Goal: Task Accomplishment & Management: Complete application form

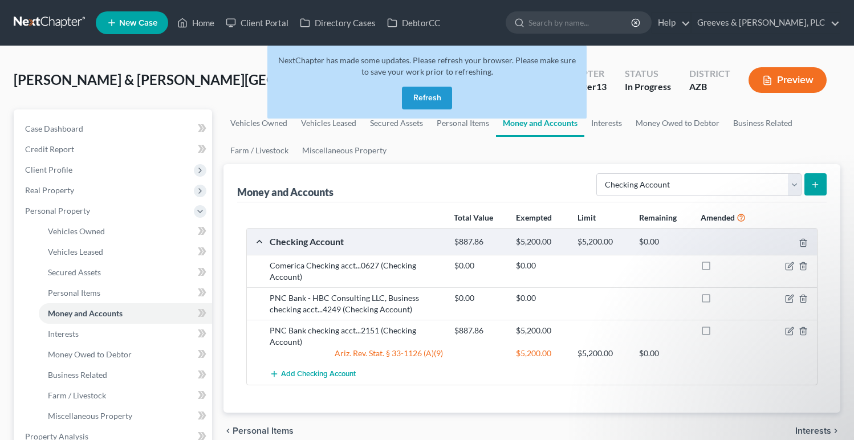
select select "checking"
click at [422, 89] on button "Refresh" at bounding box center [427, 98] width 50 height 23
click at [412, 89] on button "Refresh" at bounding box center [427, 98] width 50 height 23
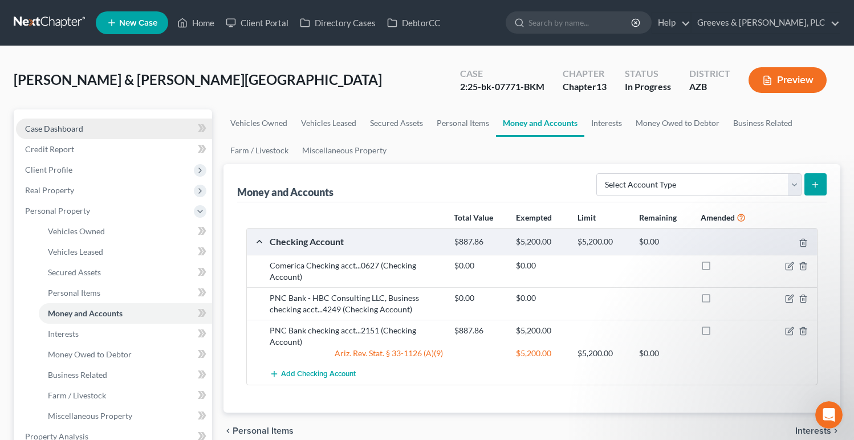
click at [145, 119] on link "Case Dashboard" at bounding box center [114, 129] width 196 height 21
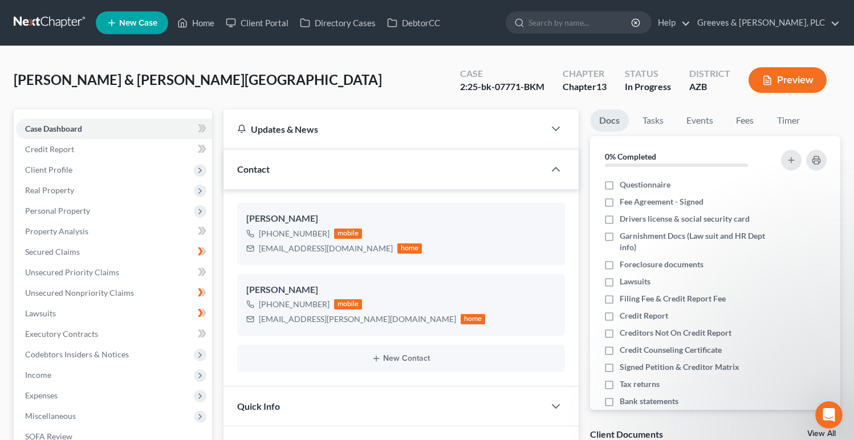
click at [333, 399] on div "Quick Info" at bounding box center [383, 406] width 321 height 39
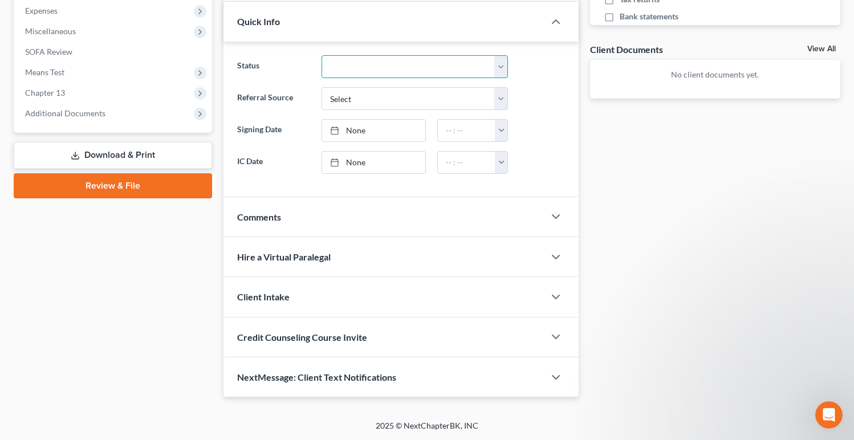
click at [436, 70] on select "Discharged Dismissed Filed In Progress Lead Lost Lead Ready to File To Review" at bounding box center [415, 66] width 186 height 23
select select "2"
click at [322, 55] on select "Discharged Dismissed Filed In Progress Lead Lost Lead Ready to File To Review" at bounding box center [415, 66] width 186 height 23
click at [454, 26] on div "Quick Info" at bounding box center [383, 21] width 321 height 39
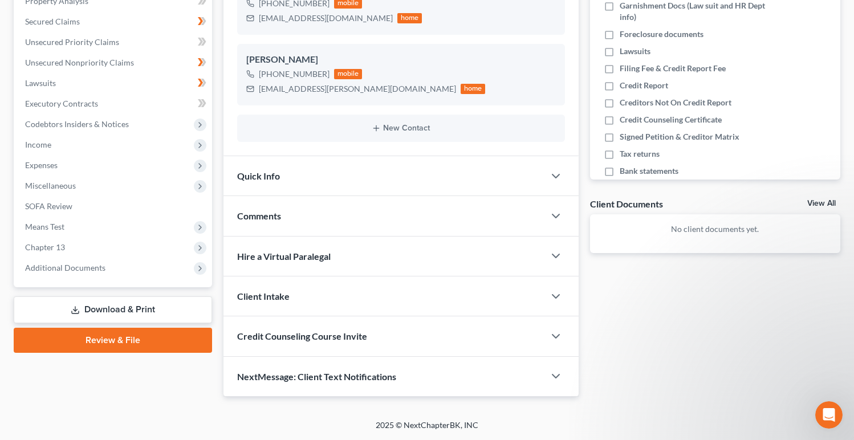
scroll to position [0, 0]
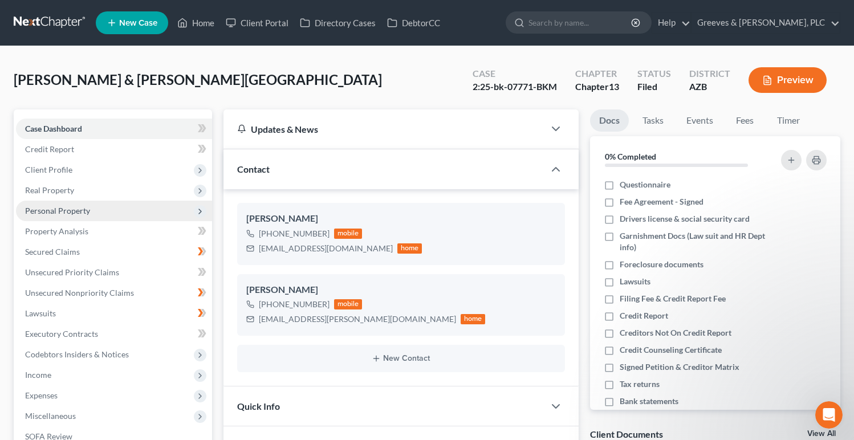
click at [139, 215] on span "Personal Property" at bounding box center [114, 211] width 196 height 21
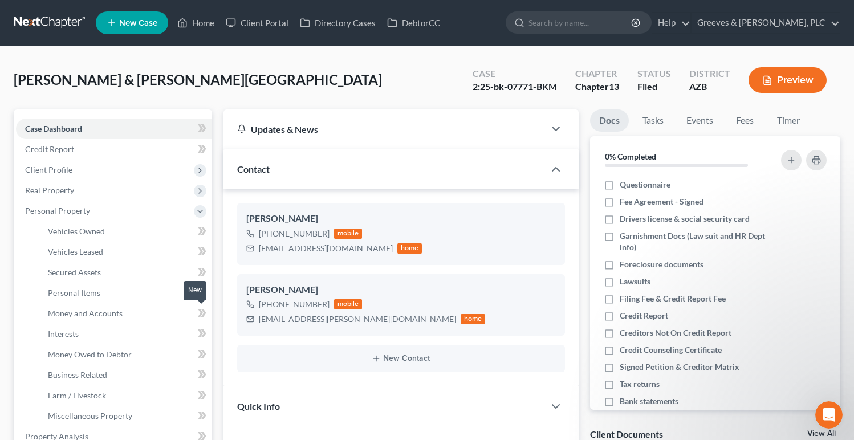
click at [201, 313] on icon at bounding box center [200, 313] width 5 height 8
click at [173, 315] on link "Money and Accounts" at bounding box center [125, 313] width 173 height 21
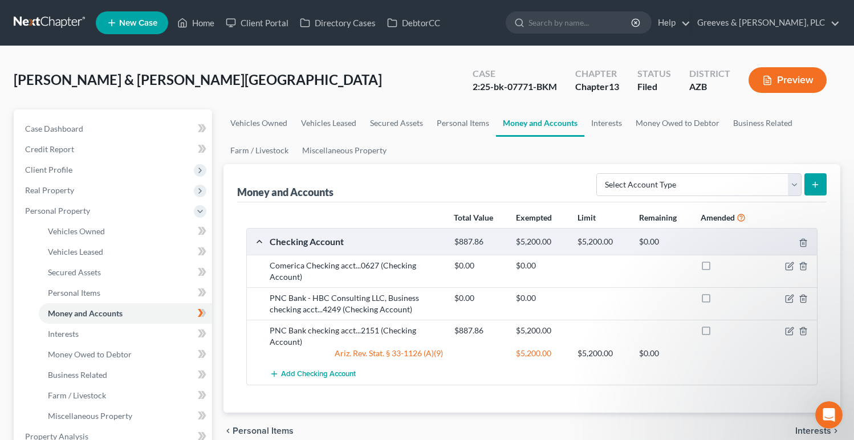
click at [742, 147] on ul "Vehicles Owned Vehicles Leased Secured Assets Personal Items Money and Accounts…" at bounding box center [531, 136] width 617 height 55
click at [786, 267] on icon "button" at bounding box center [789, 266] width 7 height 7
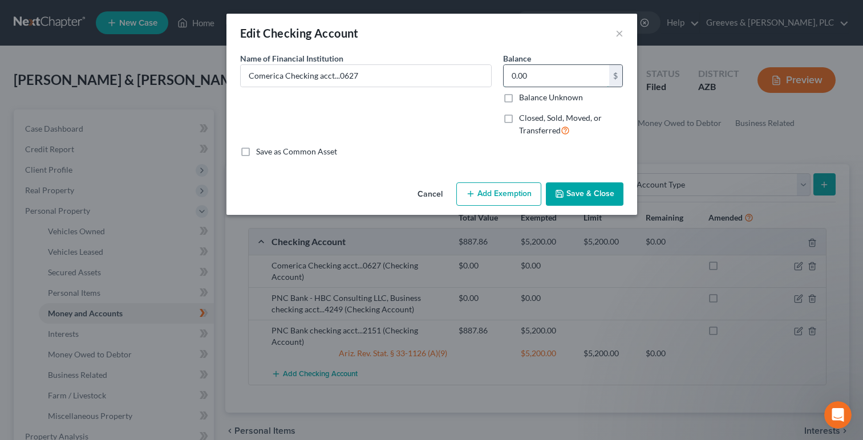
click at [518, 78] on input "0.00" at bounding box center [555, 76] width 105 height 22
paste input "8,785.12"
type input "8,785.12"
click at [568, 187] on button "Save & Close" at bounding box center [585, 194] width 78 height 24
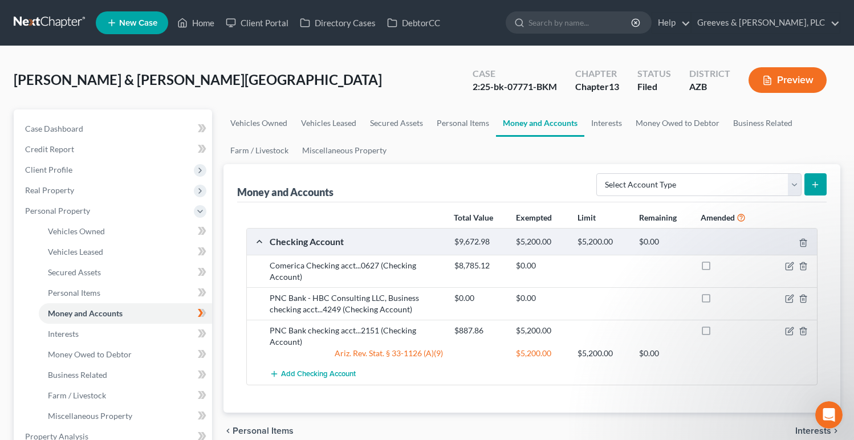
click at [730, 157] on ul "Vehicles Owned Vehicles Leased Secured Assets Personal Items Money and Accounts…" at bounding box center [531, 136] width 617 height 55
click at [787, 328] on icon "button" at bounding box center [789, 331] width 7 height 7
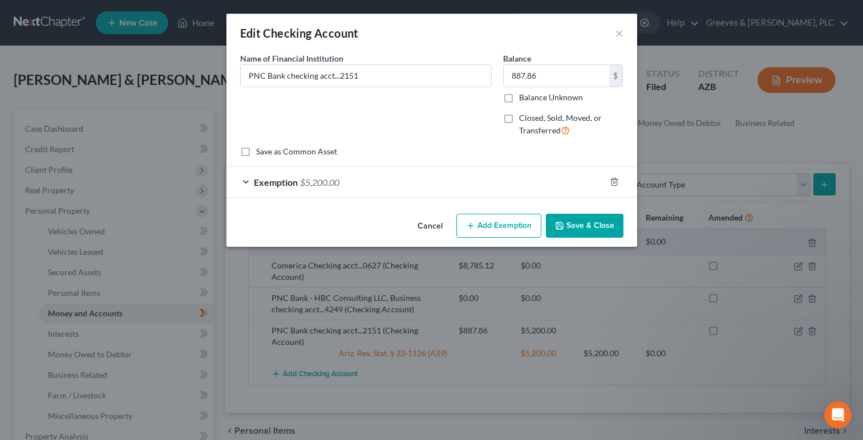
click at [568, 219] on button "Save & Close" at bounding box center [585, 226] width 78 height 24
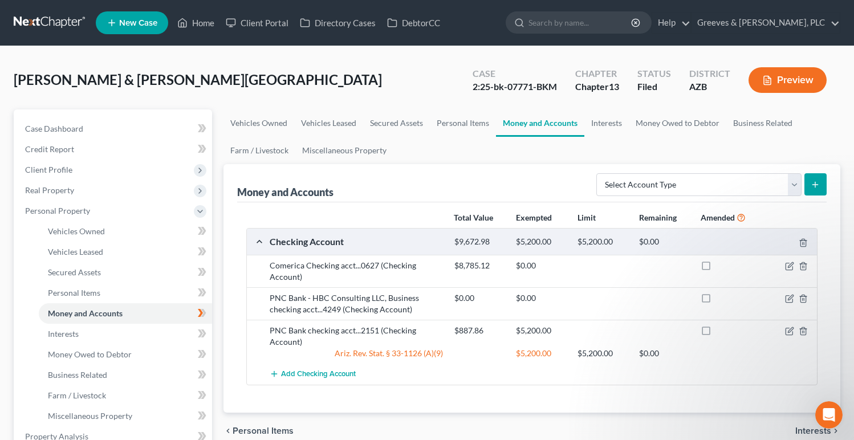
click at [770, 207] on div "Total Value Exempted Limit Remaining Amended" at bounding box center [532, 218] width 583 height 22
click at [790, 299] on icon "button" at bounding box center [789, 298] width 9 height 9
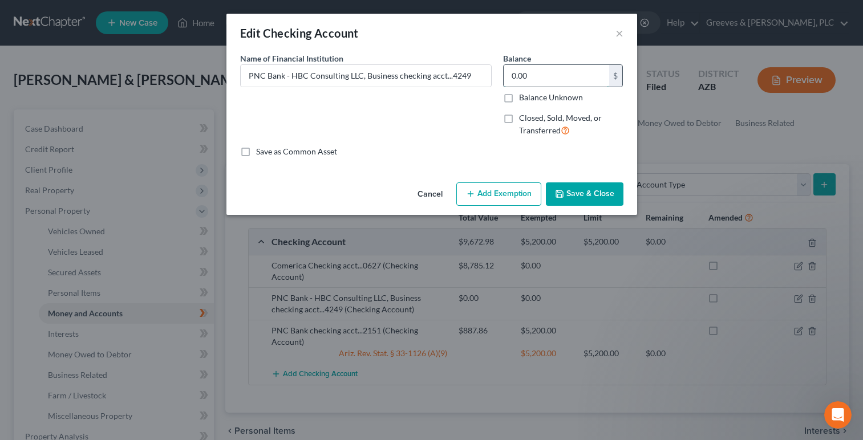
click at [542, 82] on input "0.00" at bounding box center [555, 76] width 105 height 22
type input "629.74"
click at [574, 193] on button "Save & Close" at bounding box center [585, 194] width 78 height 24
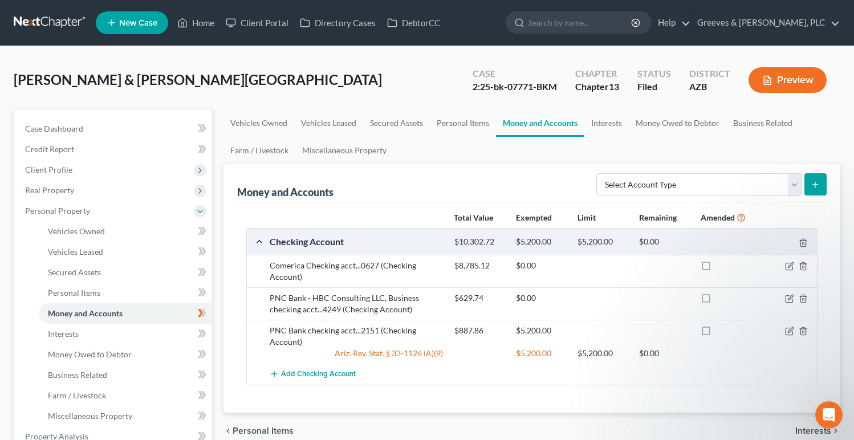
click at [364, 90] on div "[PERSON_NAME] & [PERSON_NAME][GEOGRAPHIC_DATA] Upgraded Case 2:25-bk-07771-BKM …" at bounding box center [427, 85] width 827 height 50
click at [273, 93] on div "[PERSON_NAME] & [PERSON_NAME][GEOGRAPHIC_DATA] Upgraded Case 2:25-bk-07771-BKM …" at bounding box center [427, 85] width 827 height 50
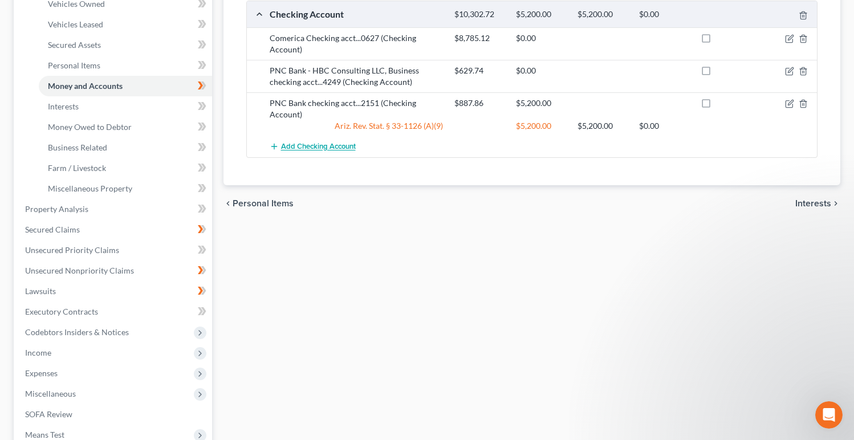
scroll to position [228, 0]
click at [173, 395] on span "Miscellaneous" at bounding box center [114, 393] width 196 height 21
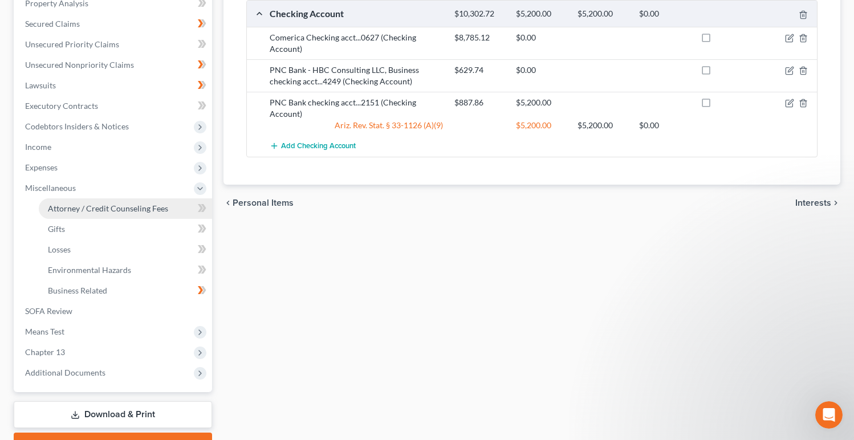
click at [141, 205] on span "Attorney / Credit Counseling Fees" at bounding box center [108, 209] width 120 height 10
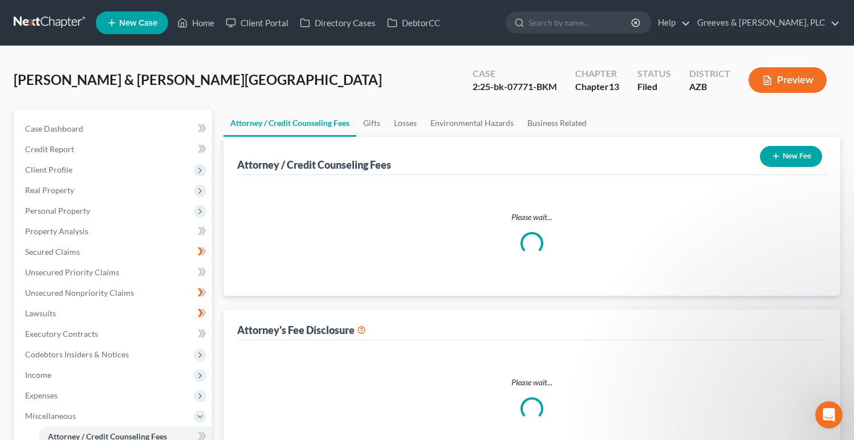
select select "0"
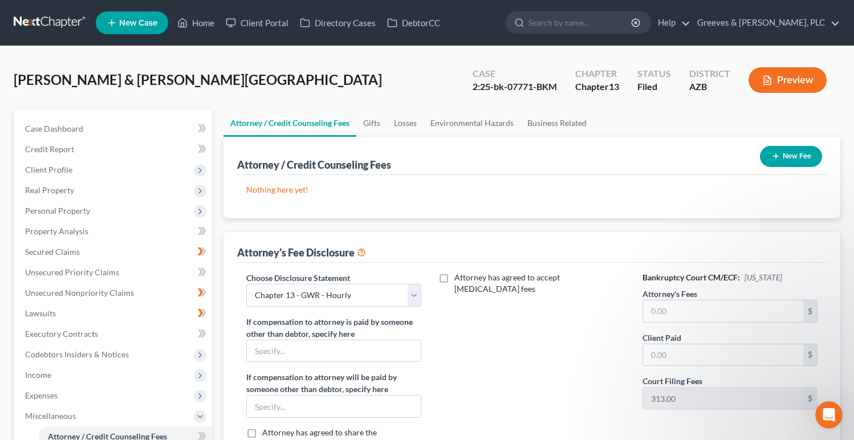
click at [771, 161] on icon "button" at bounding box center [775, 156] width 9 height 9
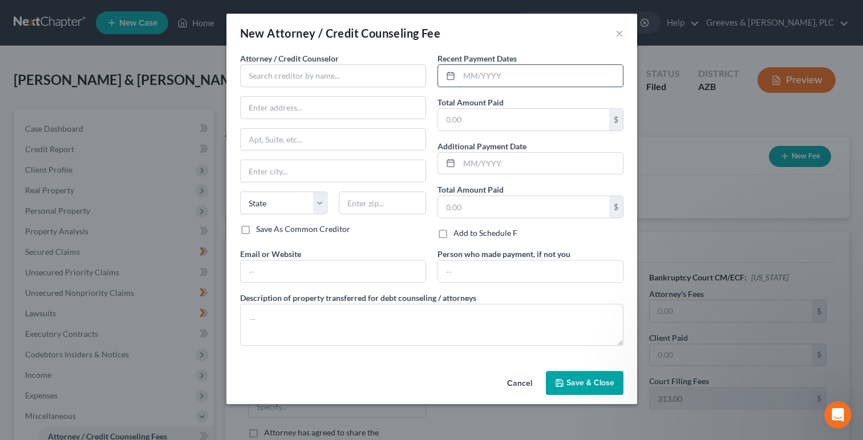
click at [497, 81] on input "text" at bounding box center [541, 76] width 164 height 22
type input "[DATE]"
drag, startPoint x: 469, startPoint y: 123, endPoint x: 457, endPoint y: 140, distance: 21.3
click at [466, 121] on input "text" at bounding box center [523, 120] width 171 height 22
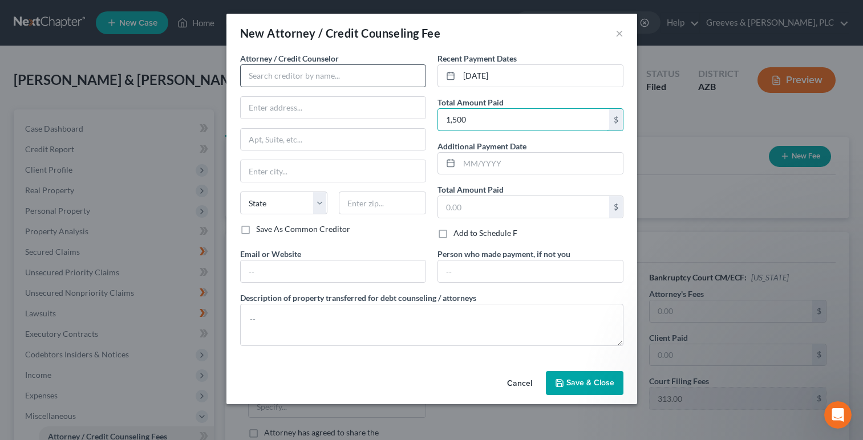
type input "1,500"
drag, startPoint x: 353, startPoint y: 81, endPoint x: 364, endPoint y: 144, distance: 64.3
click at [349, 84] on input "text" at bounding box center [333, 75] width 186 height 23
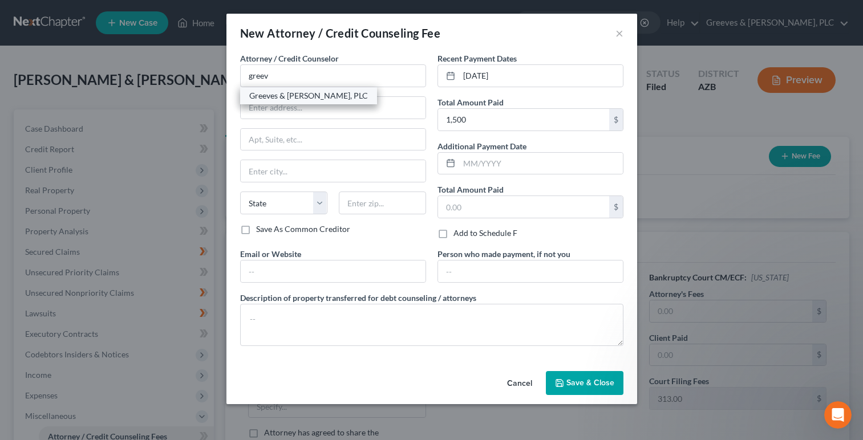
click at [295, 101] on div "Greeves & [PERSON_NAME], PLC" at bounding box center [308, 95] width 119 height 11
type input "Greeves & [PERSON_NAME], PLC"
type input "[STREET_ADDRESS]"
type input "Ste. 9491"
type input "Tempe"
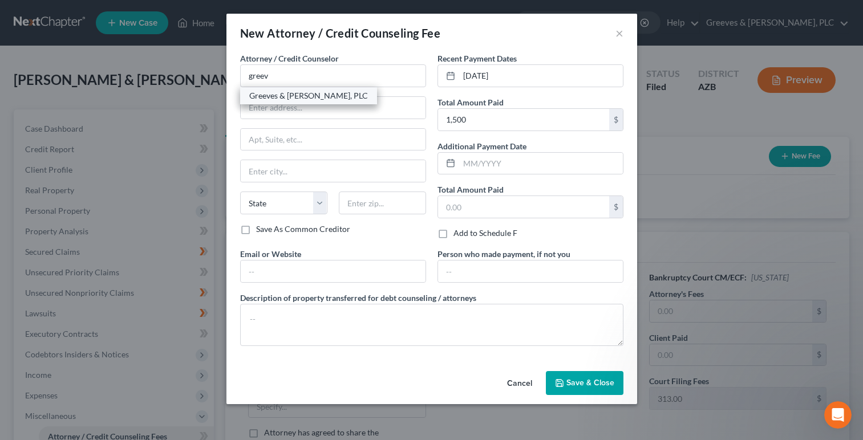
select select "3"
type input "85282"
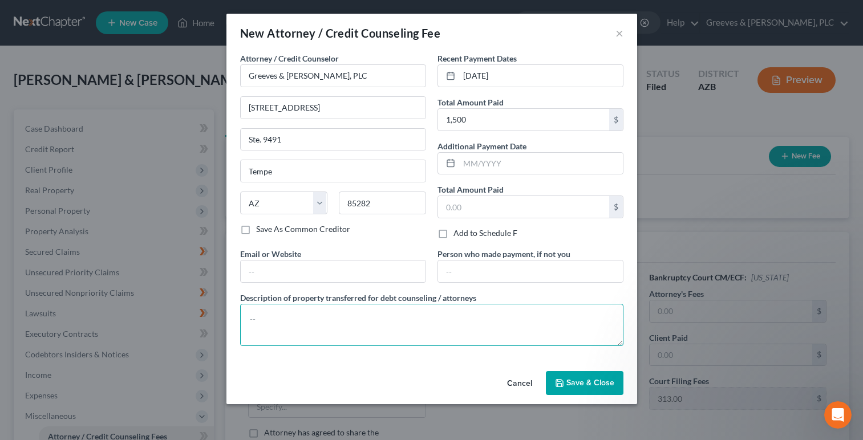
click at [572, 326] on textarea at bounding box center [431, 325] width 383 height 42
paste textarea "Court filing fee $313; credit report $62; BK software $79; postage & copies $21…"
click at [303, 330] on textarea "Court filing fee $313; credit report $62; BK software $79; postage & copies $21…" at bounding box center [431, 325] width 383 height 42
type textarea "Court filing fee $313; credit report $62; BK software $79; postage & copies $21…"
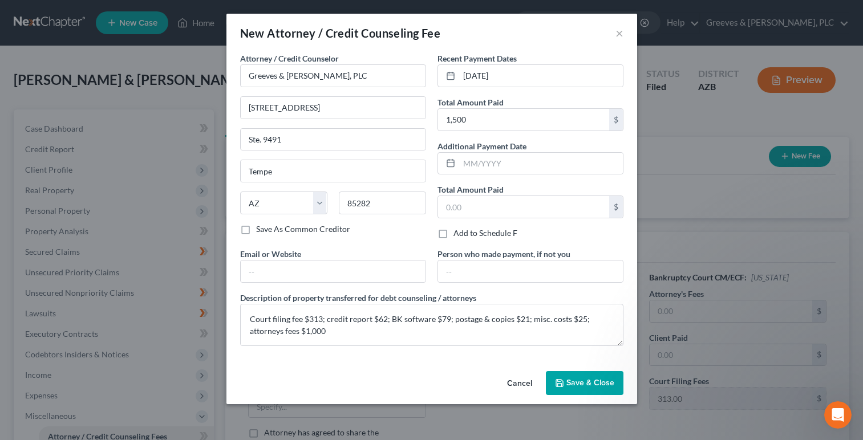
click at [590, 374] on button "Save & Close" at bounding box center [585, 383] width 78 height 24
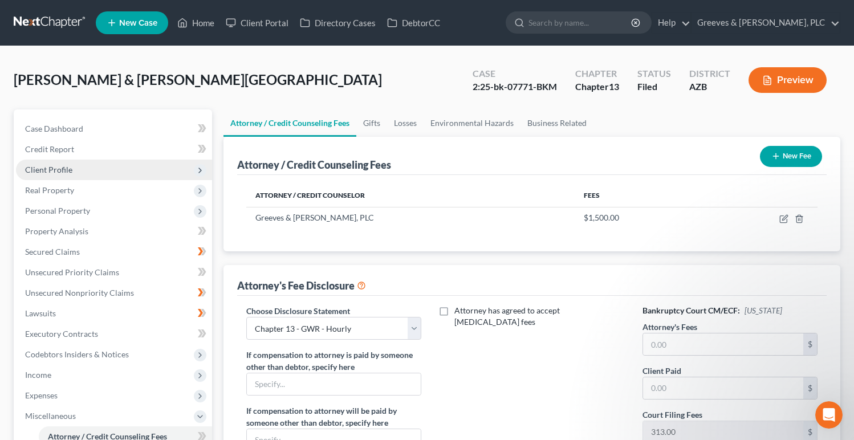
click at [131, 178] on span "Client Profile" at bounding box center [114, 170] width 196 height 21
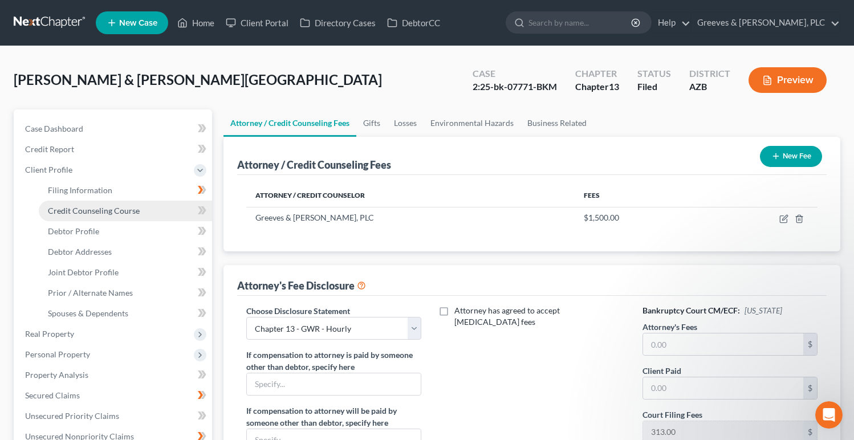
click at [145, 206] on link "Credit Counseling Course" at bounding box center [125, 211] width 173 height 21
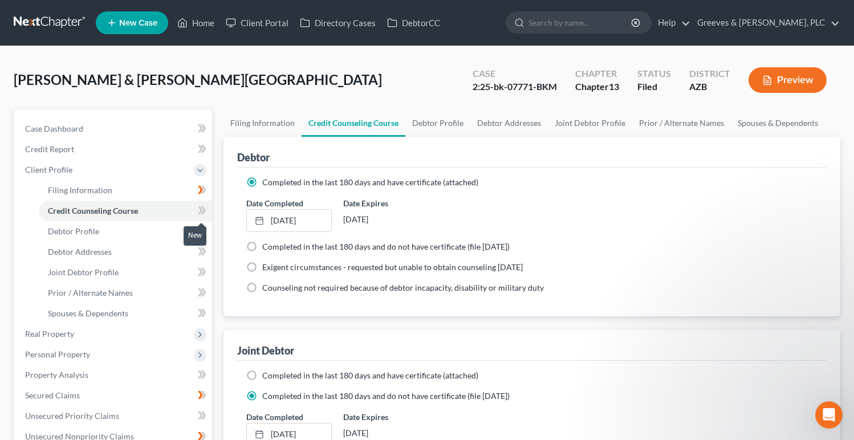
click at [201, 204] on icon at bounding box center [202, 211] width 9 height 14
click at [143, 170] on span "Client Profile" at bounding box center [114, 170] width 196 height 21
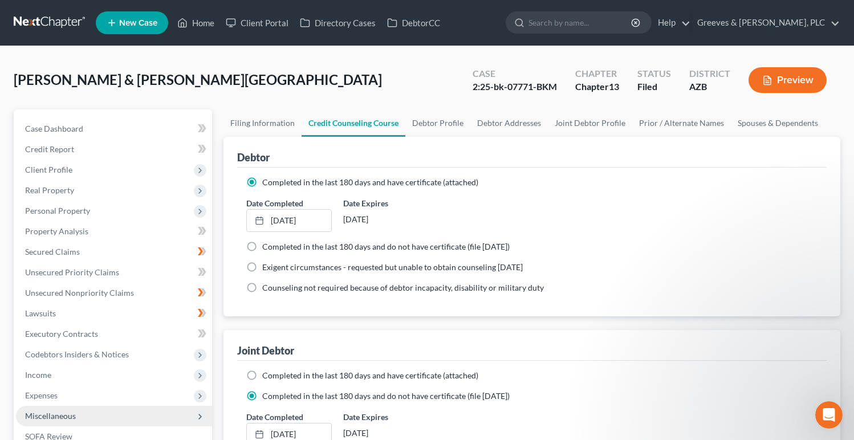
click at [147, 418] on span "Miscellaneous" at bounding box center [114, 416] width 196 height 21
click at [139, 430] on link "Attorney / Credit Counseling Fees" at bounding box center [125, 436] width 173 height 21
select select "0"
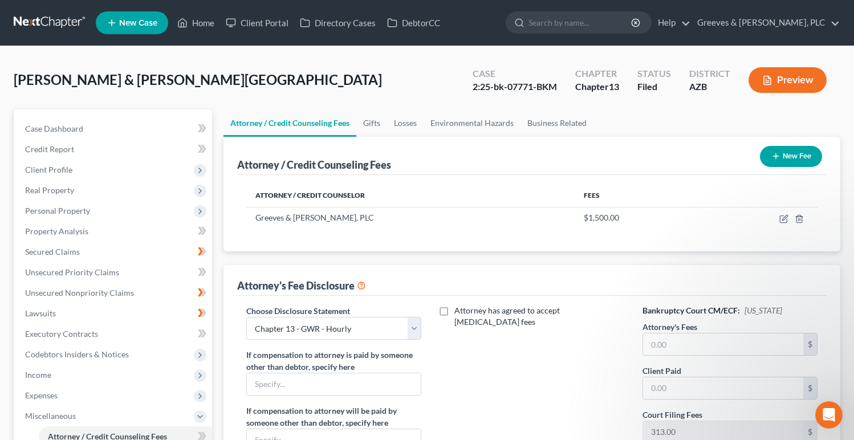
click at [778, 154] on icon "button" at bounding box center [775, 156] width 9 height 9
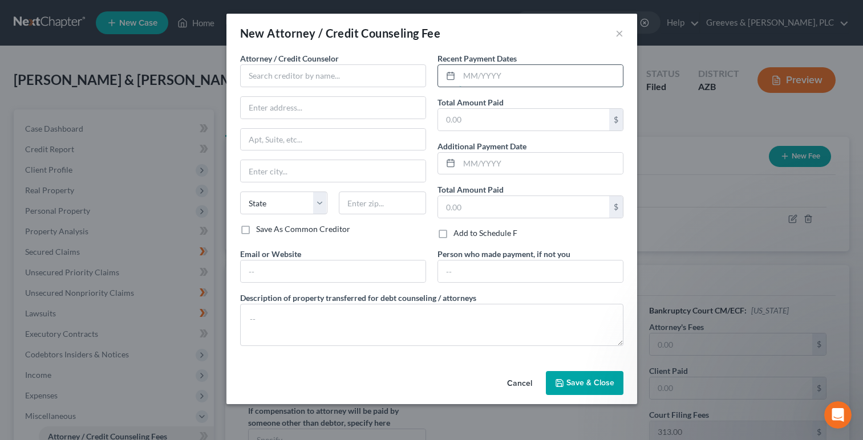
click at [478, 81] on input "text" at bounding box center [541, 76] width 164 height 22
type input "[DATE]"
click at [343, 79] on input "text" at bounding box center [333, 75] width 186 height 23
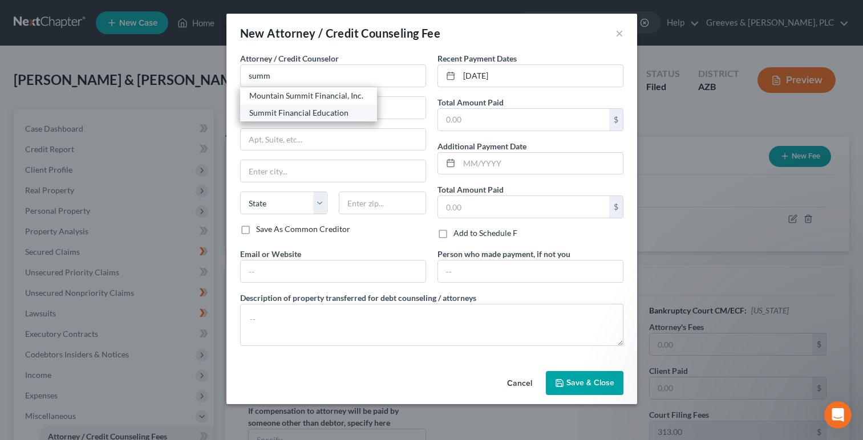
click at [312, 108] on div "Summit Financial Education" at bounding box center [308, 112] width 119 height 11
type input "Summit Financial Education"
type input "[STREET_ADDRESS]"
type input "[GEOGRAPHIC_DATA]"
select select "3"
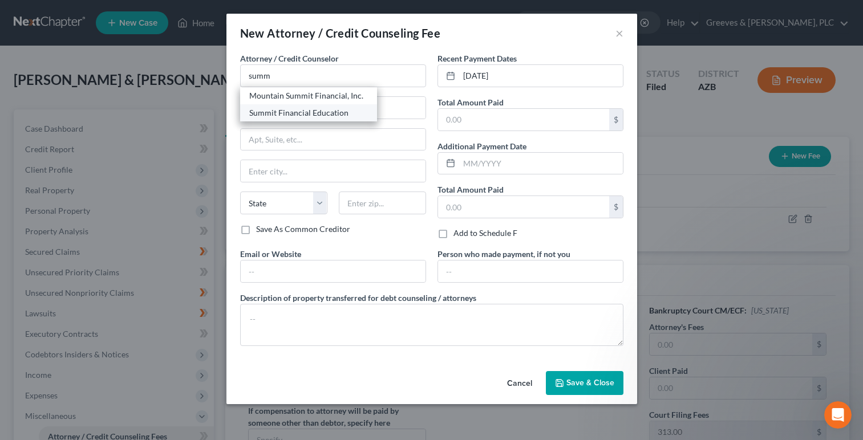
type input "85712"
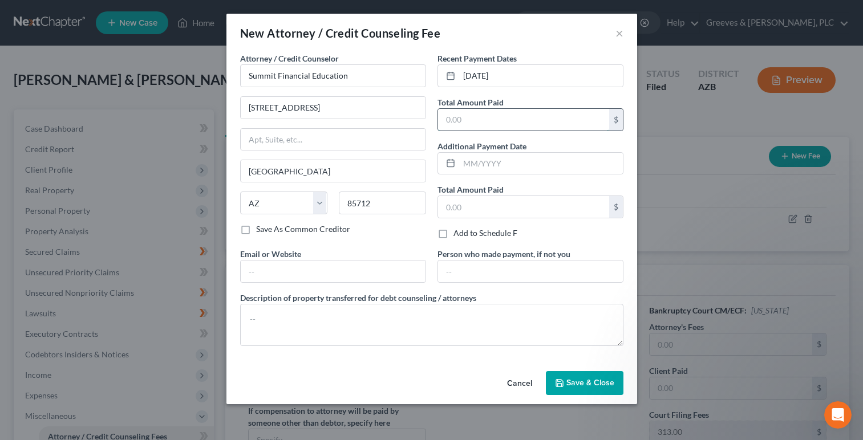
click at [448, 127] on input "text" at bounding box center [523, 120] width 171 height 22
type input "25"
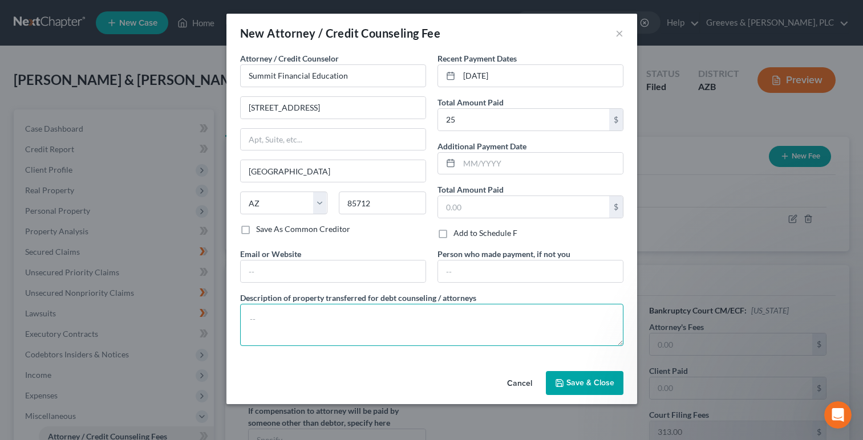
click at [383, 334] on textarea at bounding box center [431, 325] width 383 height 42
type textarea "Credit Counseling"
click at [566, 372] on button "Save & Close" at bounding box center [585, 383] width 78 height 24
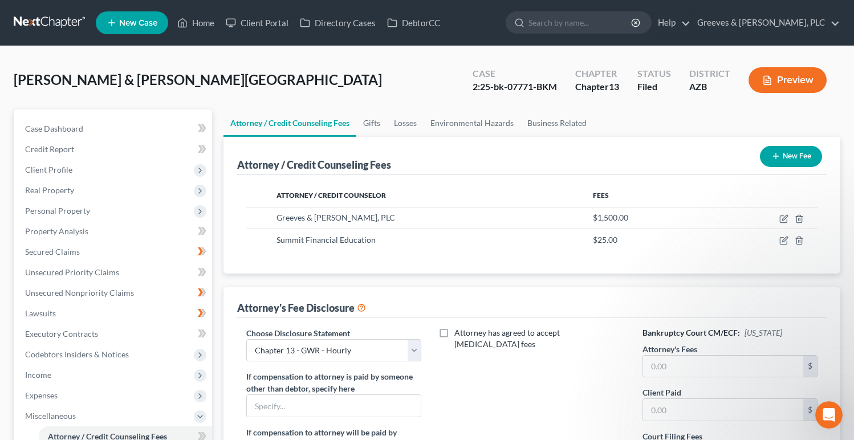
click at [203, 438] on icon at bounding box center [203, 436] width 5 height 8
click at [421, 353] on select "Select Chapter 13 - GWR - Hourly Chapter 7" at bounding box center [334, 350] width 176 height 23
click at [246, 339] on select "Select Chapter 13 - GWR - Hourly Chapter 7" at bounding box center [334, 350] width 176 height 23
click at [472, 367] on div "Attorney has agreed to accept [MEDICAL_DATA] fees" at bounding box center [532, 433] width 198 height 212
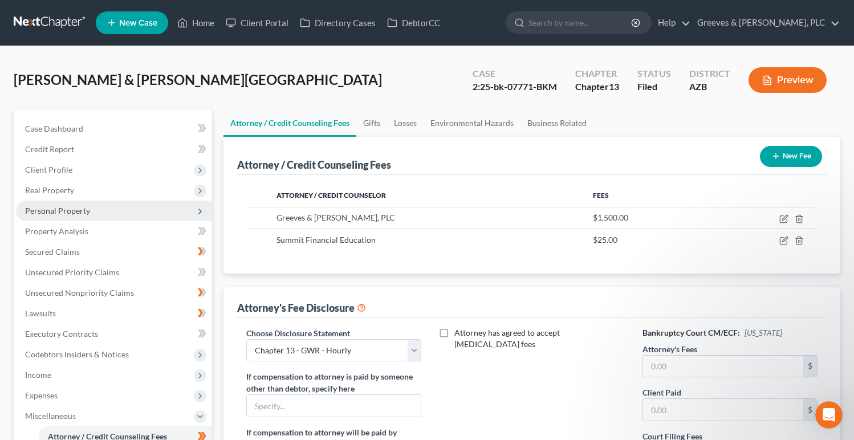
click at [137, 210] on span "Personal Property" at bounding box center [114, 211] width 196 height 21
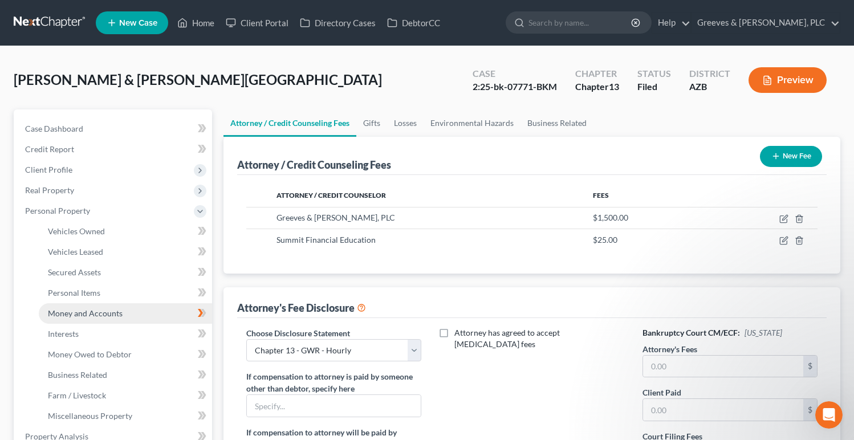
click at [153, 312] on link "Money and Accounts" at bounding box center [125, 313] width 173 height 21
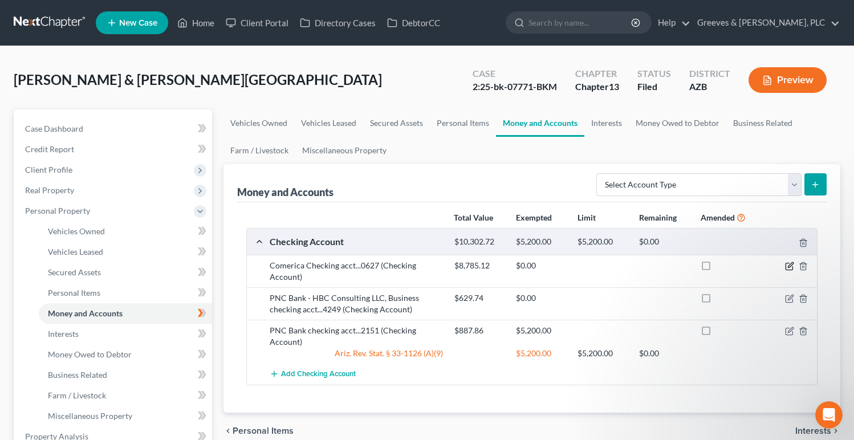
click at [791, 262] on icon "button" at bounding box center [789, 266] width 9 height 9
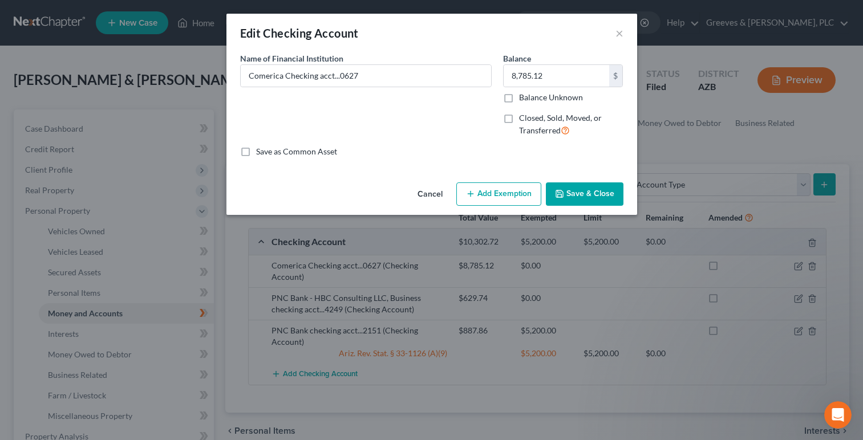
click at [506, 193] on button "Add Exemption" at bounding box center [498, 194] width 85 height 24
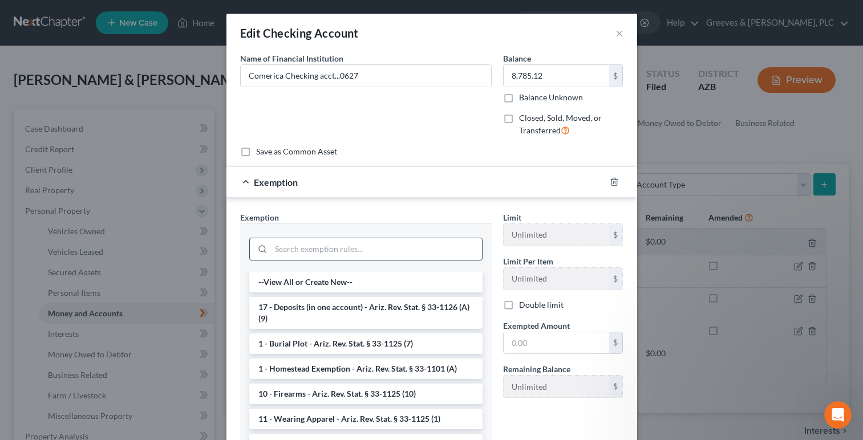
click at [397, 250] on input "search" at bounding box center [376, 249] width 211 height 22
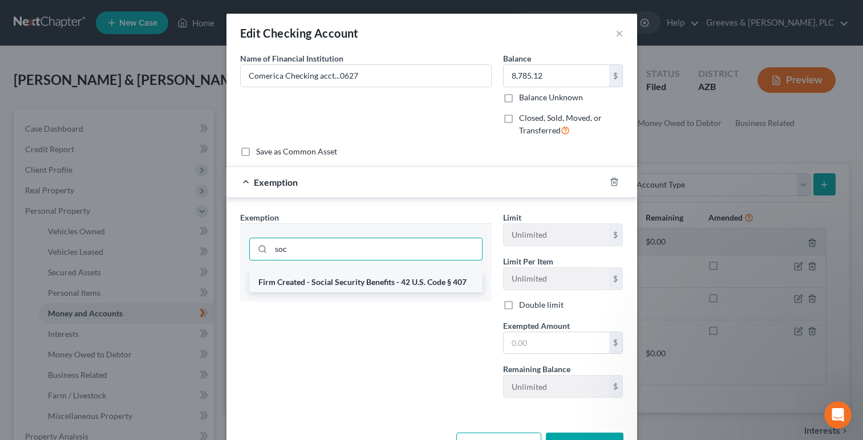
type input "soc"
click at [369, 286] on li "Firm Created - Social Security Benefits - 42 U.S. Code § 407" at bounding box center [365, 282] width 233 height 21
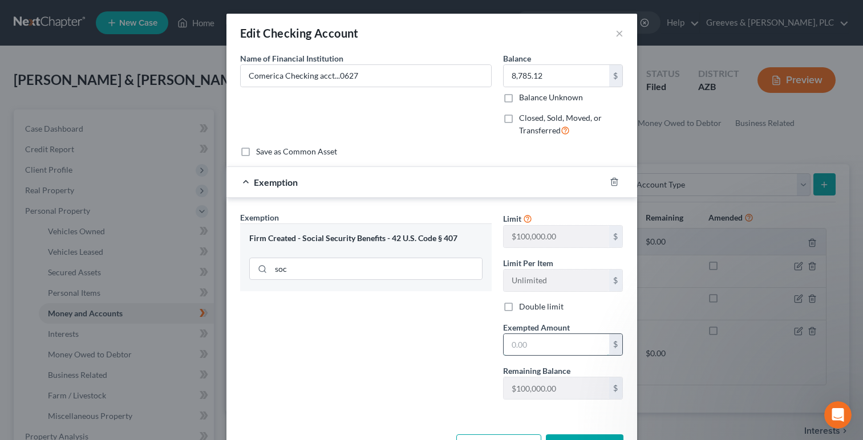
click at [538, 342] on input "text" at bounding box center [555, 345] width 105 height 22
type input "8,785.12"
click at [436, 362] on div "Exemption Set must be selected for CA. Exemption * Firm Created - Social Securi…" at bounding box center [365, 310] width 263 height 197
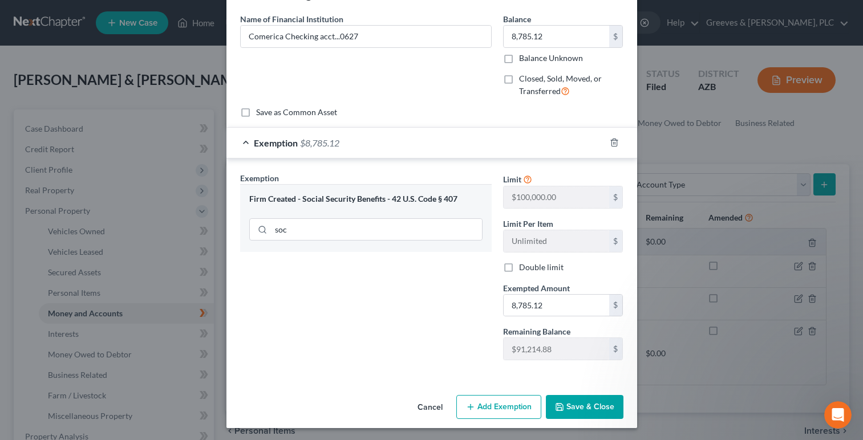
scroll to position [41, 0]
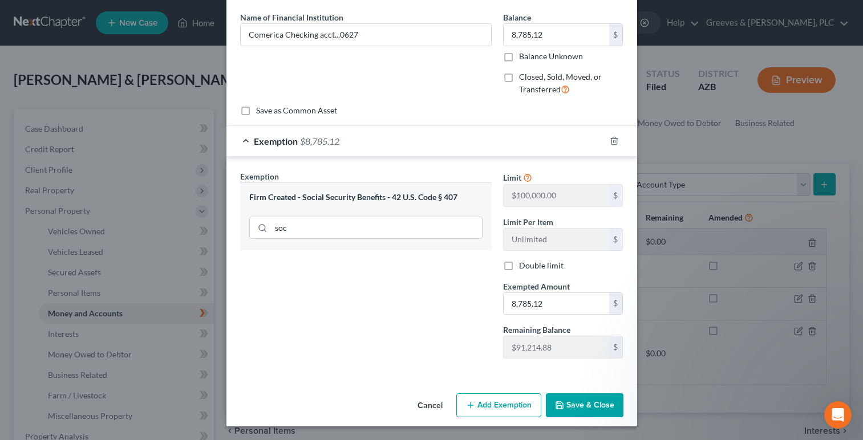
click at [572, 408] on button "Save & Close" at bounding box center [585, 405] width 78 height 24
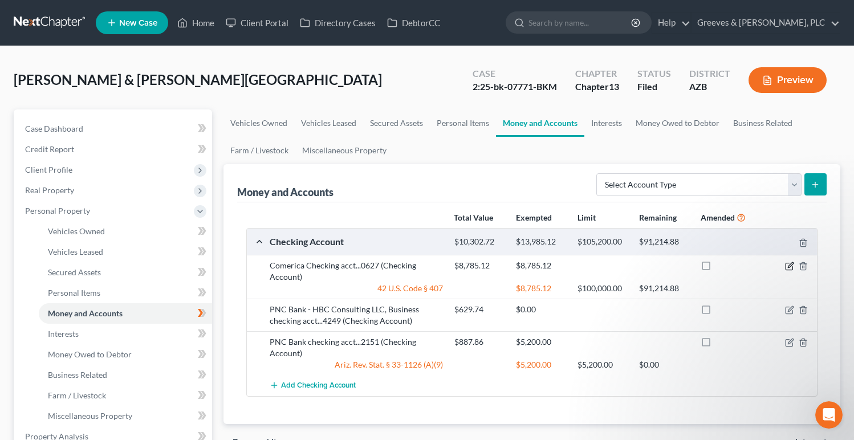
click at [786, 265] on icon "button" at bounding box center [789, 266] width 7 height 7
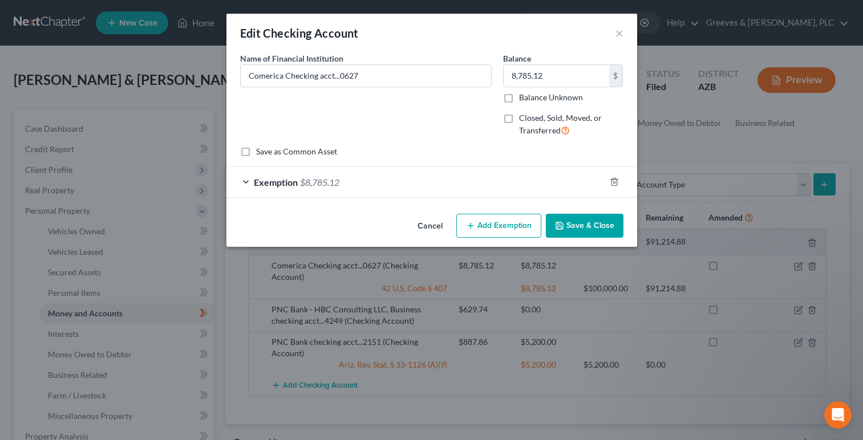
click at [514, 228] on button "Add Exemption" at bounding box center [498, 226] width 85 height 24
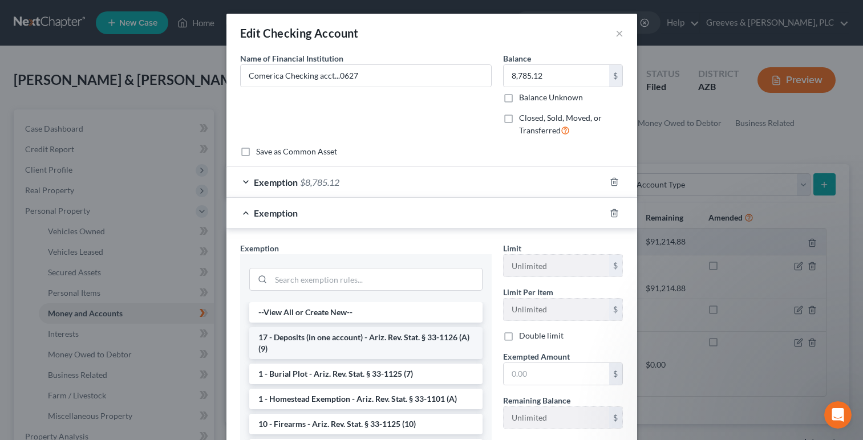
click at [417, 334] on li "17 - Deposits (in one account) - Ariz. Rev. Stat. § 33-1126 (A)(9)" at bounding box center [365, 343] width 233 height 32
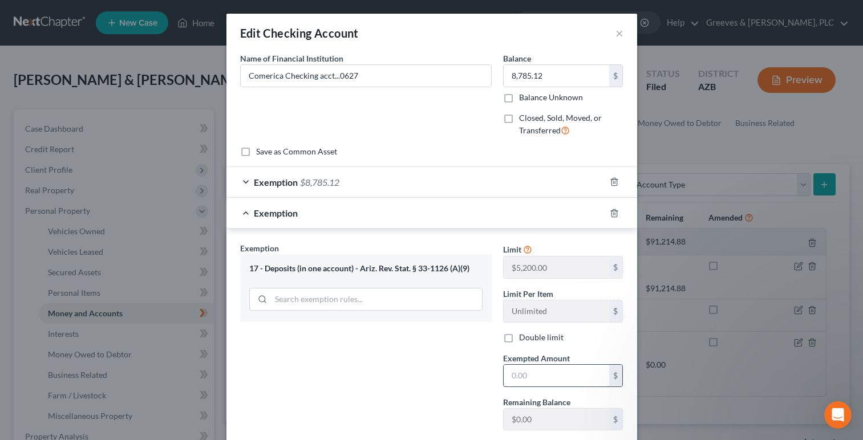
click at [510, 374] on input "text" at bounding box center [555, 376] width 105 height 22
type input "5,200"
click at [450, 366] on div "Exemption Set must be selected for CA. Exemption * 17 - Deposits (in one accoun…" at bounding box center [365, 340] width 263 height 197
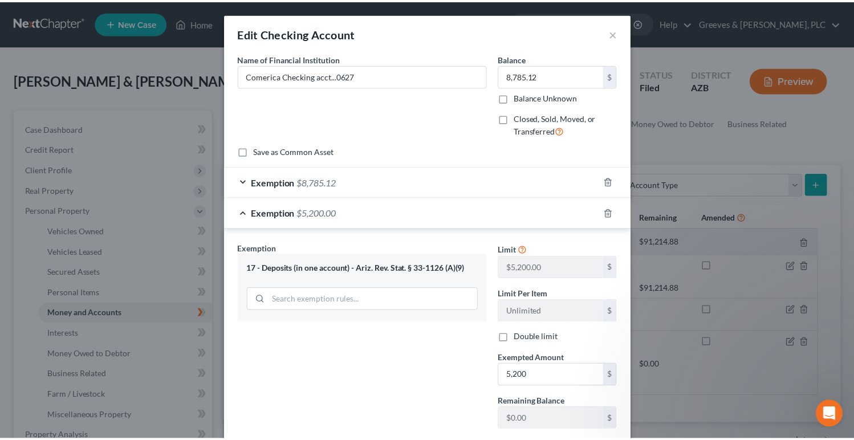
scroll to position [72, 0]
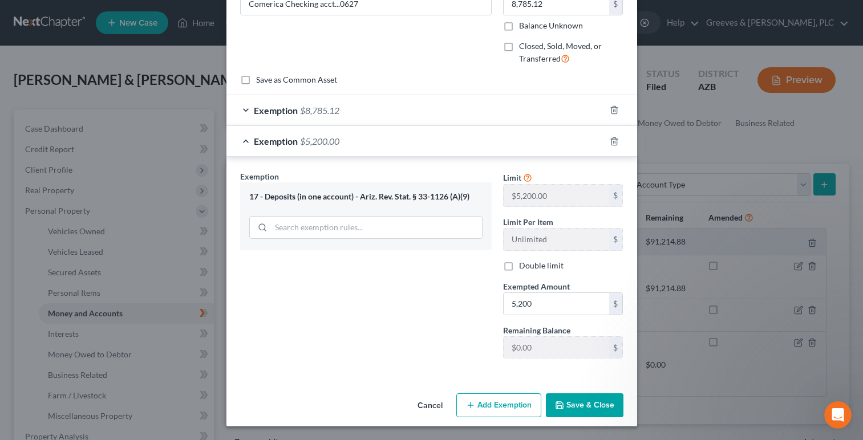
click at [584, 406] on button "Save & Close" at bounding box center [585, 405] width 78 height 24
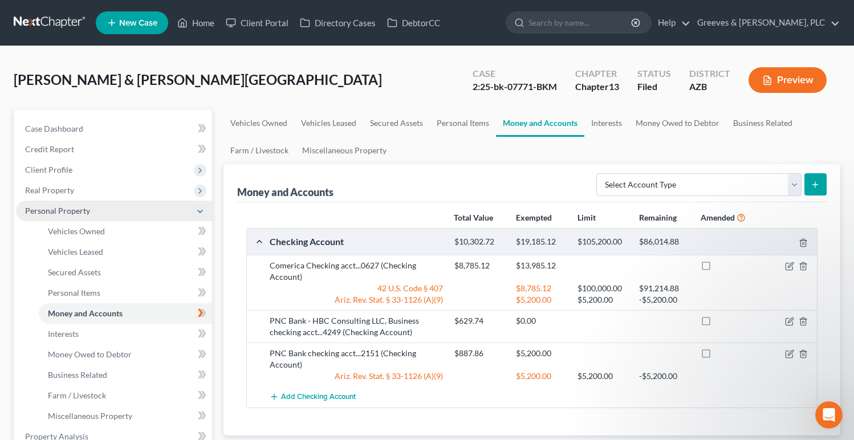
click at [139, 204] on span "Personal Property" at bounding box center [114, 211] width 196 height 21
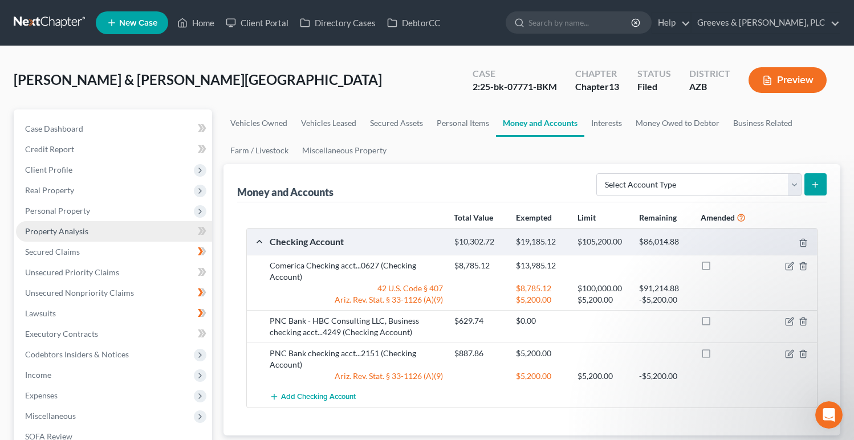
click at [141, 234] on link "Property Analysis" at bounding box center [114, 231] width 196 height 21
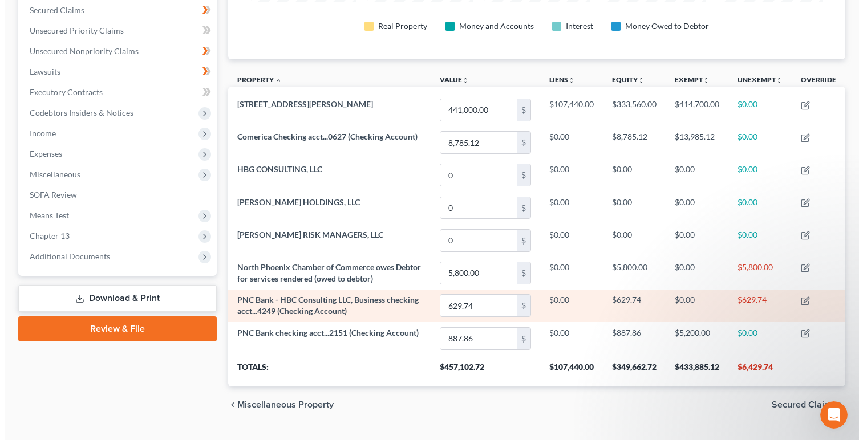
scroll to position [251, 0]
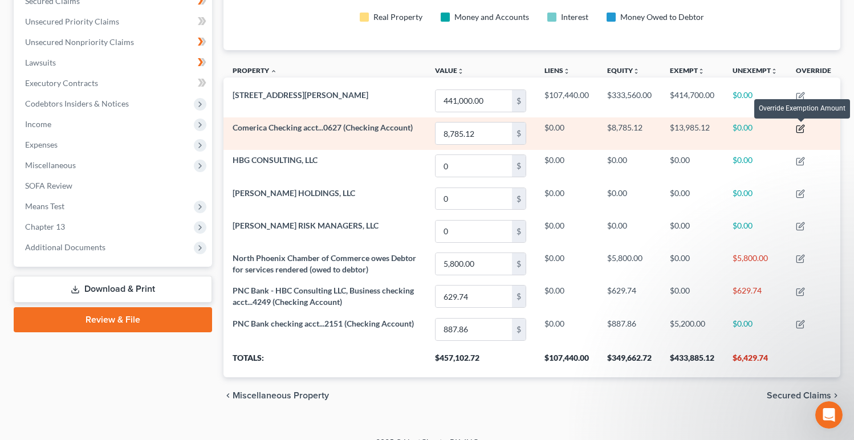
click at [803, 127] on icon "button" at bounding box center [800, 128] width 9 height 9
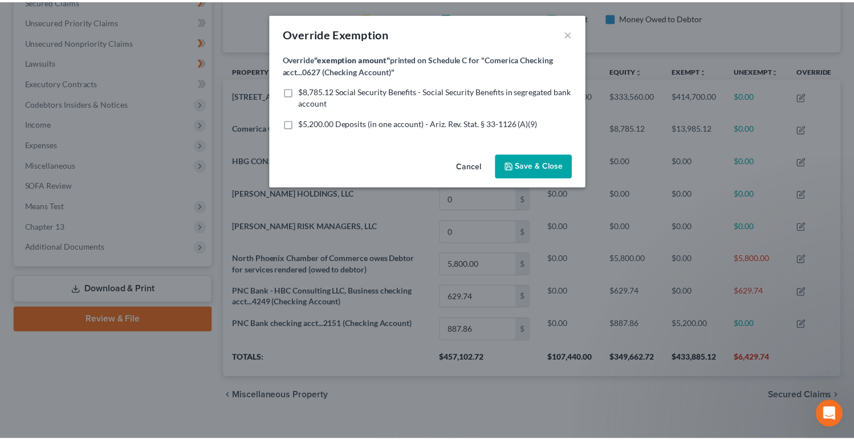
scroll to position [192, 624]
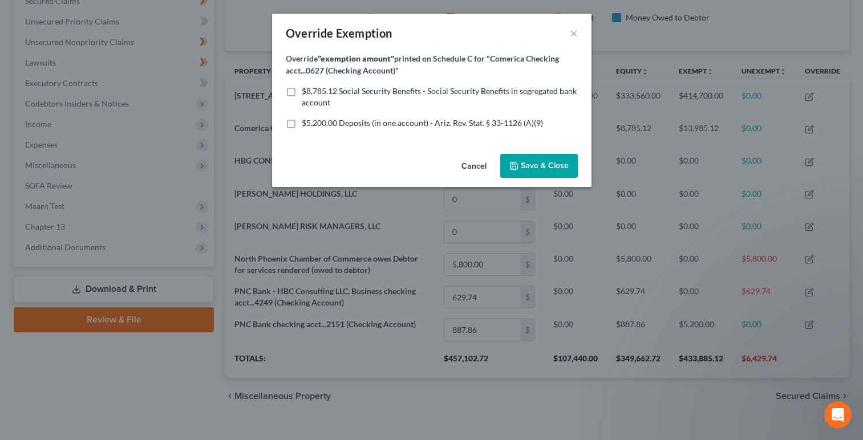
click at [302, 91] on label "$8,785.12 Social Security Benefits - Social Security Benefits in segregated ban…" at bounding box center [440, 97] width 276 height 23
click at [306, 91] on input "$8,785.12 Social Security Benefits - Social Security Benefits in segregated ban…" at bounding box center [309, 89] width 7 height 7
checkbox input "true"
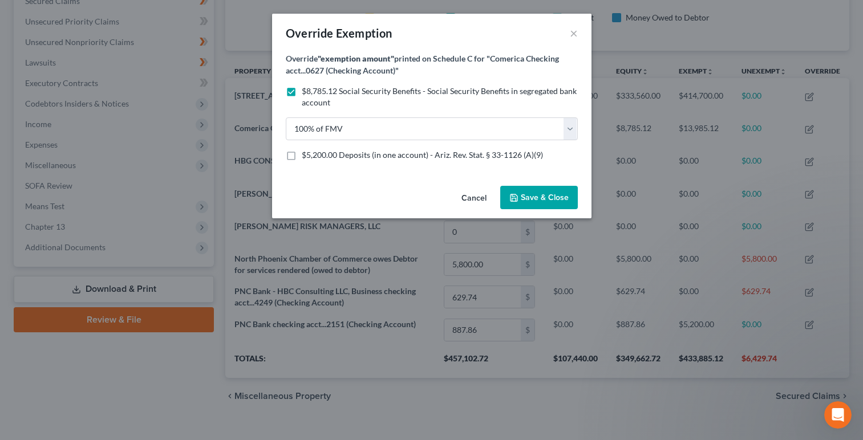
click at [522, 196] on span "Save & Close" at bounding box center [545, 198] width 48 height 10
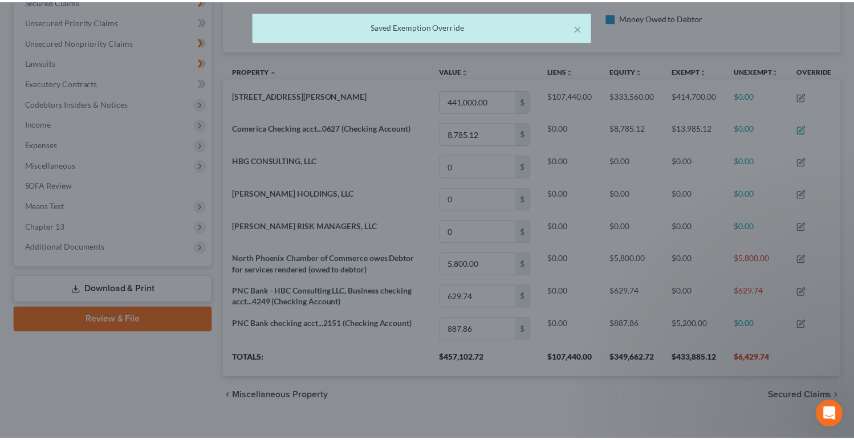
scroll to position [0, 0]
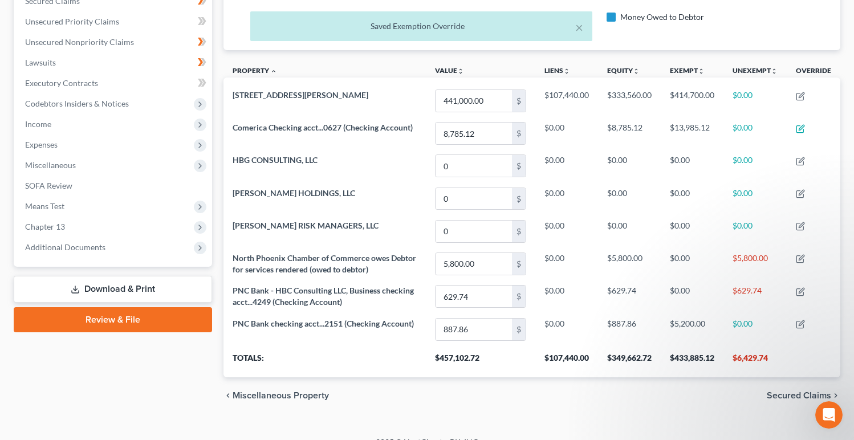
click at [418, 400] on div "chevron_left Miscellaneous Property Secured Claims chevron_right" at bounding box center [531, 395] width 617 height 36
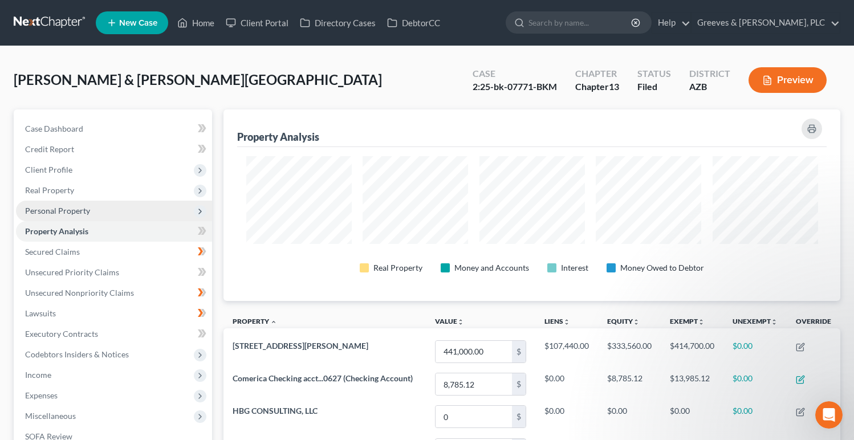
click at [149, 214] on span "Personal Property" at bounding box center [114, 211] width 196 height 21
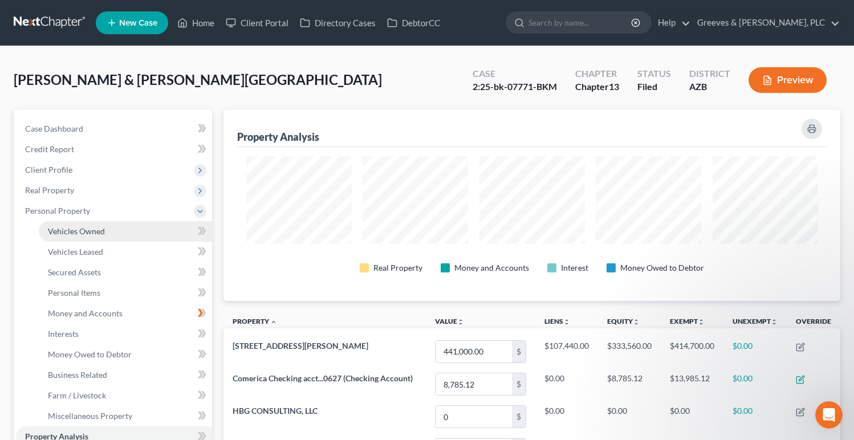
click at [155, 232] on link "Vehicles Owned" at bounding box center [125, 231] width 173 height 21
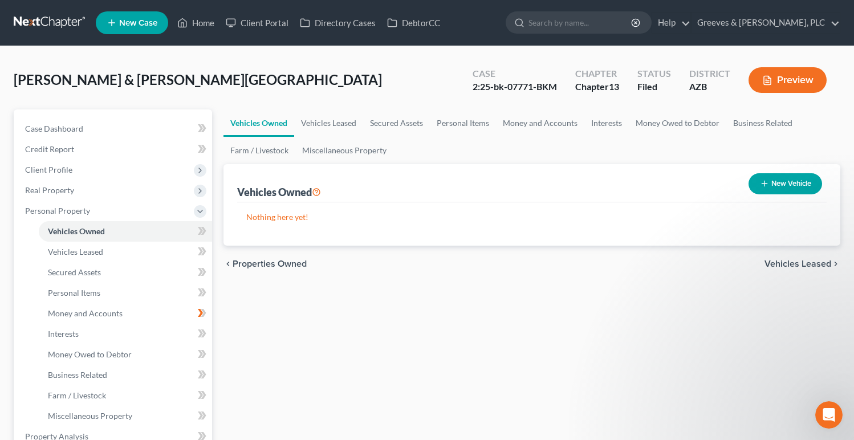
click at [606, 213] on p "Nothing here yet!" at bounding box center [532, 217] width 572 height 11
click at [453, 129] on link "Personal Items" at bounding box center [463, 122] width 66 height 27
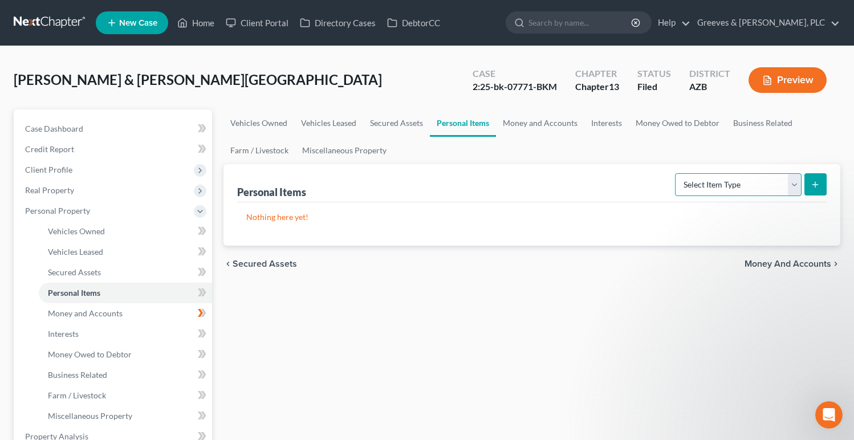
click at [791, 182] on select "Select Item Type Clothing Collectibles Of Value Electronics Firearms Household …" at bounding box center [738, 184] width 127 height 23
select select "household_goods"
click at [676, 173] on select "Select Item Type Clothing Collectibles Of Value Electronics Firearms Household …" at bounding box center [738, 184] width 127 height 23
click at [814, 181] on icon "submit" at bounding box center [815, 184] width 9 height 9
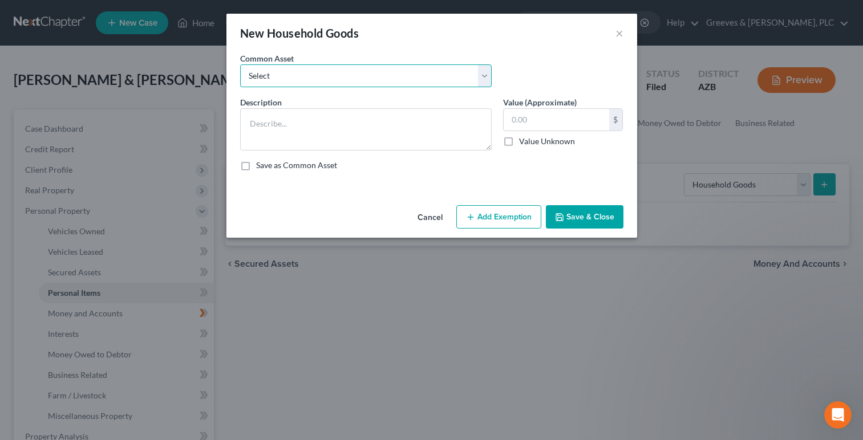
drag, startPoint x: 478, startPoint y: 83, endPoint x: 473, endPoint y: 79, distance: 7.0
click at [474, 79] on select "Select Household furnishings (chairs, tables, beds, lamps, couch, TVs, radios, …" at bounding box center [365, 75] width 251 height 23
select select "0"
click at [240, 64] on select "Select Household furnishings (chairs, tables, beds, lamps, couch, TVs, radios, …" at bounding box center [365, 75] width 251 height 23
type textarea "Household furnishings (chairs, tables, beds, lamps, couch, TVs, radios, etc.)"
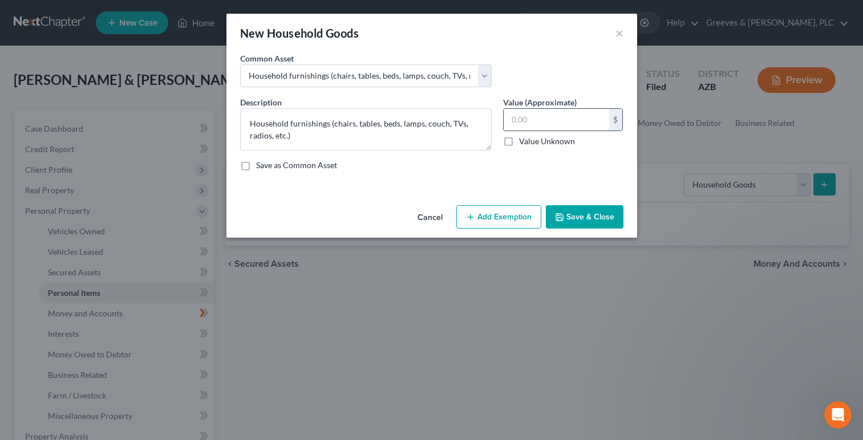
click at [518, 125] on input "text" at bounding box center [555, 120] width 105 height 22
type input "350"
click at [493, 217] on button "Add Exemption" at bounding box center [498, 217] width 85 height 24
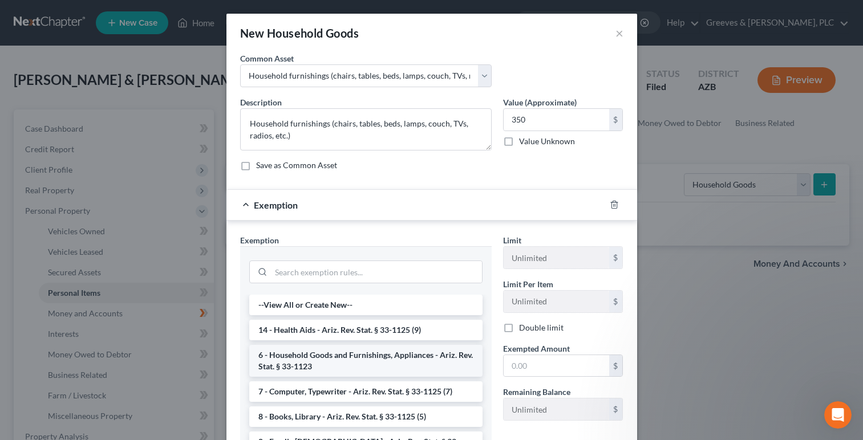
click at [391, 352] on li "6 - Household Goods and Furnishings, Appliances - Ariz. Rev. Stat. § 33-1123" at bounding box center [365, 361] width 233 height 32
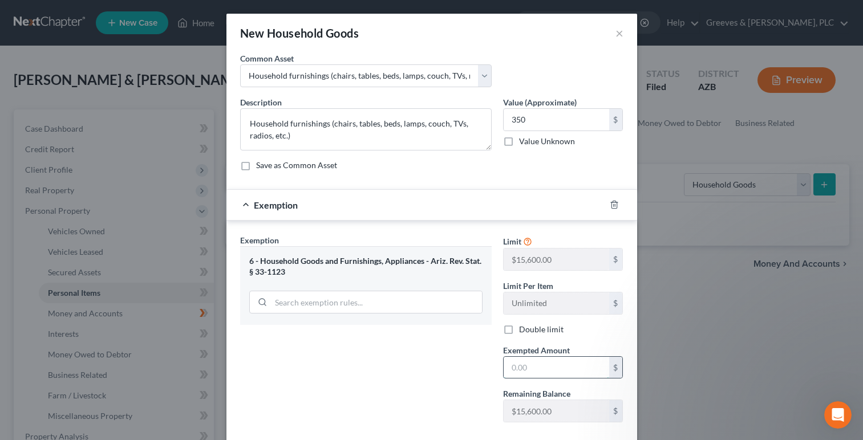
click at [544, 362] on input "text" at bounding box center [555, 368] width 105 height 22
type input "5,000"
click at [454, 368] on div "Exemption Set must be selected for CA. Exemption * 6 - Household Goods and Furn…" at bounding box center [365, 332] width 263 height 197
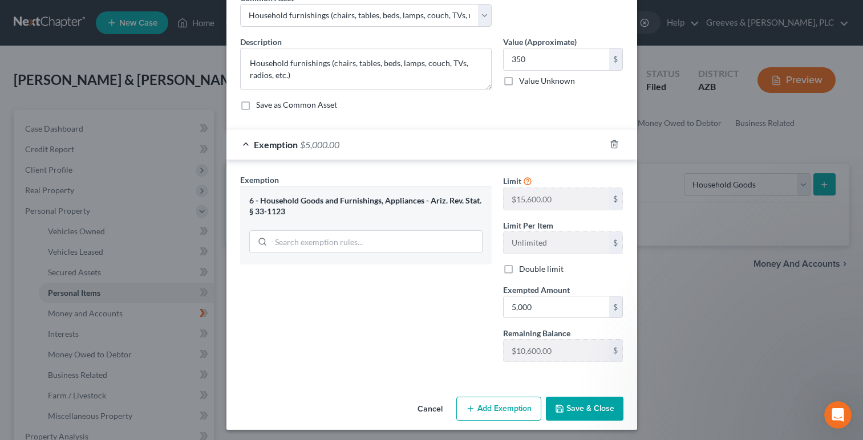
scroll to position [64, 0]
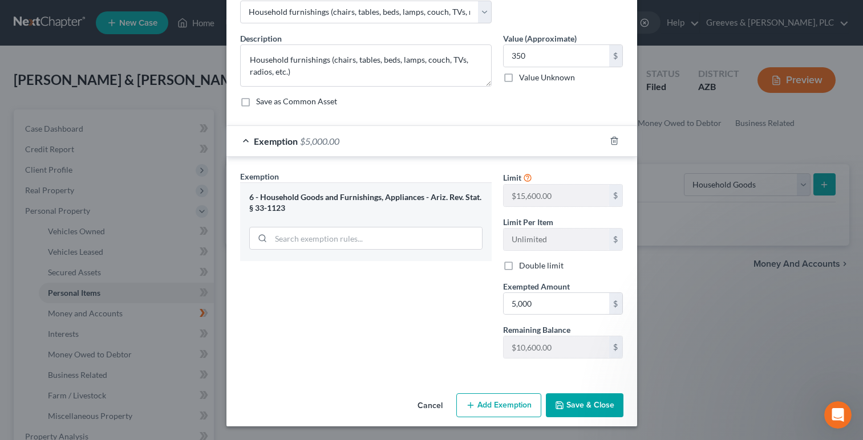
click at [580, 404] on button "Save & Close" at bounding box center [585, 405] width 78 height 24
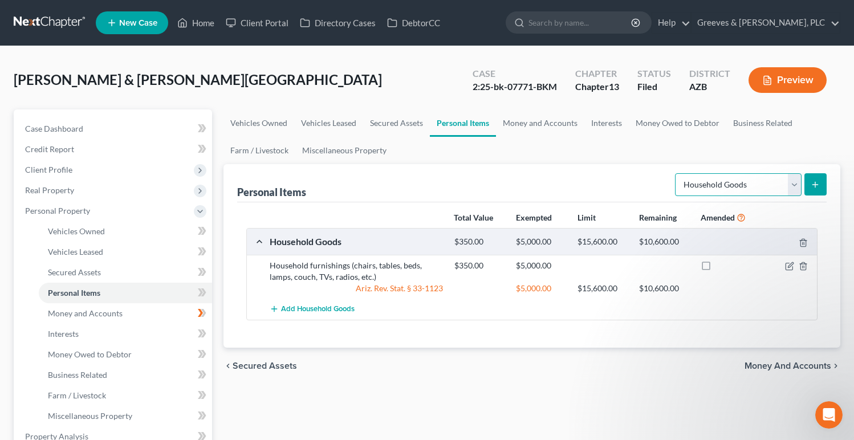
click at [791, 190] on select "Select Item Type Clothing Collectibles Of Value Electronics Firearms Household …" at bounding box center [738, 184] width 127 height 23
click at [815, 189] on icon "submit" at bounding box center [815, 184] width 9 height 9
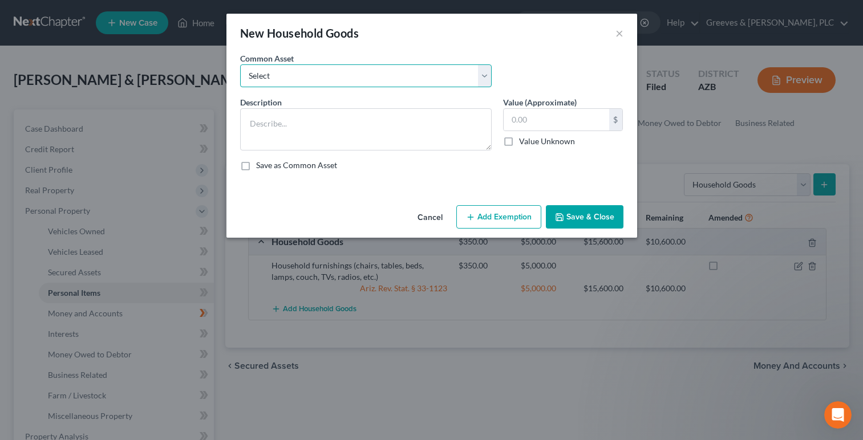
drag, startPoint x: 481, startPoint y: 85, endPoint x: 469, endPoint y: 87, distance: 12.1
click at [474, 85] on select "Select Household furnishings (chairs, tables, beds, lamps, couch, TVs, radios, …" at bounding box center [365, 75] width 251 height 23
select select "1"
click at [240, 64] on select "Select Household furnishings (chairs, tables, beds, lamps, couch, TVs, radios, …" at bounding box center [365, 75] width 251 height 23
type textarea "Household appliances (stove, refrigerator, microwave, washer/dryer, etc.)"
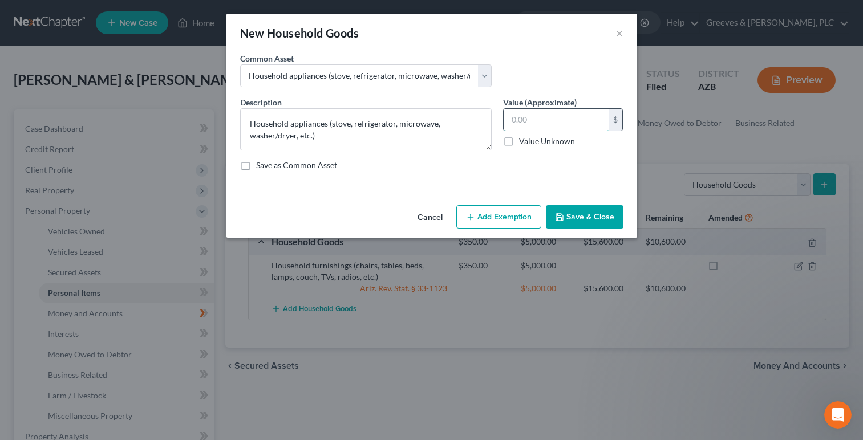
click at [514, 121] on input "text" at bounding box center [555, 120] width 105 height 22
type input "300"
click at [489, 213] on button "Add Exemption" at bounding box center [498, 217] width 85 height 24
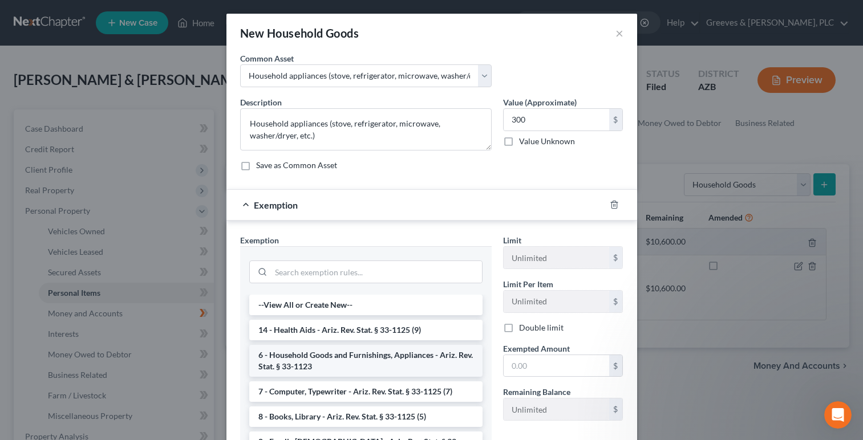
click at [414, 356] on li "6 - Household Goods and Furnishings, Appliances - Ariz. Rev. Stat. § 33-1123" at bounding box center [365, 361] width 233 height 32
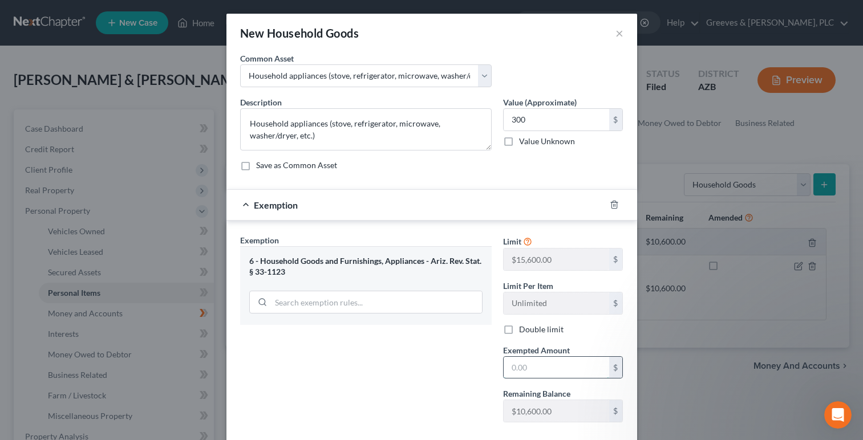
click at [554, 366] on input "text" at bounding box center [555, 368] width 105 height 22
type input "5,000"
drag, startPoint x: 548, startPoint y: 169, endPoint x: 556, endPoint y: 208, distance: 40.0
click at [550, 169] on div "Save as Common Asset" at bounding box center [431, 165] width 383 height 11
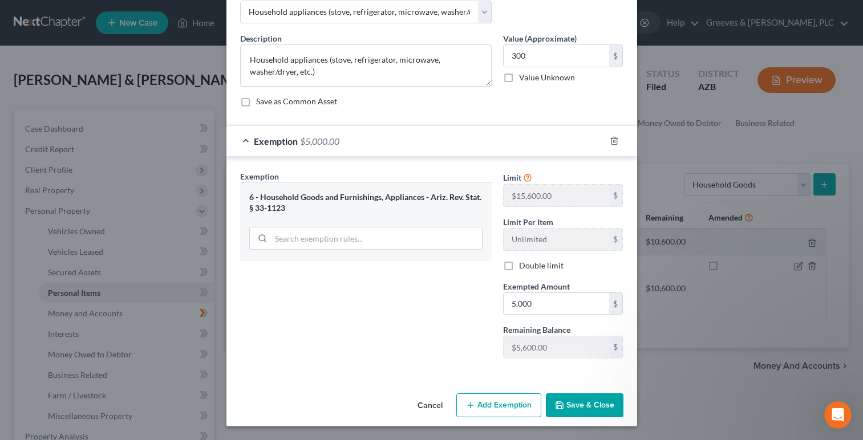
click at [582, 402] on button "Save & Close" at bounding box center [585, 405] width 78 height 24
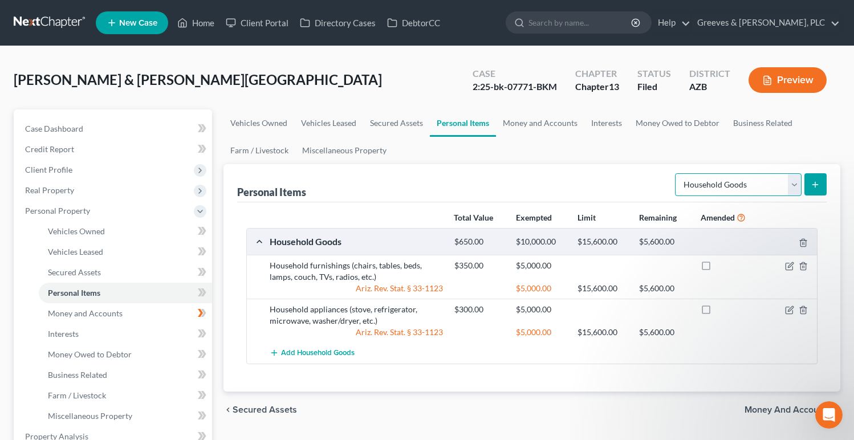
click at [790, 186] on select "Select Item Type Clothing Collectibles Of Value Electronics Firearms Household …" at bounding box center [738, 184] width 127 height 23
select select "electronics"
click at [676, 173] on select "Select Item Type Clothing Collectibles Of Value Electronics Firearms Household …" at bounding box center [738, 184] width 127 height 23
click at [814, 185] on line "submit" at bounding box center [815, 185] width 5 height 0
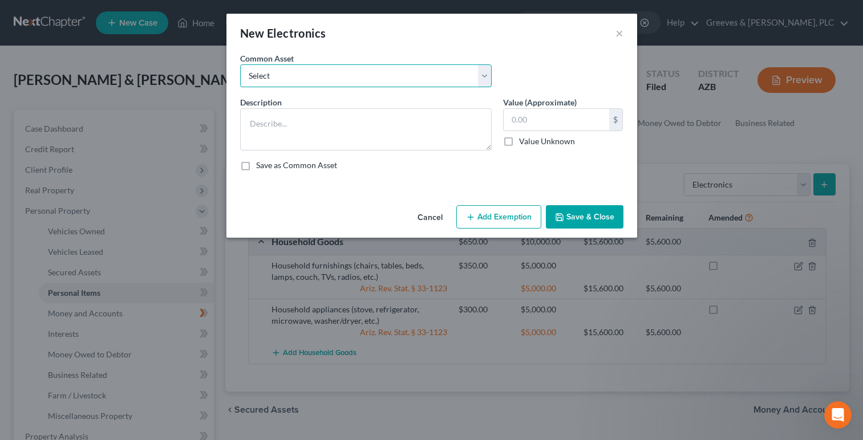
click at [481, 71] on select "Select Computer" at bounding box center [365, 75] width 251 height 23
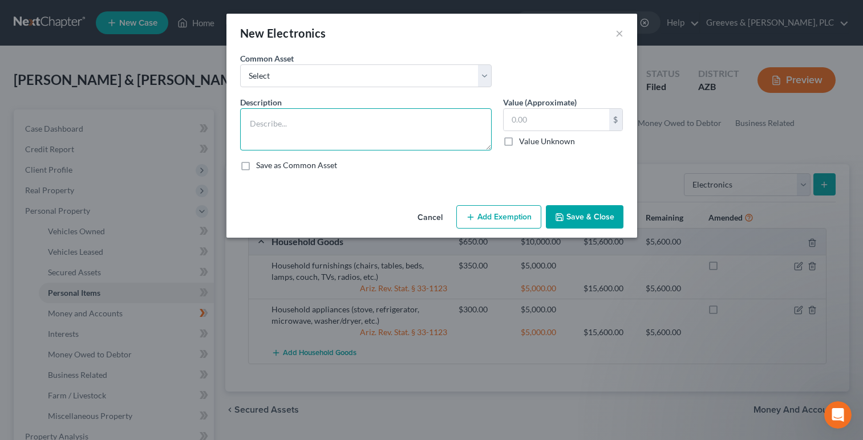
click at [470, 119] on textarea at bounding box center [365, 129] width 251 height 42
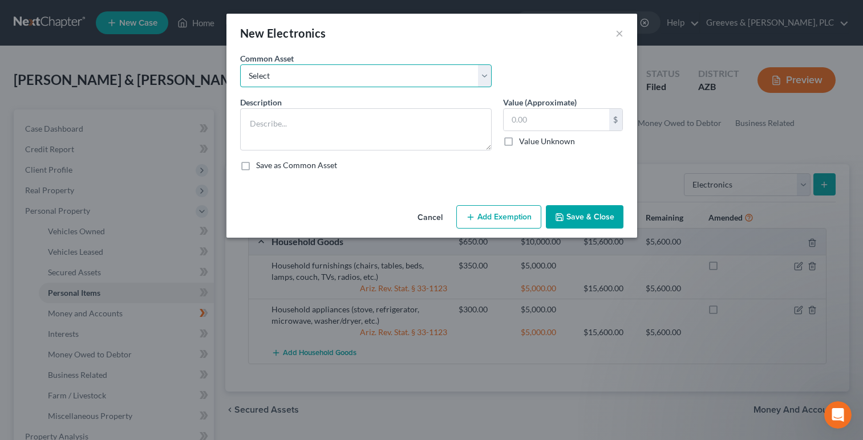
click at [482, 87] on select "Select Computer" at bounding box center [365, 75] width 251 height 23
select select "0"
click at [240, 64] on select "Select Computer" at bounding box center [365, 75] width 251 height 23
type textarea "Computer"
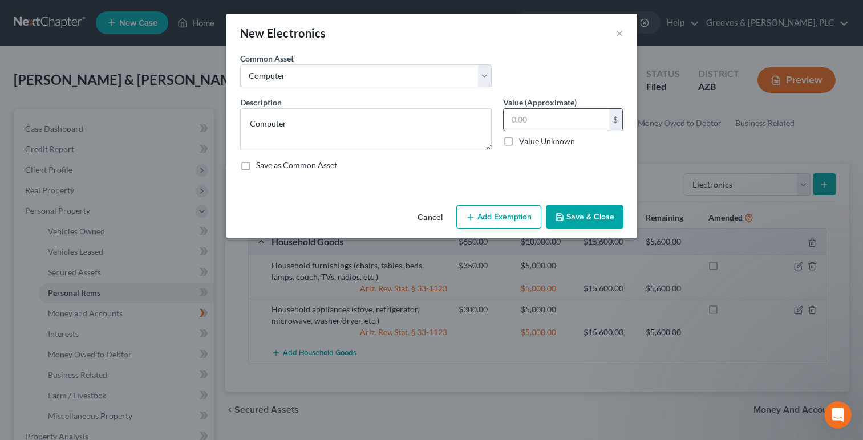
click at [520, 115] on input "text" at bounding box center [555, 120] width 105 height 22
type input "200"
click at [505, 226] on button "Add Exemption" at bounding box center [498, 217] width 85 height 24
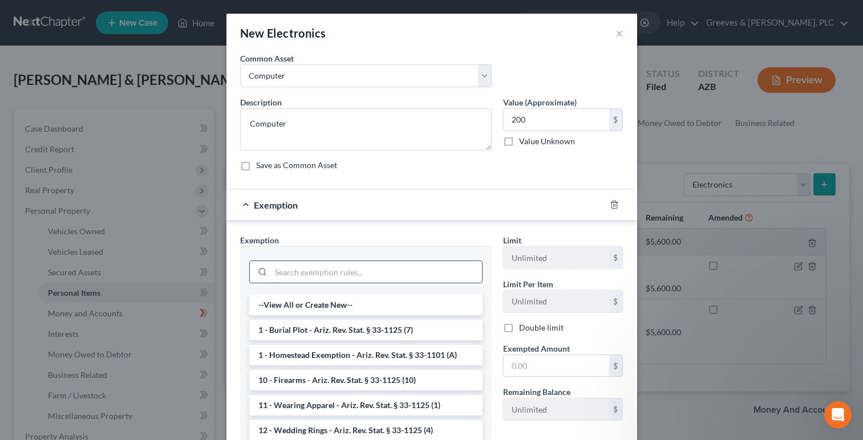
click at [401, 277] on input "search" at bounding box center [376, 272] width 211 height 22
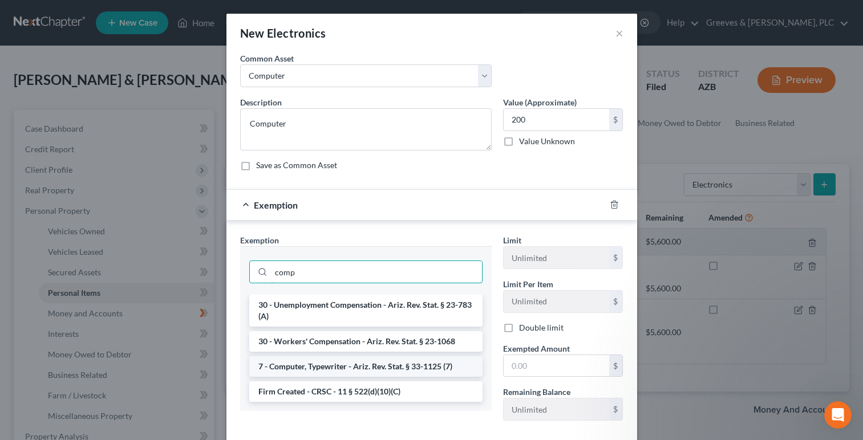
type input "comp"
click at [437, 370] on li "7 - Computer, Typewriter - Ariz. Rev. Stat. § 33-1125 (7)" at bounding box center [365, 366] width 233 height 21
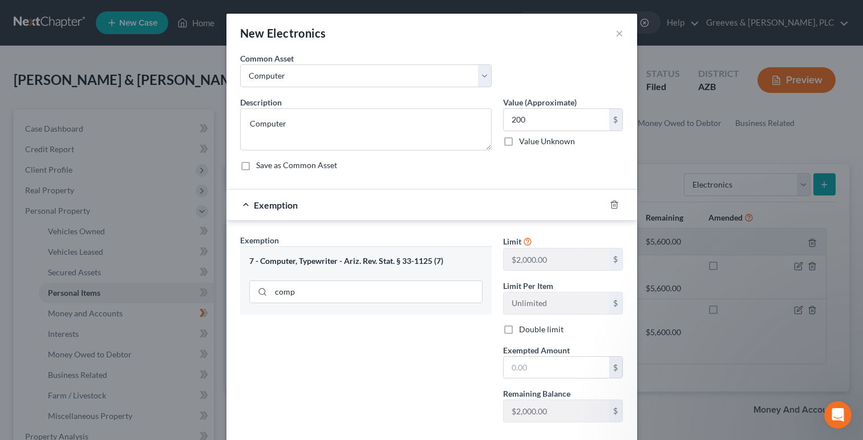
click at [446, 360] on div "Exemption Set must be selected for CA. Exemption * 7 - Computer, Typewriter - A…" at bounding box center [365, 332] width 263 height 197
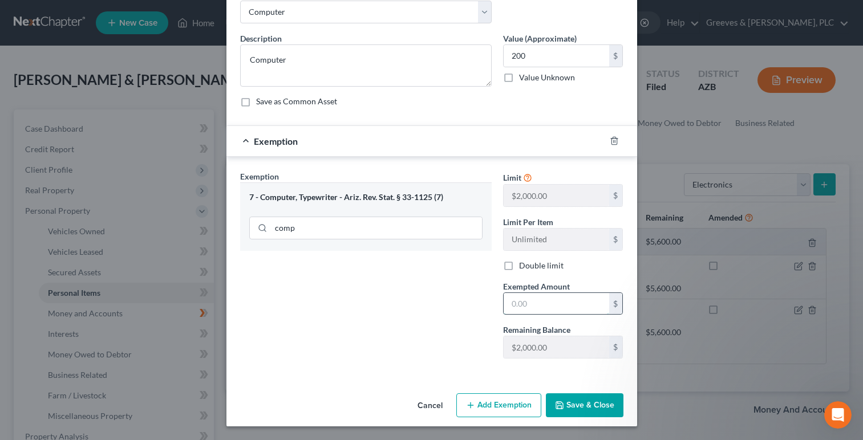
click at [524, 306] on input "text" at bounding box center [555, 304] width 105 height 22
type input "2,000"
click at [566, 392] on div "Cancel Add Exemption Save & Close" at bounding box center [431, 408] width 410 height 38
click at [580, 400] on button "Save & Close" at bounding box center [585, 405] width 78 height 24
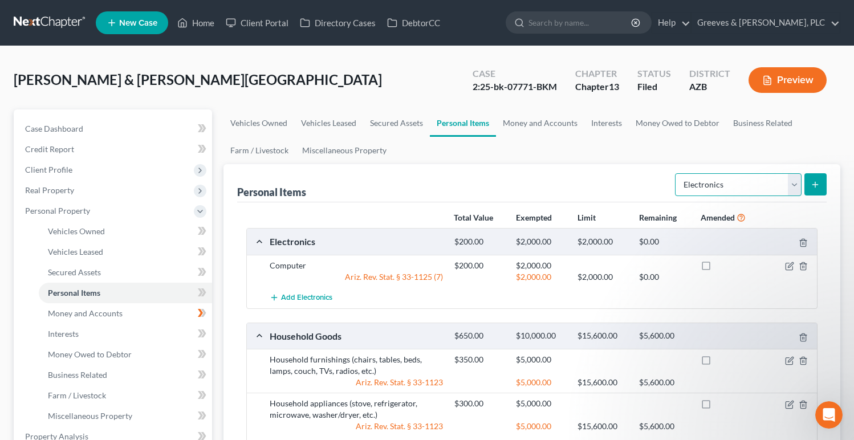
click at [794, 184] on select "Select Item Type Clothing Collectibles Of Value Electronics Firearms Household …" at bounding box center [738, 184] width 127 height 23
select select "clothing"
click at [676, 173] on select "Select Item Type Clothing Collectibles Of Value Electronics Firearms Household …" at bounding box center [738, 184] width 127 height 23
click at [811, 180] on icon "submit" at bounding box center [815, 184] width 9 height 9
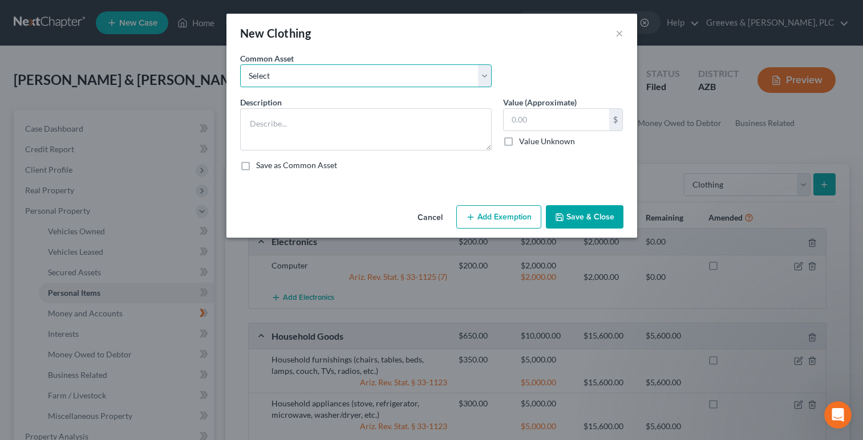
click at [486, 87] on select "Select Wearing apparel of debtors" at bounding box center [365, 75] width 251 height 23
select select "0"
click at [240, 64] on select "Select Wearing apparel of debtors" at bounding box center [365, 75] width 251 height 23
type textarea "Wearing apparel of debtors"
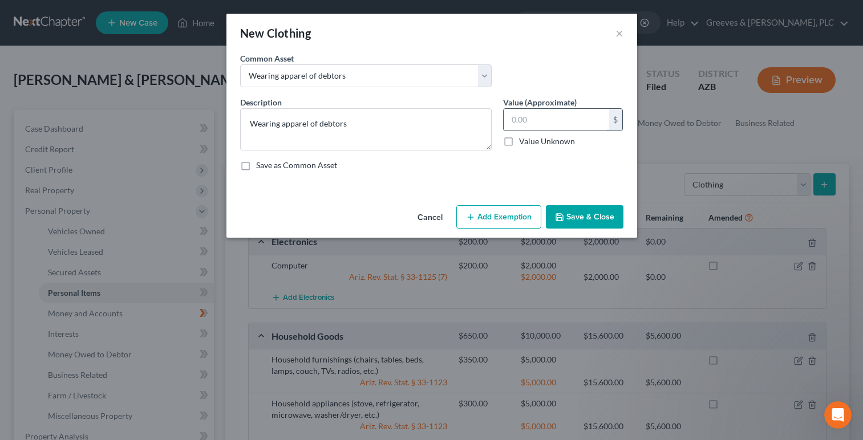
click at [516, 115] on input "text" at bounding box center [555, 120] width 105 height 22
type input "150"
click at [502, 225] on button "Add Exemption" at bounding box center [498, 217] width 85 height 24
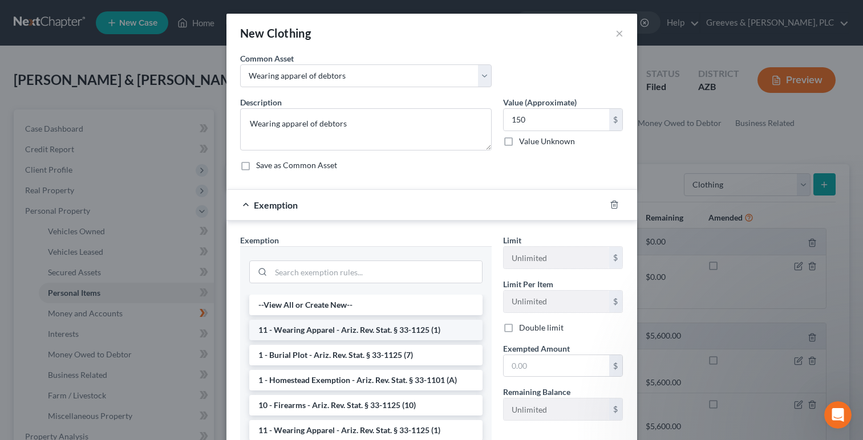
click at [441, 328] on li "11 - Wearing Apparel - Ariz. Rev. Stat. § 33-1125 (1)" at bounding box center [365, 330] width 233 height 21
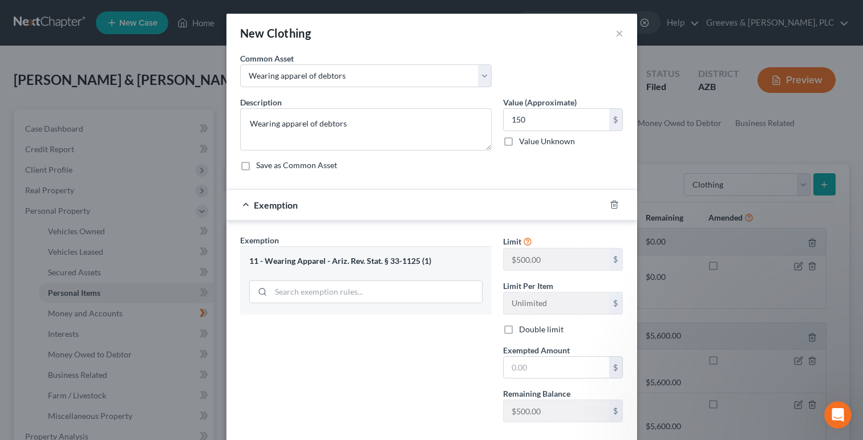
click at [464, 342] on div "Exemption Set must be selected for CA. Exemption * 11 - Wearing Apparel - Ariz.…" at bounding box center [365, 332] width 263 height 197
click at [514, 366] on input "text" at bounding box center [555, 368] width 105 height 22
type input "500"
drag, startPoint x: 466, startPoint y: 364, endPoint x: 488, endPoint y: 364, distance: 21.7
click at [480, 364] on div "Exemption Set must be selected for CA. Exemption * 11 - Wearing Apparel - Ariz.…" at bounding box center [365, 332] width 263 height 197
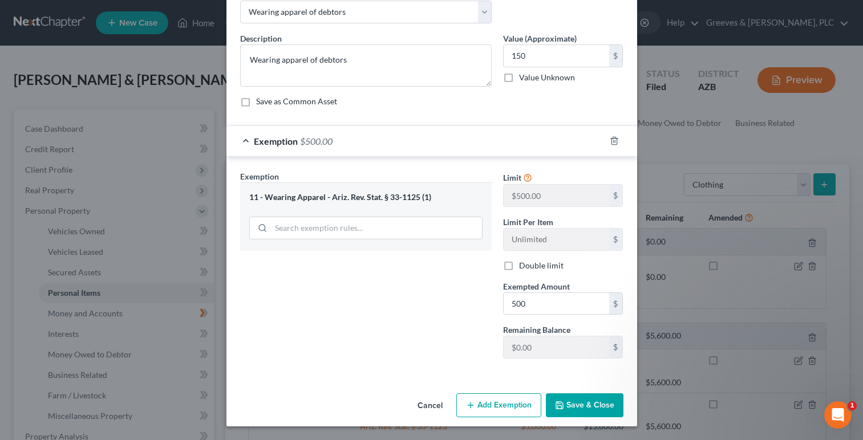
click at [586, 400] on button "Save & Close" at bounding box center [585, 405] width 78 height 24
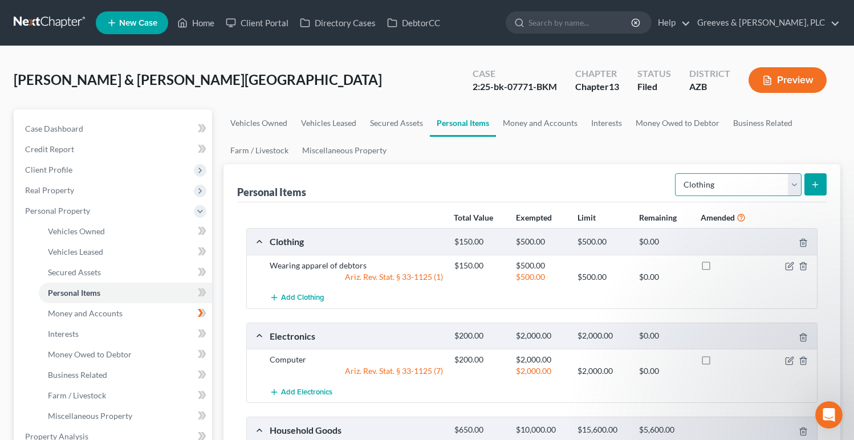
click at [794, 185] on select "Select Item Type Clothing Collectibles Of Value Electronics Firearms Household …" at bounding box center [738, 184] width 127 height 23
select select "sports_and_hobby_equipment"
click at [676, 173] on select "Select Item Type Clothing Collectibles Of Value Electronics Firearms Household …" at bounding box center [738, 184] width 127 height 23
click at [810, 185] on button "submit" at bounding box center [815, 184] width 22 height 22
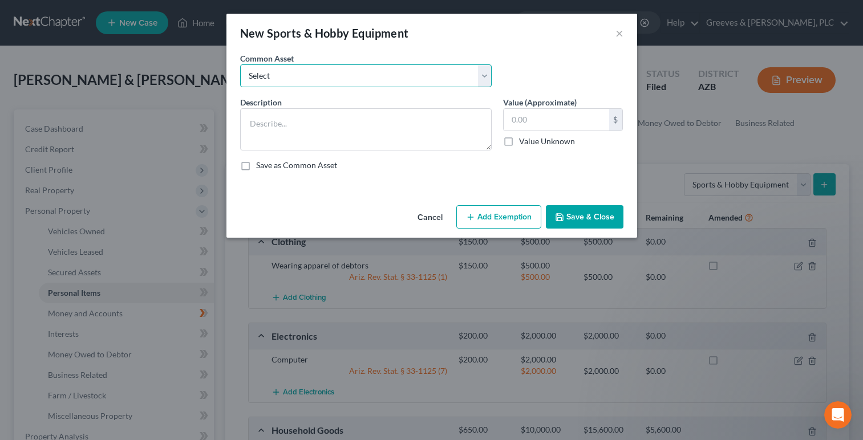
click at [484, 81] on select "Select Books" at bounding box center [365, 75] width 251 height 23
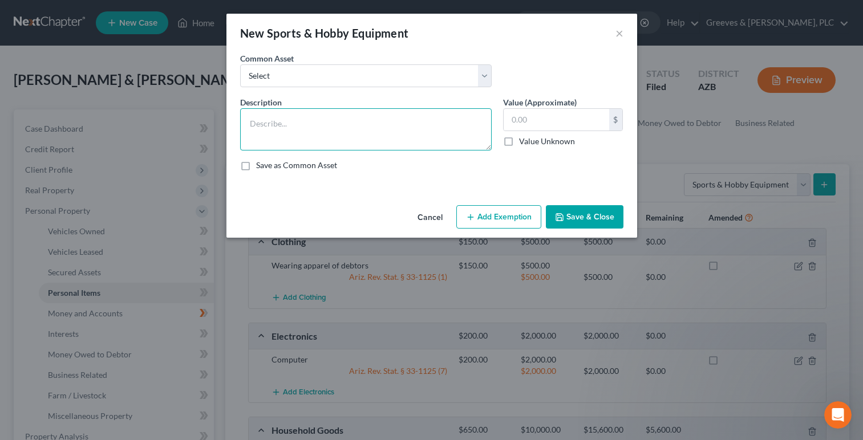
click at [465, 140] on textarea at bounding box center [365, 129] width 251 height 42
type textarea "Photography equipment"
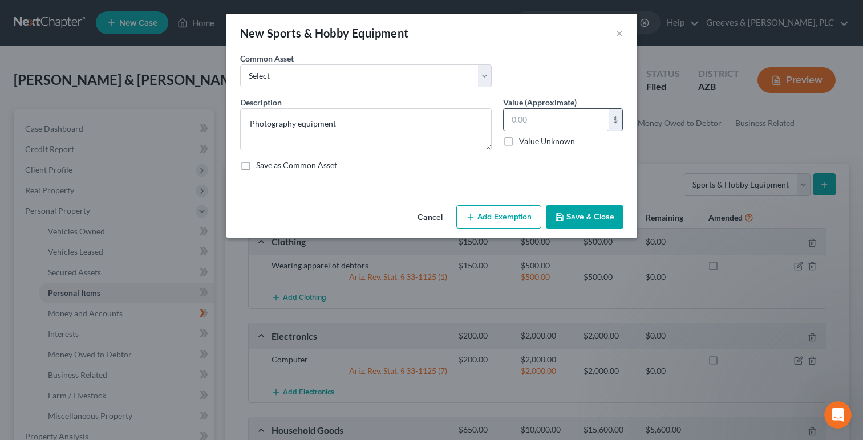
drag, startPoint x: 546, startPoint y: 129, endPoint x: 505, endPoint y: 184, distance: 69.2
click at [544, 127] on input "text" at bounding box center [555, 120] width 105 height 22
type input "50"
click at [556, 218] on icon "button" at bounding box center [559, 217] width 7 height 7
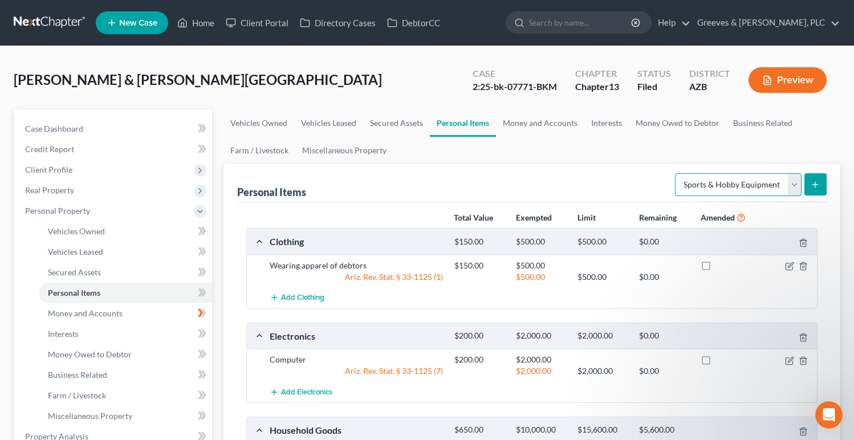
click at [798, 182] on select "Select Item Type Clothing Collectibles Of Value Electronics Firearms Household …" at bounding box center [738, 184] width 127 height 23
select select "pets"
click at [676, 173] on select "Select Item Type Clothing Collectibles Of Value Electronics Firearms Household …" at bounding box center [738, 184] width 127 height 23
click at [815, 182] on line "submit" at bounding box center [815, 184] width 0 height 5
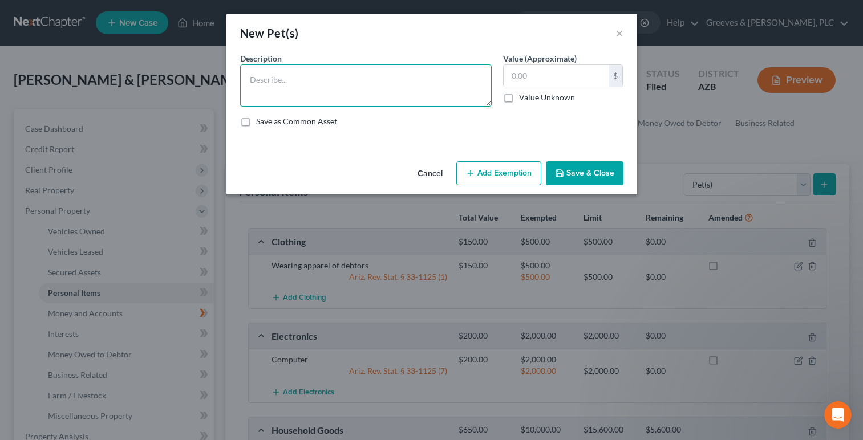
click at [434, 91] on textarea at bounding box center [365, 85] width 251 height 42
type textarea "Macaw Parrot"
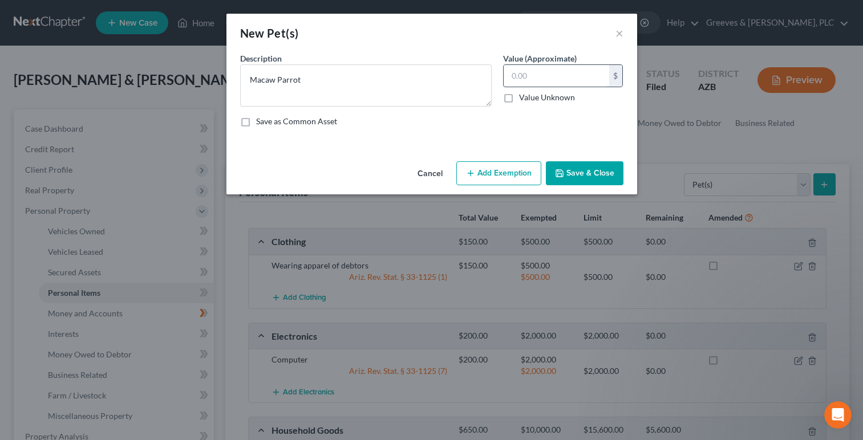
drag, startPoint x: 522, startPoint y: 71, endPoint x: 517, endPoint y: 131, distance: 60.1
click at [524, 72] on input "text" at bounding box center [555, 76] width 105 height 22
type input "500"
click at [518, 173] on button "Add Exemption" at bounding box center [498, 173] width 85 height 24
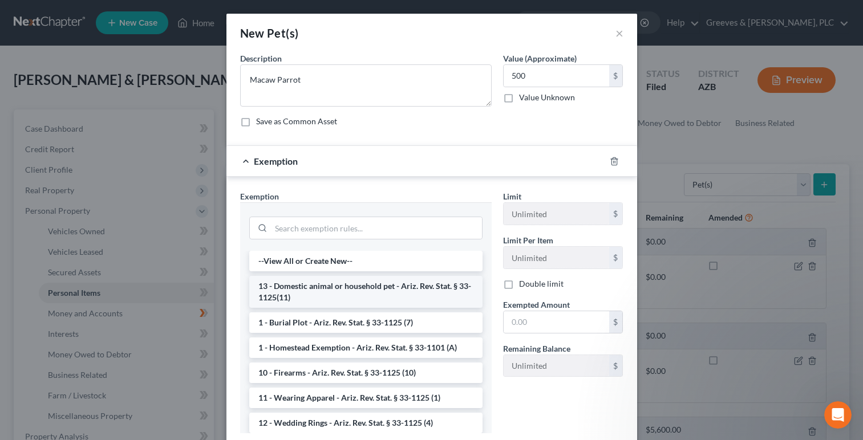
click at [406, 290] on li "13 - Domestic animal or household pet - Ariz. Rev. Stat. § 33-1125(11)" at bounding box center [365, 292] width 233 height 32
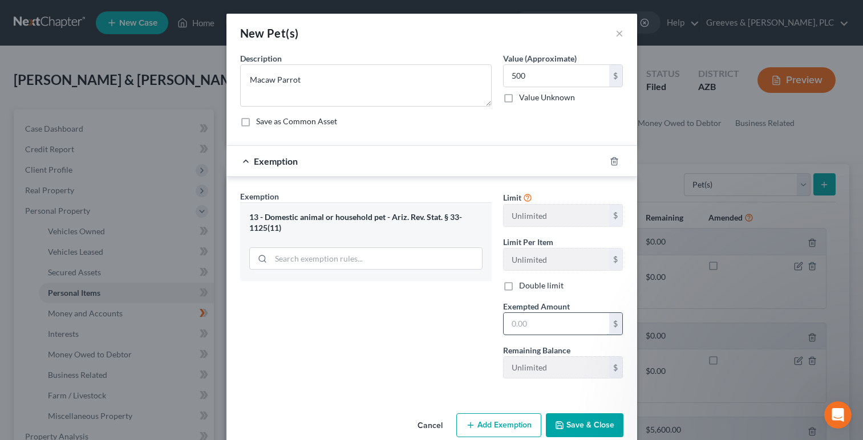
click at [520, 318] on input "text" at bounding box center [555, 324] width 105 height 22
type input "500"
click at [582, 410] on div "Cancel Add Exemption Save & Close" at bounding box center [431, 428] width 410 height 38
click at [588, 416] on button "Save & Close" at bounding box center [585, 425] width 78 height 24
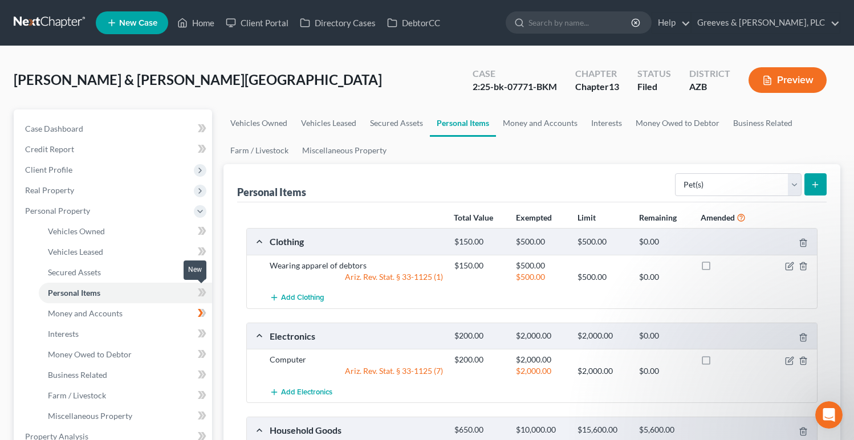
click at [199, 297] on icon at bounding box center [202, 293] width 9 height 14
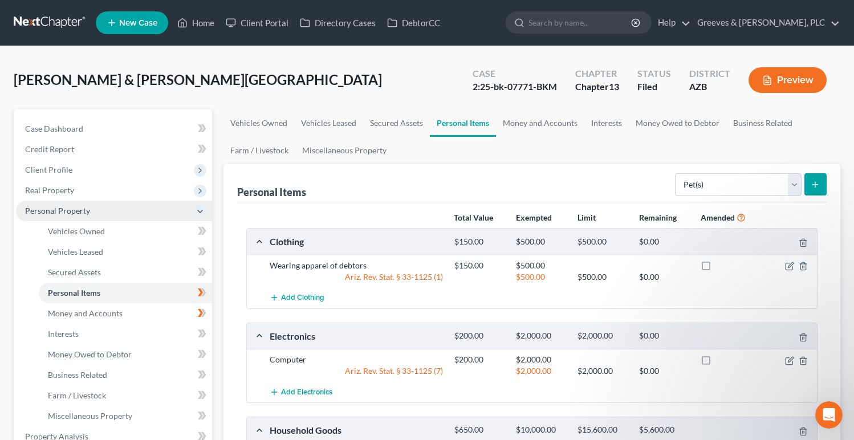
click at [145, 205] on span "Personal Property" at bounding box center [114, 211] width 196 height 21
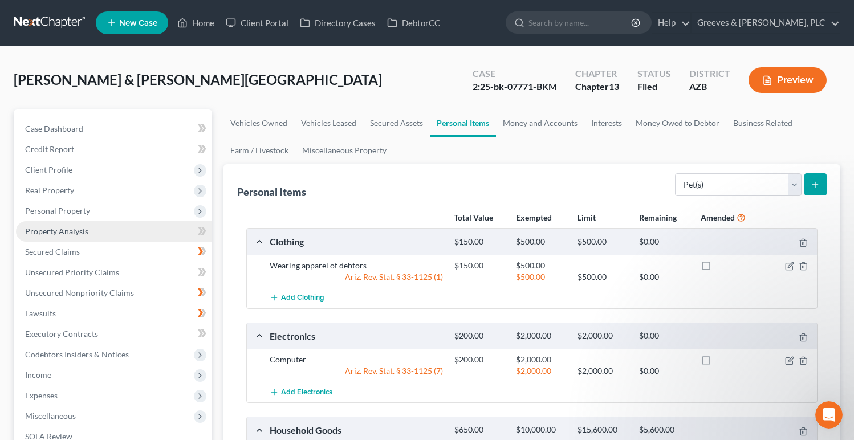
click at [141, 239] on link "Property Analysis" at bounding box center [114, 231] width 196 height 21
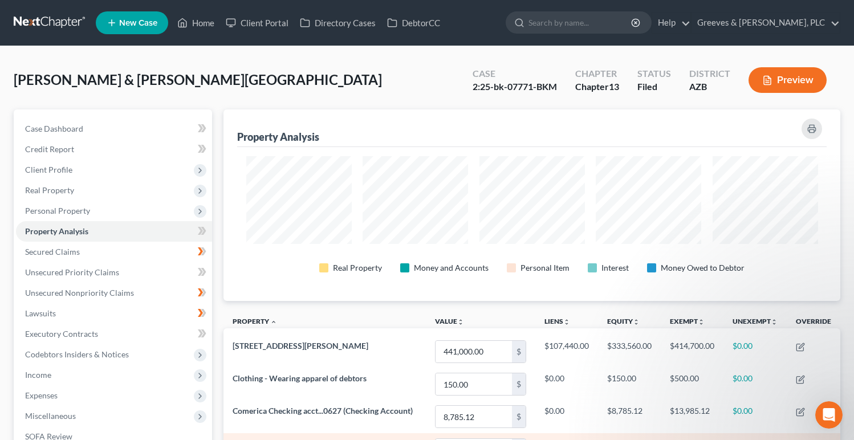
scroll to position [192, 617]
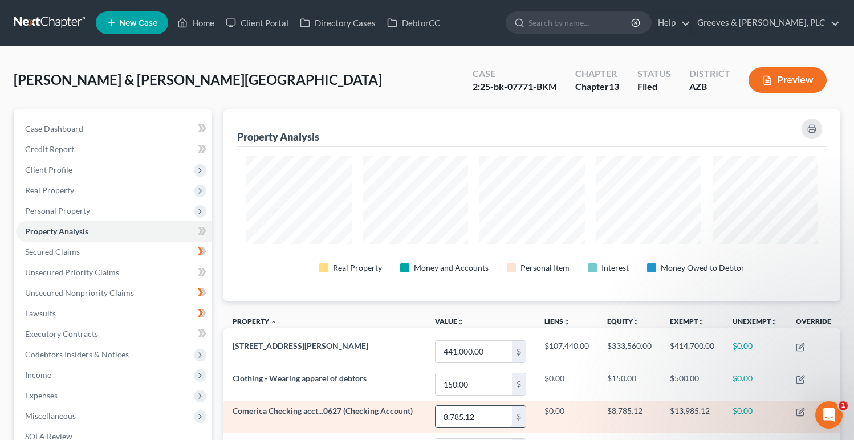
scroll to position [452, 0]
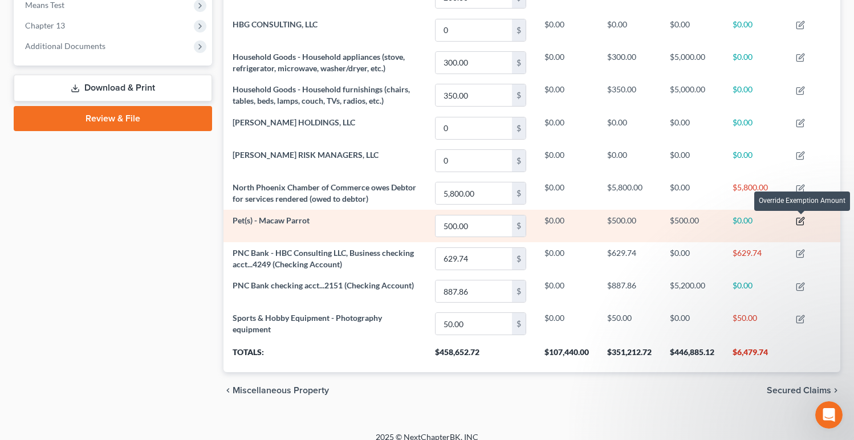
click at [798, 219] on icon "button" at bounding box center [799, 221] width 7 height 7
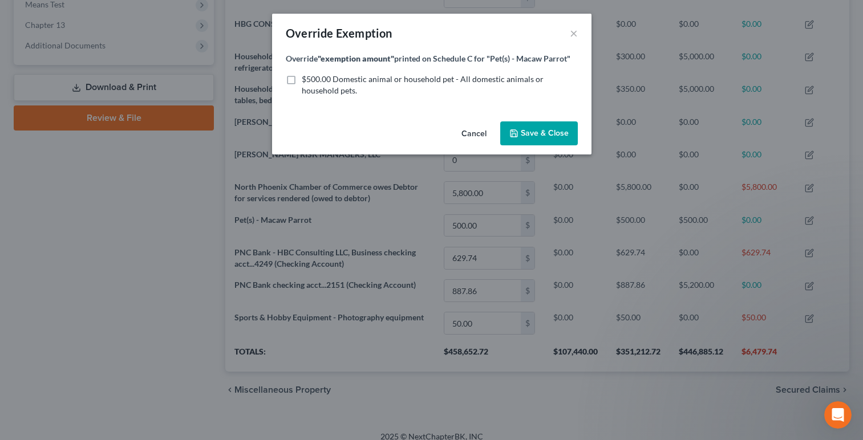
scroll to position [192, 624]
click at [302, 78] on label "$500.00 Domestic animal or household pet - All domestic animals or household pe…" at bounding box center [440, 85] width 276 height 23
click at [306, 78] on input "$500.00 Domestic animal or household pet - All domestic animals or household pe…" at bounding box center [309, 77] width 7 height 7
checkbox input "true"
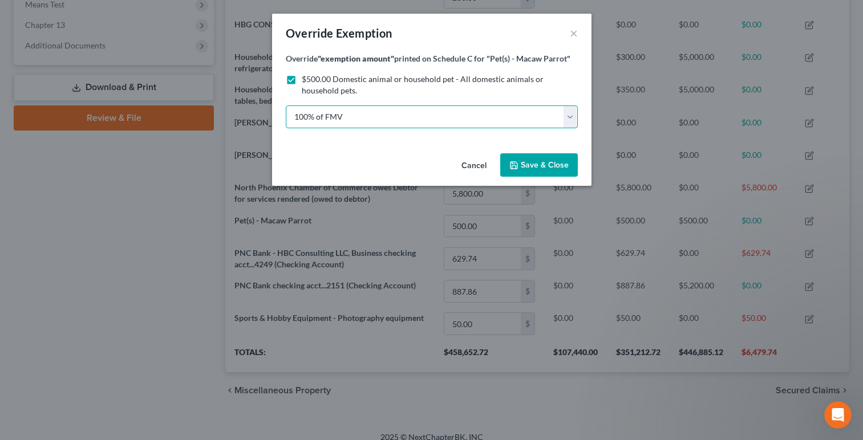
click at [566, 120] on select "100% of FMV Unknown Other" at bounding box center [432, 116] width 292 height 23
click at [286, 105] on select "100% of FMV Unknown Other" at bounding box center [432, 116] width 292 height 23
drag, startPoint x: 538, startPoint y: 155, endPoint x: 510, endPoint y: 189, distance: 44.2
click at [538, 157] on button "Save & Close" at bounding box center [539, 165] width 78 height 24
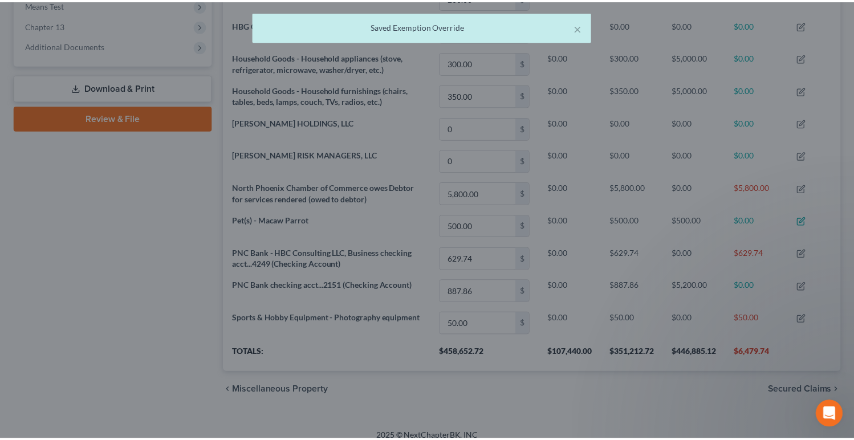
scroll to position [569912, 569486]
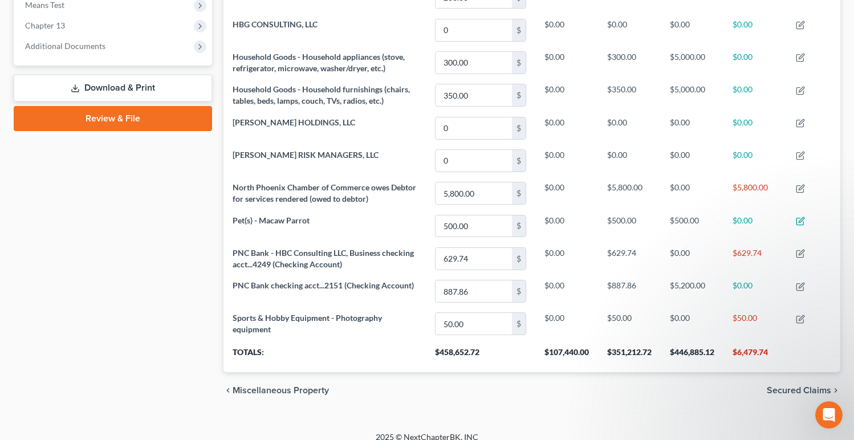
click at [476, 397] on div "chevron_left Miscellaneous Property Secured Claims chevron_right" at bounding box center [531, 390] width 617 height 36
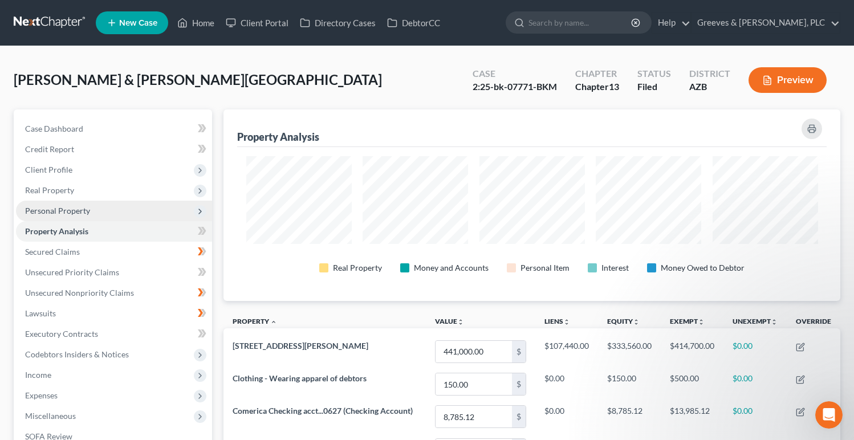
click at [163, 213] on span "Personal Property" at bounding box center [114, 211] width 196 height 21
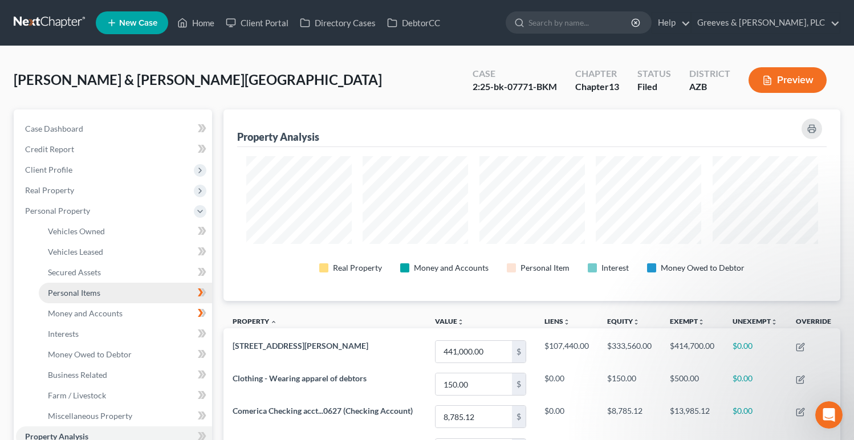
click at [167, 295] on link "Personal Items" at bounding box center [125, 293] width 173 height 21
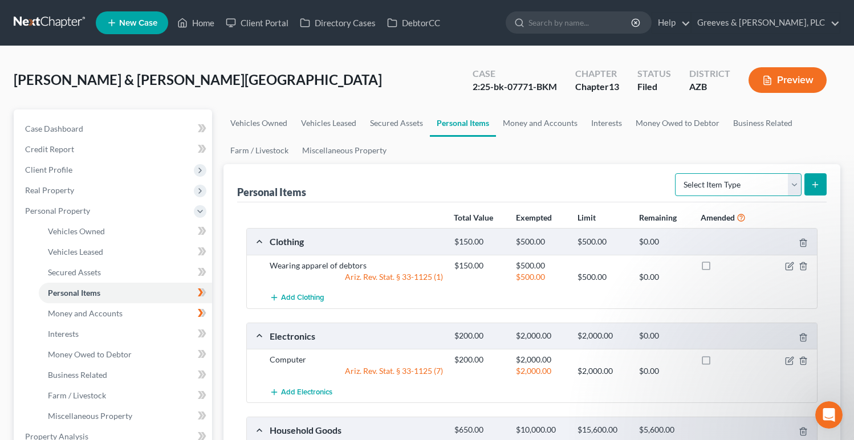
click at [791, 181] on select "Select Item Type Clothing Collectibles Of Value Electronics Firearms Household …" at bounding box center [738, 184] width 127 height 23
select select "other"
click at [676, 173] on select "Select Item Type Clothing Collectibles Of Value Electronics Firearms Household …" at bounding box center [738, 184] width 127 height 23
click at [810, 178] on button "submit" at bounding box center [815, 184] width 22 height 22
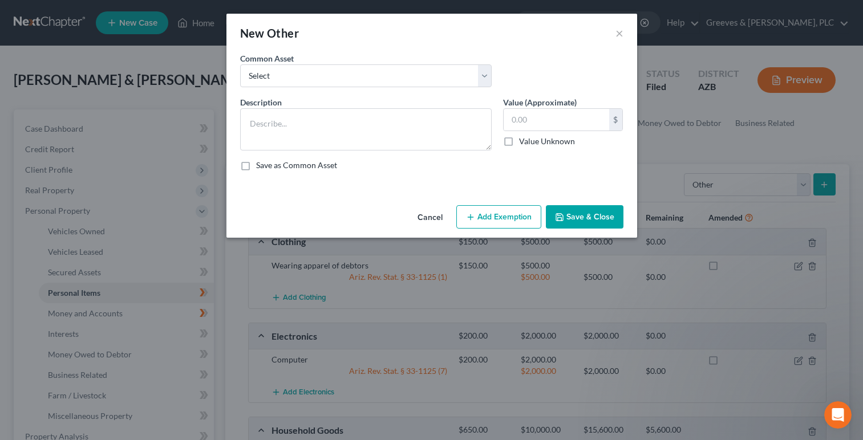
click at [481, 88] on div "Common Asset Select Food, fuel and provisions for 6 months used by Debtor & fam…" at bounding box center [431, 74] width 395 height 44
click at [484, 83] on select "Select Food, fuel and provisions for 6 months used by Debtor & family Books Ear…" at bounding box center [365, 75] width 251 height 23
select select "1"
click at [240, 64] on select "Select Food, fuel and provisions for 6 months used by Debtor & family Books Ear…" at bounding box center [365, 75] width 251 height 23
type textarea "Books"
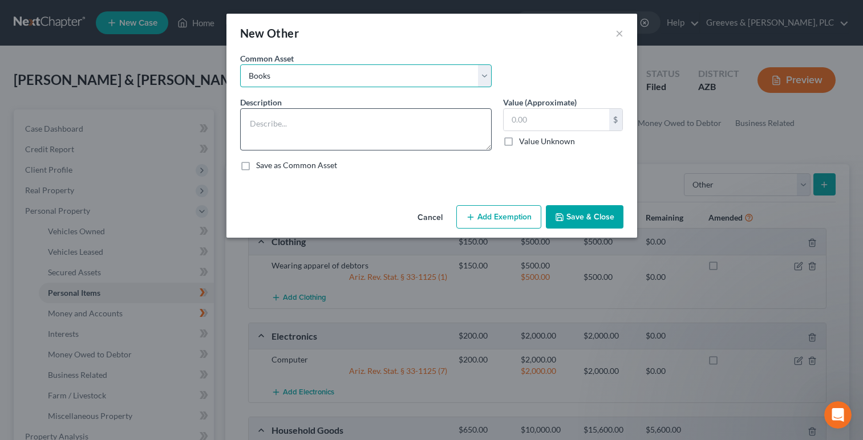
type input "100.00"
click at [493, 213] on button "Add Exemption" at bounding box center [498, 217] width 85 height 24
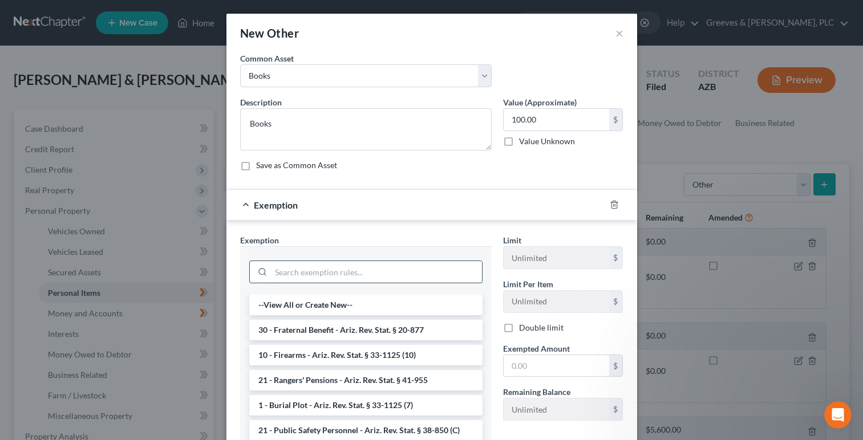
click at [397, 266] on input "search" at bounding box center [376, 272] width 211 height 22
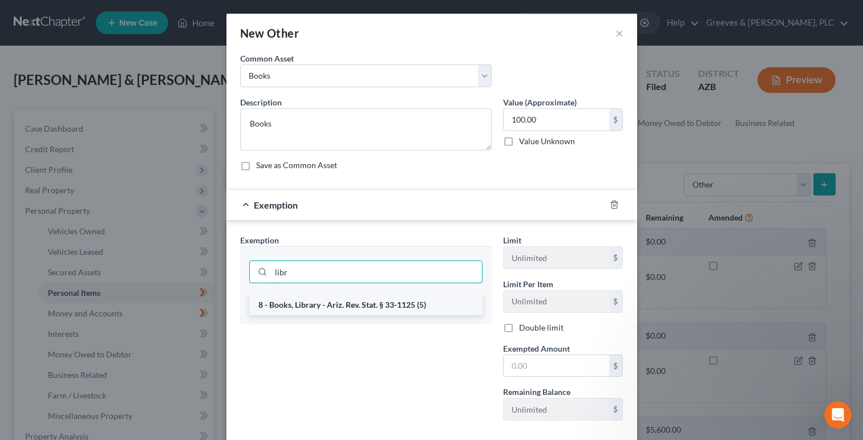
type input "libr"
click at [407, 310] on li "8 - Books, Library - Ariz. Rev. Stat. § 33-1125 (5)" at bounding box center [365, 305] width 233 height 21
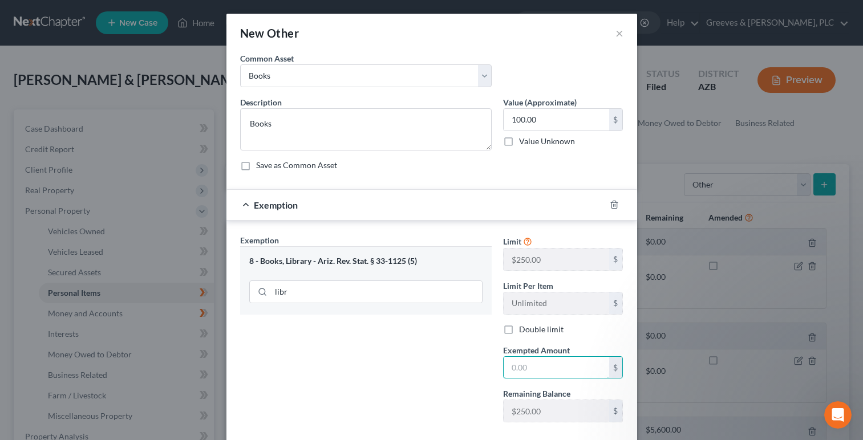
drag, startPoint x: 506, startPoint y: 361, endPoint x: 489, endPoint y: 361, distance: 17.7
click at [509, 359] on input "text" at bounding box center [555, 368] width 105 height 22
type input "250"
drag, startPoint x: 459, startPoint y: 393, endPoint x: 469, endPoint y: 395, distance: 9.8
click at [466, 393] on div "Exemption Set must be selected for CA. Exemption * 8 - Books, Library - [GEOGRA…" at bounding box center [365, 332] width 263 height 197
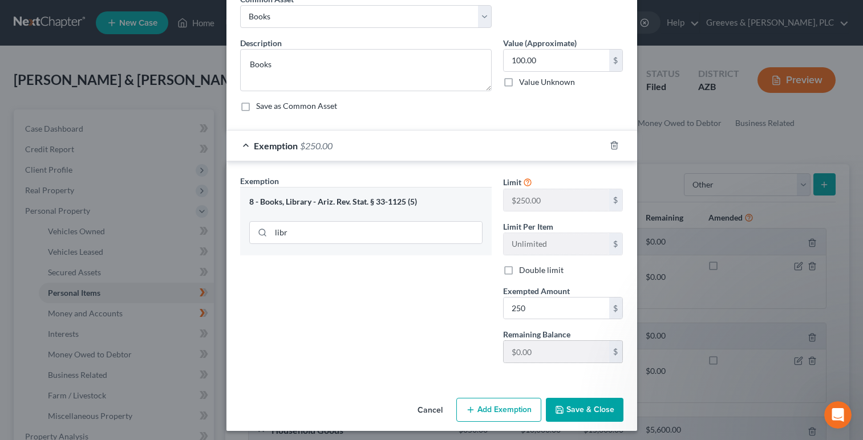
scroll to position [64, 0]
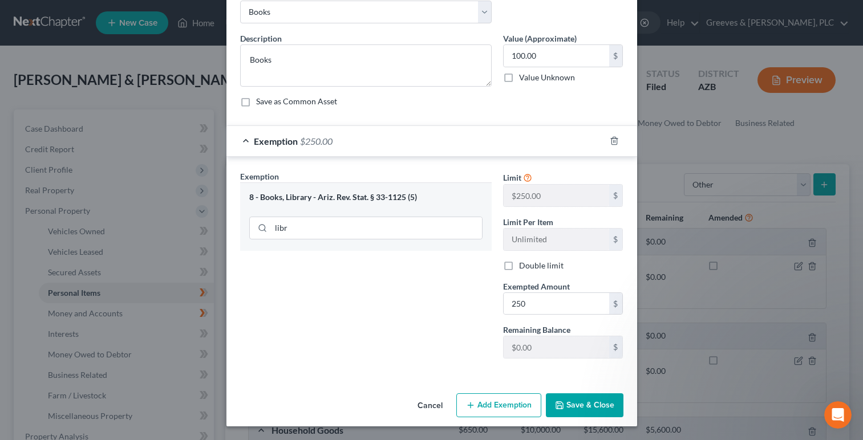
click at [584, 409] on button "Save & Close" at bounding box center [585, 405] width 78 height 24
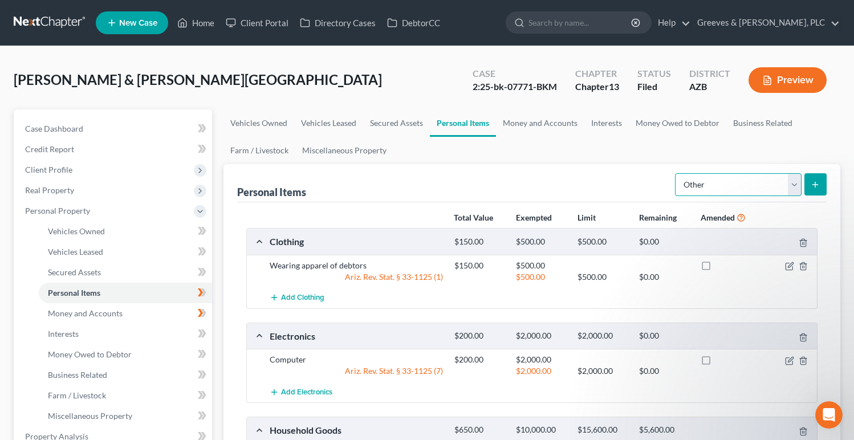
click at [792, 181] on select "Select Item Type Clothing Collectibles Of Value Electronics Firearms Household …" at bounding box center [738, 184] width 127 height 23
select select "jewelry"
click at [676, 173] on select "Select Item Type Clothing Collectibles Of Value Electronics Firearms Household …" at bounding box center [738, 184] width 127 height 23
click at [814, 178] on button "submit" at bounding box center [815, 184] width 22 height 22
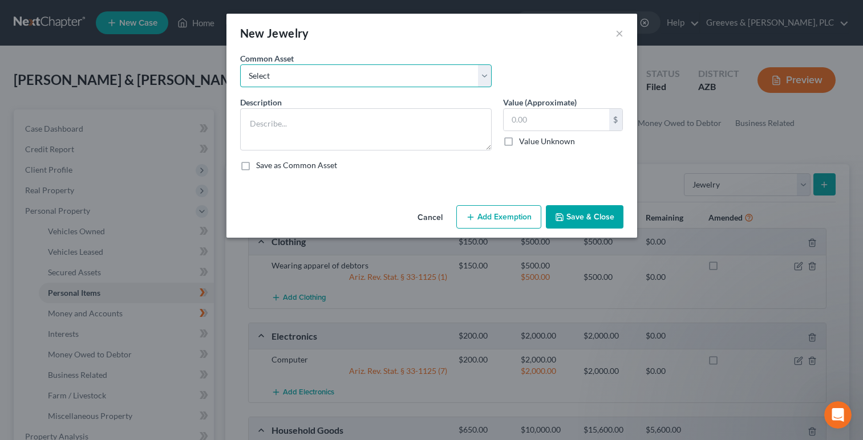
drag, startPoint x: 481, startPoint y: 83, endPoint x: 469, endPoint y: 84, distance: 12.1
click at [479, 83] on select "Select Costume Jewelry Wedding Bands Medals and watches" at bounding box center [365, 75] width 251 height 23
select select "1"
click at [240, 64] on select "Select Costume Jewelry Wedding Bands Medals and watches" at bounding box center [365, 75] width 251 height 23
type textarea "Wedding Bands"
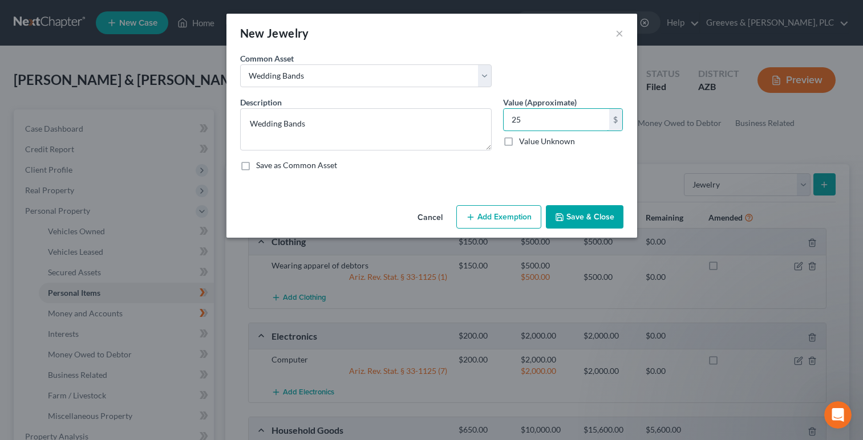
type input "25"
click at [495, 217] on button "Add Exemption" at bounding box center [498, 217] width 85 height 24
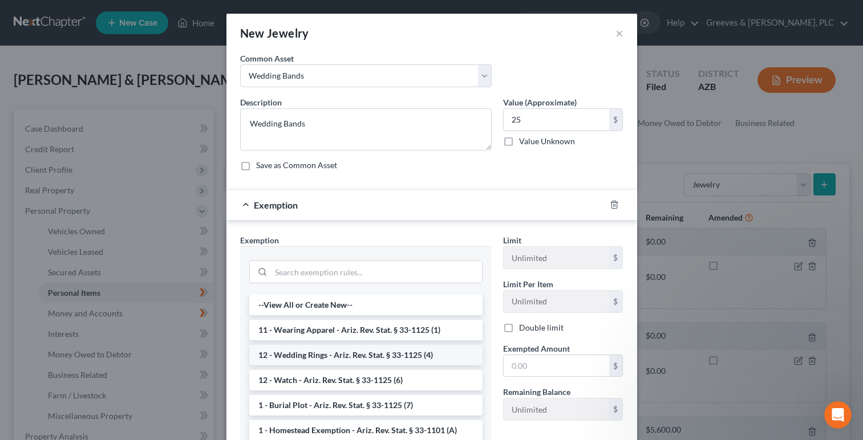
click at [409, 354] on li "12 - Wedding Rings - Ariz. Rev. Stat. § 33-1125 (4)" at bounding box center [365, 355] width 233 height 21
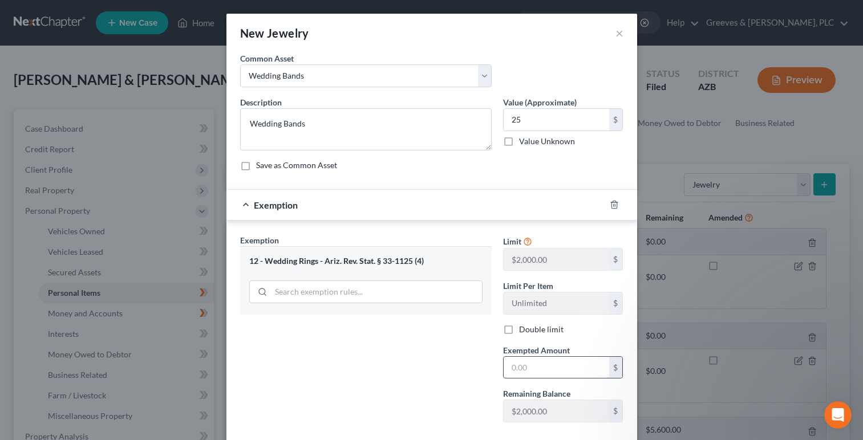
drag, startPoint x: 509, startPoint y: 368, endPoint x: 483, endPoint y: 362, distance: 26.4
click at [509, 366] on input "text" at bounding box center [555, 368] width 105 height 22
type input "2,000"
drag, startPoint x: 467, startPoint y: 398, endPoint x: 466, endPoint y: 410, distance: 12.0
click at [469, 396] on div "Exemption Set must be selected for CA. Exemption * 12 - Wedding Rings - Ariz. R…" at bounding box center [365, 332] width 263 height 197
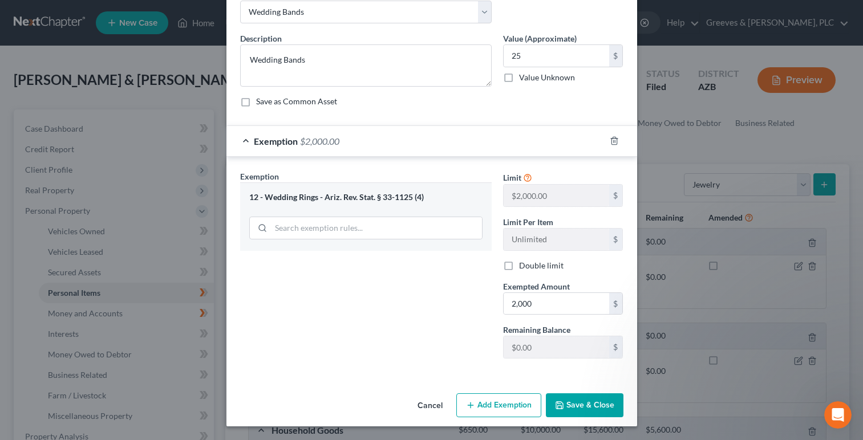
click at [575, 406] on button "Save & Close" at bounding box center [585, 405] width 78 height 24
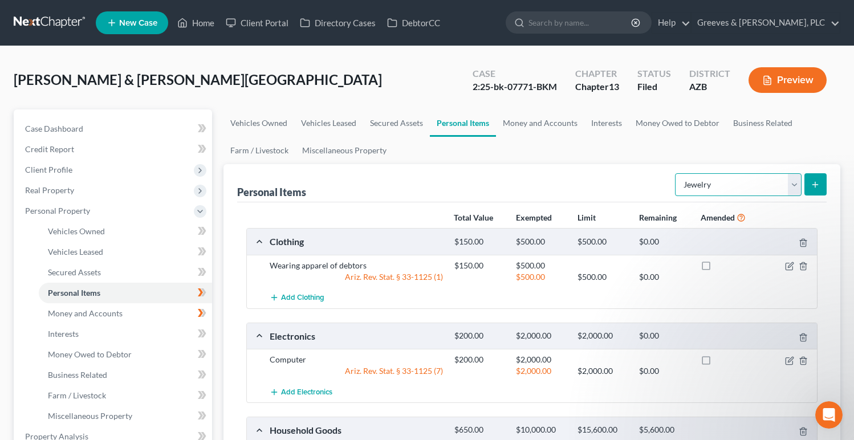
click at [794, 189] on select "Select Item Type Clothing Collectibles Of Value Electronics Firearms Household …" at bounding box center [738, 184] width 127 height 23
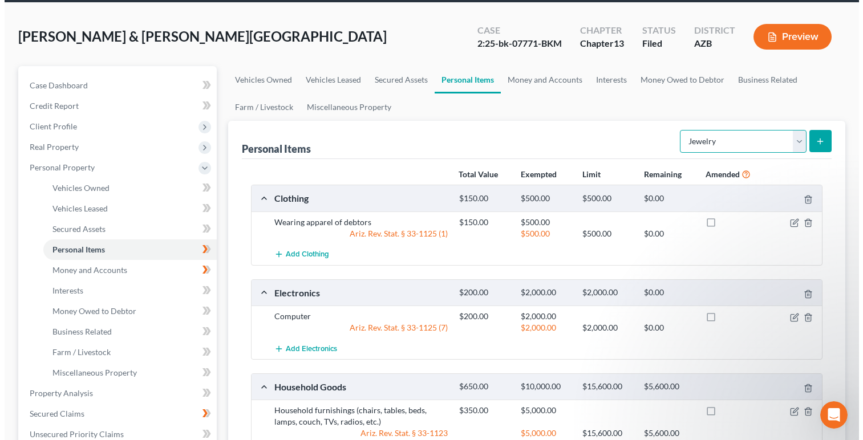
scroll to position [39, 0]
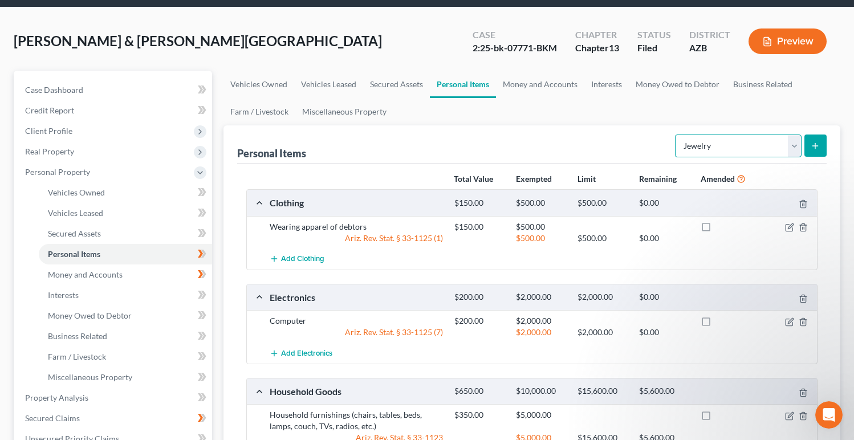
click at [794, 148] on select "Select Item Type Clothing Collectibles Of Value Electronics Firearms Household …" at bounding box center [738, 146] width 127 height 23
select select "other"
click at [676, 135] on select "Select Item Type Clothing Collectibles Of Value Electronics Firearms Household …" at bounding box center [738, 146] width 127 height 23
click at [814, 149] on button "submit" at bounding box center [815, 146] width 22 height 22
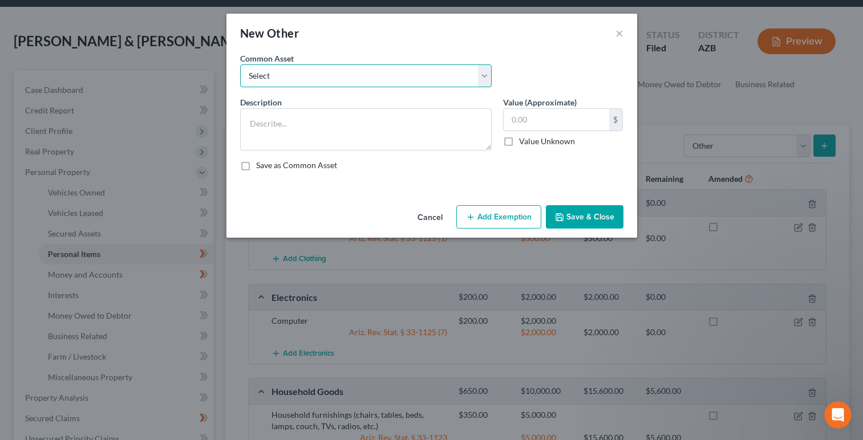
drag, startPoint x: 489, startPoint y: 79, endPoint x: 483, endPoint y: 77, distance: 6.0
click at [485, 79] on select "Select Food, fuel and provisions for 6 months used by Debtor & family Books Ear…" at bounding box center [365, 75] width 251 height 23
select select "0"
click at [240, 64] on select "Select Food, fuel and provisions for 6 months used by Debtor & family Books Ear…" at bounding box center [365, 75] width 251 height 23
type textarea "Food, fuel and provisions for 6 months used by Debtor & family"
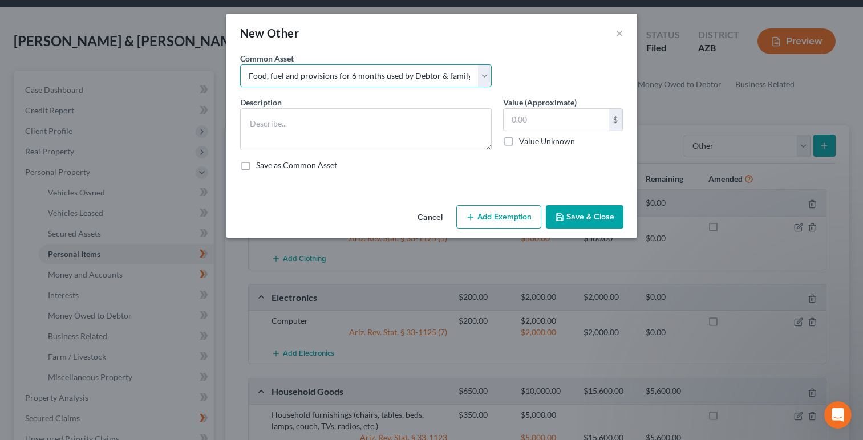
type input "300.00"
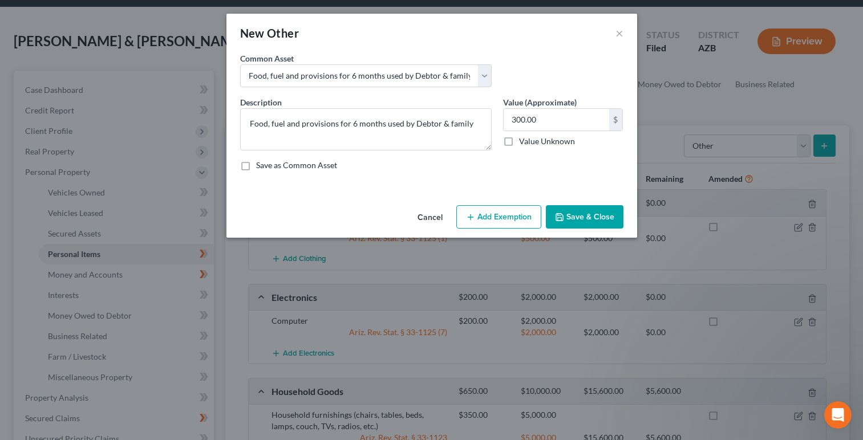
click at [513, 210] on button "Add Exemption" at bounding box center [498, 217] width 85 height 24
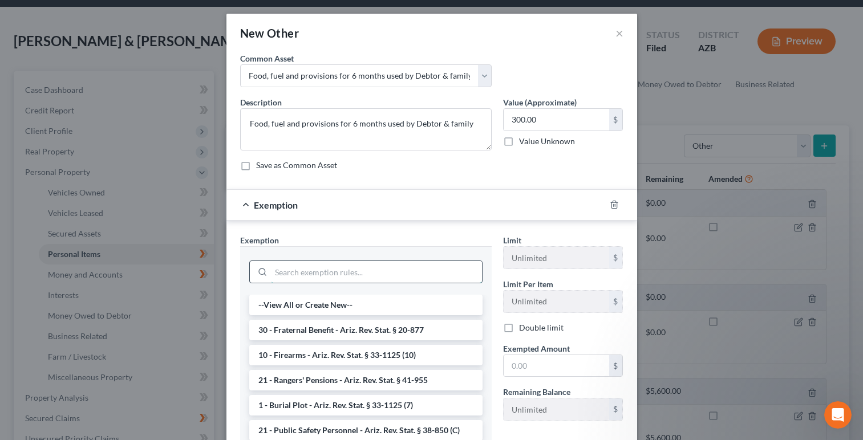
click at [433, 273] on input "search" at bounding box center [376, 272] width 211 height 22
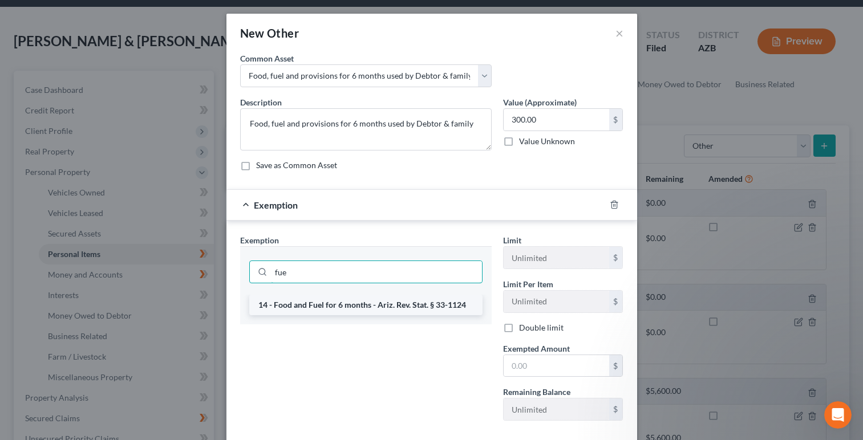
type input "fue"
click at [373, 300] on li "14 - Food and Fuel for 6 months - Ariz. Rev. Stat. § 33-1124" at bounding box center [365, 305] width 233 height 21
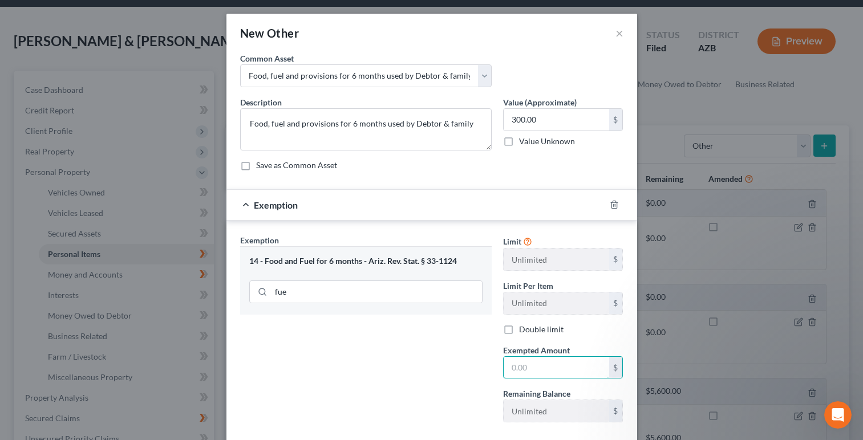
drag, startPoint x: 517, startPoint y: 364, endPoint x: 467, endPoint y: 376, distance: 51.0
click at [509, 364] on input "text" at bounding box center [555, 368] width 105 height 22
type input "300"
click at [451, 400] on div "Exemption Set must be selected for CA. Exemption * 14 - Food and Fuel for 6 mon…" at bounding box center [365, 332] width 263 height 197
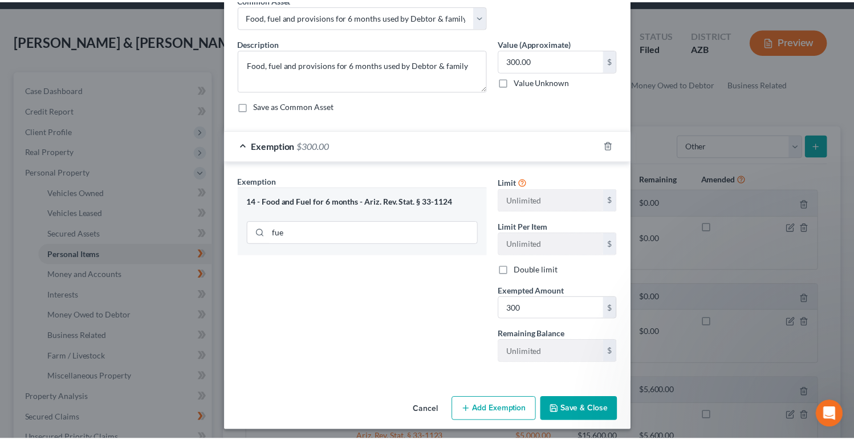
scroll to position [64, 0]
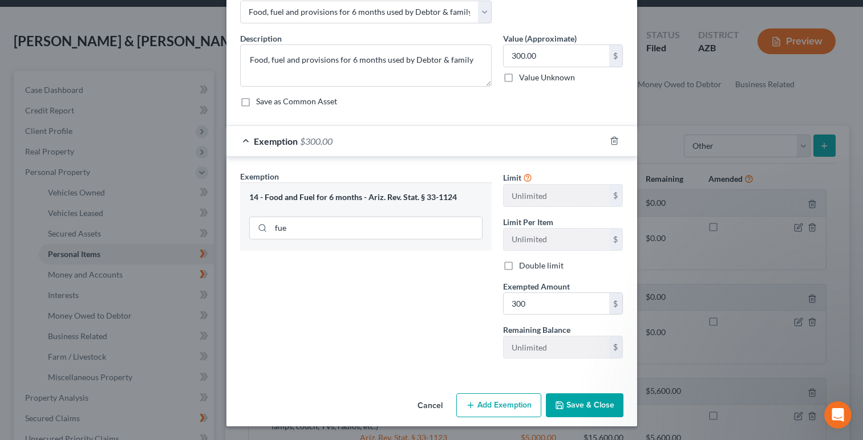
click at [575, 404] on button "Save & Close" at bounding box center [585, 405] width 78 height 24
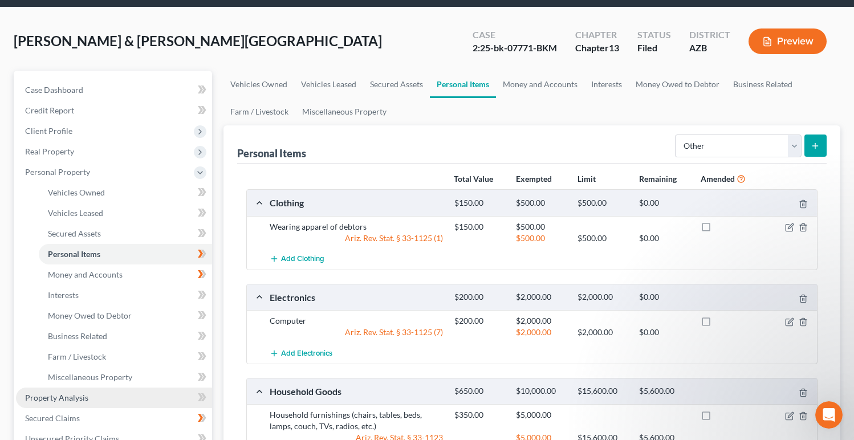
click at [173, 400] on link "Property Analysis" at bounding box center [114, 398] width 196 height 21
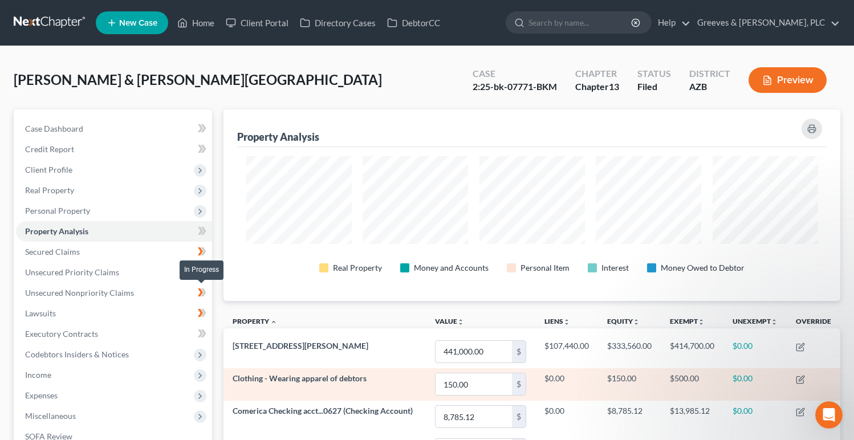
scroll to position [569912, 569486]
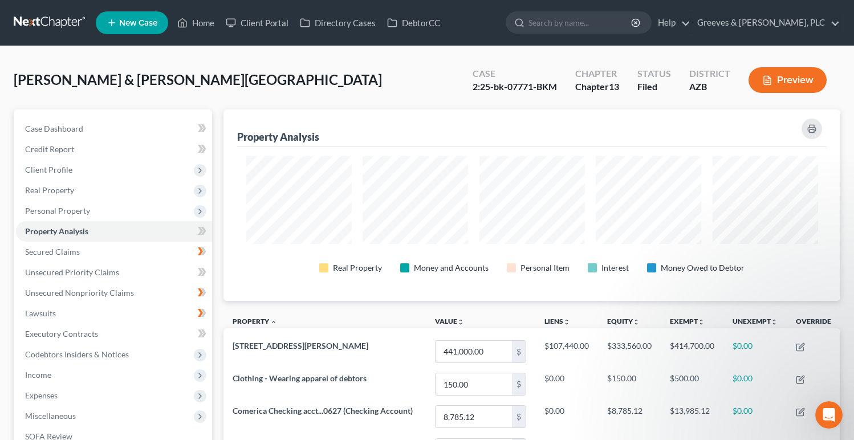
click at [446, 81] on div "[PERSON_NAME] & [PERSON_NAME][GEOGRAPHIC_DATA] Upgraded Case 2:25-bk-07771-BKM …" at bounding box center [427, 85] width 827 height 50
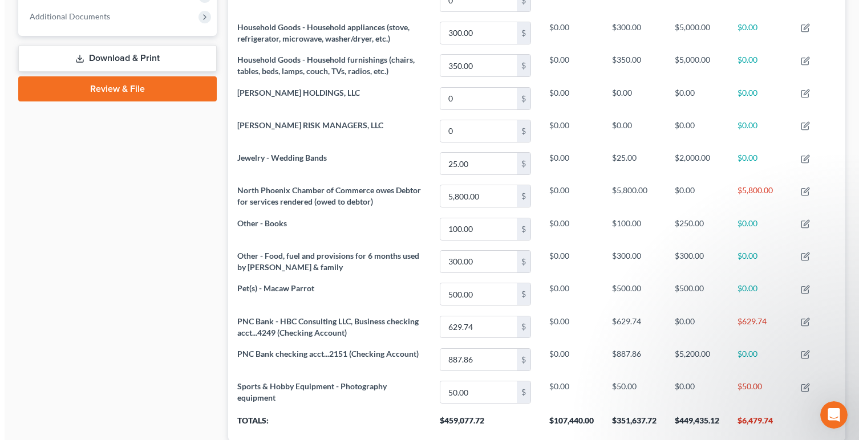
scroll to position [459, 0]
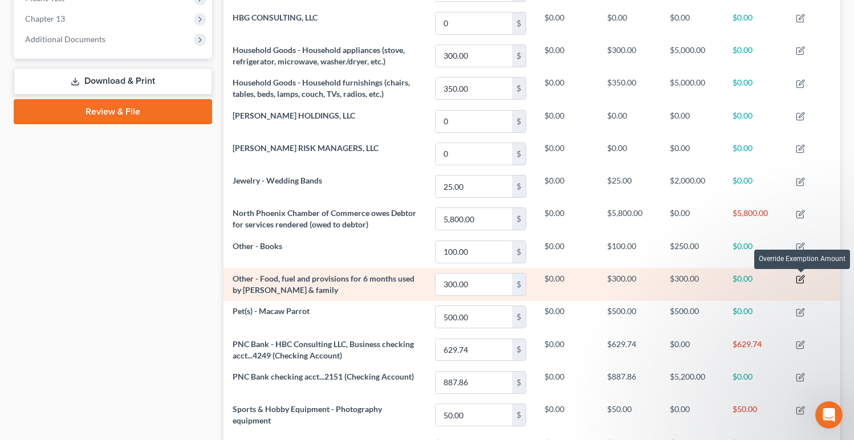
click at [804, 277] on icon "button" at bounding box center [801, 278] width 5 height 5
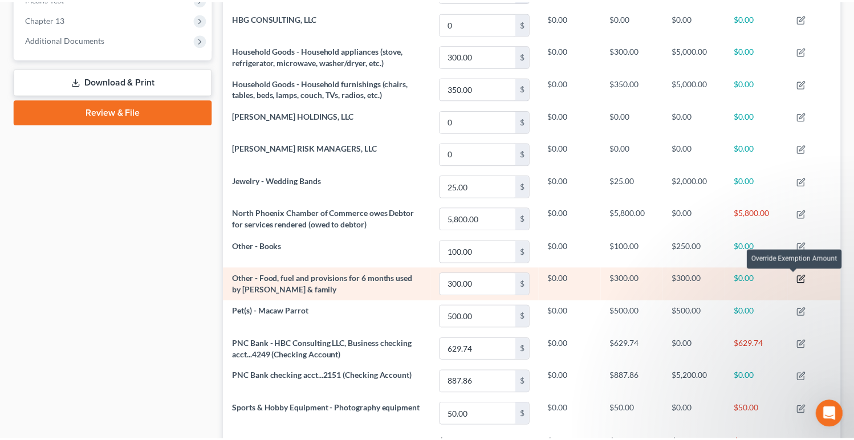
scroll to position [192, 624]
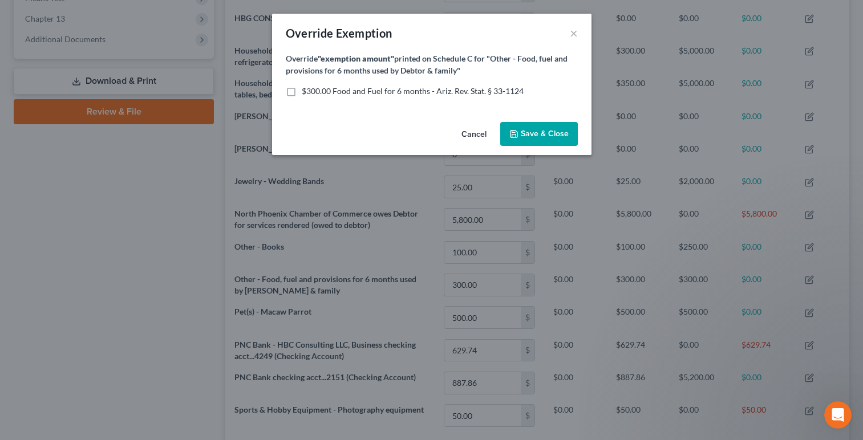
click at [461, 91] on span "$300.00 Food and Fuel for 6 months - Ariz. Rev. Stat. § 33-1124" at bounding box center [413, 91] width 222 height 10
click at [314, 91] on input "$300.00 Food and Fuel for 6 months - Ariz. Rev. Stat. § 33-1124" at bounding box center [309, 89] width 7 height 7
checkbox input "true"
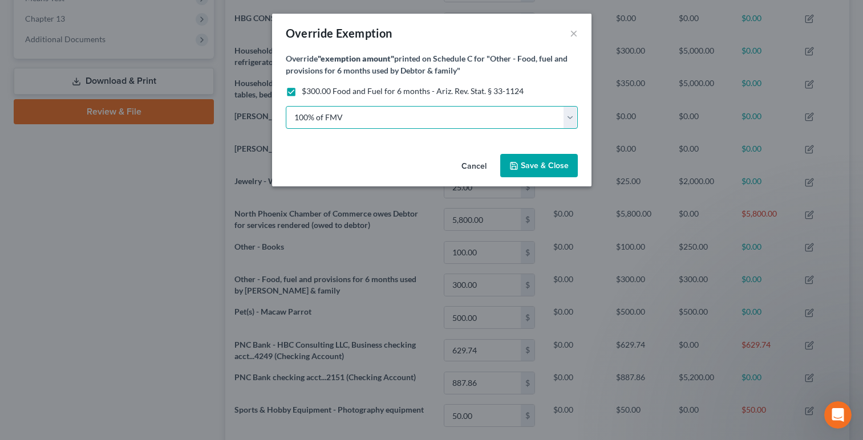
click at [566, 115] on select "100% of FMV Unknown Other" at bounding box center [432, 117] width 292 height 23
click at [286, 106] on select "100% of FMV Unknown Other" at bounding box center [432, 117] width 292 height 23
click at [544, 164] on span "Save & Close" at bounding box center [545, 166] width 48 height 10
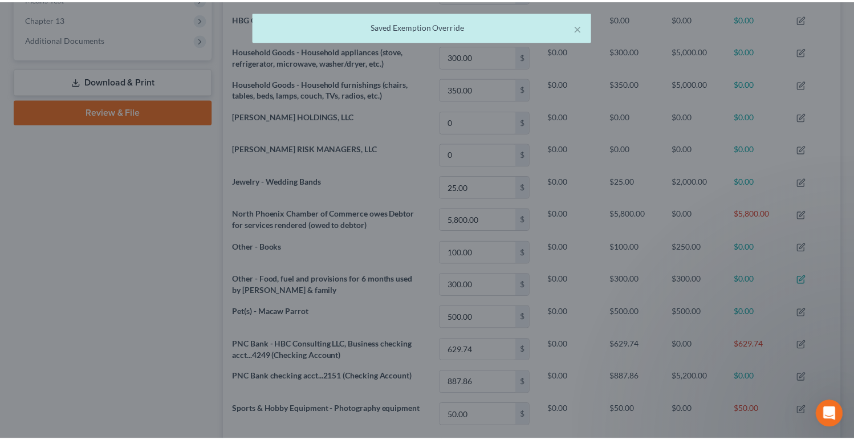
scroll to position [192, 617]
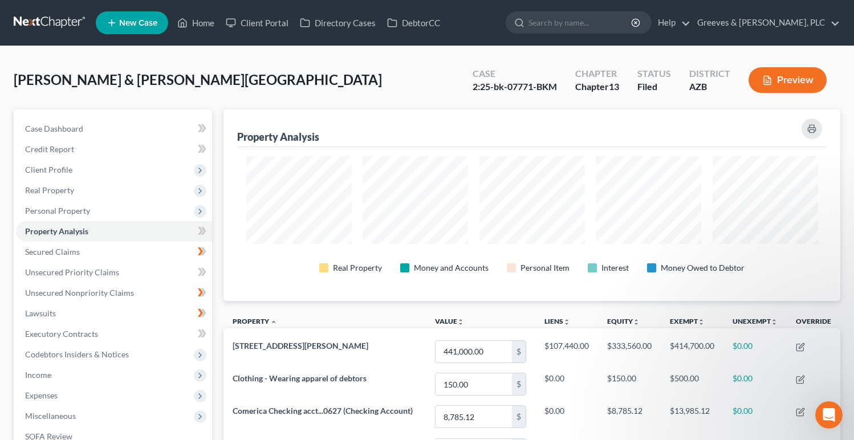
drag, startPoint x: 437, startPoint y: 89, endPoint x: 431, endPoint y: 87, distance: 6.1
click at [435, 87] on div "[PERSON_NAME] & [PERSON_NAME][GEOGRAPHIC_DATA] Upgraded Case 2:25-bk-07771-BKM …" at bounding box center [427, 85] width 827 height 50
click at [174, 218] on span "Personal Property" at bounding box center [114, 211] width 196 height 21
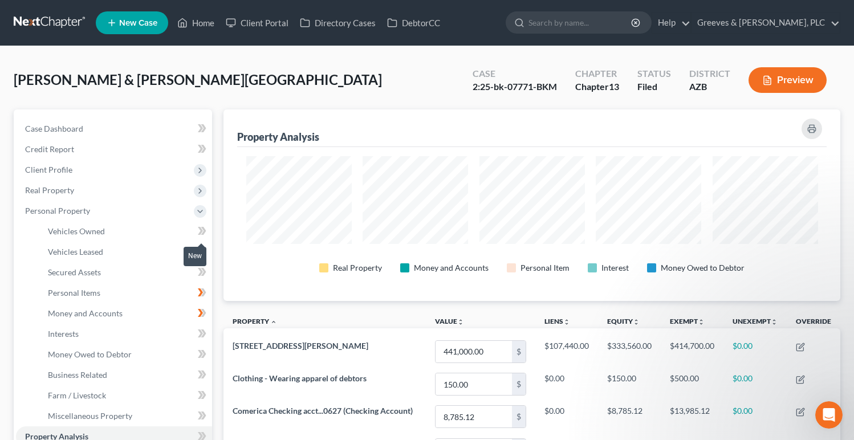
click at [201, 230] on icon at bounding box center [200, 231] width 5 height 8
click at [178, 230] on link "Vehicles Owned" at bounding box center [125, 231] width 173 height 21
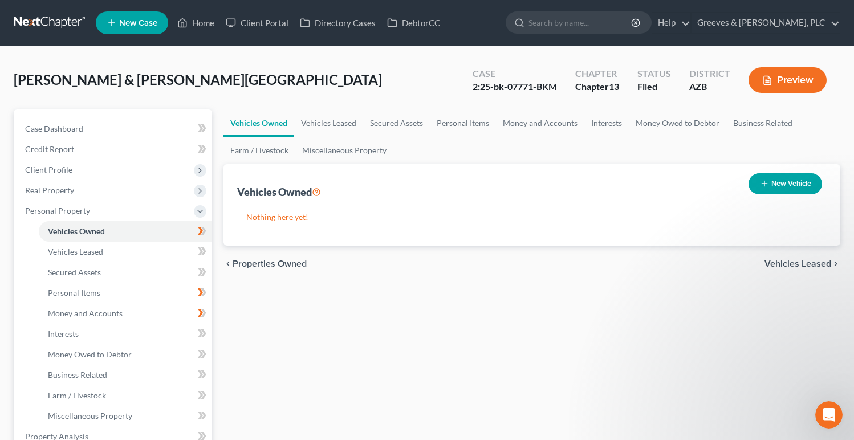
click at [764, 186] on icon "button" at bounding box center [764, 183] width 9 height 9
select select "0"
select select "2"
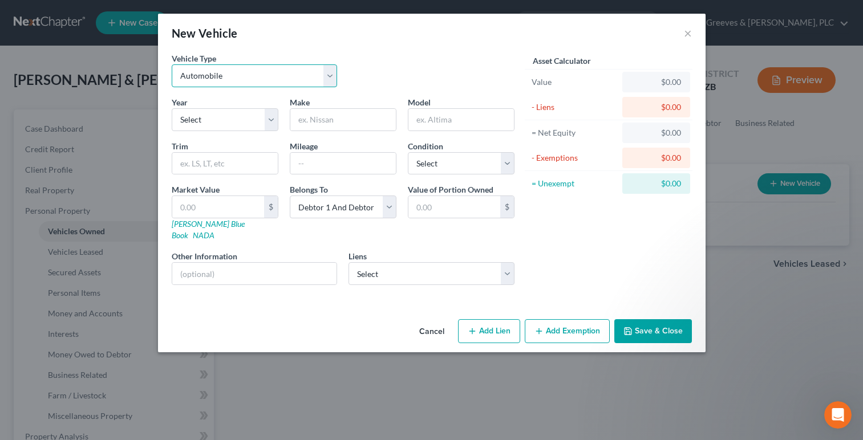
click at [326, 75] on select "Select Automobile Truck Trailer Watercraft Aircraft Motor Home Atv Other Vehicle" at bounding box center [255, 75] width 166 height 23
click at [172, 64] on select "Select Automobile Truck Trailer Watercraft Aircraft Motor Home Atv Other Vehicle" at bounding box center [255, 75] width 166 height 23
click at [270, 120] on select "Select 2026 2025 2024 2023 2022 2021 2020 2019 2018 2017 2016 2015 2014 2013 20…" at bounding box center [225, 119] width 107 height 23
select select "18"
click at [172, 108] on select "Select 2026 2025 2024 2023 2022 2021 2020 2019 2018 2017 2016 2015 2014 2013 20…" at bounding box center [225, 119] width 107 height 23
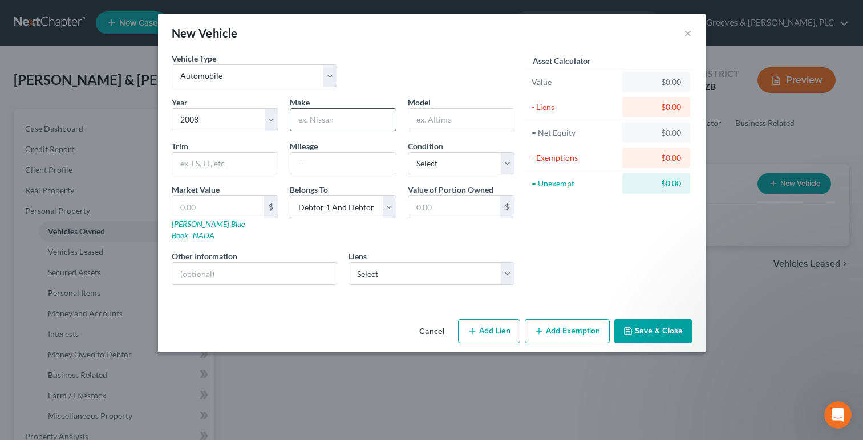
click at [309, 127] on input "text" at bounding box center [342, 120] width 105 height 22
type input "Honda"
click at [447, 123] on input "text" at bounding box center [460, 120] width 105 height 22
type input "Civic"
click at [258, 165] on input "text" at bounding box center [224, 164] width 105 height 22
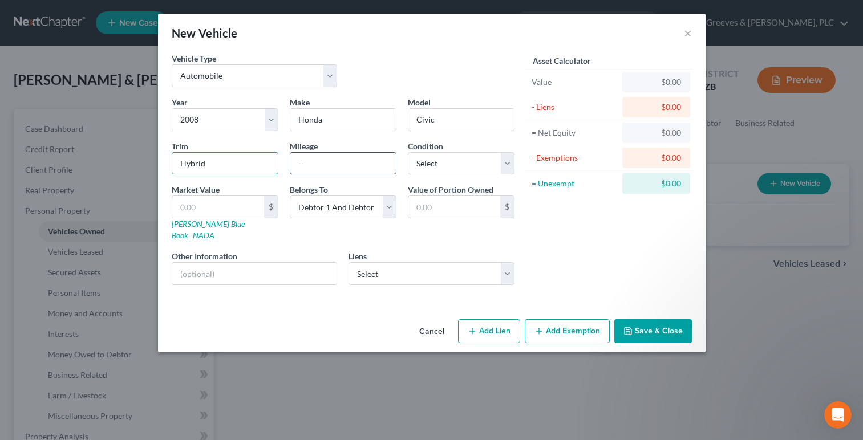
type input "Hybrid"
click at [338, 162] on input "text" at bounding box center [342, 164] width 105 height 22
type input "114000"
click at [513, 160] on select "Select Excellent Very Good Good Fair Poor" at bounding box center [461, 163] width 107 height 23
select select "3"
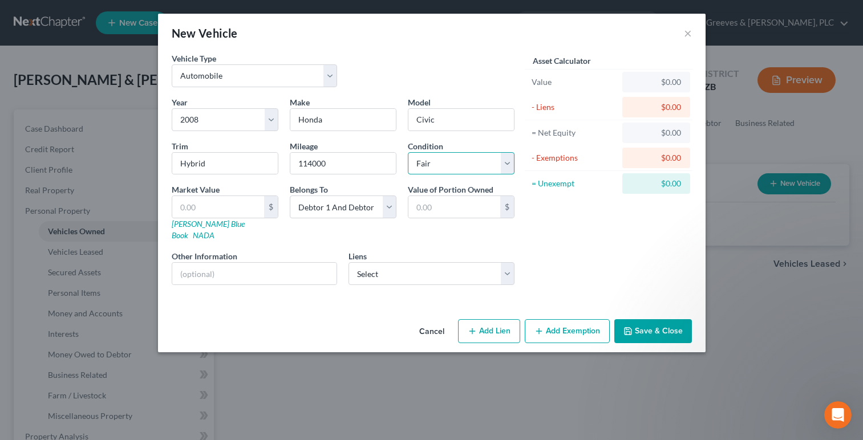
click at [408, 152] on select "Select Excellent Very Good Good Fair Poor" at bounding box center [461, 163] width 107 height 23
click at [247, 206] on input "text" at bounding box center [218, 207] width 92 height 22
type input "3"
type input "3.00"
type input "31"
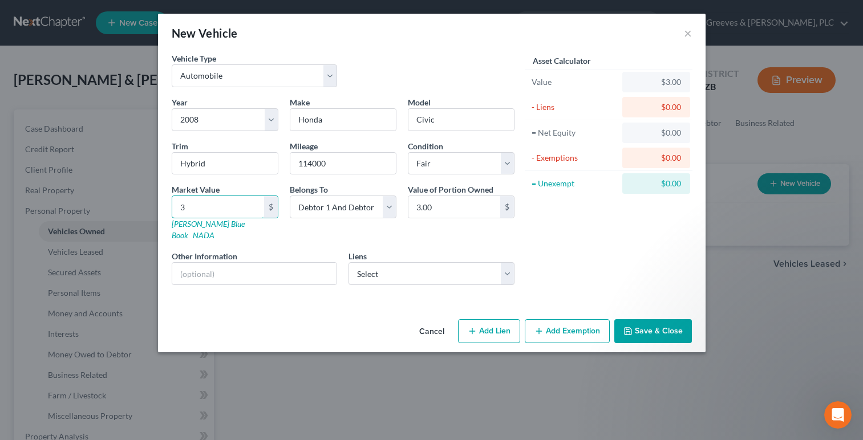
type input "31.00"
type input "310"
type input "310.00"
type input "3100"
type input "3,100.00"
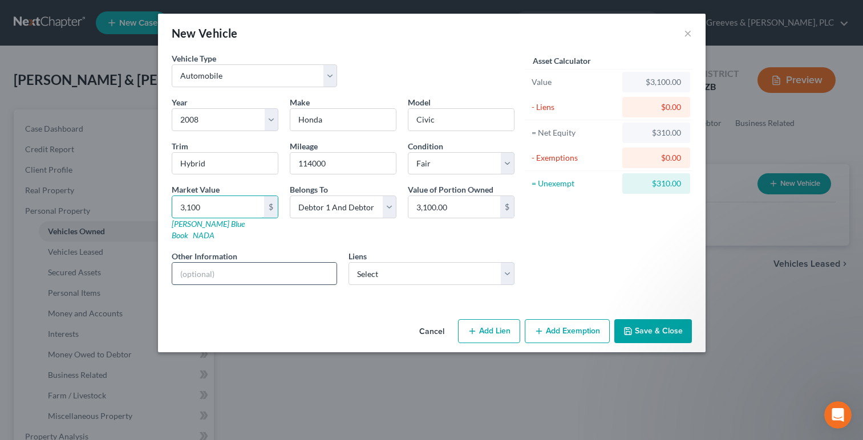
type input "3,100"
click at [307, 269] on input "text" at bounding box center [254, 274] width 165 height 22
type input "NO LIEN"
click at [544, 322] on button "Add Exemption" at bounding box center [566, 331] width 85 height 24
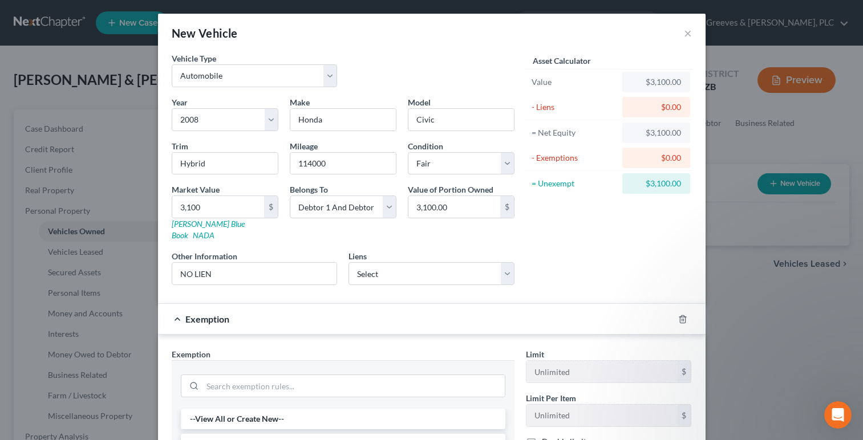
scroll to position [221, 0]
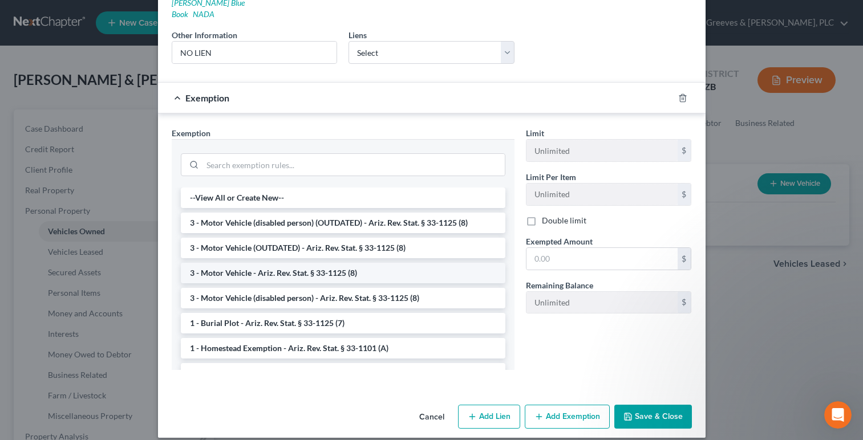
click at [377, 265] on li "3 - Motor Vehicle - Ariz. Rev. Stat. § 33-1125 (8)" at bounding box center [343, 273] width 324 height 21
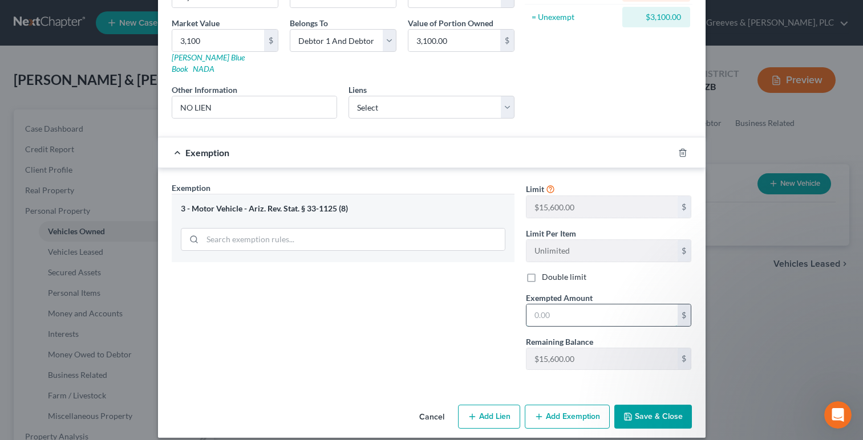
click at [539, 308] on input "text" at bounding box center [601, 315] width 151 height 22
type input "15,600"
click at [453, 364] on div "Exemption Set must be selected for CA. Exemption * 3 - Motor Vehicle - Ariz. Re…" at bounding box center [343, 280] width 354 height 197
click at [635, 405] on button "Save & Close" at bounding box center [653, 417] width 78 height 24
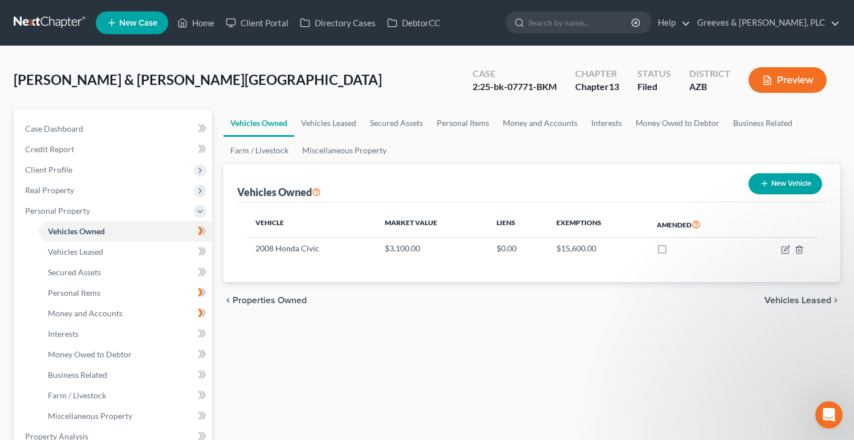
click at [756, 180] on button "New Vehicle" at bounding box center [786, 183] width 74 height 21
select select "0"
select select "2"
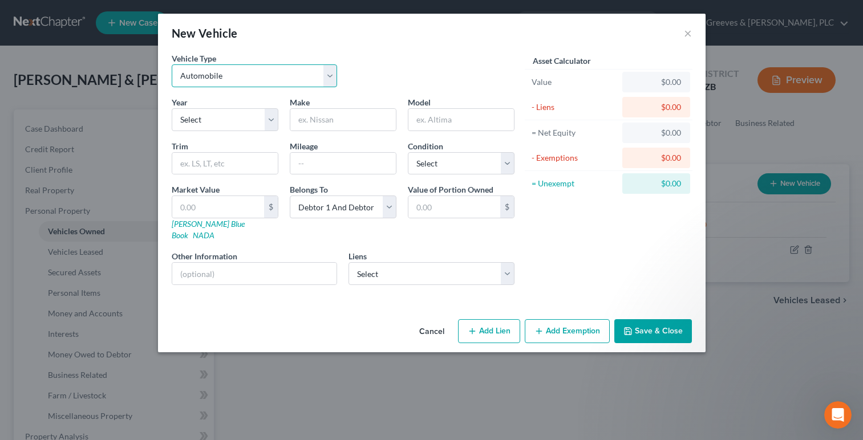
click at [325, 83] on select "Select Automobile Truck Trailer Watercraft Aircraft Motor Home Atv Other Vehicle" at bounding box center [255, 75] width 166 height 23
click at [172, 64] on select "Select Automobile Truck Trailer Watercraft Aircraft Motor Home Atv Other Vehicle" at bounding box center [255, 75] width 166 height 23
click at [275, 112] on select "Select 2026 2025 2024 2023 2022 2021 2020 2019 2018 2017 2016 2015 2014 2013 20…" at bounding box center [225, 119] width 107 height 23
select select "23"
click at [172, 108] on select "Select 2026 2025 2024 2023 2022 2021 2020 2019 2018 2017 2016 2015 2014 2013 20…" at bounding box center [225, 119] width 107 height 23
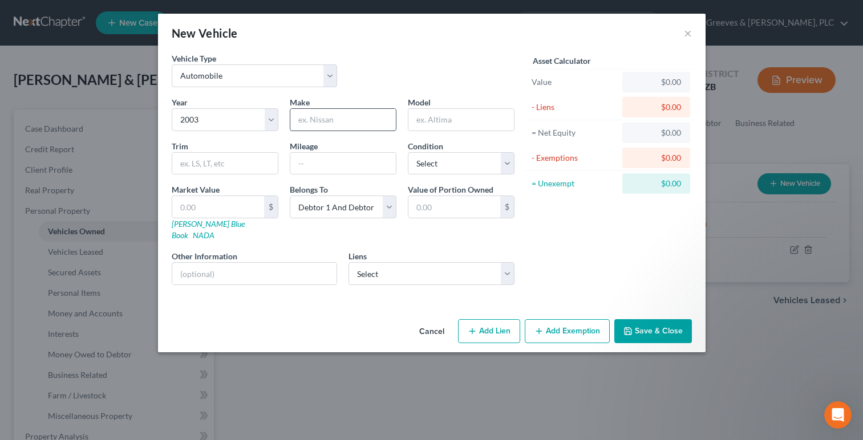
click at [323, 121] on input "text" at bounding box center [342, 120] width 105 height 22
type input "Buick"
click at [445, 125] on input "text" at bounding box center [460, 120] width 105 height 22
type input "LeSabre"
click at [355, 160] on input "text" at bounding box center [342, 164] width 105 height 22
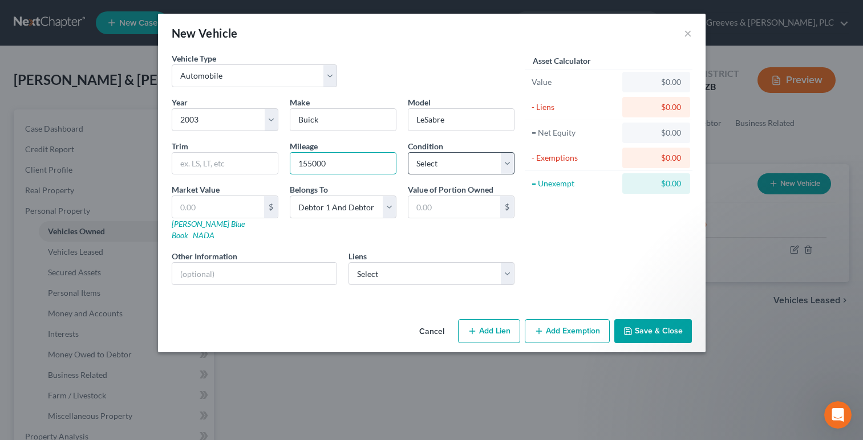
type input "155000"
click at [505, 162] on select "Select Excellent Very Good Good Fair Poor" at bounding box center [461, 163] width 107 height 23
select select "4"
click at [408, 152] on select "Select Excellent Very Good Good Fair Poor" at bounding box center [461, 163] width 107 height 23
drag, startPoint x: 247, startPoint y: 200, endPoint x: 257, endPoint y: 232, distance: 33.4
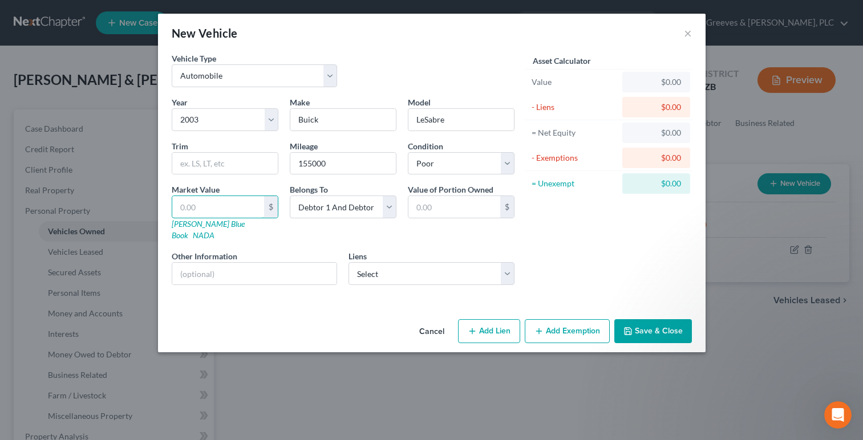
click at [249, 202] on input "text" at bounding box center [218, 207] width 92 height 22
type input "1"
type input "1.00"
type input "11"
type input "11.00"
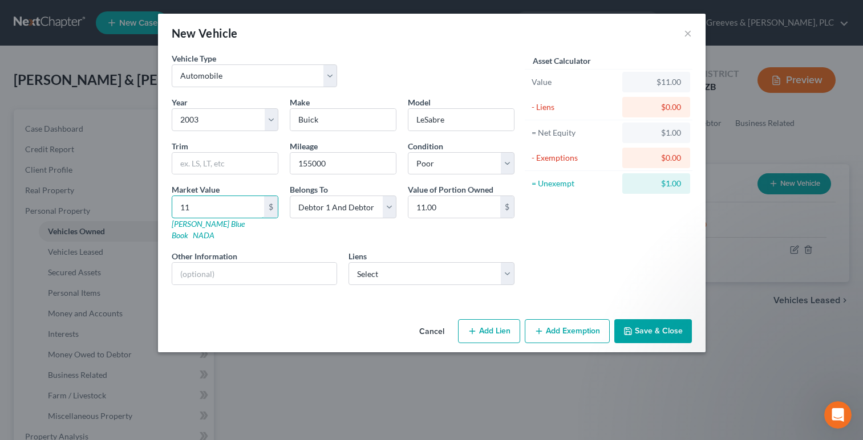
type input "110"
type input "110.00"
type input "1100"
type input "1,100.00"
type input "1,100"
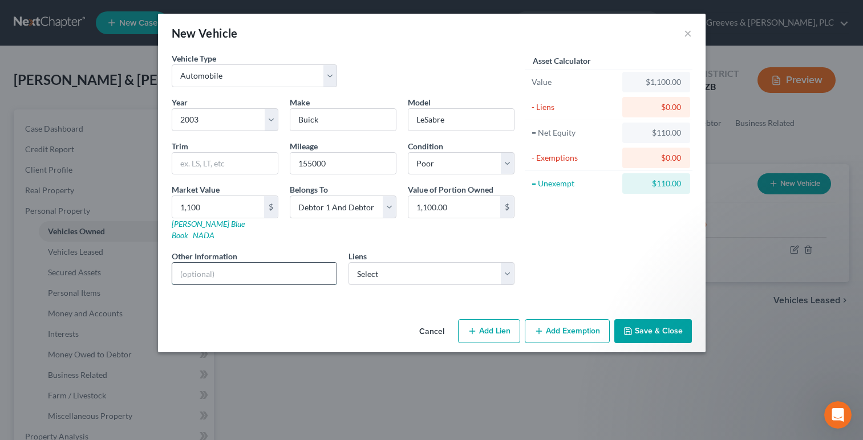
click at [289, 263] on input "text" at bounding box center [254, 274] width 165 height 22
type input "NO LIEN"
click at [543, 319] on button "Add Exemption" at bounding box center [566, 331] width 85 height 24
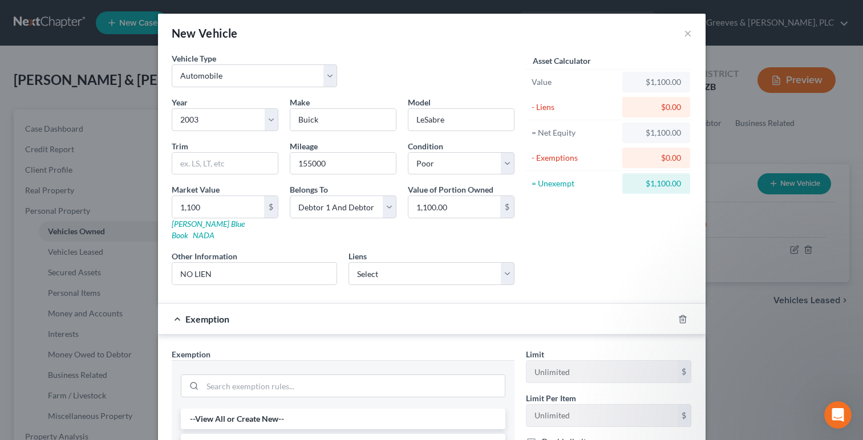
click at [487, 280] on div "Year Select 2026 2025 2024 2023 2022 2021 2020 2019 2018 2017 2016 2015 2014 20…" at bounding box center [343, 195] width 354 height 198
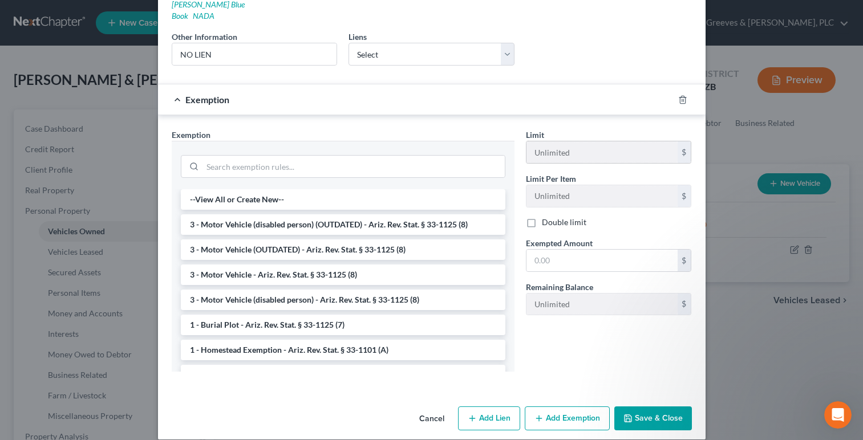
scroll to position [221, 0]
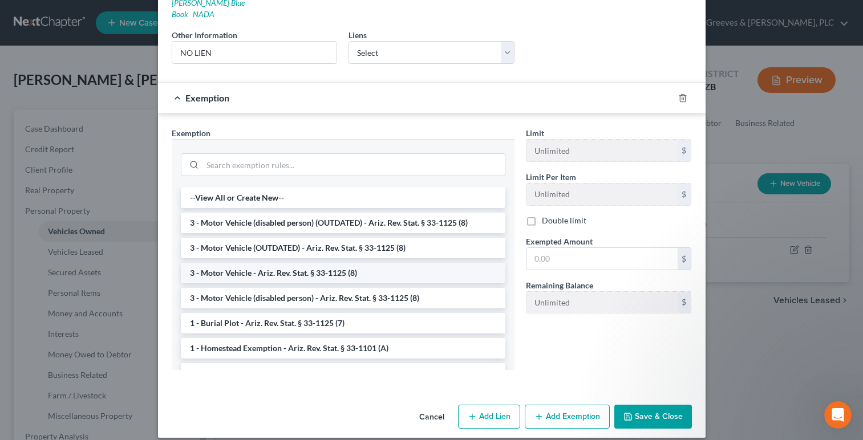
click at [399, 266] on li "3 - Motor Vehicle - Ariz. Rev. Stat. § 33-1125 (8)" at bounding box center [343, 273] width 324 height 21
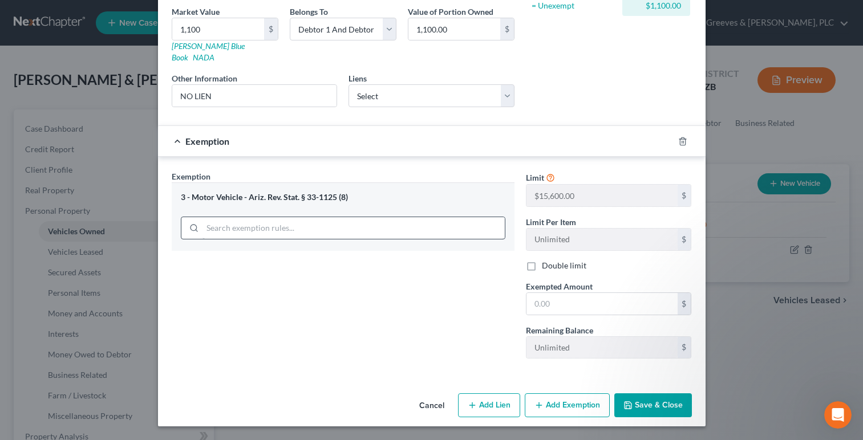
scroll to position [166, 0]
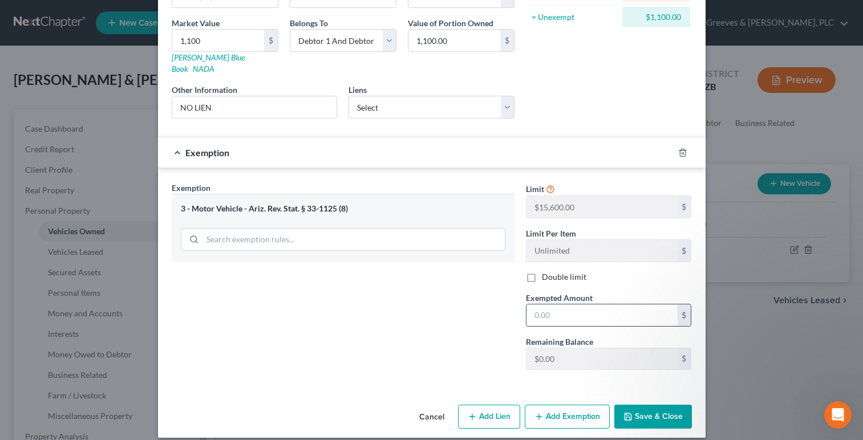
drag, startPoint x: 571, startPoint y: 298, endPoint x: 517, endPoint y: 348, distance: 73.0
click at [569, 304] on input "text" at bounding box center [601, 315] width 151 height 22
type input "15,600"
click at [467, 342] on div "Exemption Set must be selected for CA. Exemption * 3 - Motor Vehicle - Ariz. Re…" at bounding box center [343, 280] width 354 height 197
click at [540, 324] on div "Limit $15,600.00 $ Limit Per Item Unlimited $ Double limit Exempted Amount * 15…" at bounding box center [608, 280] width 177 height 197
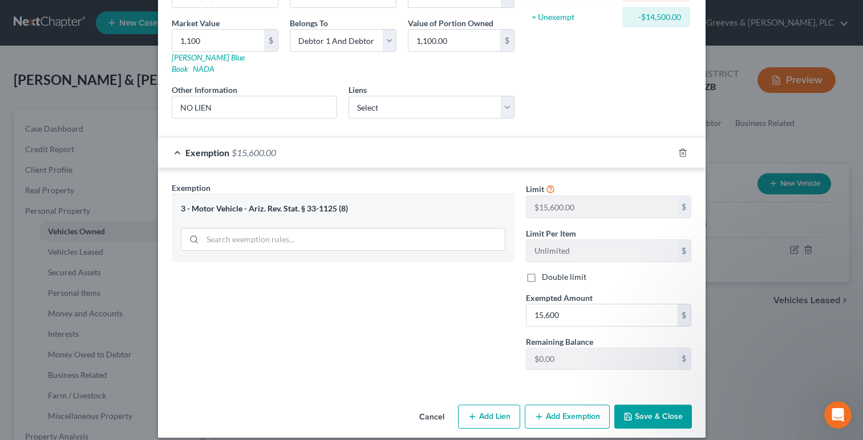
click at [644, 405] on button "Save & Close" at bounding box center [653, 417] width 78 height 24
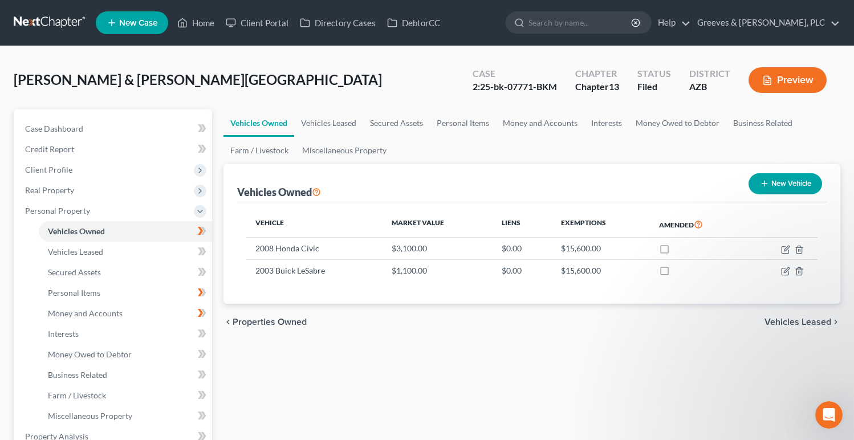
click at [690, 296] on div "Vehicle Market Value Liens Exemptions Amended 2008 Honda Civic $3,100.00 $0.00 …" at bounding box center [532, 253] width 590 height 102
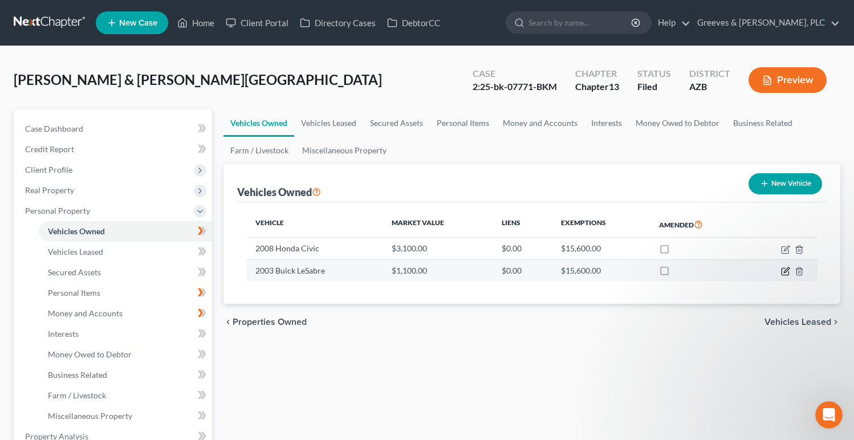
click at [786, 268] on icon "button" at bounding box center [785, 271] width 9 height 9
select select "0"
select select "23"
select select "4"
select select "2"
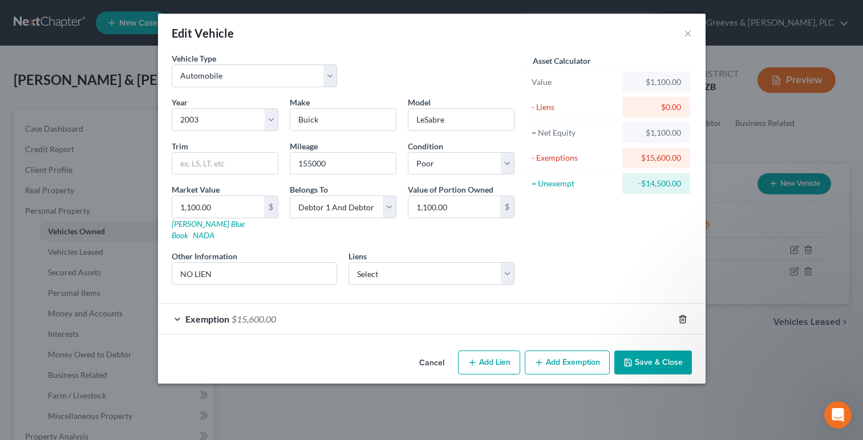
click at [682, 315] on icon "button" at bounding box center [682, 319] width 9 height 9
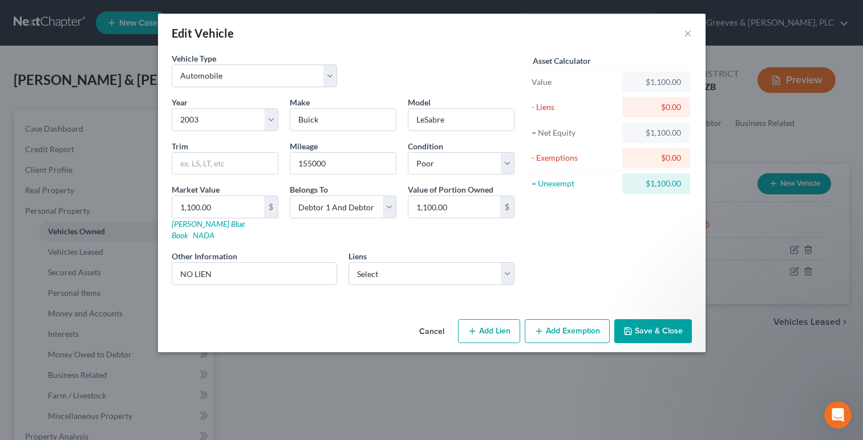
click at [639, 326] on button "Save & Close" at bounding box center [653, 331] width 78 height 24
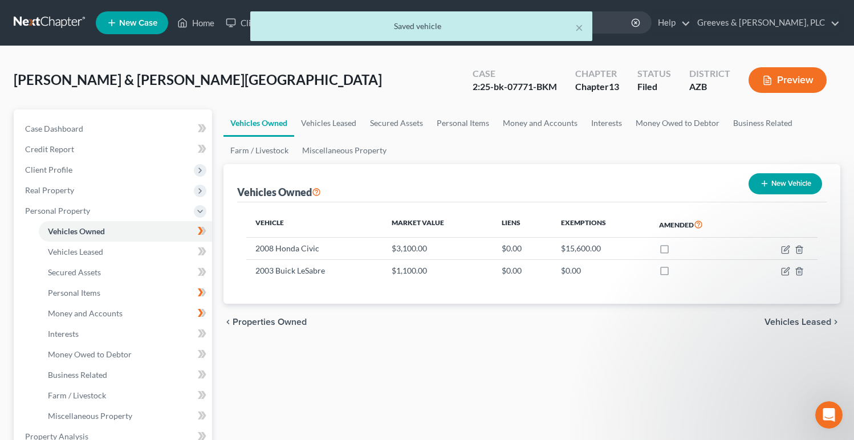
click at [764, 176] on button "New Vehicle" at bounding box center [786, 183] width 74 height 21
select select "0"
select select "2"
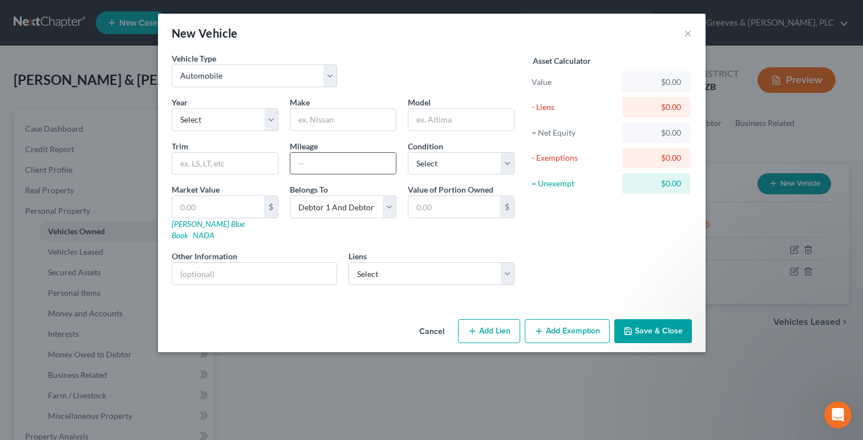
click at [327, 161] on input "text" at bounding box center [342, 164] width 105 height 22
click at [243, 209] on input "text" at bounding box center [218, 207] width 92 height 22
type input "2"
type input "2.00"
type input "27"
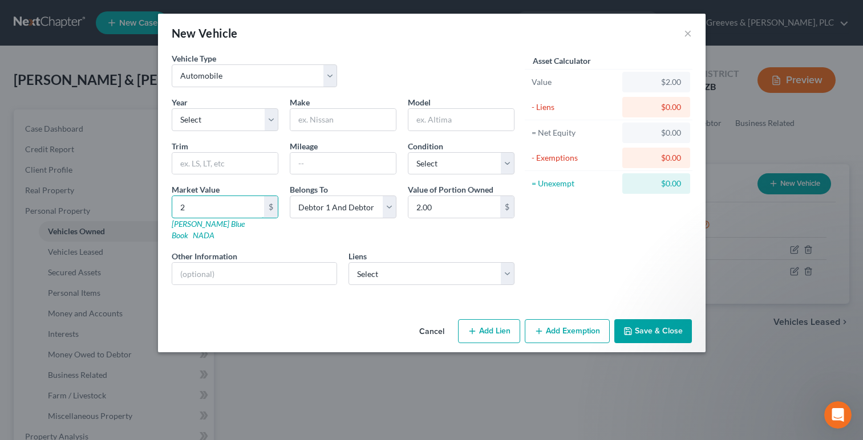
type input "27.00"
type input "273"
type input "273.00"
type input "2730"
type input "2,730.00"
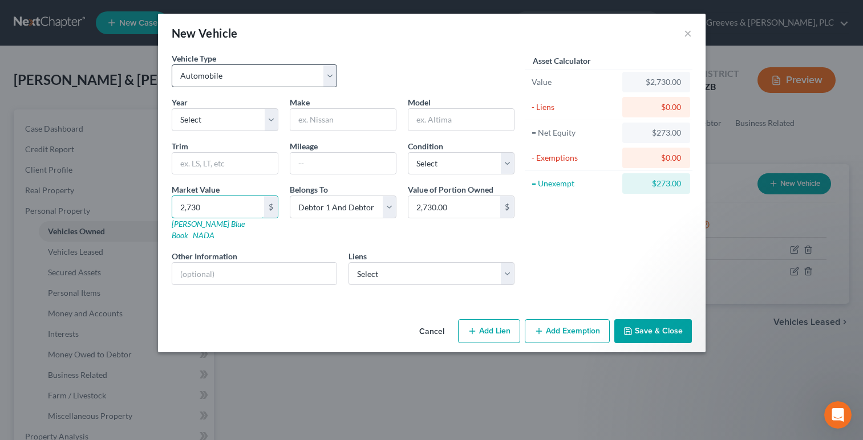
type input "2,730"
click at [327, 75] on select "Select Automobile Truck Trailer Watercraft Aircraft Motor Home Atv Other Vehicle" at bounding box center [255, 75] width 166 height 23
click at [172, 64] on select "Select Automobile Truck Trailer Watercraft Aircraft Motor Home Atv Other Vehicle" at bounding box center [255, 75] width 166 height 23
click at [271, 116] on select "Select 2026 2025 2024 2023 2022 2021 2020 2019 2018 2017 2016 2015 2014 2013 20…" at bounding box center [225, 119] width 107 height 23
select select "22"
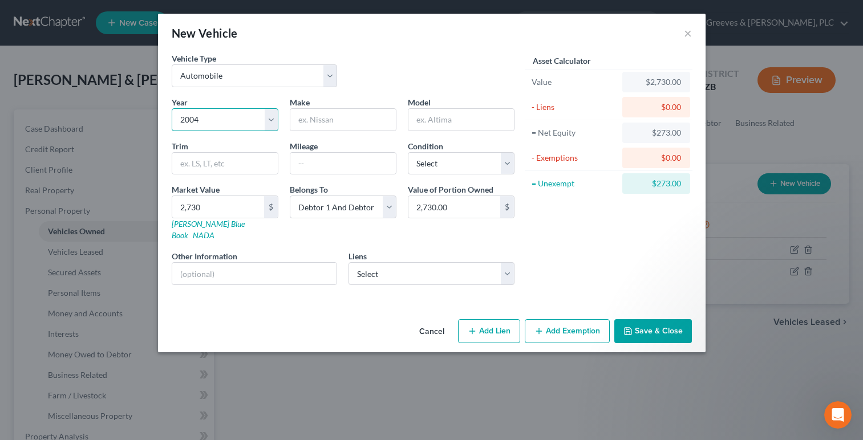
click at [172, 108] on select "Select 2026 2025 2024 2023 2022 2021 2020 2019 2018 2017 2016 2015 2014 2013 20…" at bounding box center [225, 119] width 107 height 23
click at [355, 123] on input "text" at bounding box center [342, 120] width 105 height 22
type input "BMW"
click at [439, 115] on input "text" at bounding box center [460, 120] width 105 height 22
type input "E"
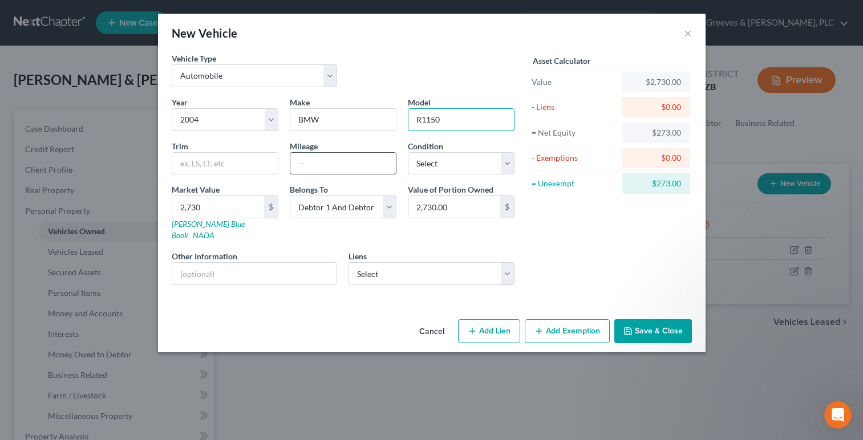
type input "R1150"
click at [367, 167] on input "text" at bounding box center [342, 164] width 105 height 22
type input "43000"
click at [505, 161] on select "Select Excellent Very Good Good Fair Poor" at bounding box center [461, 163] width 107 height 23
select select "3"
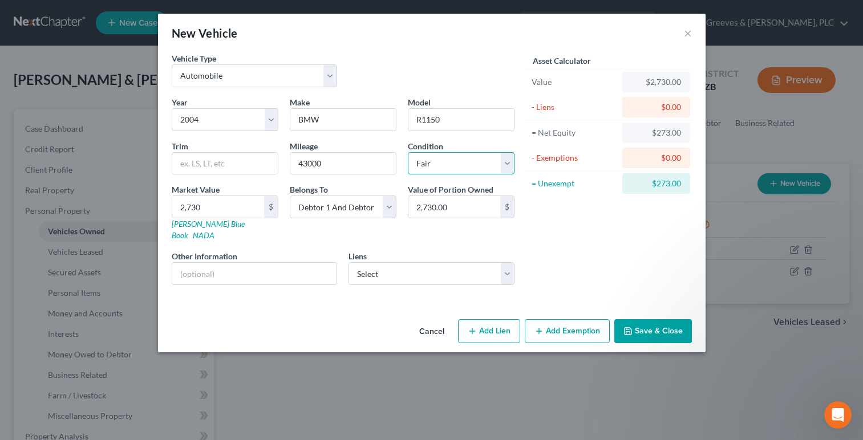
click at [408, 152] on select "Select Excellent Very Good Good Fair Poor" at bounding box center [461, 163] width 107 height 23
click at [231, 165] on input "text" at bounding box center [224, 164] width 105 height 22
type input "RT"
click at [331, 75] on select "Select Automobile Truck Trailer Watercraft Aircraft Motor Home Atv Other Vehicle" at bounding box center [255, 75] width 166 height 23
select select "7"
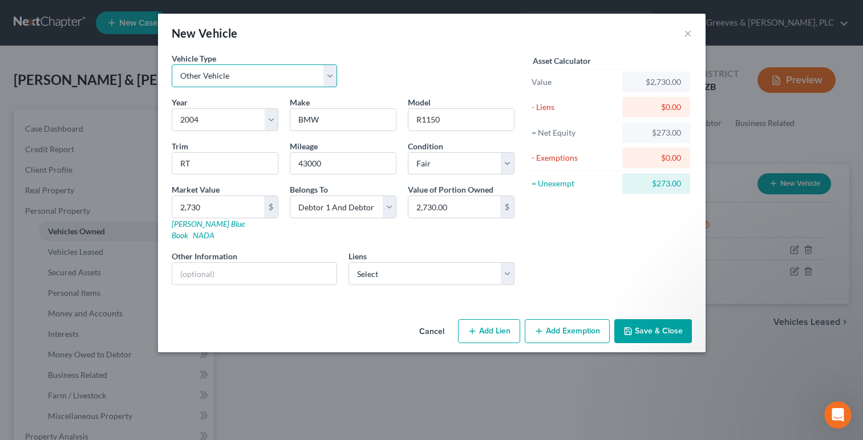
click at [172, 64] on select "Select Automobile Truck Trailer Watercraft Aircraft Motor Home Atv Other Vehicle" at bounding box center [255, 75] width 166 height 23
click at [323, 267] on input "text" at bounding box center [254, 274] width 165 height 22
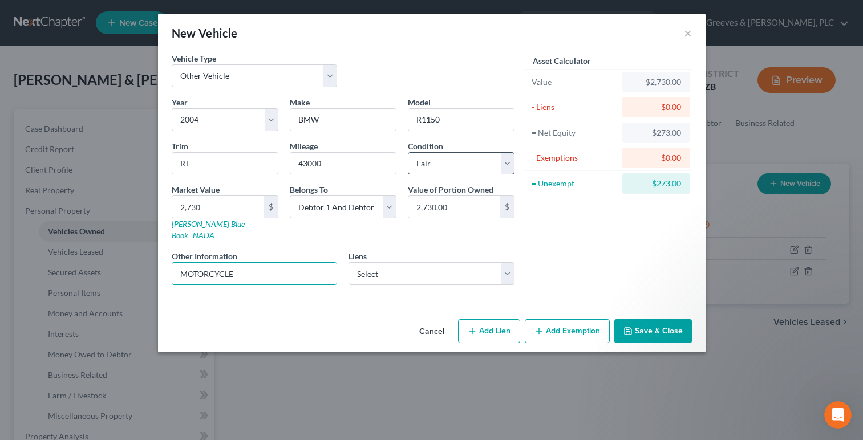
type input "MOTORCYCLE"
click at [503, 166] on select "Select Excellent Very Good Good Fair Poor" at bounding box center [461, 163] width 107 height 23
select select "2"
click at [408, 152] on select "Select Excellent Very Good Good Fair Poor" at bounding box center [461, 163] width 107 height 23
click at [548, 319] on button "Add Exemption" at bounding box center [566, 331] width 85 height 24
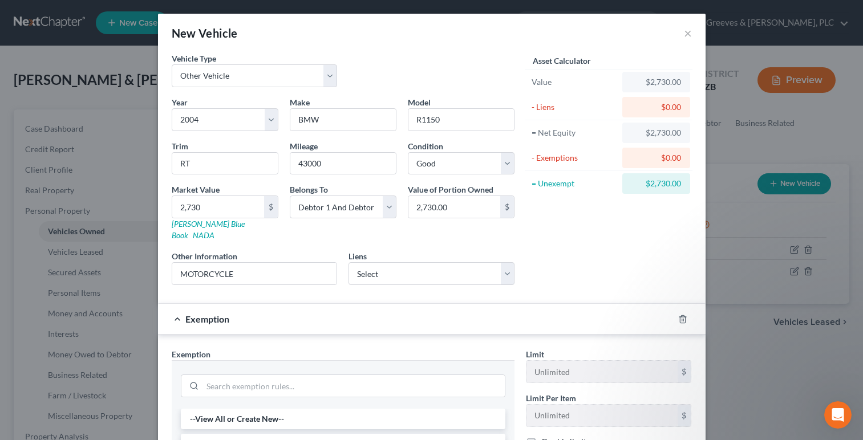
click at [552, 273] on div "Asset Calculator Value $2,730.00 - Liens $0.00 = Net Equity $2,730.00 - Exempti…" at bounding box center [608, 173] width 177 height 242
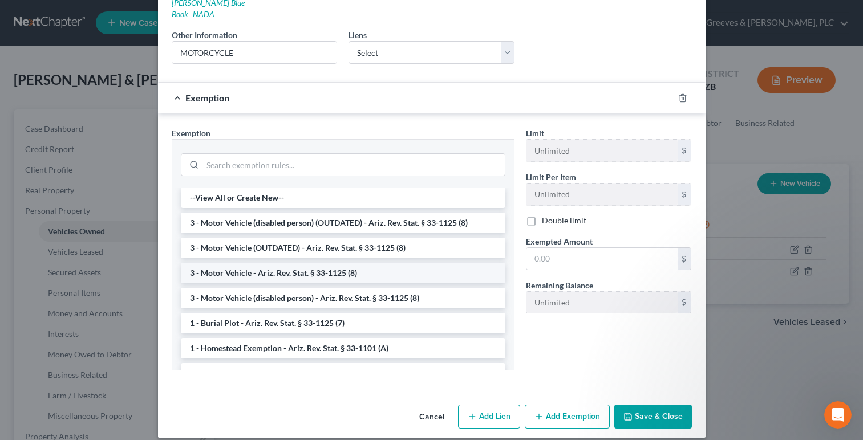
click at [441, 269] on li "3 - Motor Vehicle - Ariz. Rev. Stat. § 33-1125 (8)" at bounding box center [343, 273] width 324 height 21
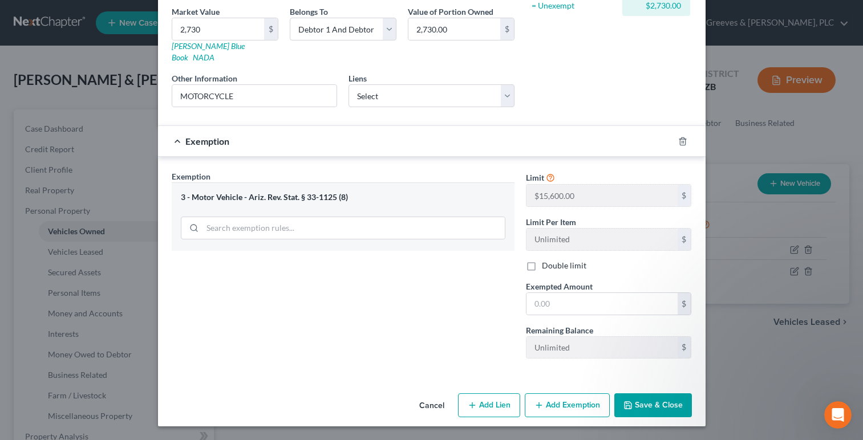
scroll to position [166, 0]
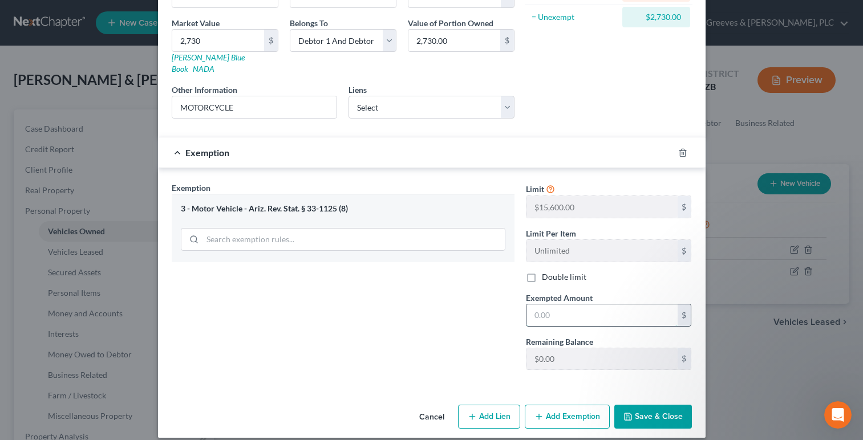
click at [560, 304] on input "text" at bounding box center [601, 315] width 151 height 22
type input "15,600"
click at [453, 326] on div "Exemption Set must be selected for CA. Exemption * 3 - Motor Vehicle - Ariz. Re…" at bounding box center [343, 280] width 354 height 197
click at [645, 410] on button "Save & Close" at bounding box center [653, 417] width 78 height 24
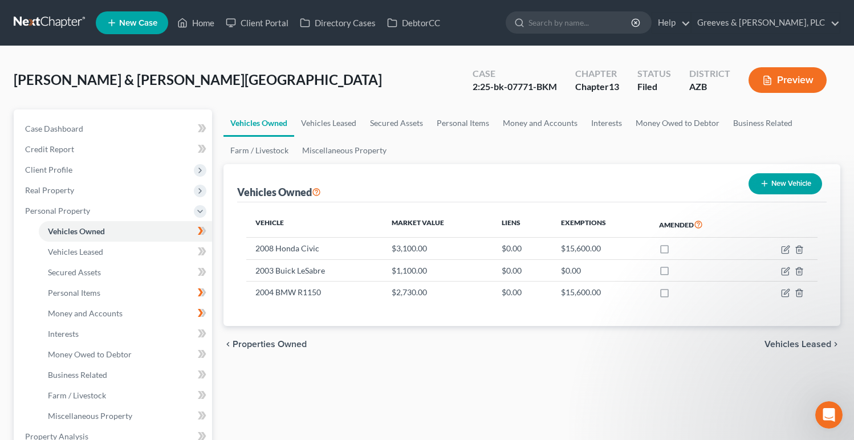
drag, startPoint x: 569, startPoint y: 144, endPoint x: 533, endPoint y: 168, distance: 43.2
click at [565, 145] on ul "Vehicles Owned Vehicles Leased Secured Assets Personal Items Money and Accounts…" at bounding box center [531, 136] width 617 height 55
click at [206, 227] on icon at bounding box center [202, 231] width 9 height 14
click at [128, 218] on span "Personal Property" at bounding box center [114, 211] width 196 height 21
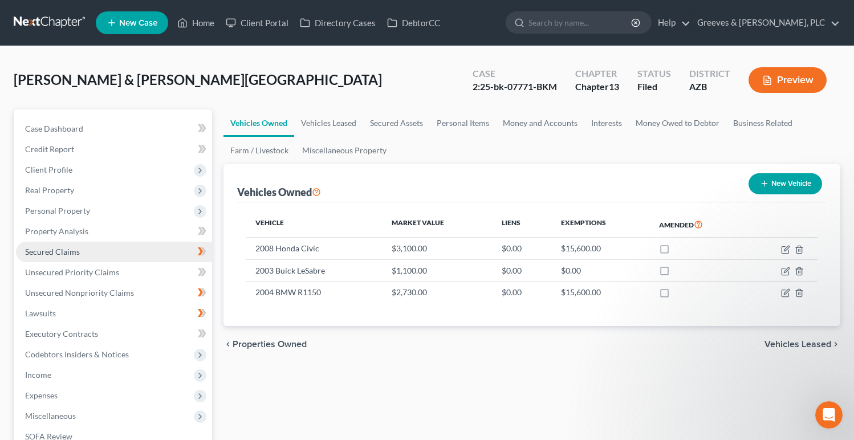
click at [134, 255] on link "Secured Claims" at bounding box center [114, 252] width 196 height 21
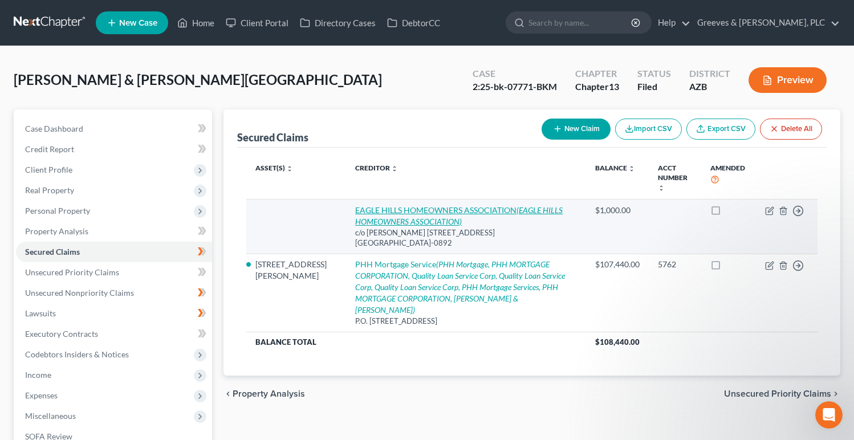
click at [389, 221] on icon "(EAGLE HILLS HOMEOWNERS ASSOCIATION)" at bounding box center [459, 215] width 208 height 21
select select "3"
select select "4"
select select "1"
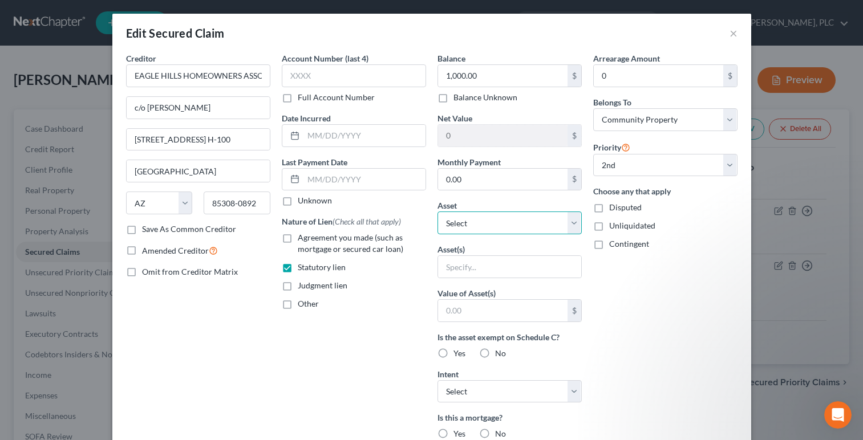
click at [572, 221] on select "Select Other Multiple Assets [STREET_ADDRESS][PERSON_NAME] - $441000.0 Comerica…" at bounding box center [509, 223] width 144 height 23
select select "2"
click at [437, 212] on select "Select Other Multiple Assets [STREET_ADDRESS][PERSON_NAME] - $441000.0 Comerica…" at bounding box center [509, 223] width 144 height 23
select select "0"
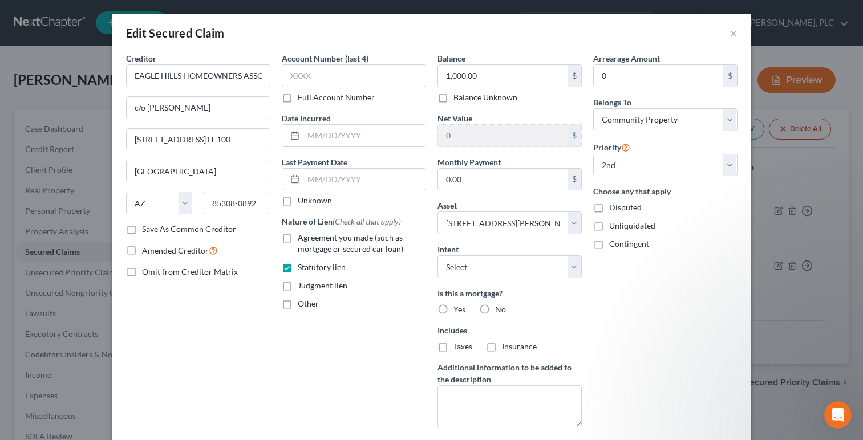
click at [495, 312] on label "No" at bounding box center [500, 309] width 11 height 11
click at [499, 311] on input "No" at bounding box center [502, 307] width 7 height 7
radio input "true"
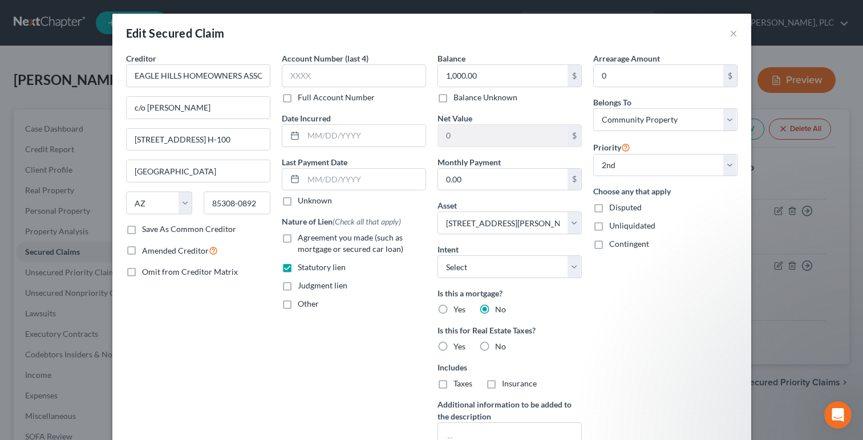
drag, startPoint x: 479, startPoint y: 350, endPoint x: 487, endPoint y: 343, distance: 10.9
click at [495, 348] on label "No" at bounding box center [500, 346] width 11 height 11
click at [499, 348] on input "No" at bounding box center [502, 344] width 7 height 7
radio input "true"
click at [635, 262] on div "Arrearage Amount 0 $ Belongs To * Select Debtor 1 Only Debtor 2 Only Debtor 1 A…" at bounding box center [665, 262] width 156 height 421
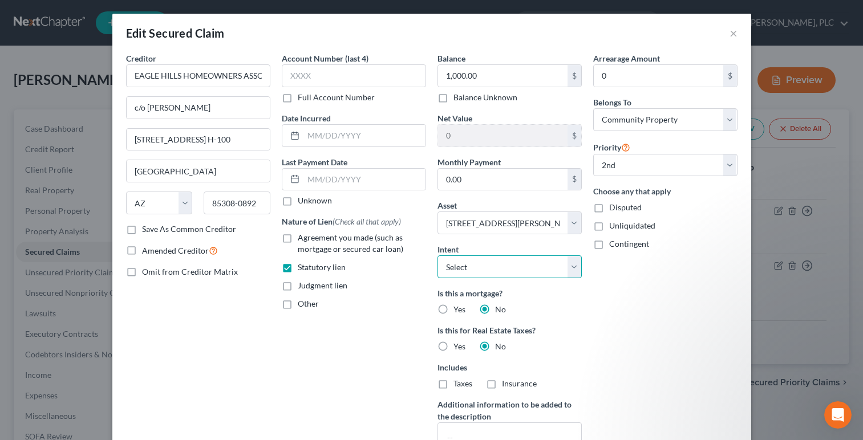
click at [567, 265] on select "Select Surrender Redeem Reaffirm Avoid Other" at bounding box center [509, 266] width 144 height 23
select select "4"
click at [437, 255] on select "Select Surrender Redeem Reaffirm Avoid Other" at bounding box center [509, 266] width 144 height 23
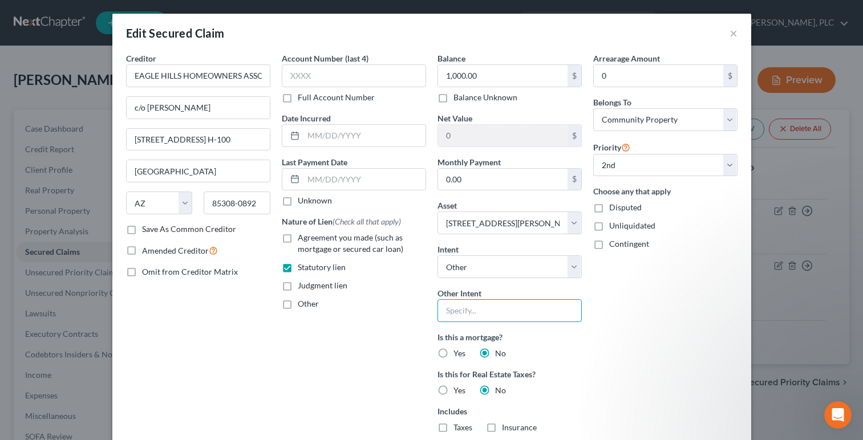
drag, startPoint x: 505, startPoint y: 311, endPoint x: 499, endPoint y: 296, distance: 15.6
click at [503, 308] on input "text" at bounding box center [509, 310] width 144 height 23
type input "R"
type input "Pay arrears through plan"
click at [625, 71] on input "0" at bounding box center [657, 76] width 129 height 22
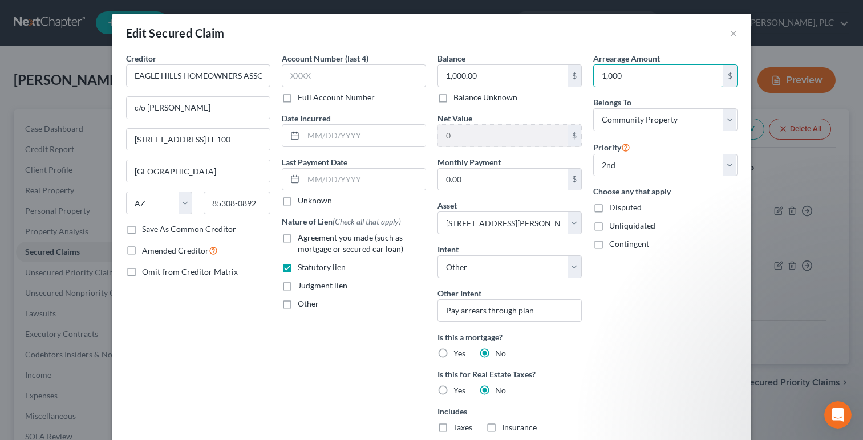
type input "1,000"
click at [529, 107] on div "Balance 1,000.00 $ Balance Unknown Balance Undetermined 1,000.00 $ Balance Unkn…" at bounding box center [510, 284] width 156 height 465
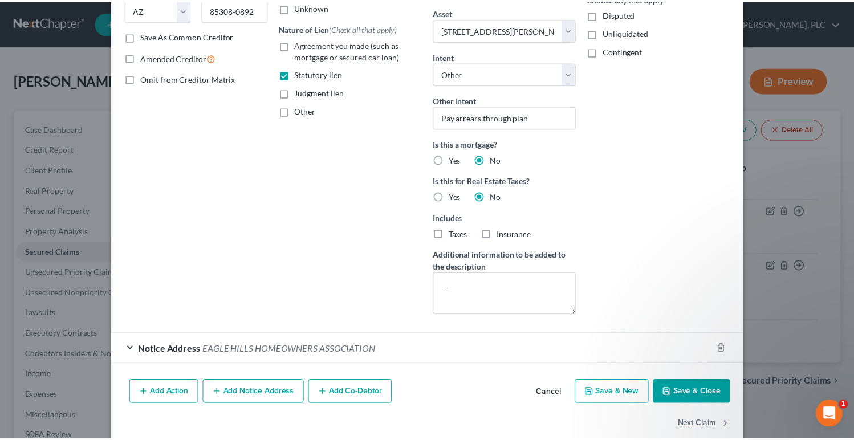
scroll to position [213, 0]
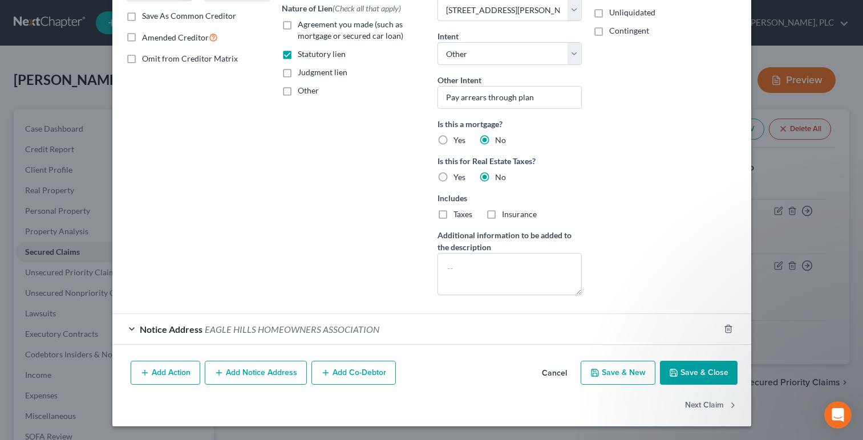
click at [686, 368] on button "Save & Close" at bounding box center [699, 373] width 78 height 24
select select
select select "1"
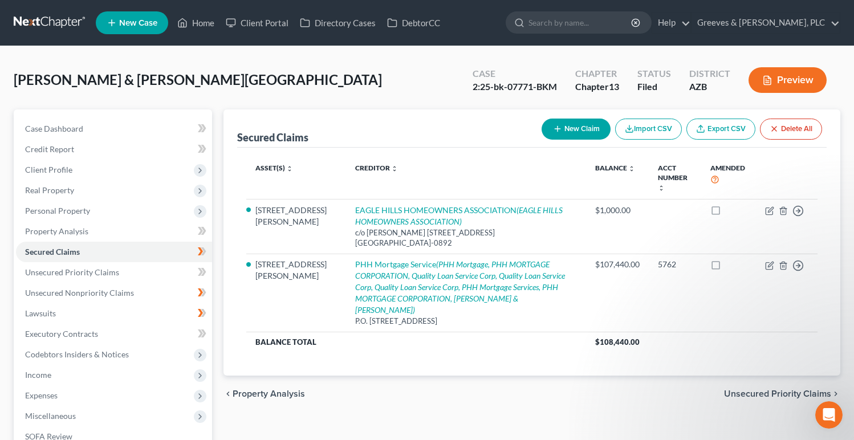
click at [459, 94] on div "Case 2:25-bk-07771-BKM Chapter Chapter 13 Status [GEOGRAPHIC_DATA] [GEOGRAPHIC_…" at bounding box center [649, 80] width 381 height 40
click at [150, 287] on link "Unsecured Nonpriority Claims" at bounding box center [114, 293] width 196 height 21
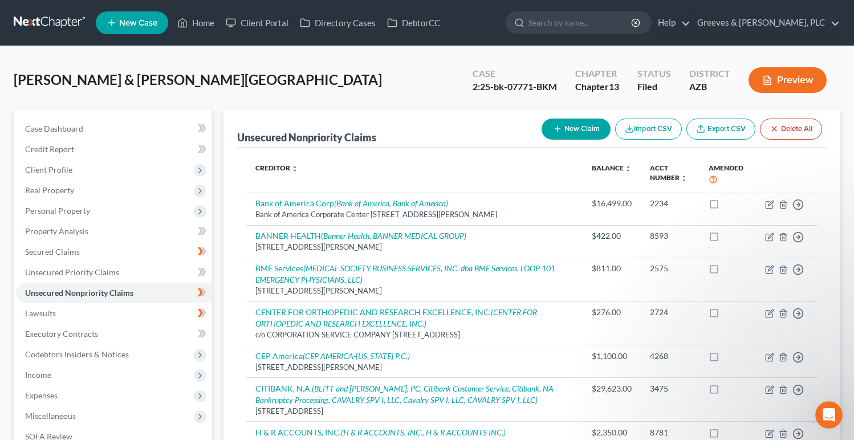
click at [379, 98] on div "[PERSON_NAME] & [PERSON_NAME][GEOGRAPHIC_DATA] Upgraded Case 2:25-bk-07771-BKM …" at bounding box center [427, 85] width 827 height 50
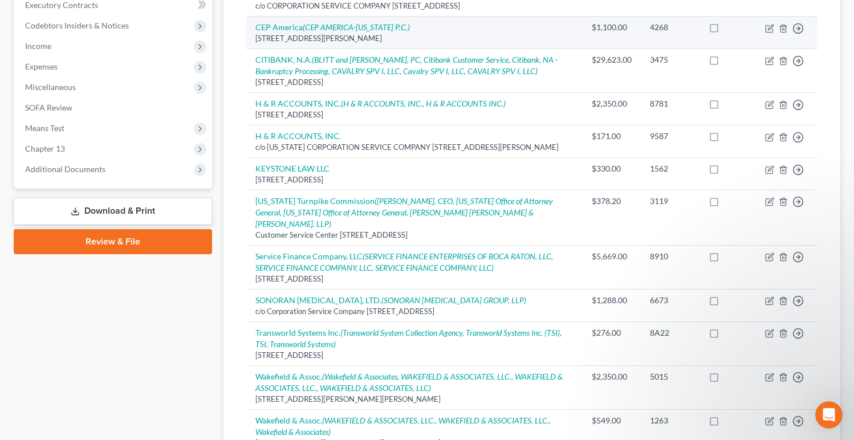
scroll to position [342, 0]
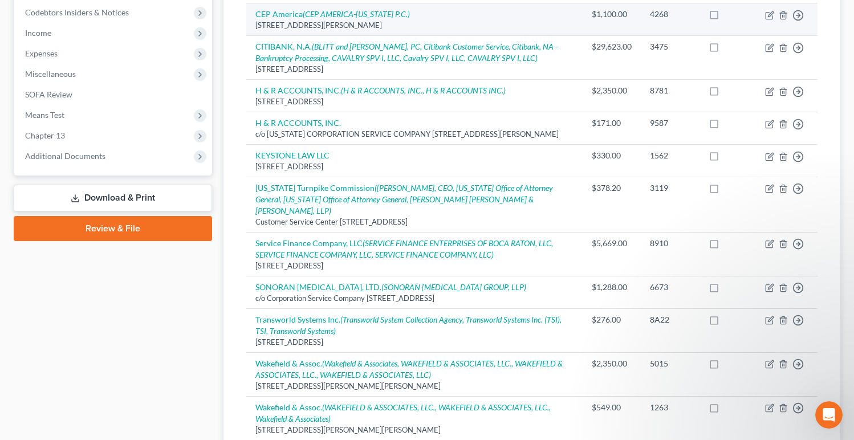
click at [433, 13] on td "CEP America (CEP AMERICA-[US_STATE] P.C.) [STREET_ADDRESS][PERSON_NAME]" at bounding box center [414, 19] width 337 height 32
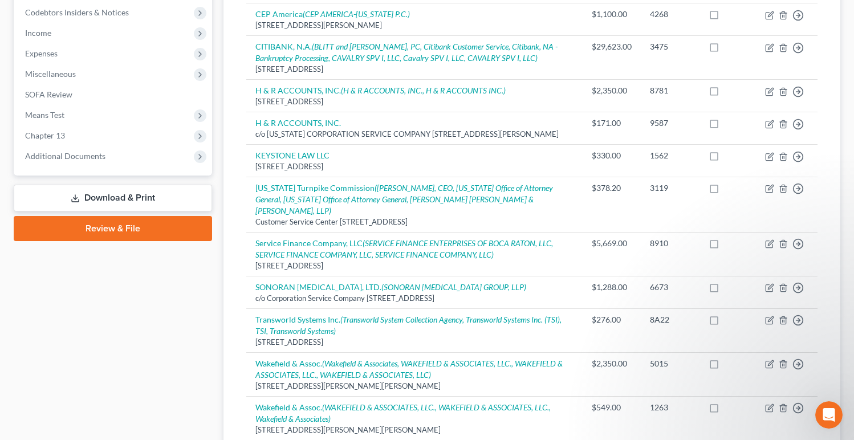
click at [212, 353] on div "Case Dashboard Payments Invoices Payments Payments Credit Report Client Profile" at bounding box center [113, 143] width 210 height 753
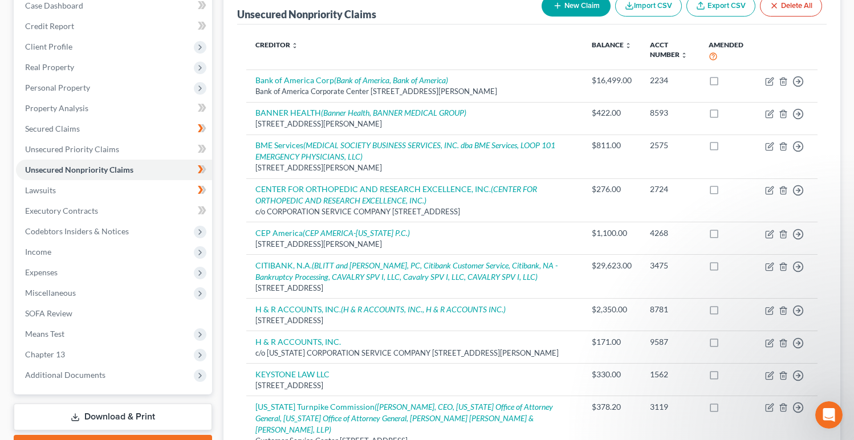
scroll to position [91, 0]
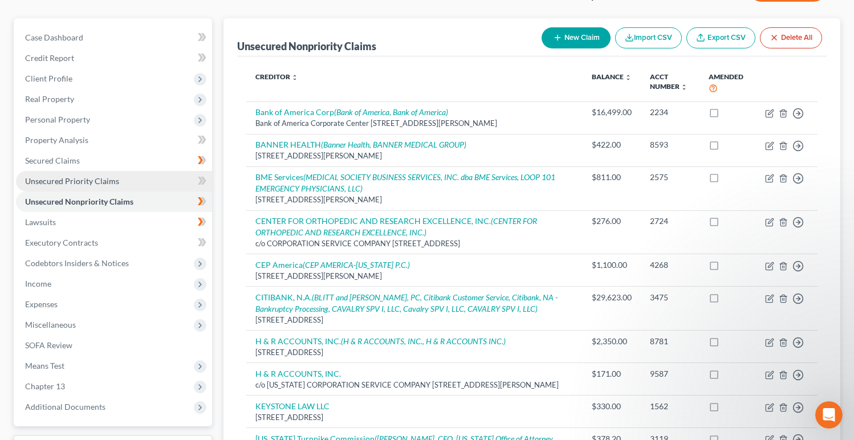
click at [176, 182] on link "Unsecured Priority Claims" at bounding box center [114, 181] width 196 height 21
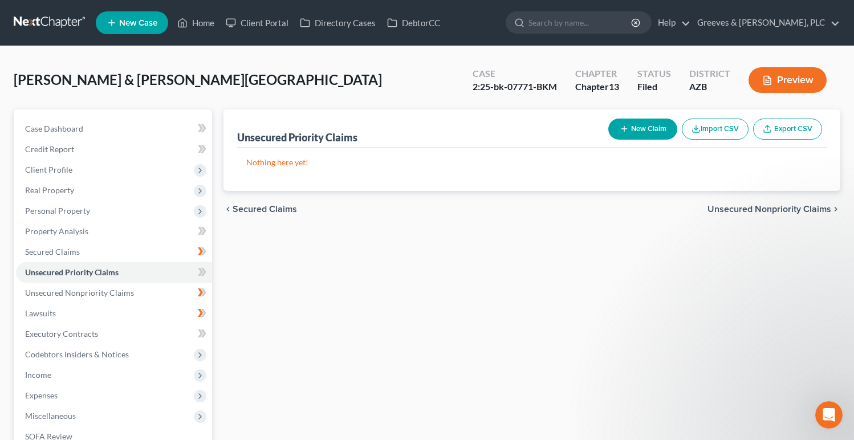
click at [635, 128] on button "New Claim" at bounding box center [642, 129] width 69 height 21
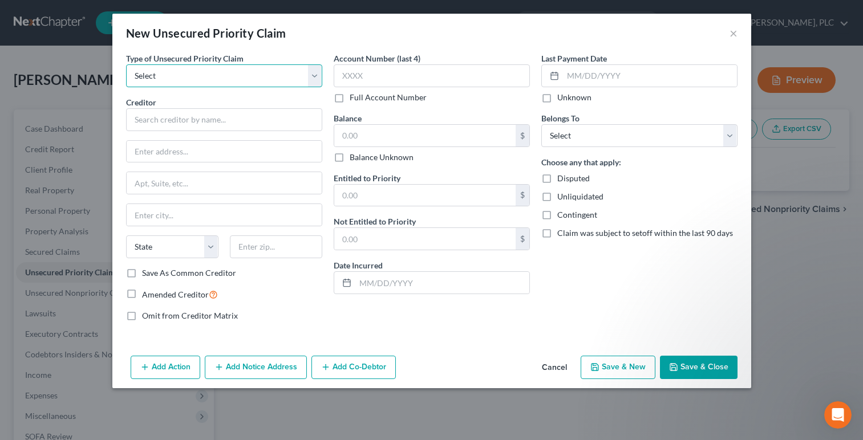
click at [318, 84] on select "Select Taxes & Other Government Units Domestic Support Obligations Extensions o…" at bounding box center [224, 75] width 196 height 23
select select "0"
click at [126, 64] on select "Select Taxes & Other Government Units Domestic Support Obligations Extensions o…" at bounding box center [224, 75] width 196 height 23
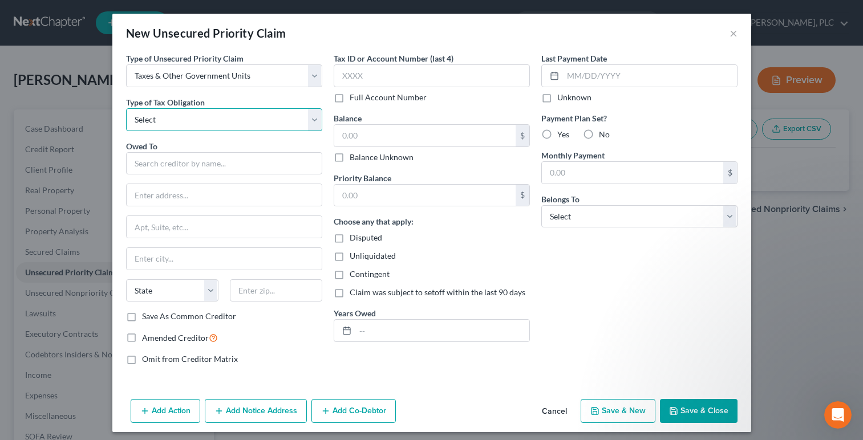
click at [305, 120] on select "Select Federal City State Franchise Tax Board Other" at bounding box center [224, 119] width 196 height 23
select select "0"
click at [126, 108] on select "Select Federal City State Franchise Tax Board Other" at bounding box center [224, 119] width 196 height 23
click at [278, 164] on input "text" at bounding box center [224, 163] width 196 height 23
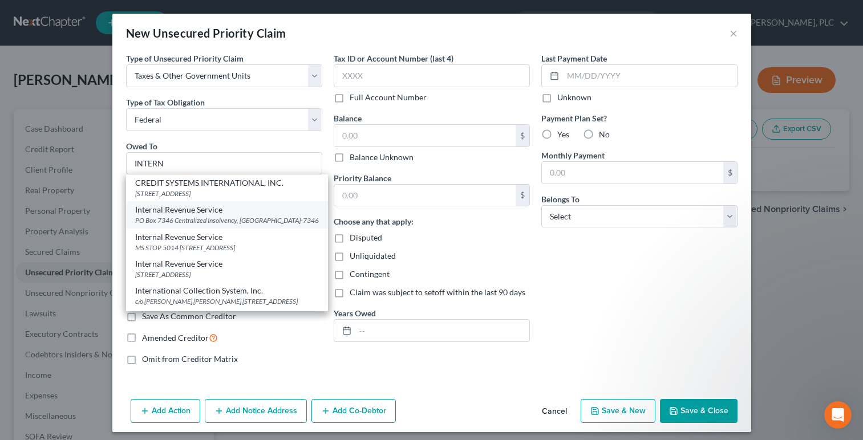
click at [254, 225] on div "PO Box 7346 Centralized Insolvency, [GEOGRAPHIC_DATA]-7346" at bounding box center [227, 220] width 184 height 10
type input "Internal Revenue Service"
type input "PO Box 7346"
type input "Centralized Insolvency"
type input "[GEOGRAPHIC_DATA]"
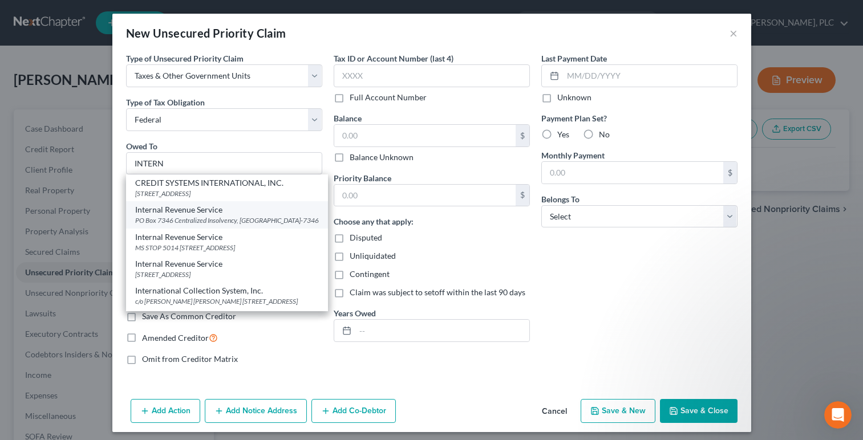
select select "39"
type input "19101-7346"
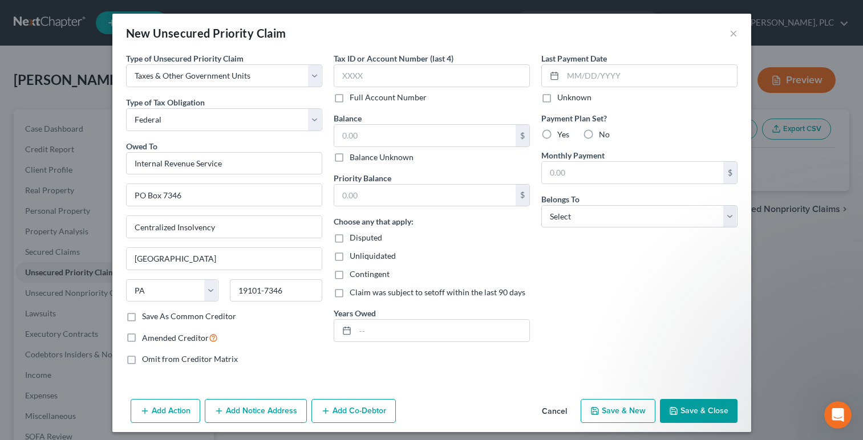
click at [527, 30] on div "New Unsecured Priority Claim ×" at bounding box center [431, 33] width 639 height 39
click at [465, 74] on input "text" at bounding box center [432, 75] width 196 height 23
type input "5998"
click at [557, 100] on label "Unknown" at bounding box center [574, 97] width 34 height 11
click at [562, 99] on input "Unknown" at bounding box center [565, 95] width 7 height 7
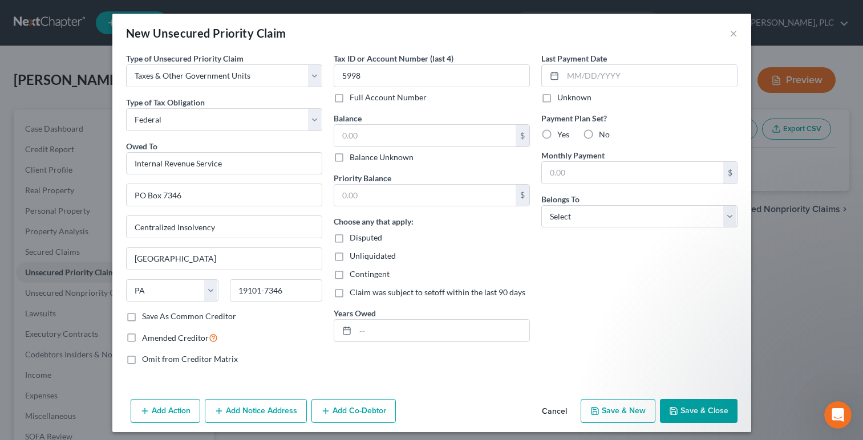
checkbox input "true"
click at [599, 132] on label "No" at bounding box center [604, 134] width 11 height 11
click at [603, 132] on input "No" at bounding box center [606, 132] width 7 height 7
radio input "true"
click at [599, 132] on label "No" at bounding box center [604, 134] width 11 height 11
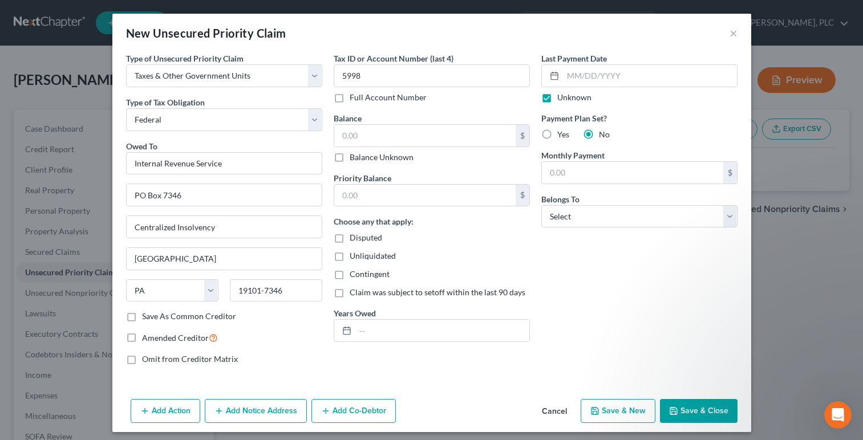
click at [603, 132] on input "No" at bounding box center [606, 132] width 7 height 7
click at [555, 226] on select "Select Debtor 1 Only Debtor 2 Only Debtor 1 And Debtor 2 Only At Least One Of T…" at bounding box center [639, 216] width 196 height 23
click at [541, 205] on select "Select Debtor 1 Only Debtor 2 Only Debtor 1 And Debtor 2 Only At Least One Of T…" at bounding box center [639, 216] width 196 height 23
click at [560, 215] on select "Select Debtor 1 Only Debtor 2 Only Debtor 1 And Debtor 2 Only At Least One Of T…" at bounding box center [639, 216] width 196 height 23
select select "2"
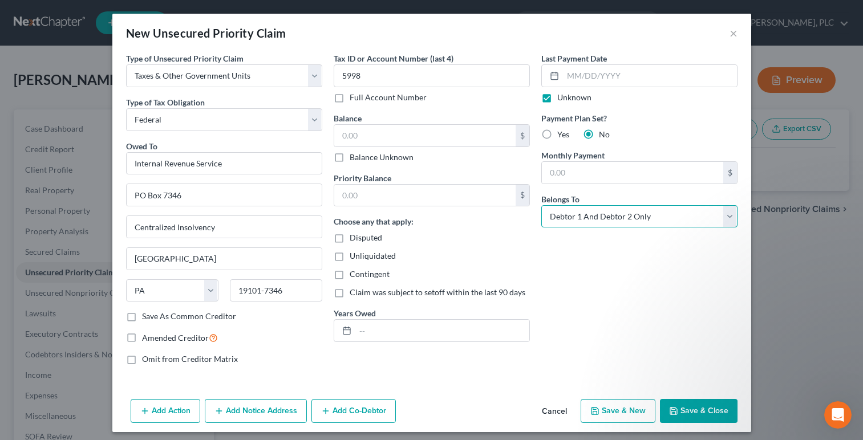
click at [541, 205] on select "Select Debtor 1 Only Debtor 2 Only Debtor 1 And Debtor 2 Only At Least One Of T…" at bounding box center [639, 216] width 196 height 23
click at [465, 258] on div "Unliquidated" at bounding box center [432, 255] width 196 height 11
drag, startPoint x: 652, startPoint y: 292, endPoint x: 565, endPoint y: 280, distance: 88.0
click at [650, 292] on div "Last Payment Date Unknown Payment Plan Set? Yes No Monthly Payment $ Belongs To…" at bounding box center [639, 213] width 208 height 322
click at [441, 141] on input "text" at bounding box center [424, 136] width 181 height 22
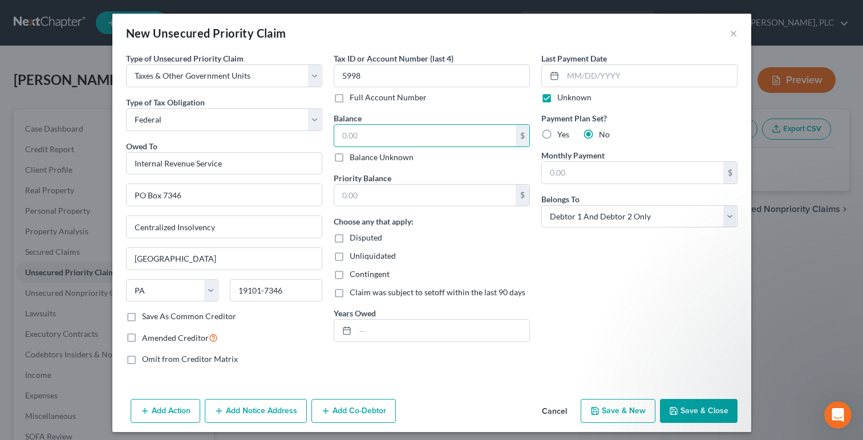
paste input "132,793.13"
type input "132,793.13"
click at [349, 238] on label "Disputed" at bounding box center [365, 237] width 32 height 11
click at [354, 238] on input "Disputed" at bounding box center [357, 235] width 7 height 7
checkbox input "true"
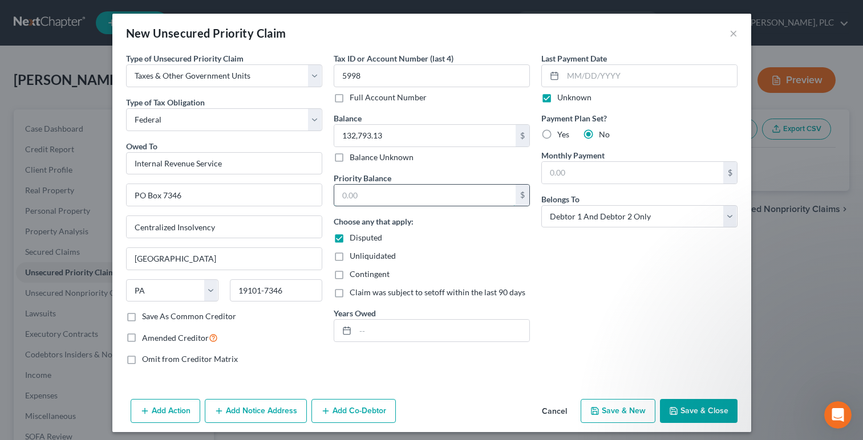
click at [453, 194] on input "text" at bounding box center [424, 196] width 181 height 22
paste input "44,373.93"
type input "44,373.93"
click at [575, 278] on div "Last Payment Date Unknown Payment Plan Set? Yes No Monthly Payment $ Belongs To…" at bounding box center [639, 213] width 208 height 322
click at [572, 318] on div "Last Payment Date Unknown Payment Plan Set? Yes No Monthly Payment $ Belongs To…" at bounding box center [639, 213] width 208 height 322
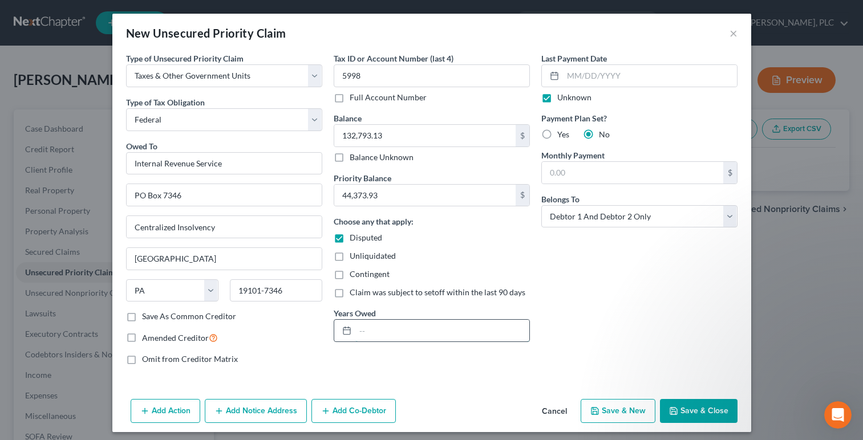
click at [473, 334] on input "text" at bounding box center [442, 331] width 174 height 22
type input "[DATE]-[DATE]"
click at [604, 302] on div "Last Payment Date Unknown Payment Plan Set? Yes No Monthly Payment $ Belongs To…" at bounding box center [639, 213] width 208 height 322
click at [680, 407] on button "Save & Close" at bounding box center [699, 411] width 78 height 24
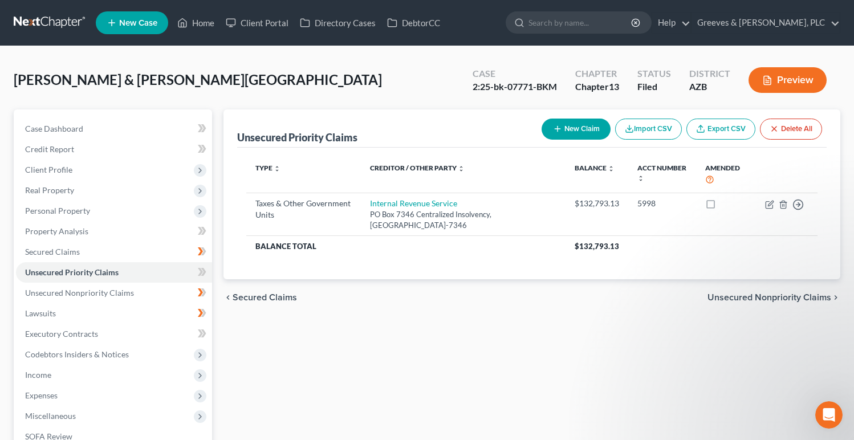
click at [556, 132] on icon "button" at bounding box center [557, 128] width 9 height 9
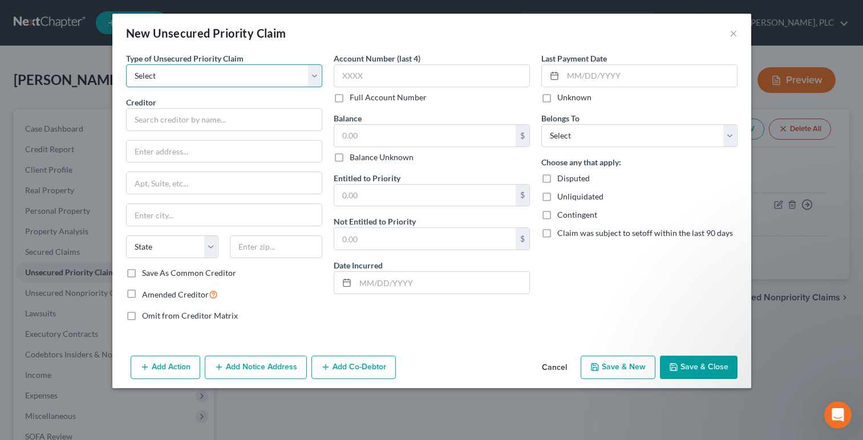
click at [311, 78] on select "Select Taxes & Other Government Units Domestic Support Obligations Extensions o…" at bounding box center [224, 75] width 196 height 23
select select "0"
click at [126, 64] on select "Select Taxes & Other Government Units Domestic Support Obligations Extensions o…" at bounding box center [224, 75] width 196 height 23
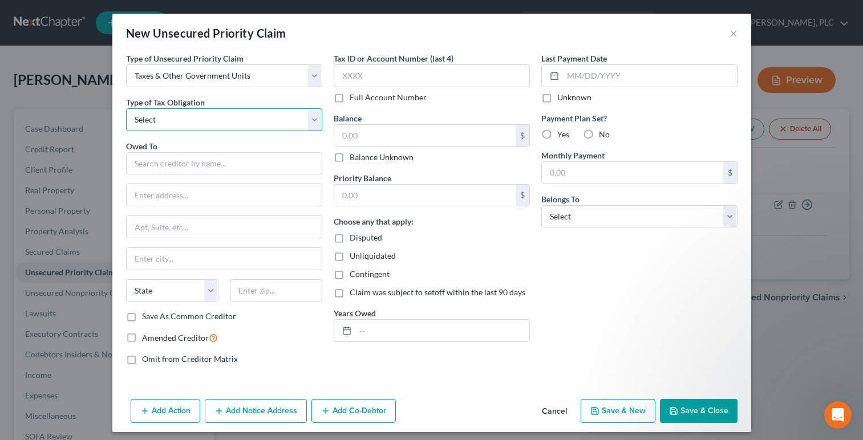
click at [311, 124] on select "Select Federal City State Franchise Tax Board Other" at bounding box center [224, 119] width 196 height 23
select select "2"
click at [126, 108] on select "Select Federal City State Franchise Tax Board Other" at bounding box center [224, 119] width 196 height 23
click at [271, 170] on input "text" at bounding box center [224, 163] width 196 height 23
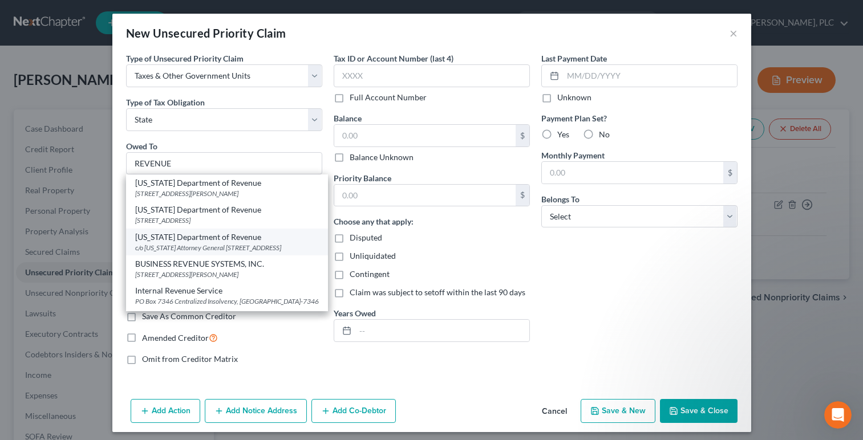
click at [269, 243] on div "[US_STATE] Department of Revenue" at bounding box center [227, 236] width 184 height 11
type input "[US_STATE] Department of Revenue"
type input "c/o [US_STATE] Attorney General"
type input "[STREET_ADDRESS]"
type input "Phoenix"
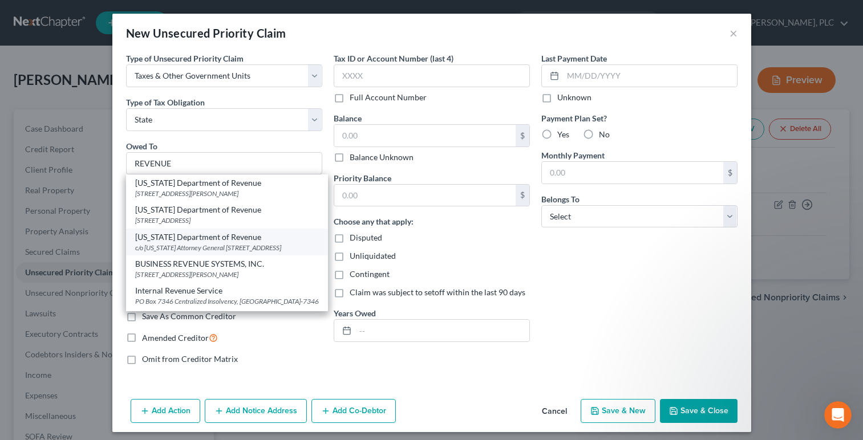
select select "3"
type input "85004"
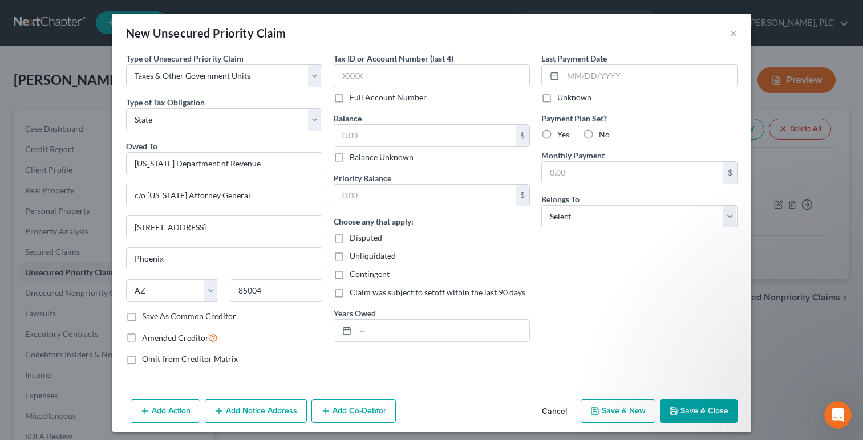
click at [513, 34] on div "New Unsecured Priority Claim ×" at bounding box center [431, 33] width 639 height 39
click at [349, 238] on label "Disputed" at bounding box center [365, 237] width 32 height 11
click at [354, 238] on input "Disputed" at bounding box center [357, 235] width 7 height 7
checkbox input "true"
click at [385, 140] on input "text" at bounding box center [424, 136] width 181 height 22
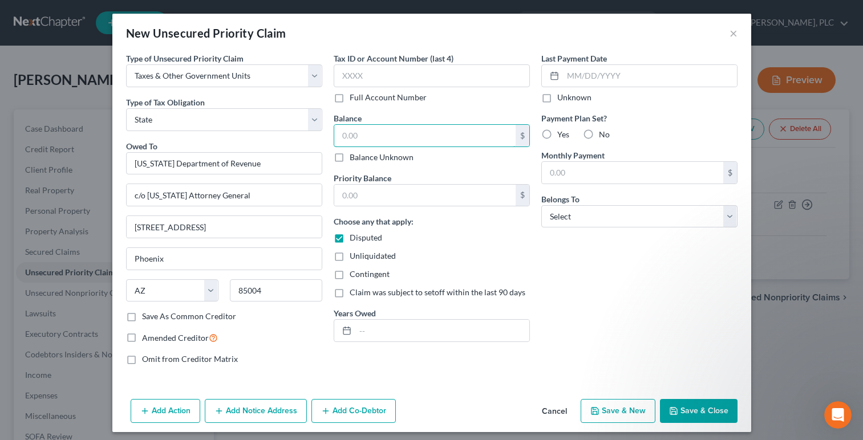
paste input "20,320.00"
type input "20,320.00"
click at [385, 194] on input "text" at bounding box center [424, 196] width 181 height 22
paste input "20,320.00"
type input "20,320.00"
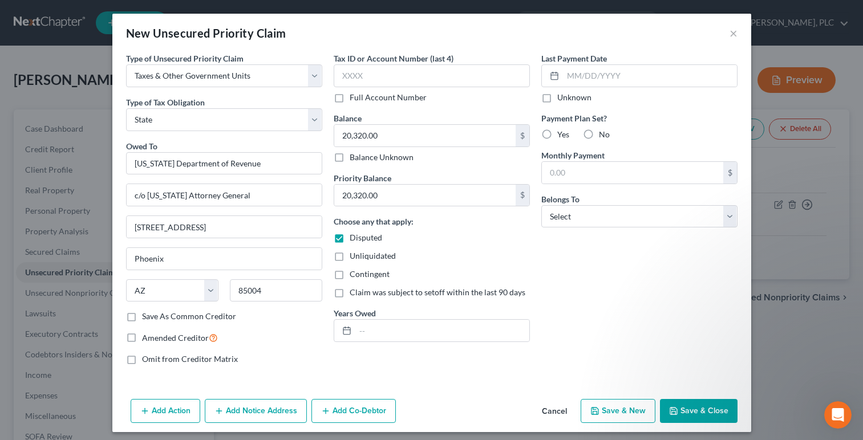
click at [557, 100] on label "Unknown" at bounding box center [574, 97] width 34 height 11
click at [562, 99] on input "Unknown" at bounding box center [565, 95] width 7 height 7
checkbox input "true"
click at [567, 220] on select "Select Debtor 1 Only Debtor 2 Only Debtor 1 And Debtor 2 Only At Least One Of T…" at bounding box center [639, 216] width 196 height 23
select select "2"
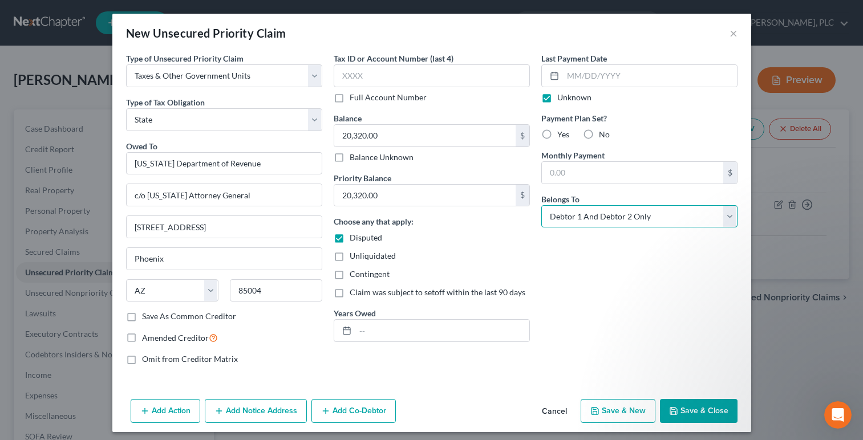
click at [541, 205] on select "Select Debtor 1 Only Debtor 2 Only Debtor 1 And Debtor 2 Only At Least One Of T…" at bounding box center [639, 216] width 196 height 23
click at [419, 26] on div "New Unsecured Priority Claim ×" at bounding box center [431, 33] width 639 height 39
click at [361, 80] on input "text" at bounding box center [432, 75] width 196 height 23
type input "5998"
click at [379, 334] on input "text" at bounding box center [442, 331] width 174 height 22
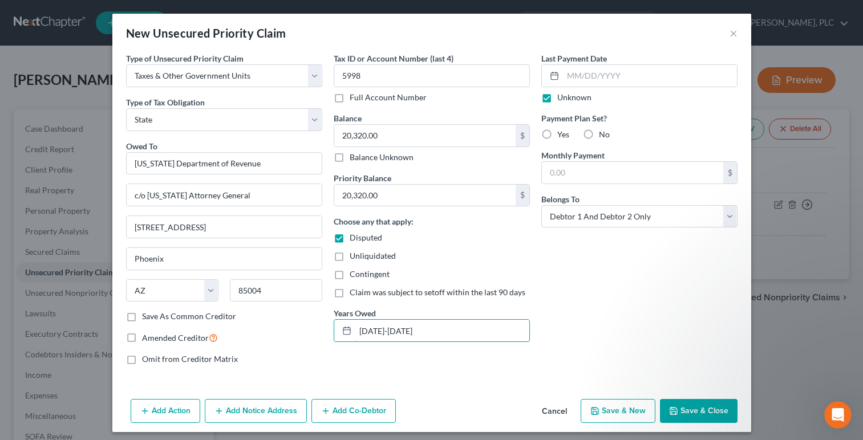
type input "[DATE]-[DATE]"
click at [682, 411] on button "Save & Close" at bounding box center [699, 411] width 78 height 24
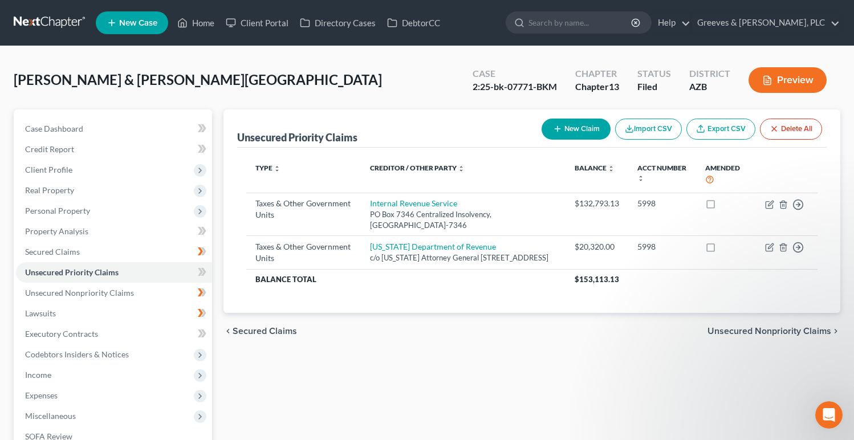
click at [371, 359] on div "Unsecured Priority Claims New Claim Import CSV Export CSV Delete All Type expan…" at bounding box center [532, 346] width 629 height 474
click at [198, 276] on icon at bounding box center [202, 272] width 9 height 14
click at [164, 377] on span "Income" at bounding box center [114, 375] width 196 height 21
click at [165, 395] on link "Employment Income" at bounding box center [125, 395] width 173 height 21
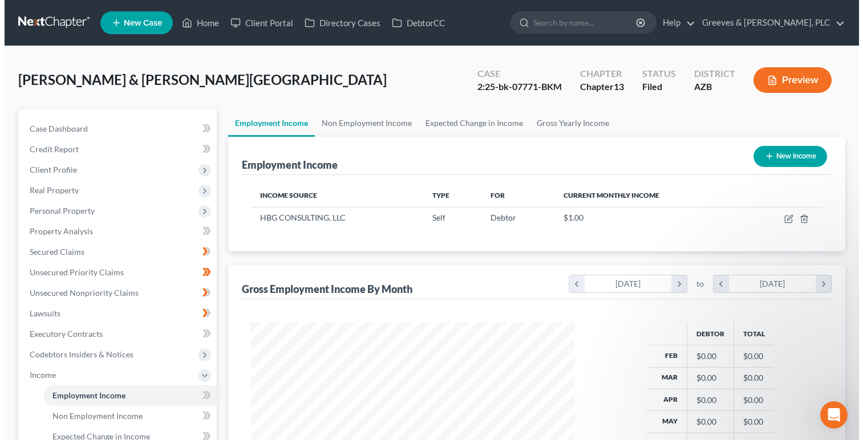
scroll to position [205, 347]
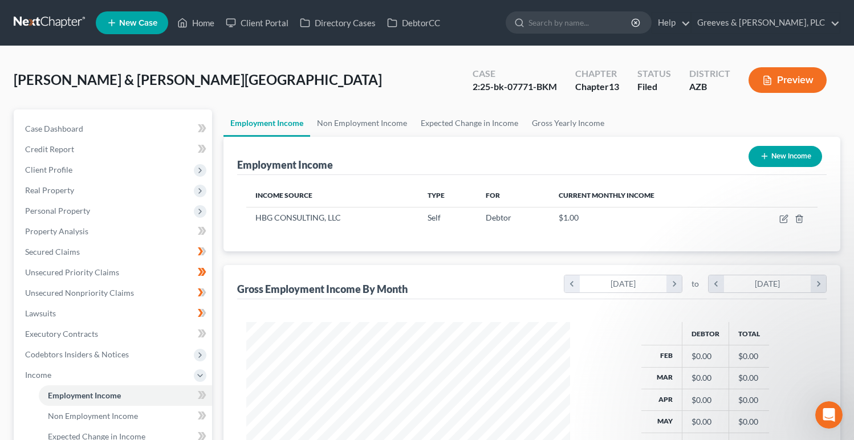
click at [670, 57] on div "[PERSON_NAME] & [PERSON_NAME][GEOGRAPHIC_DATA] Upgraded Case 2:25-bk-07771-BKM …" at bounding box center [427, 367] width 854 height 642
click at [782, 217] on icon "button" at bounding box center [783, 218] width 9 height 9
select select "1"
select select "0"
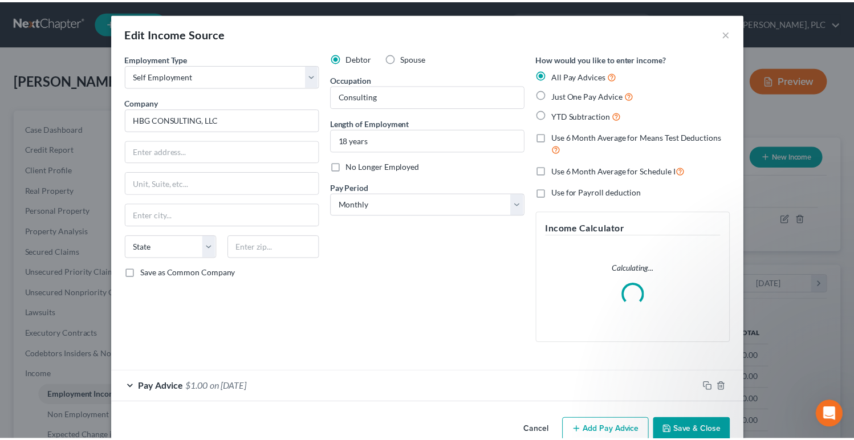
scroll to position [205, 350]
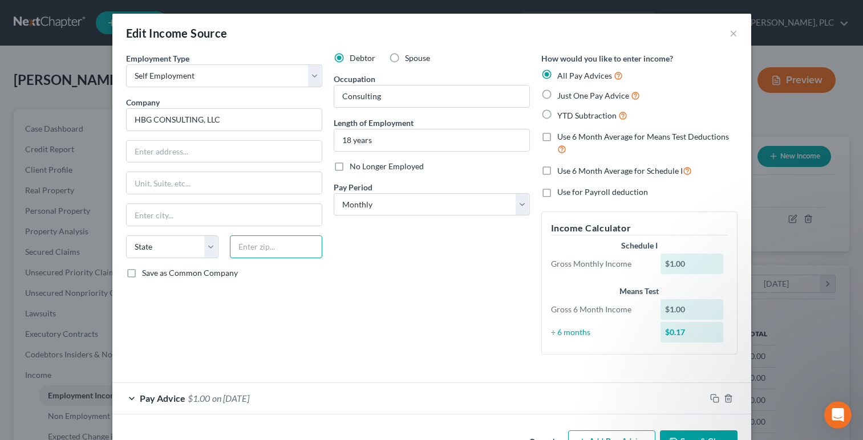
click at [283, 253] on input "text" at bounding box center [276, 246] width 92 height 23
type input "85024"
type input "Phoenix"
select select "3"
click at [270, 155] on input "text" at bounding box center [224, 152] width 195 height 22
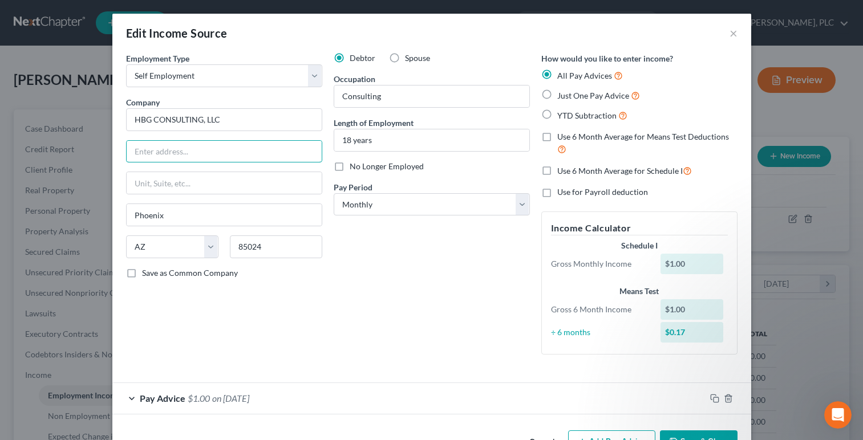
paste input "[STREET_ADDRESS][PERSON_NAME]"
type input "[STREET_ADDRESS][PERSON_NAME]"
click at [401, 319] on div "Debtor Spouse Occupation Consulting Length of Employment 18 years No Longer Emp…" at bounding box center [432, 207] width 208 height 311
drag, startPoint x: 678, startPoint y: 436, endPoint x: 678, endPoint y: 416, distance: 20.0
click at [680, 434] on button "Save & Close" at bounding box center [699, 442] width 78 height 24
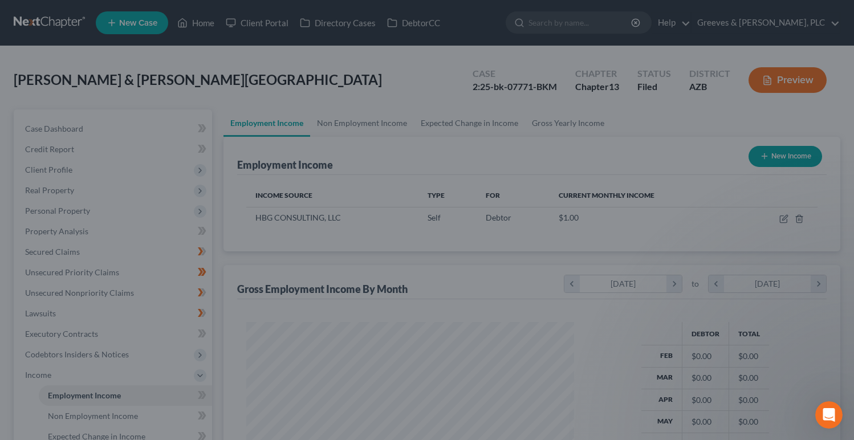
scroll to position [569900, 569757]
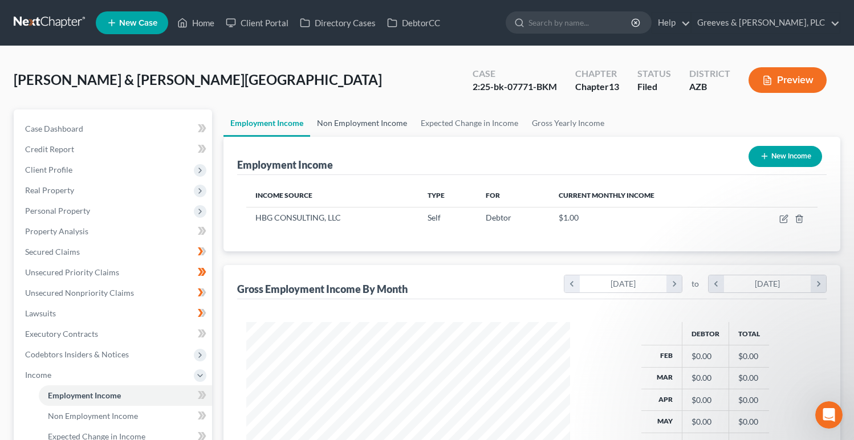
click at [371, 125] on link "Non Employment Income" at bounding box center [362, 122] width 104 height 27
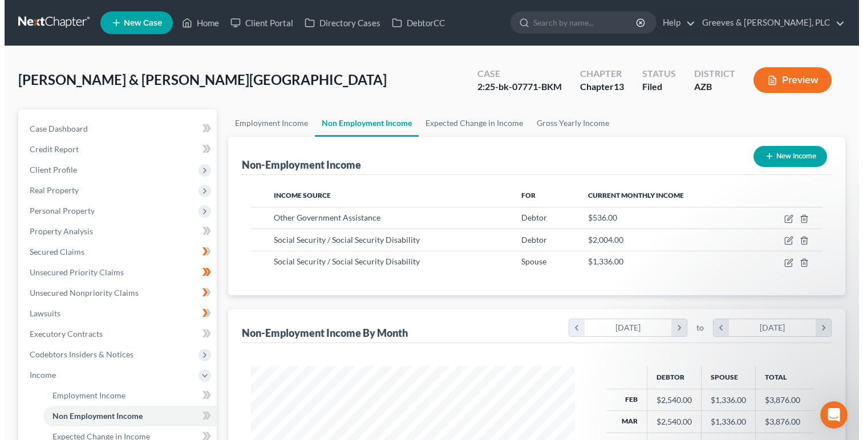
scroll to position [205, 347]
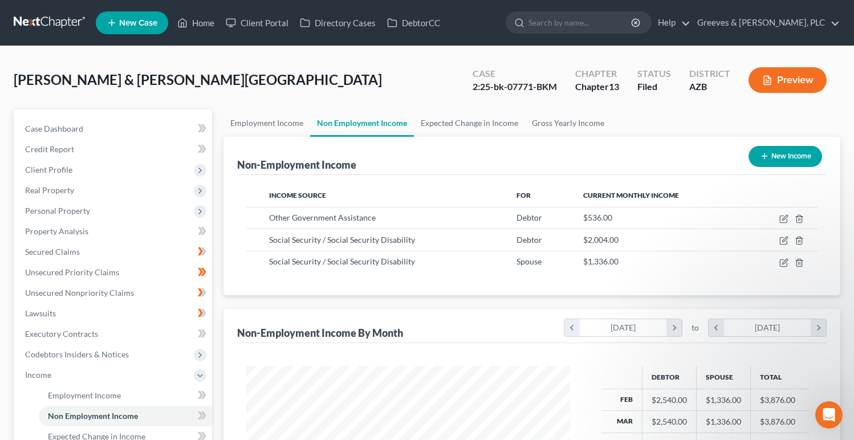
click at [758, 149] on button "New Income" at bounding box center [786, 156] width 74 height 21
select select "0"
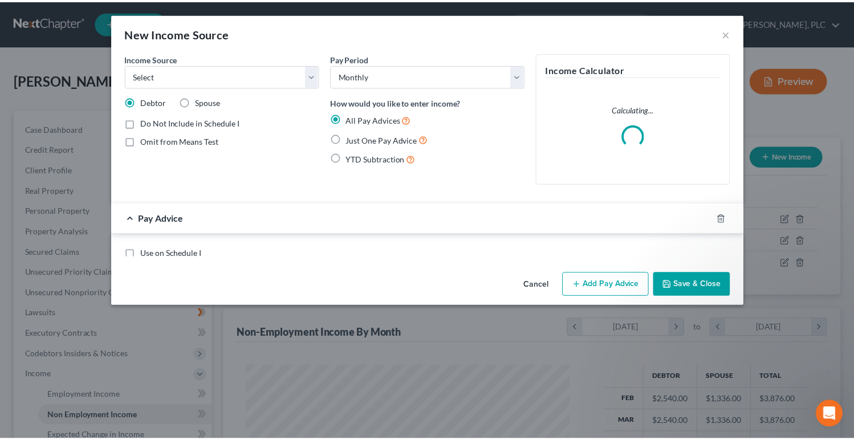
scroll to position [205, 350]
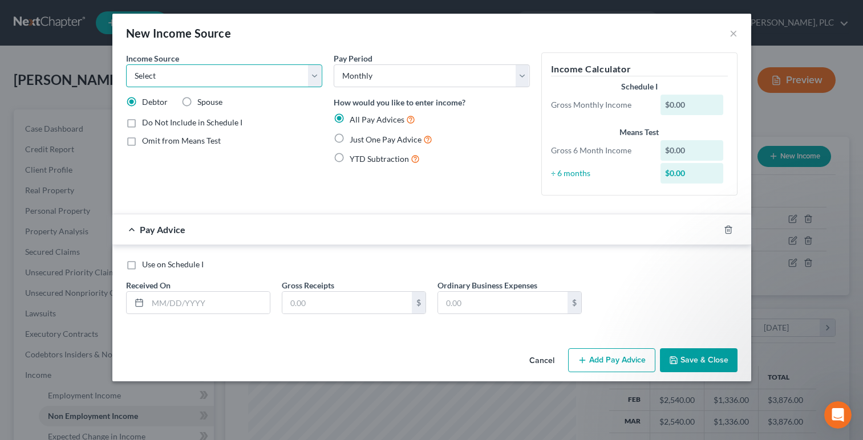
click at [318, 77] on select "Select Unemployment Disability (from employer) Pension Retirement Social Securi…" at bounding box center [224, 75] width 196 height 23
click at [549, 352] on button "Cancel" at bounding box center [541, 360] width 43 height 23
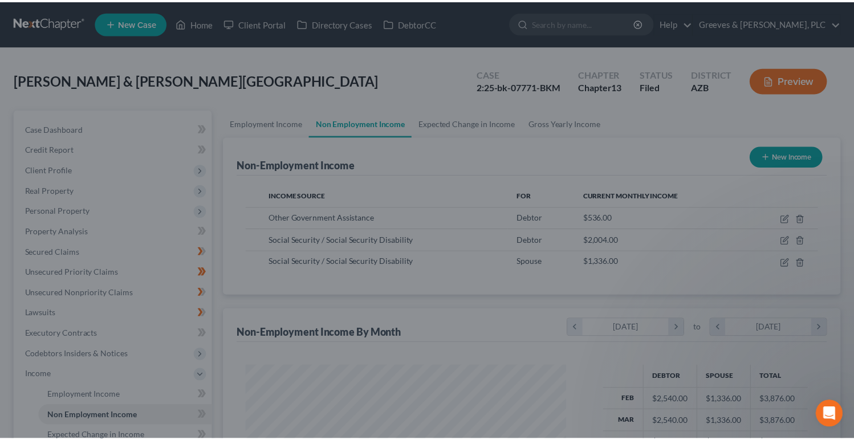
scroll to position [569900, 569757]
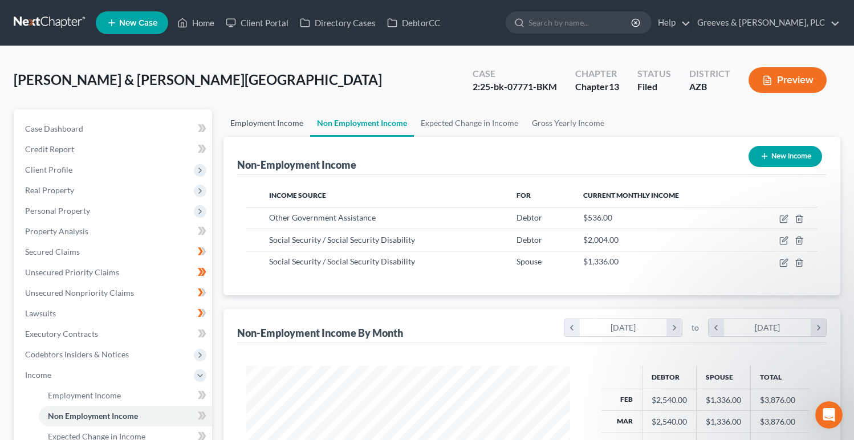
click at [291, 127] on link "Employment Income" at bounding box center [266, 122] width 87 height 27
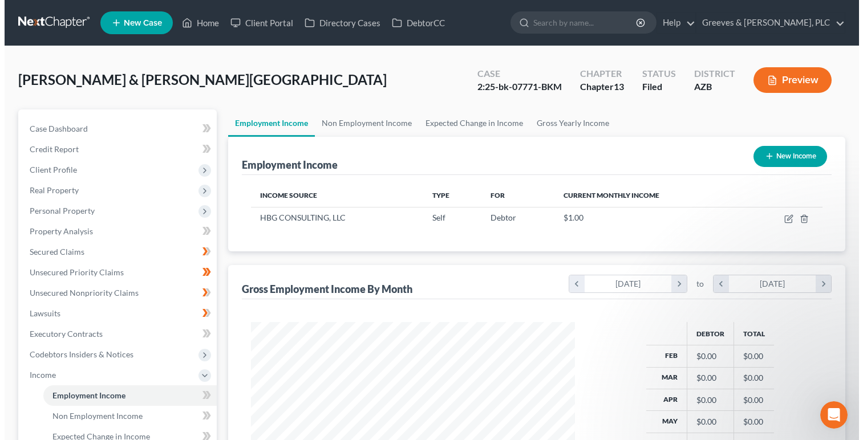
scroll to position [205, 347]
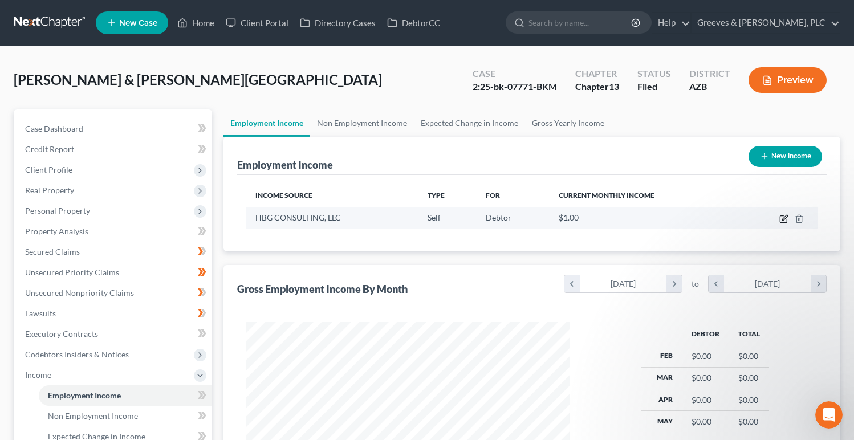
click at [784, 214] on icon "button" at bounding box center [783, 218] width 9 height 9
select select "1"
select select "3"
select select "0"
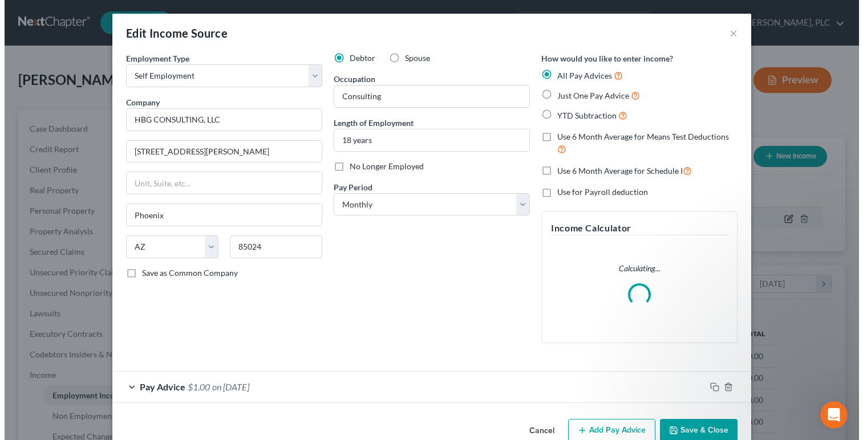
scroll to position [205, 350]
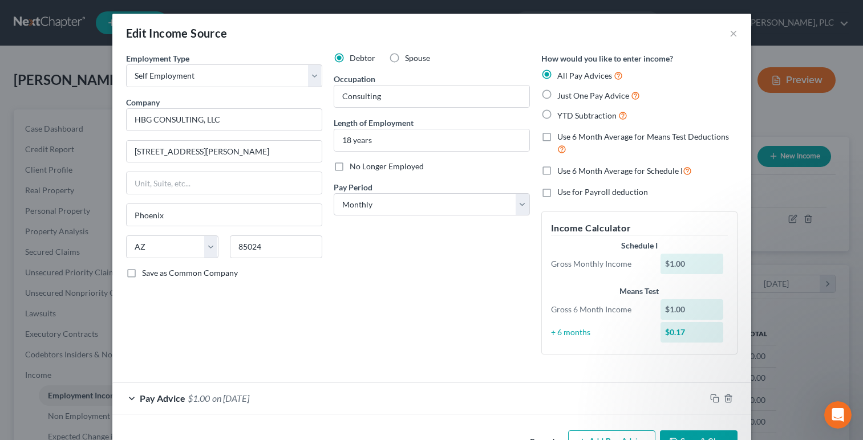
click at [395, 298] on div "Debtor Spouse Occupation Consulting Length of Employment 18 years No Longer Emp…" at bounding box center [432, 207] width 208 height 311
click at [435, 247] on div "Debtor Spouse Occupation Consulting Length of Employment 18 years No Longer Emp…" at bounding box center [432, 207] width 208 height 311
click at [457, 261] on div "Debtor Spouse Occupation Consulting Length of Employment 18 years No Longer Emp…" at bounding box center [432, 207] width 208 height 311
click at [437, 400] on div "Pay Advice $1.00 on [DATE]" at bounding box center [408, 398] width 593 height 30
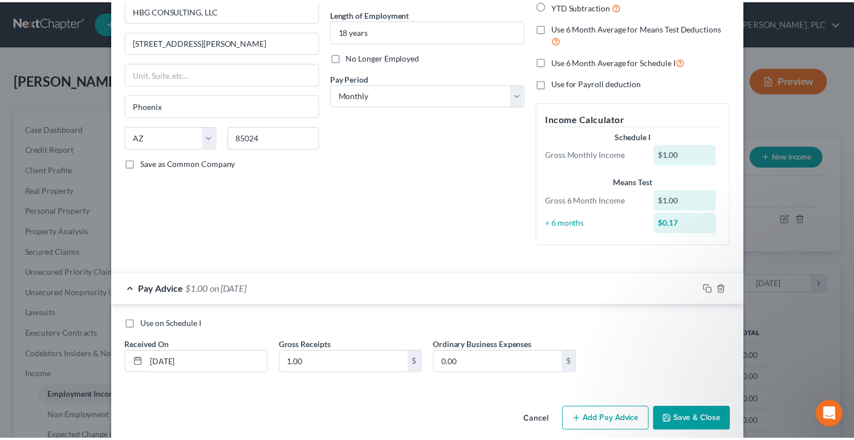
scroll to position [124, 0]
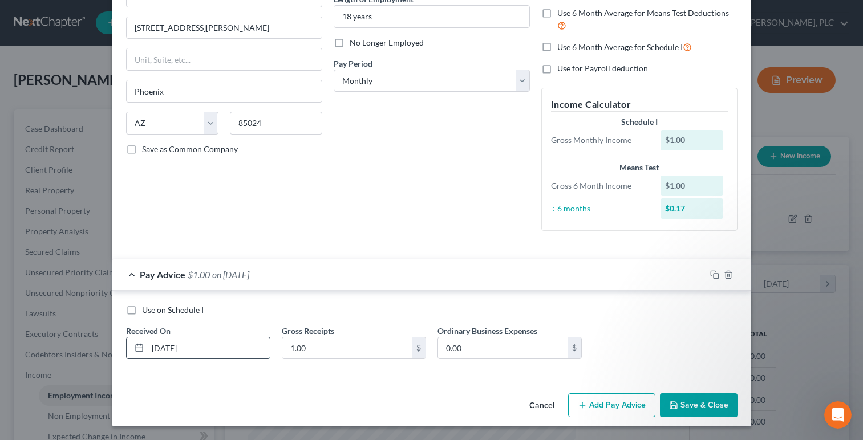
click at [154, 347] on input "[DATE]" at bounding box center [209, 349] width 122 height 22
type input "[DATE]"
click at [467, 179] on div "Debtor Spouse Occupation Consulting Length of Employment 18 years No Longer Emp…" at bounding box center [432, 84] width 208 height 311
type input "724.17"
click at [674, 402] on button "Save & Close" at bounding box center [699, 405] width 78 height 24
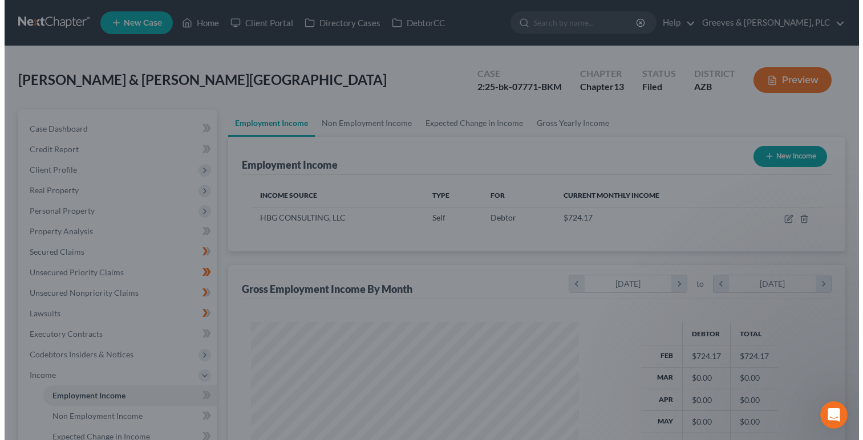
scroll to position [569900, 569757]
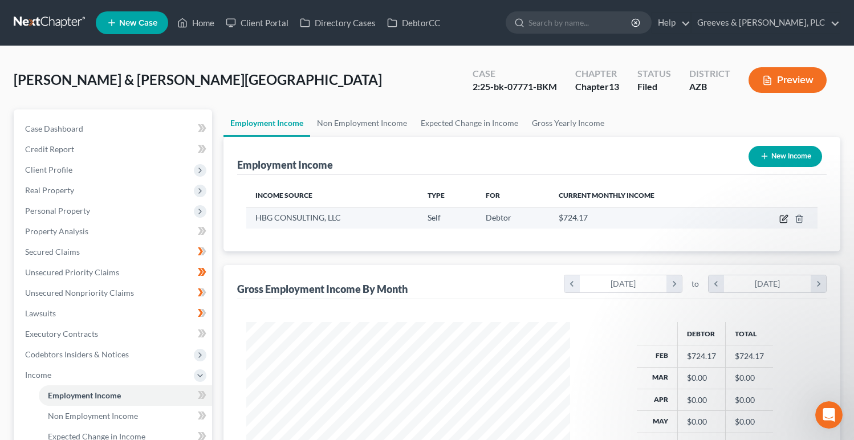
click at [786, 219] on icon "button" at bounding box center [783, 218] width 9 height 9
select select "1"
select select "3"
select select "0"
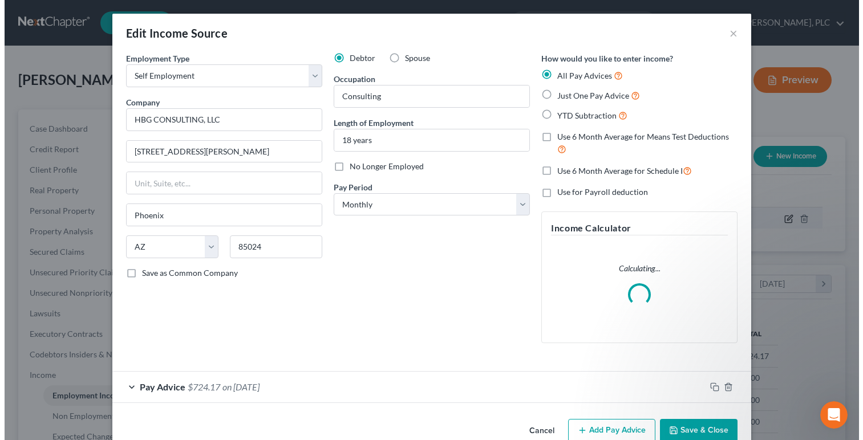
scroll to position [205, 350]
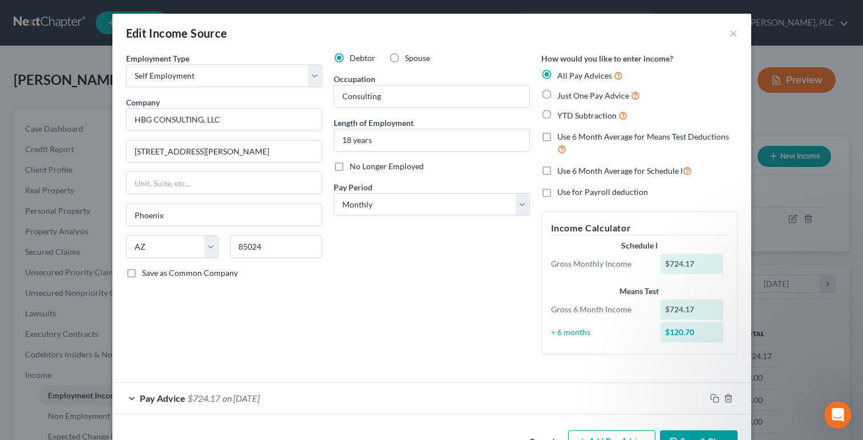
click at [473, 273] on div "Debtor Spouse Occupation Consulting Length of Employment 18 years No Longer Emp…" at bounding box center [432, 207] width 208 height 311
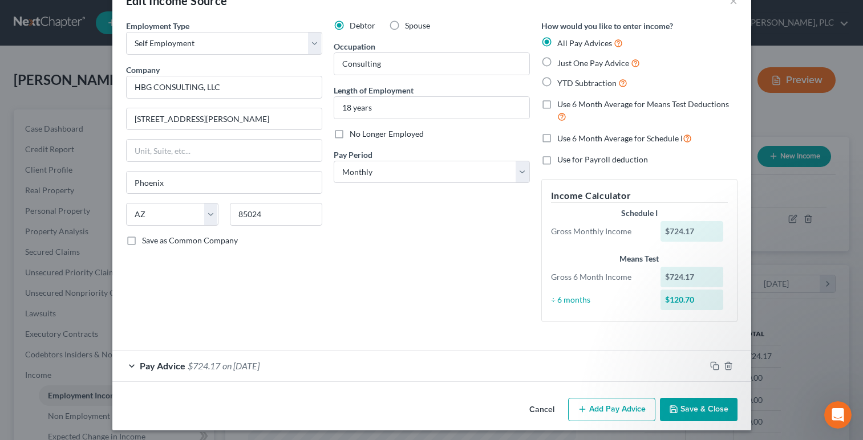
scroll to position [36, 0]
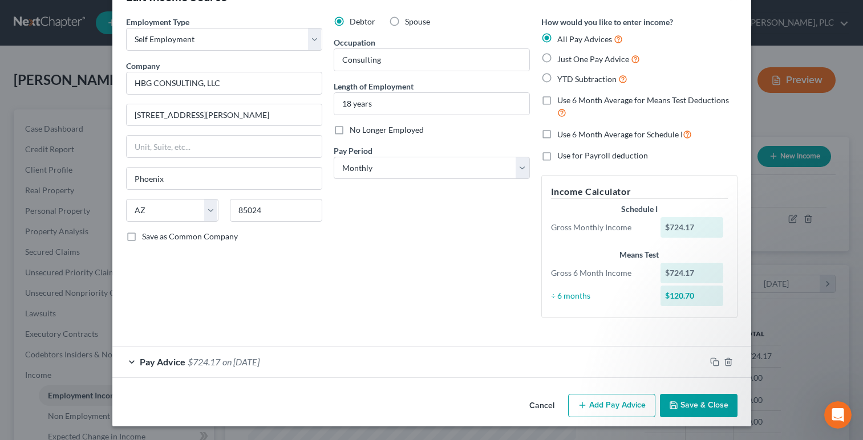
click at [575, 404] on button "Add Pay Advice" at bounding box center [611, 406] width 87 height 24
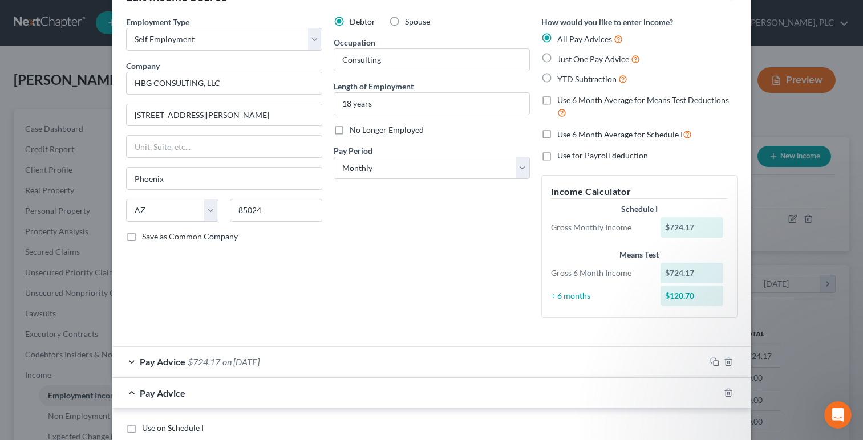
scroll to position [154, 0]
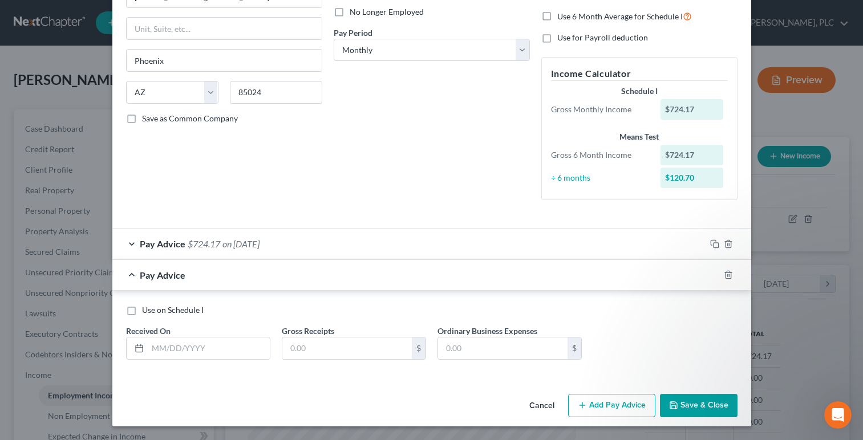
click at [262, 255] on div "Pay Advice $724.17 on [DATE]" at bounding box center [408, 244] width 593 height 30
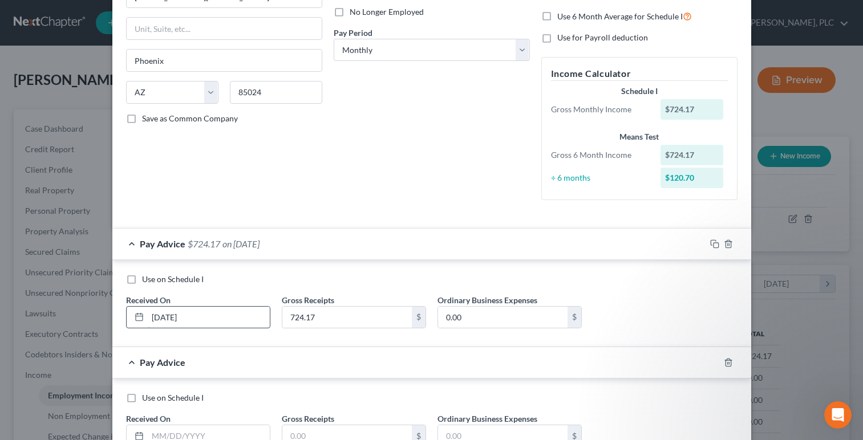
drag, startPoint x: 148, startPoint y: 319, endPoint x: 201, endPoint y: 328, distance: 54.5
click at [201, 328] on div "[DATE]" at bounding box center [198, 317] width 144 height 23
click at [345, 235] on div "Pay Advice $724.17 on [DATE]" at bounding box center [408, 244] width 593 height 30
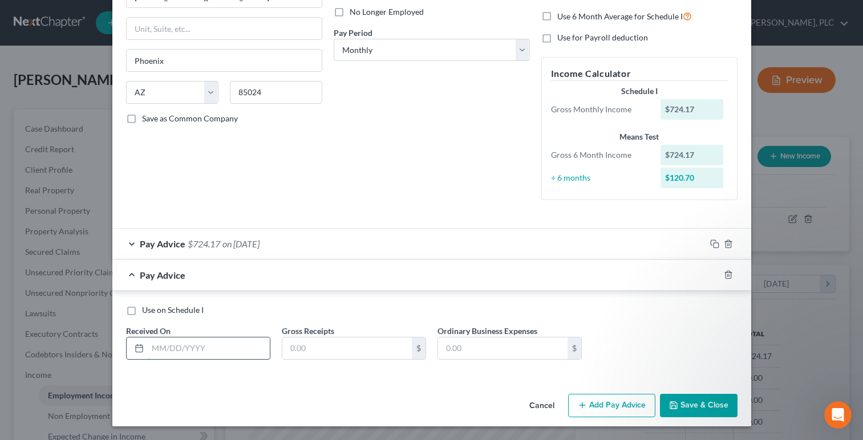
click at [241, 344] on input "text" at bounding box center [209, 349] width 122 height 22
paste input "[DATE]"
type input "[DATE]"
click at [334, 344] on input "text" at bounding box center [346, 349] width 129 height 22
type input "0"
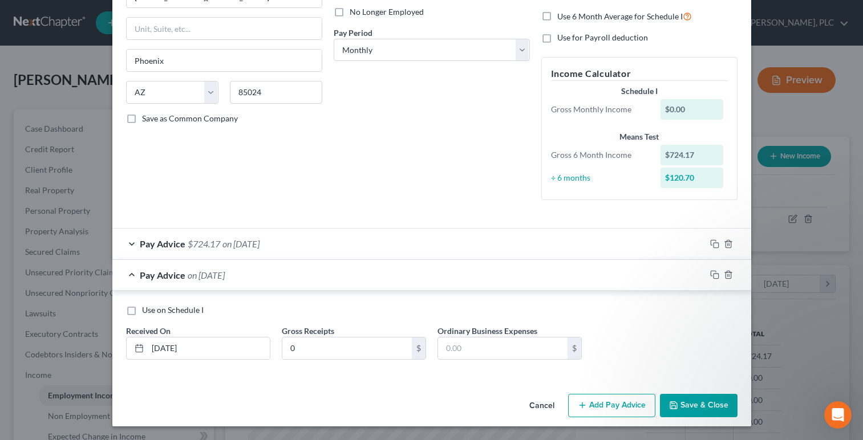
click at [591, 404] on button "Add Pay Advice" at bounding box center [611, 406] width 87 height 24
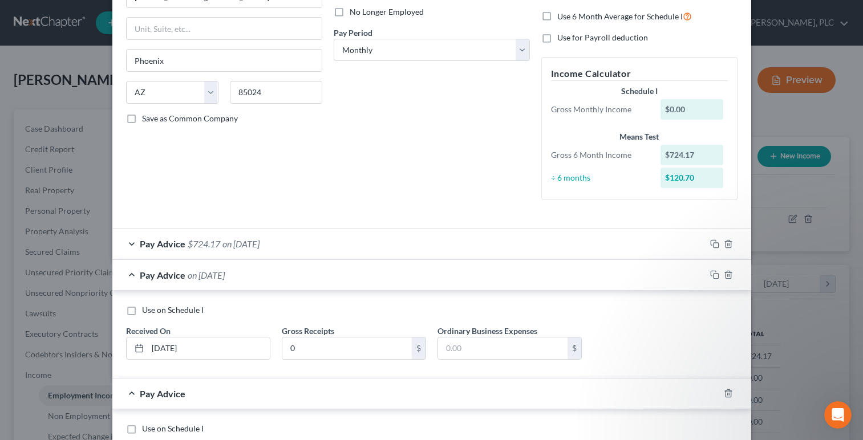
click at [467, 275] on div "Pay Advice on [DATE]" at bounding box center [408, 275] width 593 height 30
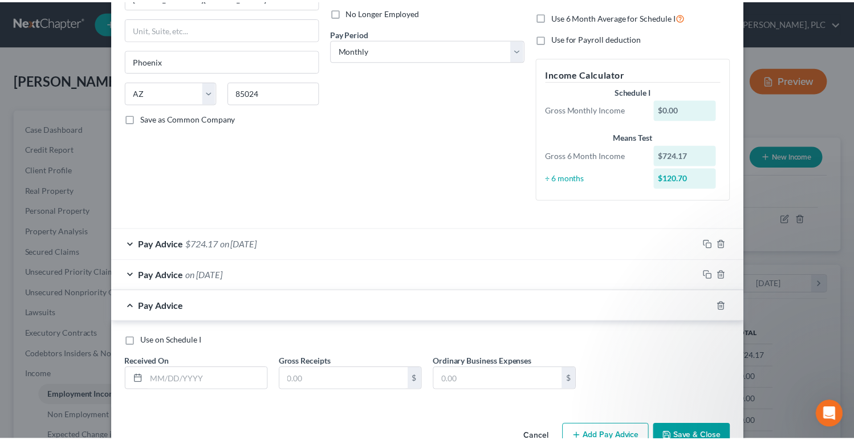
scroll to position [186, 0]
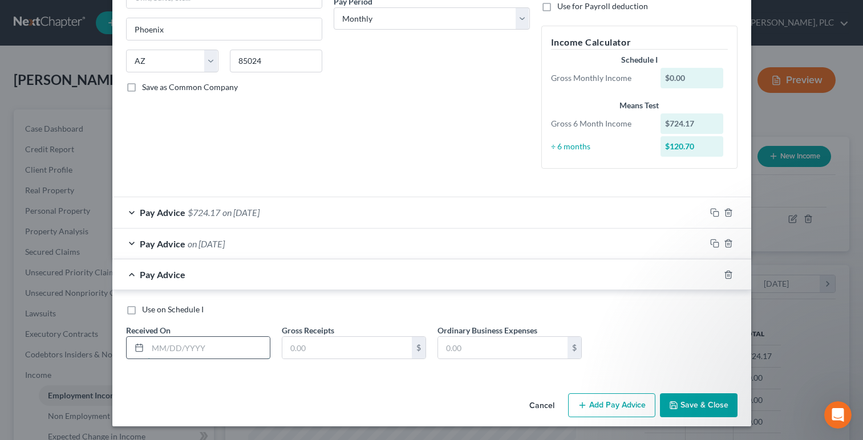
click at [235, 346] on input "text" at bounding box center [209, 348] width 122 height 22
paste input "[DATE]"
type input "[DATE]"
click at [330, 344] on input "text" at bounding box center [346, 348] width 129 height 22
type input "1,050"
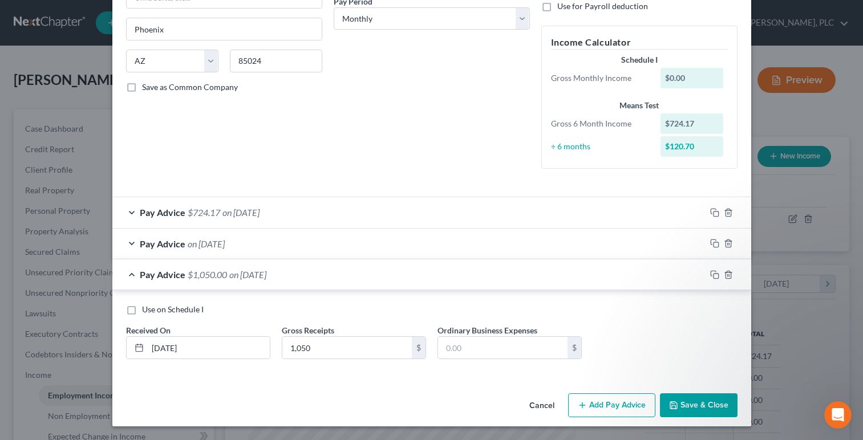
click at [682, 404] on button "Save & Close" at bounding box center [699, 405] width 78 height 24
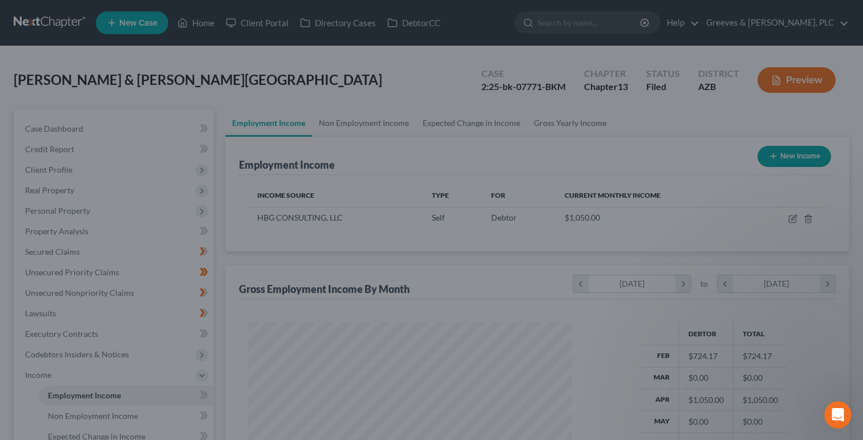
scroll to position [569900, 569757]
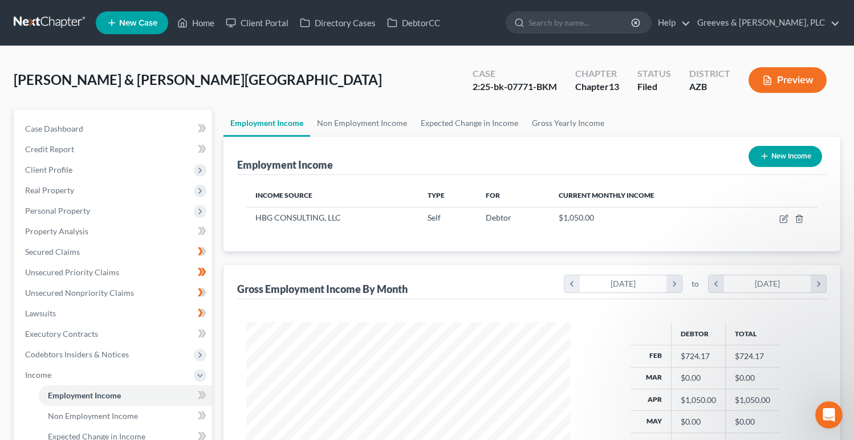
click at [560, 75] on div "Case 2:25-bk-07771-BKM" at bounding box center [514, 81] width 103 height 34
click at [778, 219] on td at bounding box center [778, 218] width 79 height 22
click at [782, 219] on icon "button" at bounding box center [783, 218] width 9 height 9
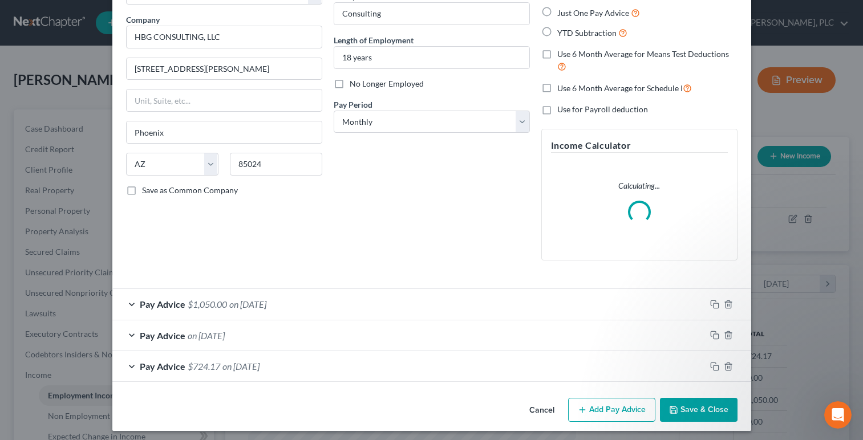
scroll to position [87, 0]
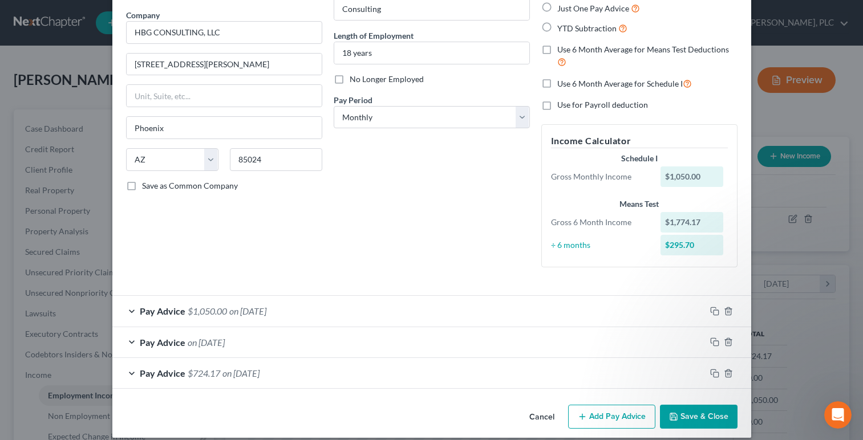
click at [599, 410] on button "Add Pay Advice" at bounding box center [611, 417] width 87 height 24
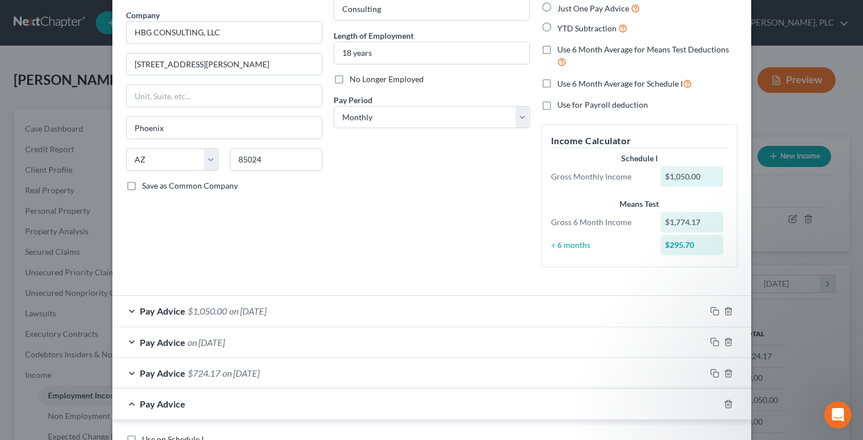
scroll to position [217, 0]
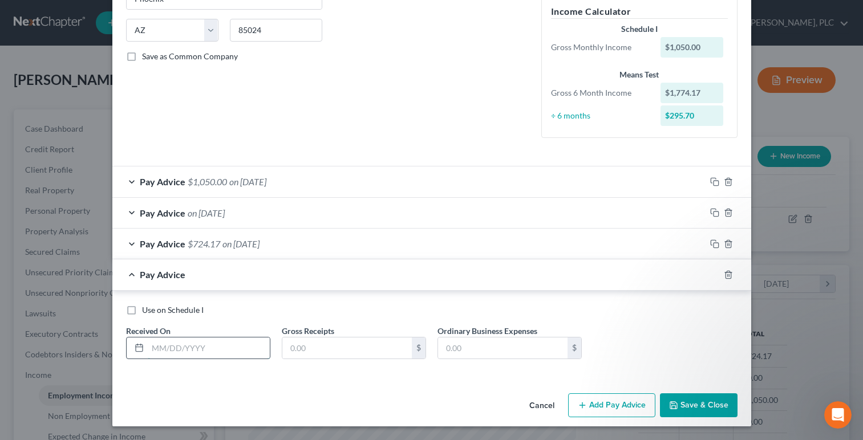
click at [234, 340] on input "text" at bounding box center [209, 349] width 122 height 22
paste input "[DATE]"
click at [334, 350] on input "text" at bounding box center [346, 349] width 129 height 22
click at [595, 400] on button "Add Pay Advice" at bounding box center [611, 405] width 87 height 24
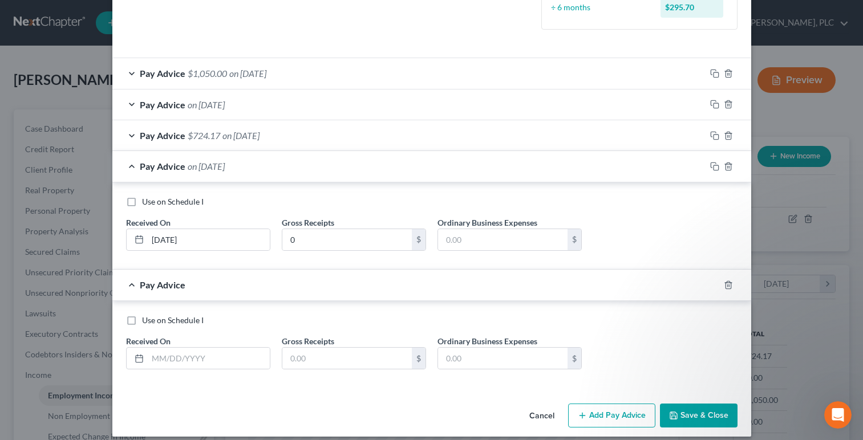
scroll to position [335, 0]
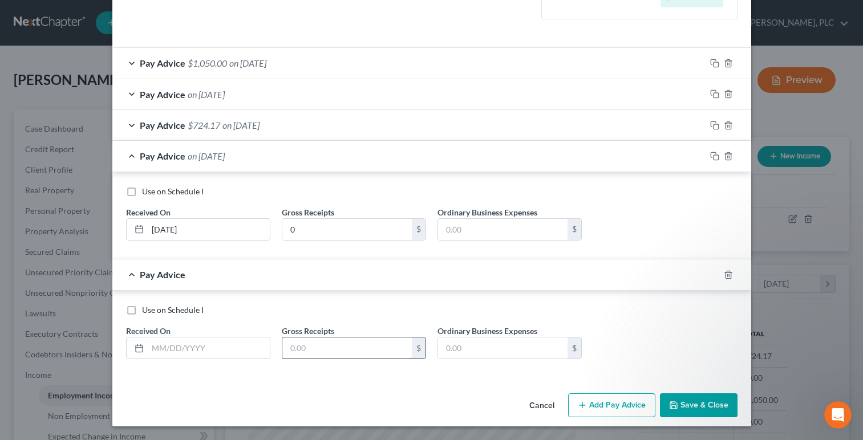
click at [331, 346] on input "text" at bounding box center [346, 349] width 129 height 22
click at [239, 354] on input "text" at bounding box center [209, 349] width 122 height 22
paste input "[DATE]"
click at [595, 402] on button "Add Pay Advice" at bounding box center [611, 405] width 87 height 24
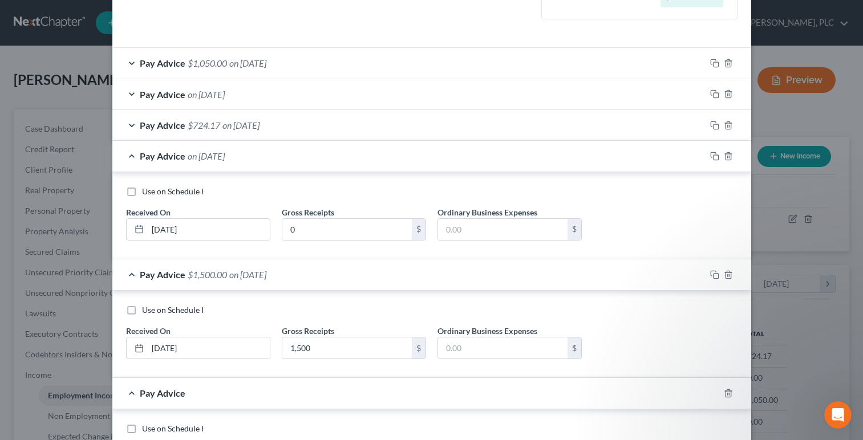
click at [525, 163] on div "Pay Advice on [DATE]" at bounding box center [408, 156] width 593 height 30
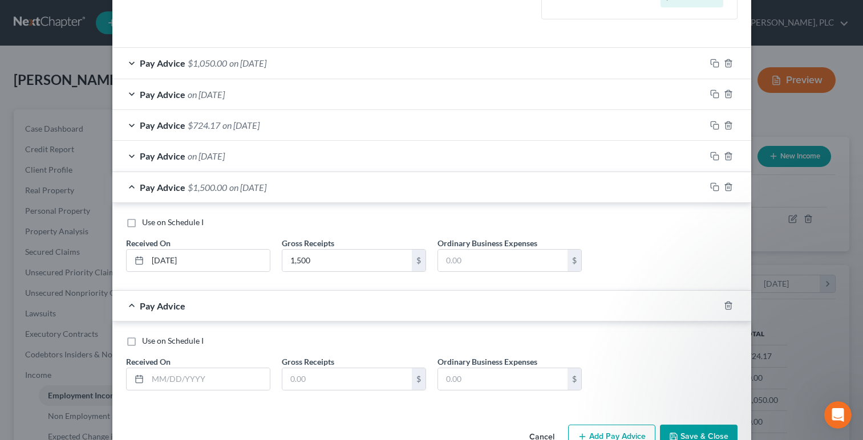
click at [495, 181] on div "Pay Advice $1,500.00 on [DATE]" at bounding box center [408, 187] width 593 height 30
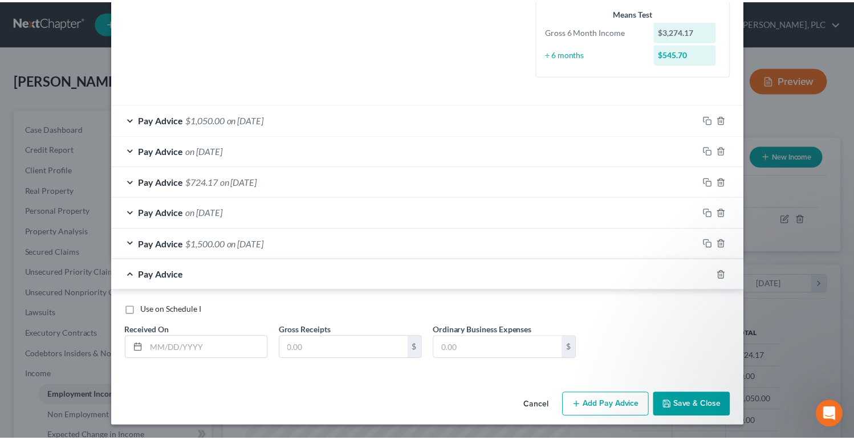
scroll to position [279, 0]
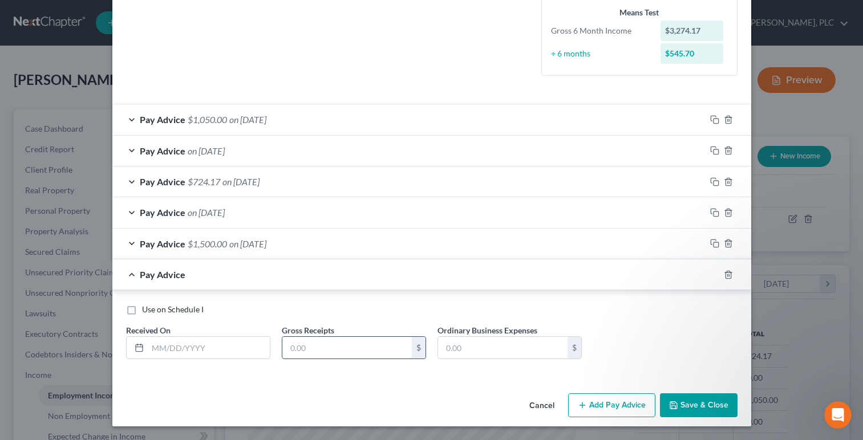
click at [338, 354] on input "text" at bounding box center [346, 348] width 129 height 22
click at [242, 350] on input "text" at bounding box center [209, 348] width 122 height 22
paste input "[DATE]"
click at [670, 406] on icon "button" at bounding box center [673, 405] width 9 height 9
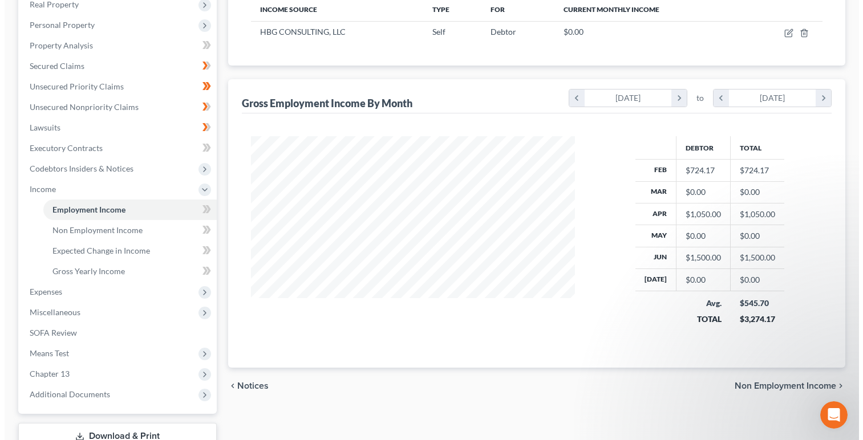
scroll to position [85, 0]
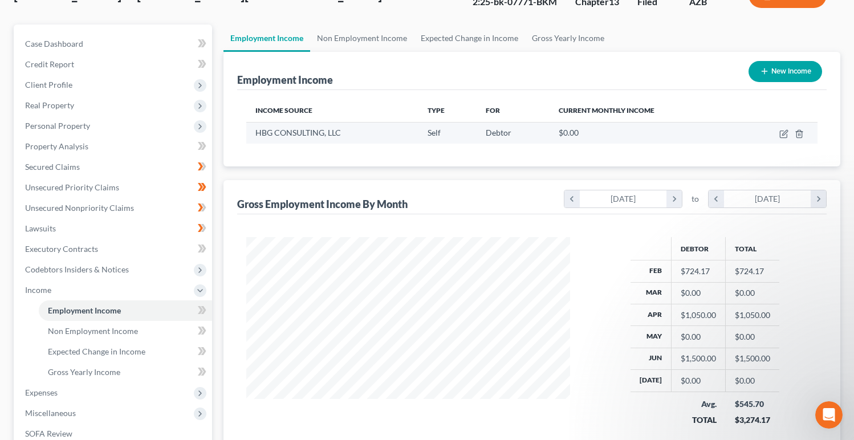
click at [782, 128] on td at bounding box center [778, 133] width 79 height 22
click at [782, 132] on icon "button" at bounding box center [783, 133] width 9 height 9
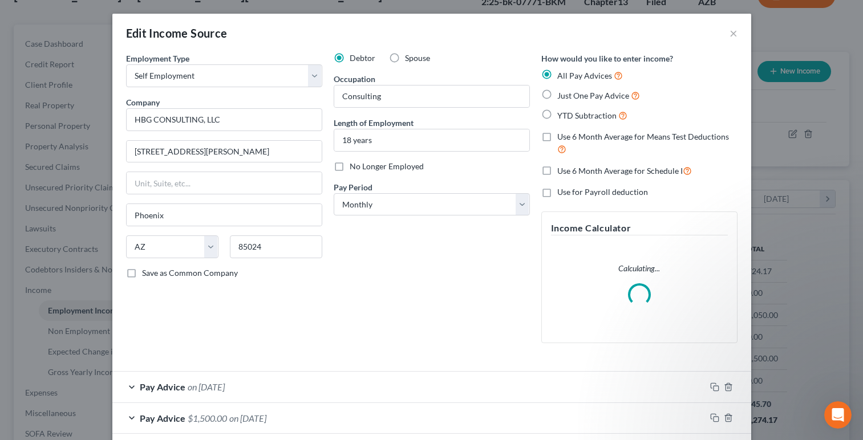
scroll to position [180, 0]
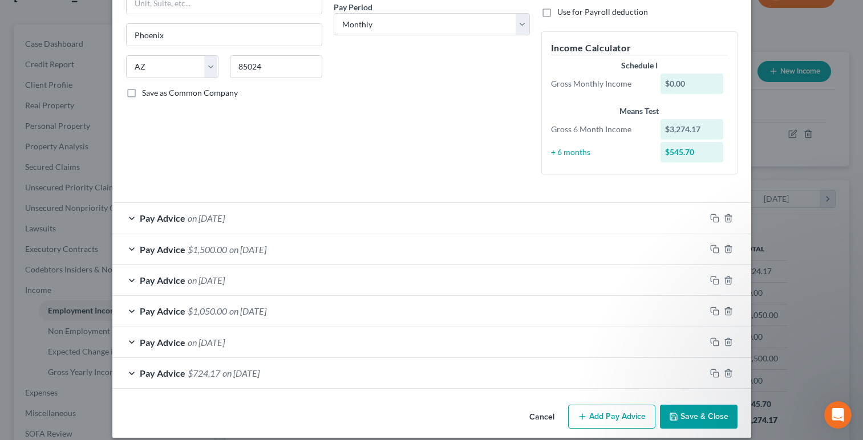
click at [608, 410] on button "Add Pay Advice" at bounding box center [611, 417] width 87 height 24
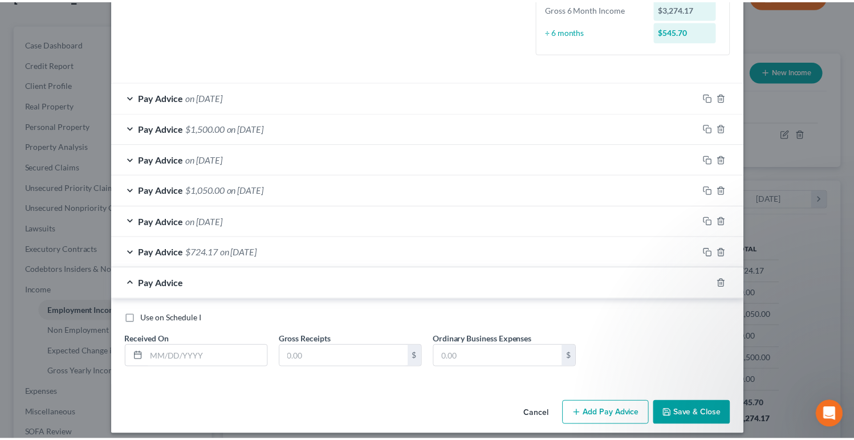
scroll to position [310, 0]
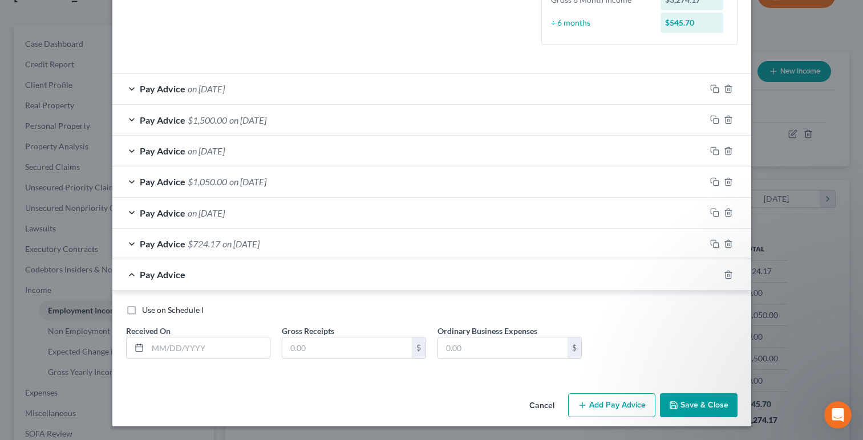
click at [142, 312] on label "Use on Schedule I" at bounding box center [173, 309] width 62 height 11
click at [147, 312] on input "Use on Schedule I" at bounding box center [150, 307] width 7 height 7
drag, startPoint x: 694, startPoint y: 21, endPoint x: 666, endPoint y: 23, distance: 28.0
click at [666, 23] on div "$545.70" at bounding box center [691, 23] width 63 height 21
copy div "545.70"
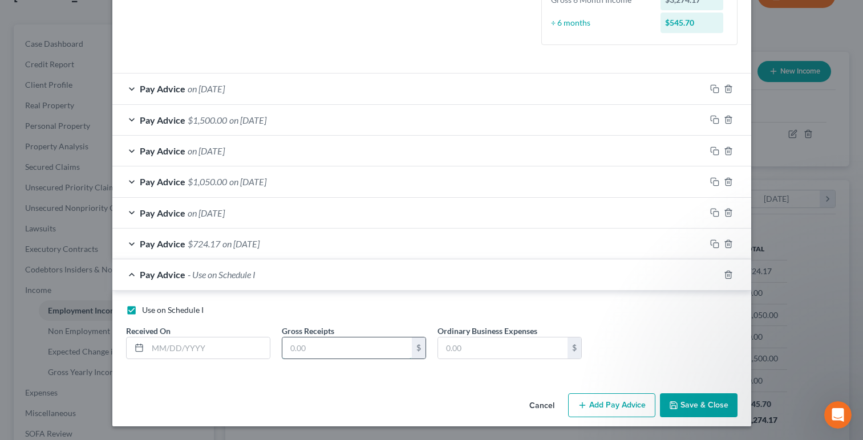
click at [299, 348] on input "text" at bounding box center [346, 349] width 129 height 22
paste input "545.70"
click at [231, 352] on input "text" at bounding box center [209, 349] width 122 height 22
drag, startPoint x: 718, startPoint y: 404, endPoint x: 710, endPoint y: 404, distance: 8.0
click at [717, 404] on button "Save & Close" at bounding box center [699, 405] width 78 height 24
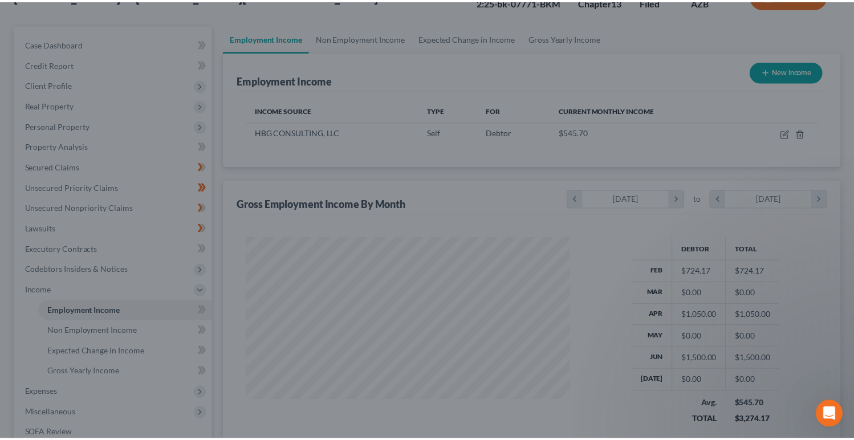
scroll to position [569900, 569757]
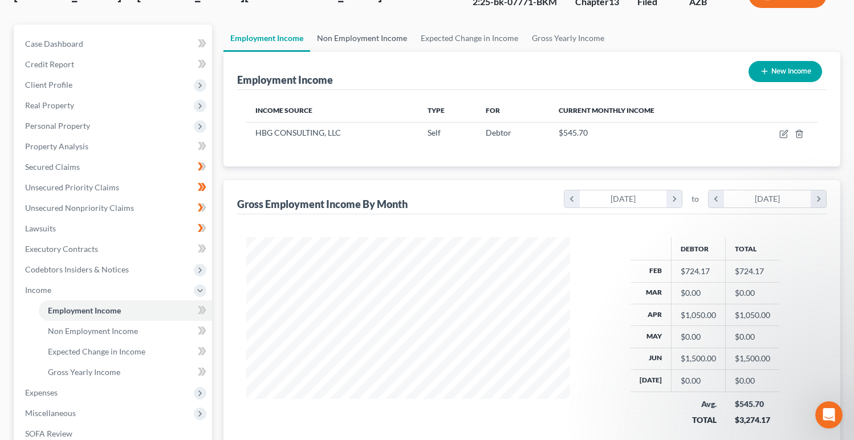
click at [377, 45] on link "Non Employment Income" at bounding box center [362, 38] width 104 height 27
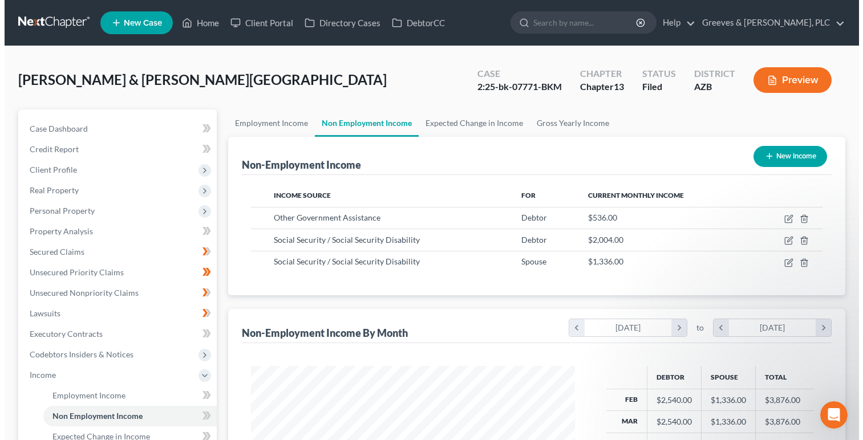
scroll to position [205, 347]
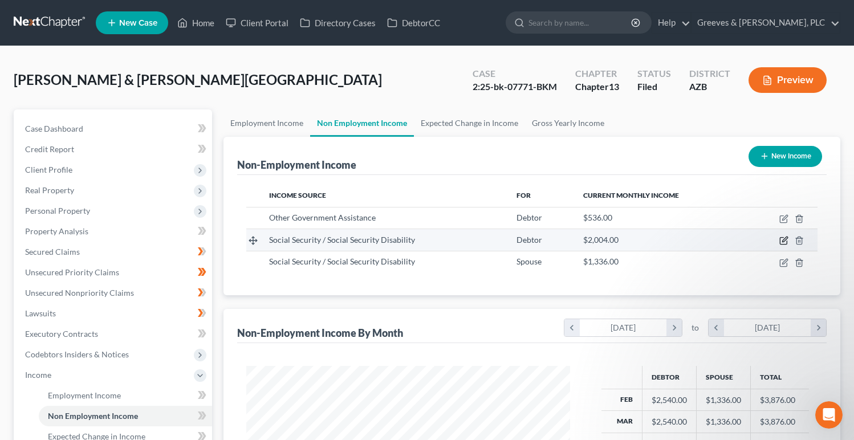
click at [782, 242] on icon "button" at bounding box center [784, 239] width 5 height 5
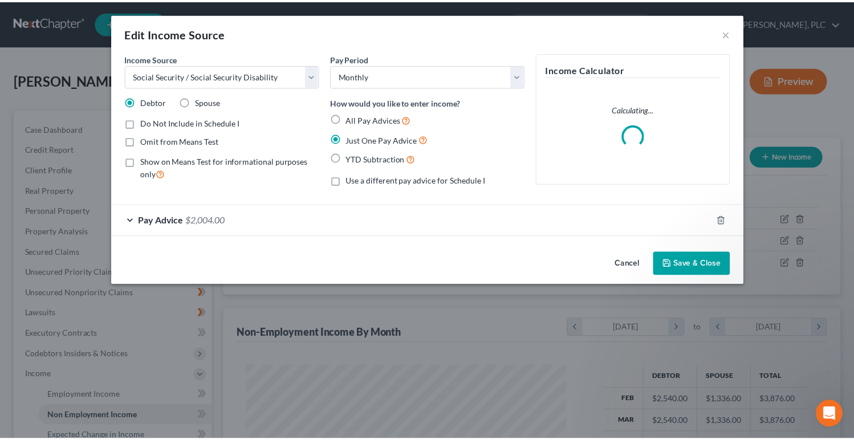
scroll to position [205, 350]
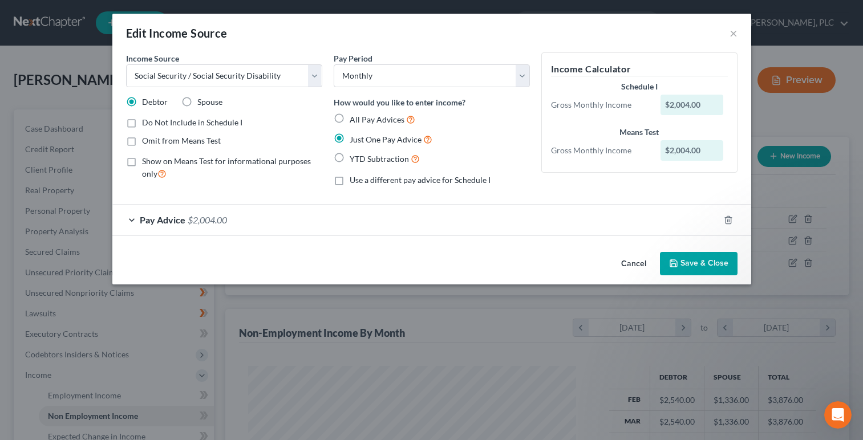
click at [678, 262] on icon "button" at bounding box center [673, 263] width 9 height 9
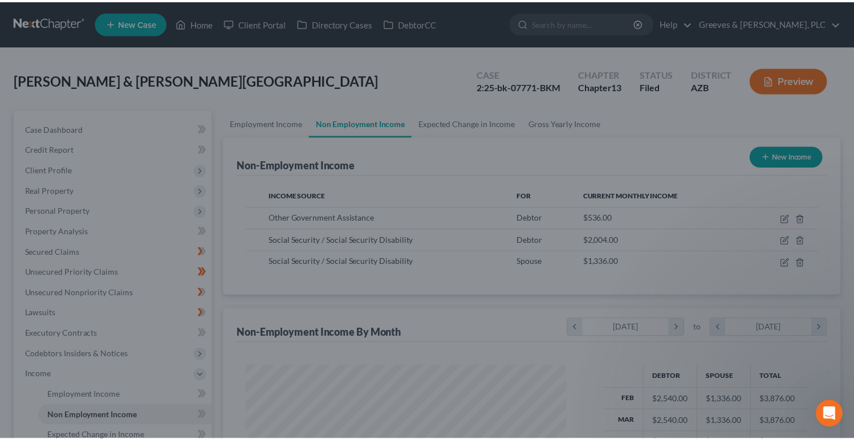
scroll to position [569900, 569757]
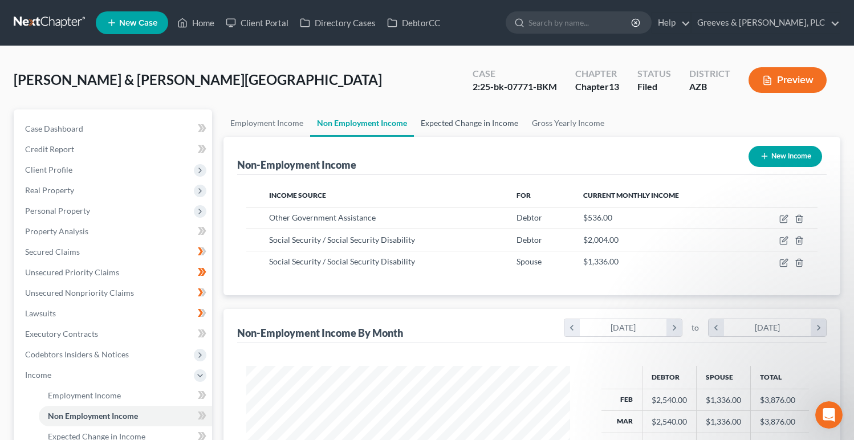
click at [478, 124] on link "Expected Change in Income" at bounding box center [469, 122] width 111 height 27
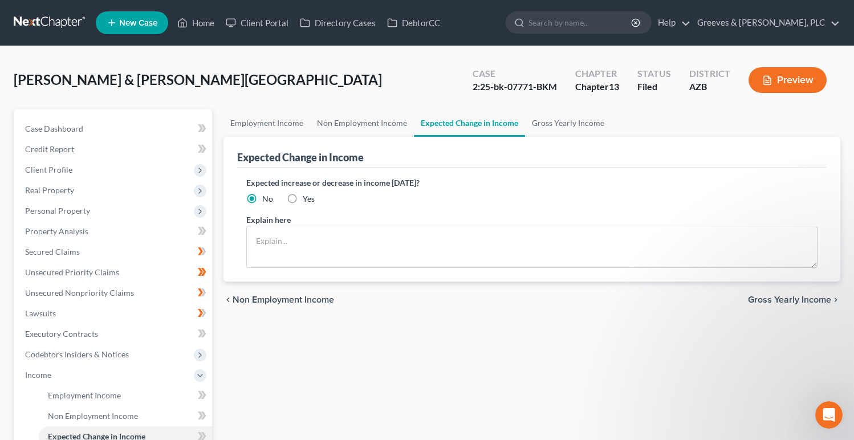
click at [303, 196] on label "Yes" at bounding box center [309, 198] width 12 height 11
click at [307, 196] on input "Yes" at bounding box center [310, 196] width 7 height 7
click at [333, 235] on textarea at bounding box center [532, 247] width 572 height 42
click at [399, 254] on textarea at bounding box center [532, 247] width 572 height 42
click at [556, 132] on link "Gross Yearly Income" at bounding box center [568, 122] width 86 height 27
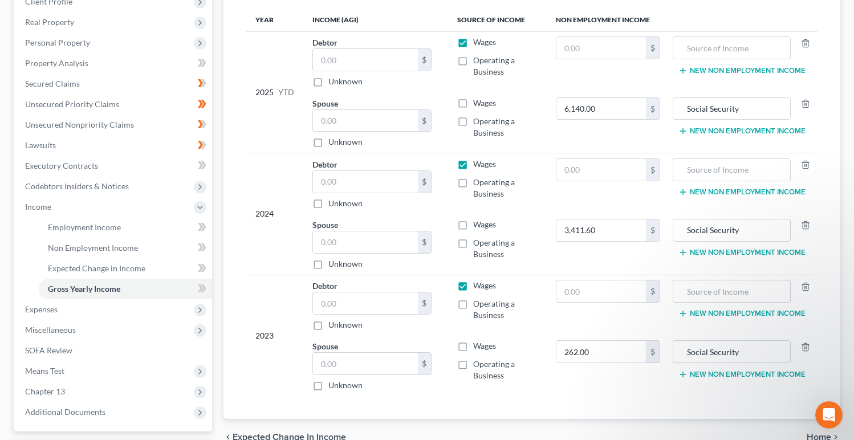
scroll to position [139, 0]
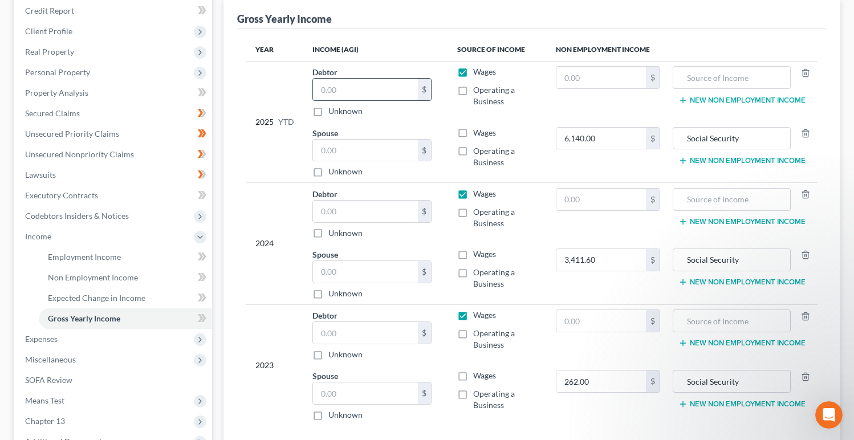
click at [403, 89] on input "text" at bounding box center [365, 90] width 105 height 22
click at [473, 93] on label "Operating a Business" at bounding box center [505, 95] width 64 height 23
click at [478, 92] on input "Operating a Business" at bounding box center [481, 87] width 7 height 7
click at [473, 73] on label "Wages" at bounding box center [484, 71] width 23 height 11
click at [478, 73] on input "Wages" at bounding box center [481, 69] width 7 height 7
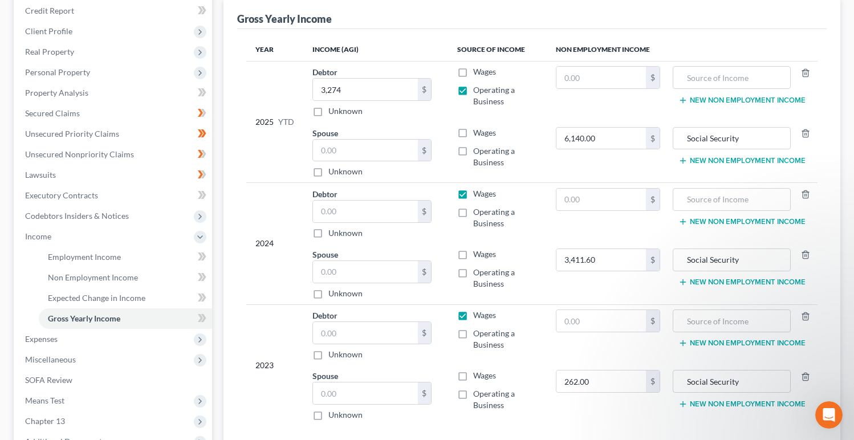
click at [473, 212] on label "Operating a Business" at bounding box center [505, 217] width 64 height 23
click at [478, 212] on input "Operating a Business" at bounding box center [481, 209] width 7 height 7
drag, startPoint x: 463, startPoint y: 194, endPoint x: 455, endPoint y: 182, distance: 14.4
click at [473, 193] on label "Wages" at bounding box center [484, 193] width 23 height 11
click at [478, 193] on input "Wages" at bounding box center [481, 191] width 7 height 7
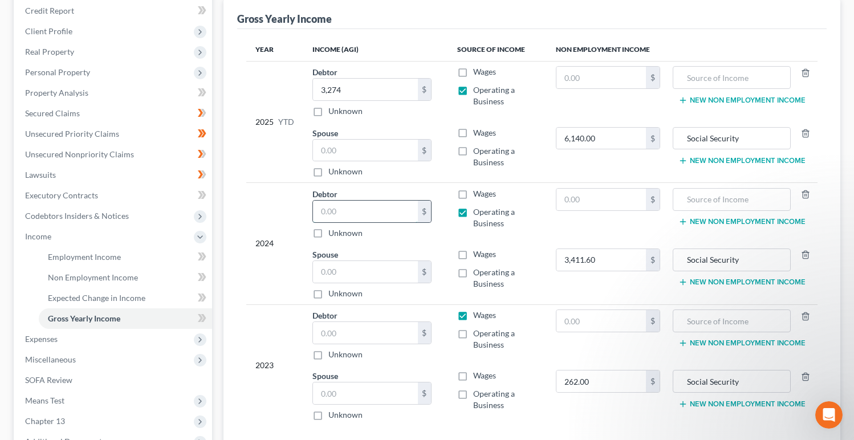
click at [367, 210] on input "text" at bounding box center [365, 212] width 105 height 22
click at [535, 274] on label "Operating a Business" at bounding box center [505, 278] width 64 height 23
click at [485, 274] on input "Operating a Business" at bounding box center [481, 270] width 7 height 7
click at [473, 268] on label "Operating a Business" at bounding box center [505, 278] width 64 height 23
click at [478, 268] on input "Operating a Business" at bounding box center [481, 270] width 7 height 7
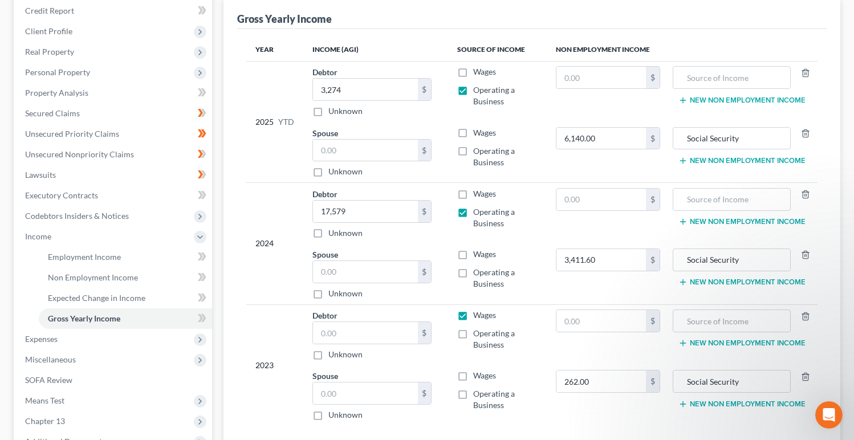
click at [473, 338] on label "Operating a Business" at bounding box center [505, 339] width 64 height 23
click at [478, 335] on input "Operating a Business" at bounding box center [481, 331] width 7 height 7
click at [473, 312] on label "Wages" at bounding box center [484, 315] width 23 height 11
click at [478, 312] on input "Wages" at bounding box center [481, 313] width 7 height 7
click at [389, 336] on input "text" at bounding box center [365, 333] width 105 height 22
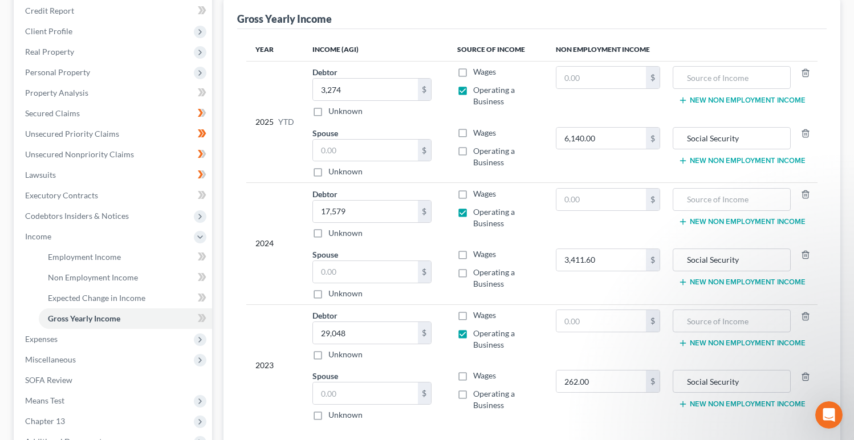
click at [692, 25] on div "Gross Yearly Income" at bounding box center [532, 13] width 590 height 31
click at [544, 274] on td "Wages Operating a Business" at bounding box center [497, 273] width 99 height 61
click at [521, 25] on div "Gross Yearly Income" at bounding box center [532, 13] width 590 height 31
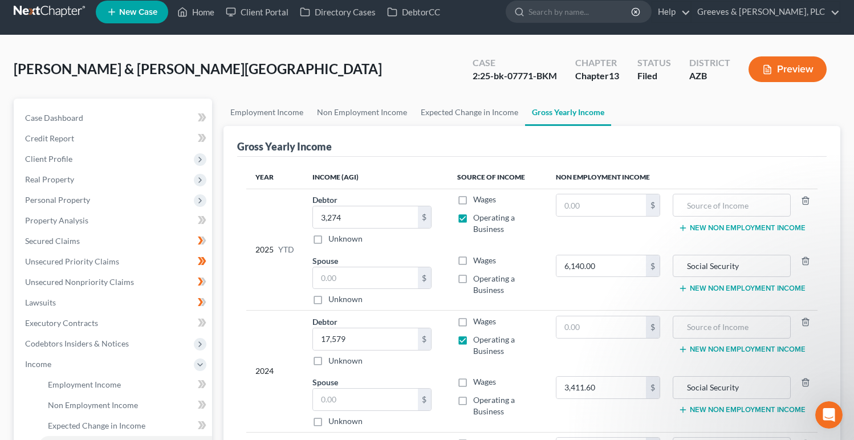
scroll to position [0, 0]
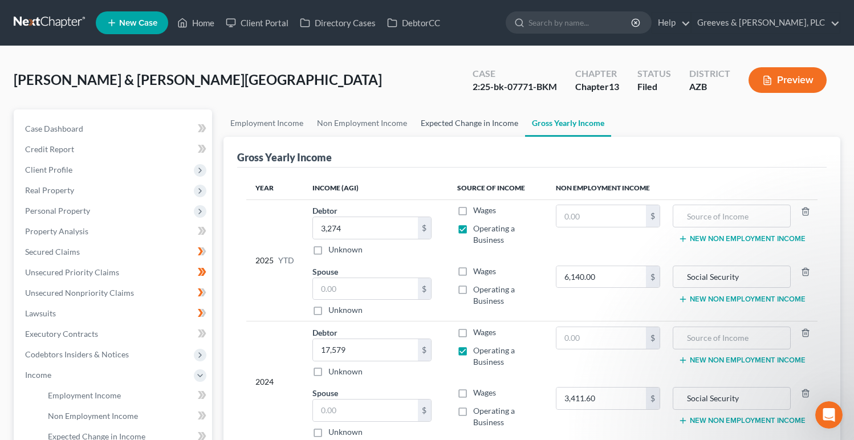
click at [465, 127] on link "Expected Change in Income" at bounding box center [469, 122] width 111 height 27
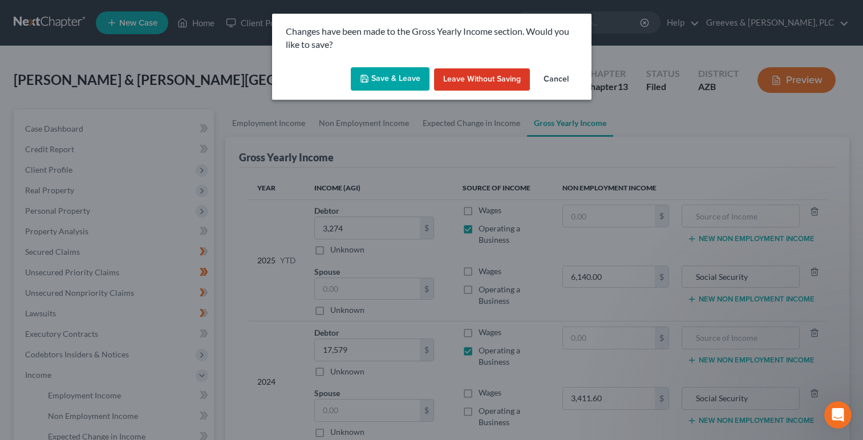
click at [389, 87] on button "Save & Leave" at bounding box center [390, 79] width 79 height 24
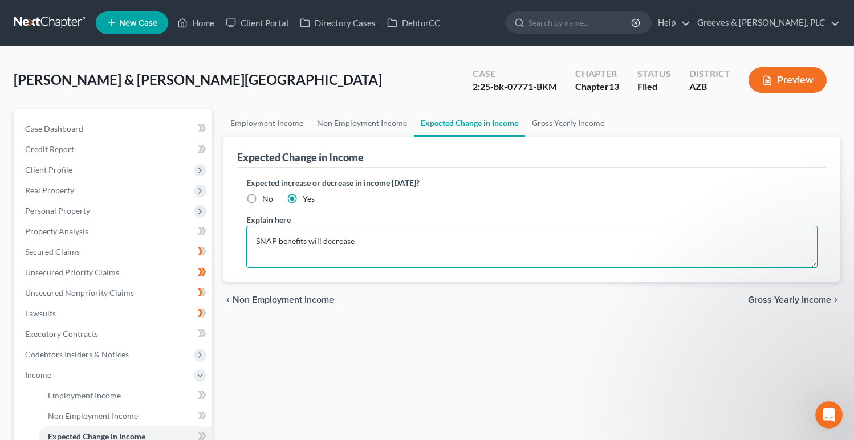
click at [379, 238] on textarea "SNAP benefits will decrease" at bounding box center [532, 247] width 572 height 42
paste textarea "Debtor will begin receiving Social Security benefits on [DATE]."
click at [383, 123] on link "Non Employment Income" at bounding box center [362, 122] width 104 height 27
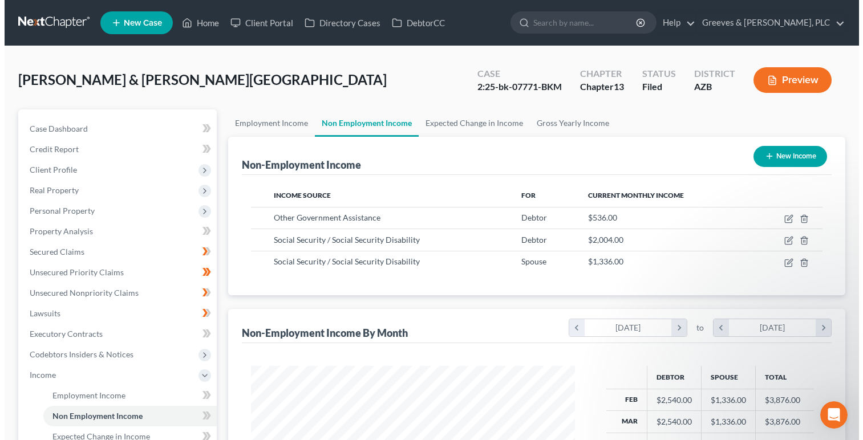
scroll to position [205, 347]
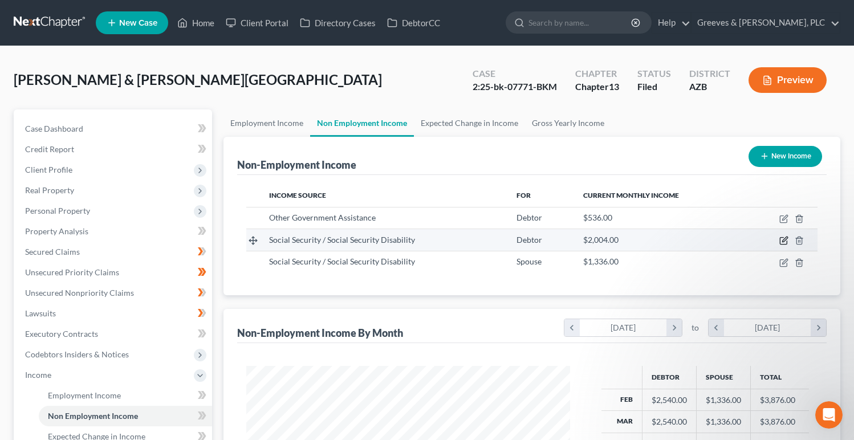
click at [782, 237] on icon "button" at bounding box center [783, 240] width 9 height 9
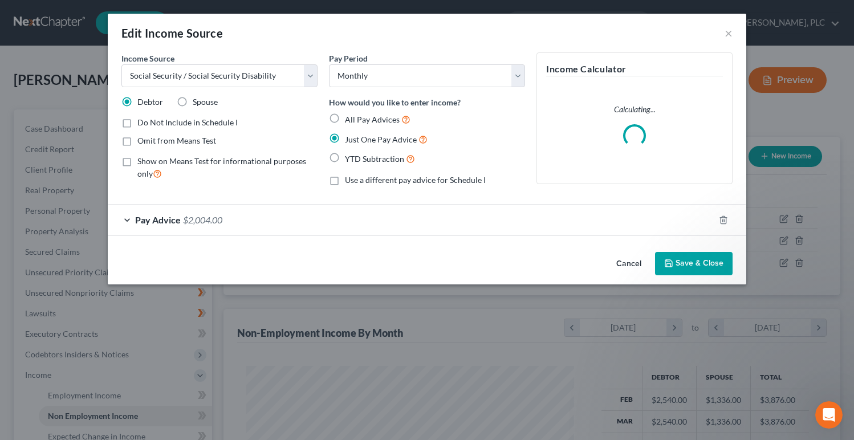
scroll to position [205, 350]
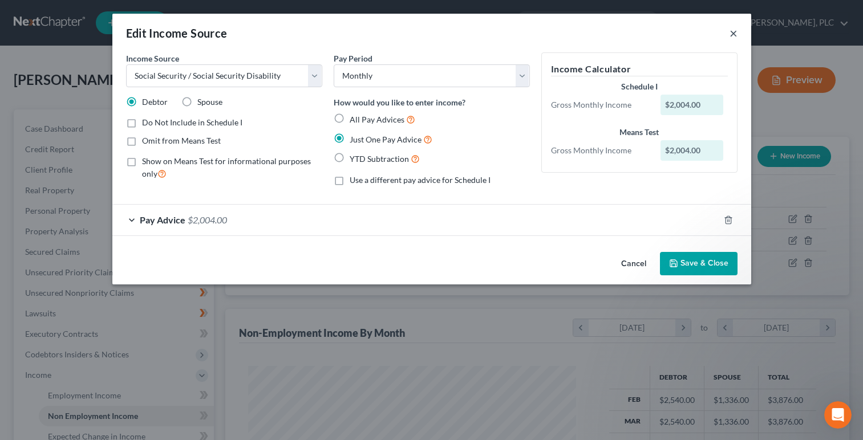
click at [732, 29] on button "×" at bounding box center [733, 33] width 8 height 14
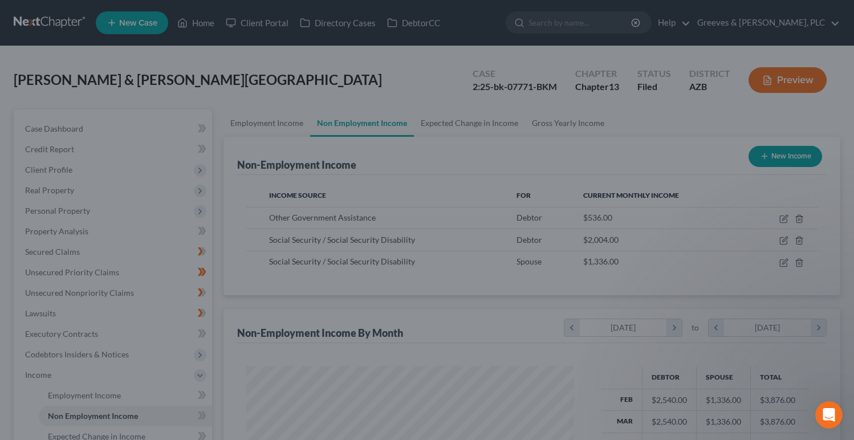
scroll to position [569900, 569757]
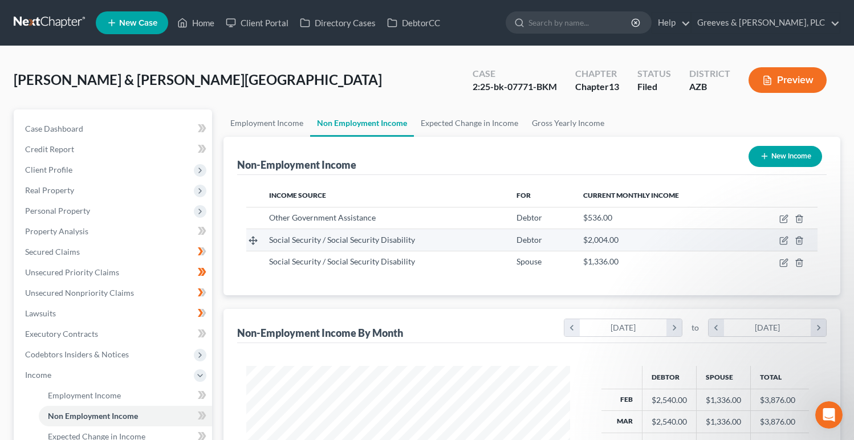
click at [806, 238] on td at bounding box center [781, 240] width 71 height 22
click at [800, 240] on icon "button" at bounding box center [799, 240] width 9 height 9
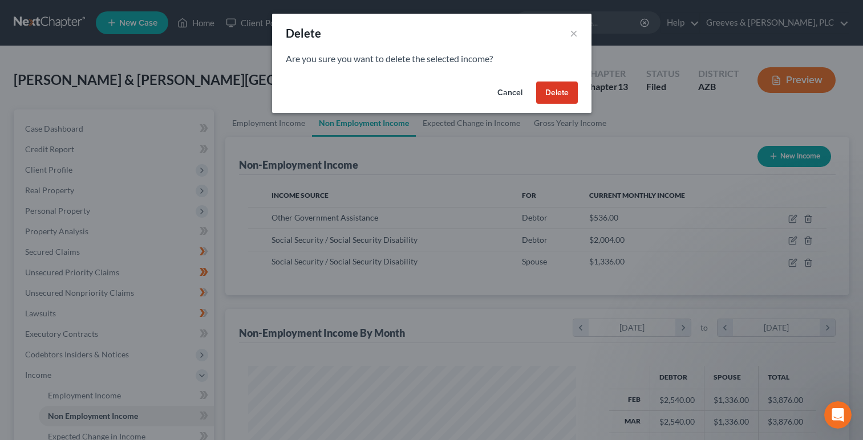
click at [555, 103] on button "Delete" at bounding box center [557, 93] width 42 height 23
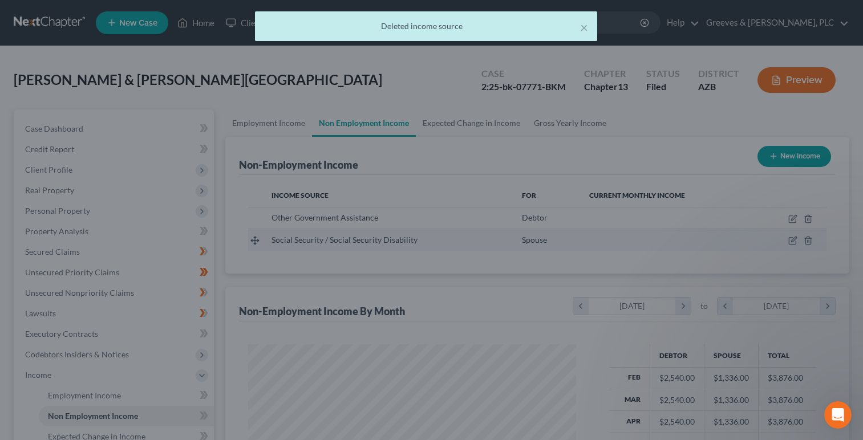
scroll to position [569900, 569757]
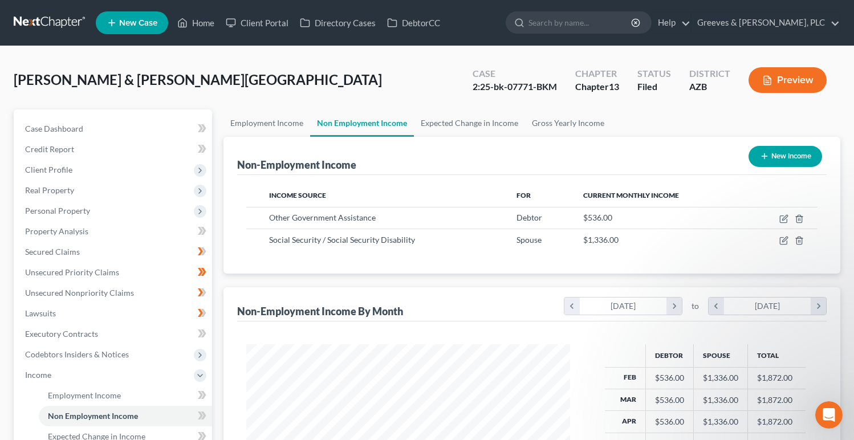
click at [768, 154] on button "New Income" at bounding box center [786, 156] width 74 height 21
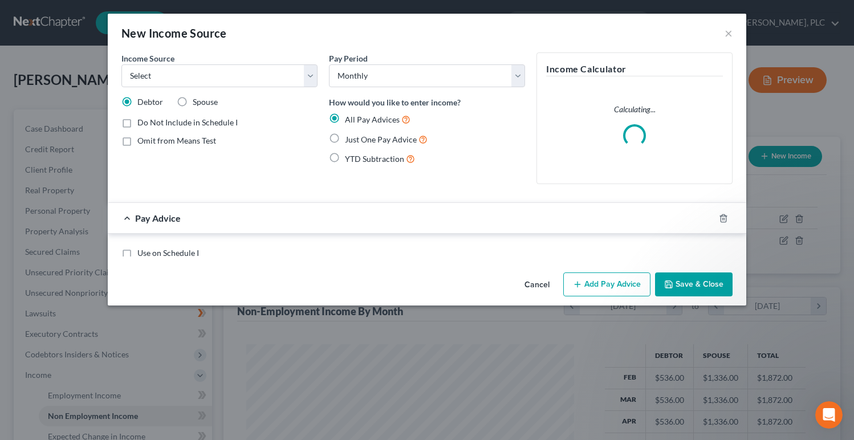
scroll to position [205, 350]
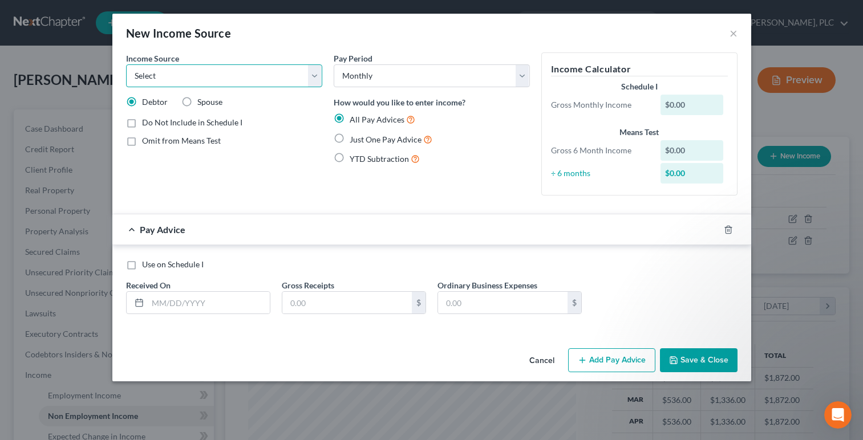
click at [317, 87] on select "Select Unemployment Disability (from employer) Pension Retirement Social Securi…" at bounding box center [224, 75] width 196 height 23
click at [126, 64] on select "Select Unemployment Disability (from employer) Pension Retirement Social Securi…" at bounding box center [224, 75] width 196 height 23
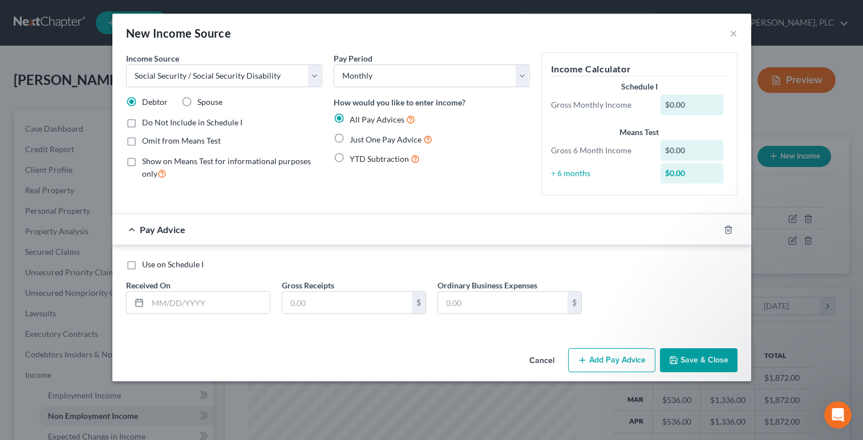
click at [543, 356] on button "Cancel" at bounding box center [541, 360] width 43 height 23
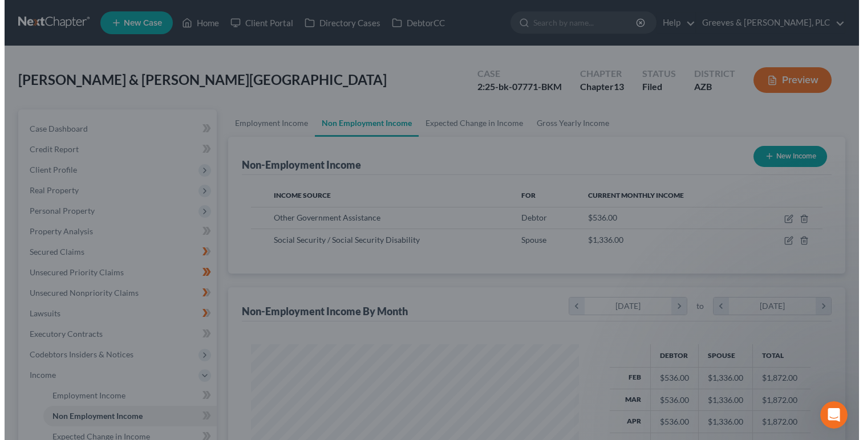
scroll to position [569900, 569757]
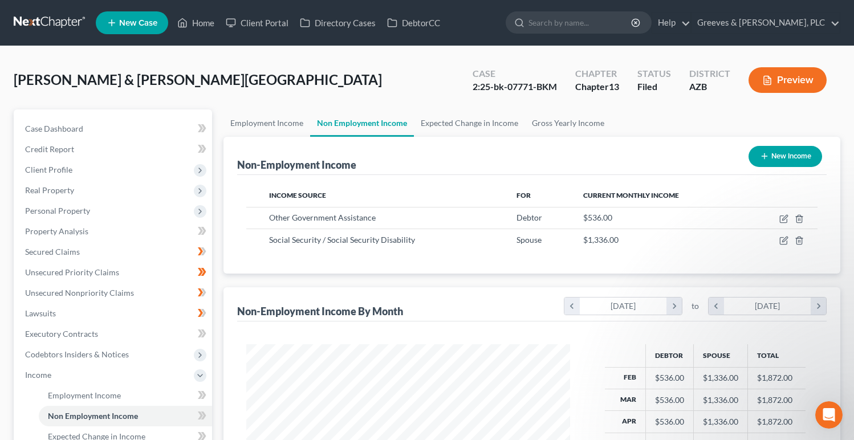
click at [764, 161] on icon "button" at bounding box center [764, 156] width 9 height 9
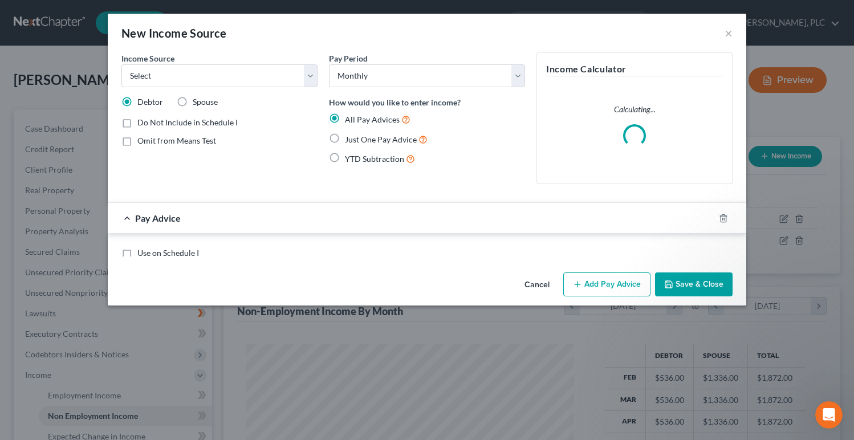
scroll to position [205, 350]
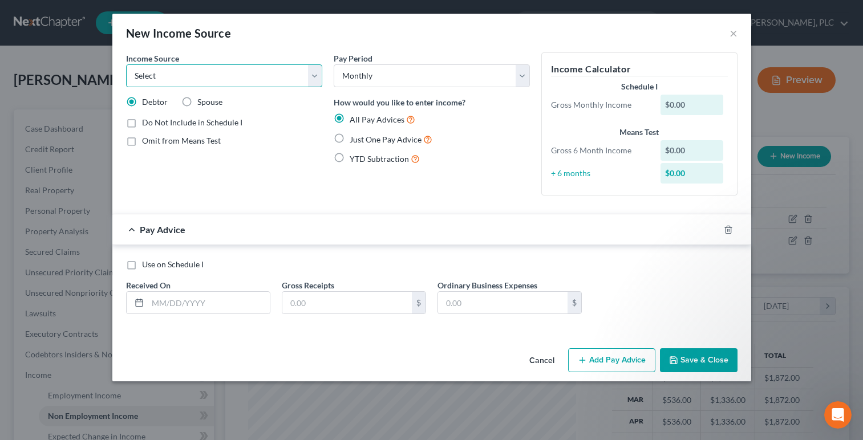
click at [319, 79] on select "Select Unemployment Disability (from employer) Pension Retirement Social Securi…" at bounding box center [224, 75] width 196 height 23
click at [126, 64] on select "Select Unemployment Disability (from employer) Pension Retirement Social Securi…" at bounding box center [224, 75] width 196 height 23
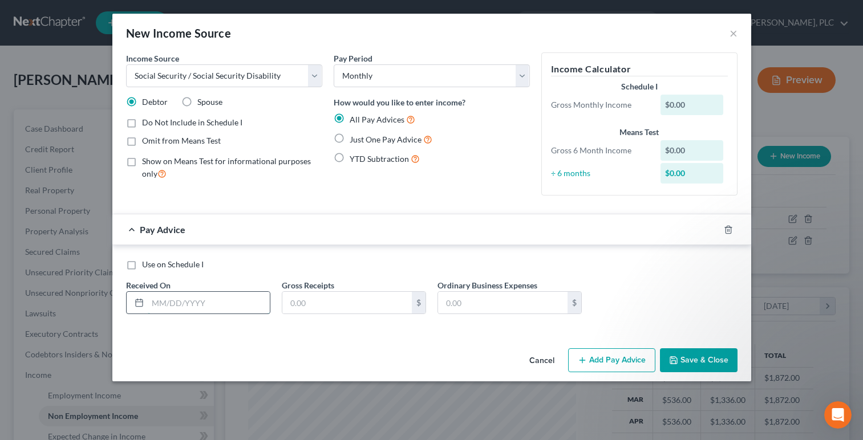
click at [239, 303] on input "text" at bounding box center [209, 303] width 122 height 22
click at [349, 139] on label "Just One Pay Advice" at bounding box center [390, 139] width 83 height 13
click at [354, 139] on input "Just One Pay Advice" at bounding box center [357, 136] width 7 height 7
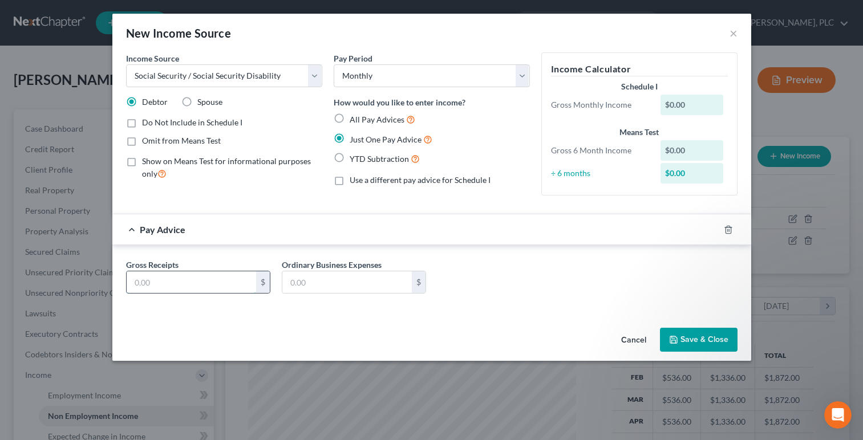
click at [246, 283] on input "text" at bounding box center [191, 282] width 129 height 22
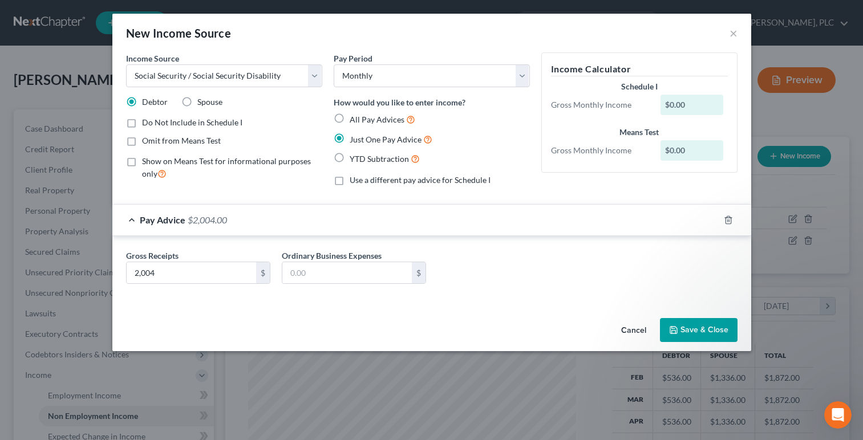
drag, startPoint x: 682, startPoint y: 332, endPoint x: 670, endPoint y: 291, distance: 43.3
click at [682, 331] on button "Save & Close" at bounding box center [699, 330] width 78 height 24
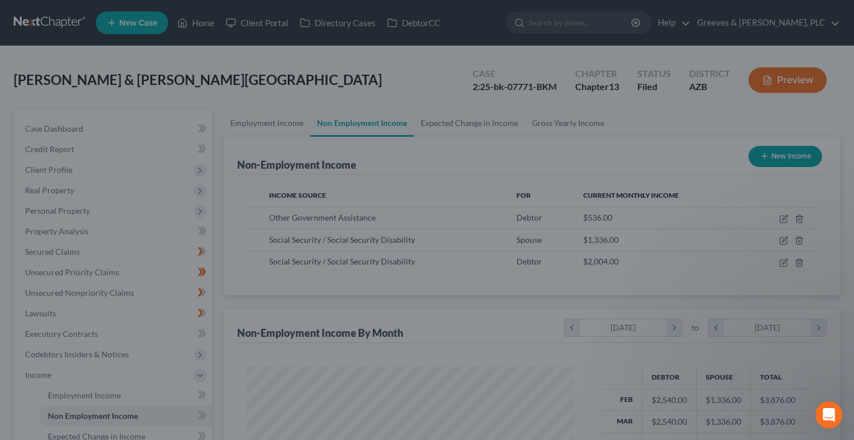
scroll to position [569900, 569757]
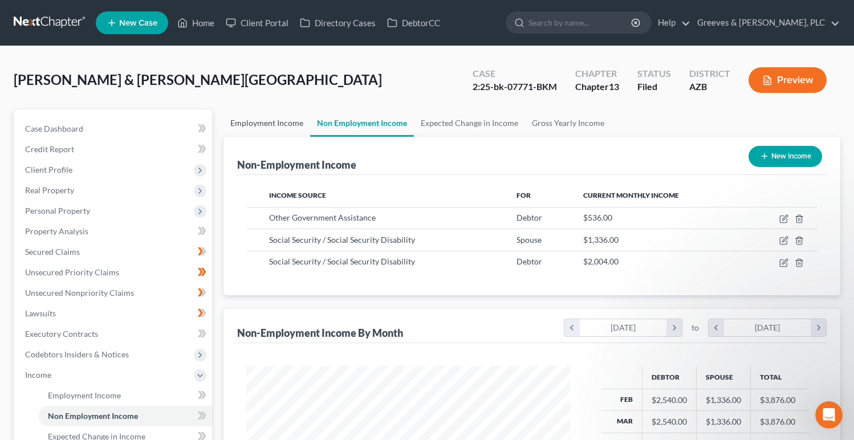
click at [269, 134] on link "Employment Income" at bounding box center [266, 122] width 87 height 27
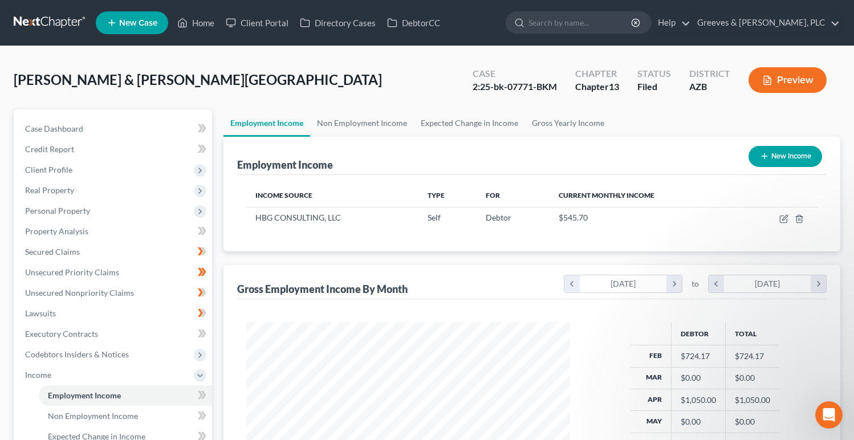
scroll to position [205, 347]
click at [395, 78] on div "[PERSON_NAME] & [PERSON_NAME][GEOGRAPHIC_DATA] Upgraded Case 2:25-bk-07771-BKM …" at bounding box center [427, 85] width 827 height 50
click at [536, 118] on link "Gross Yearly Income" at bounding box center [568, 122] width 86 height 27
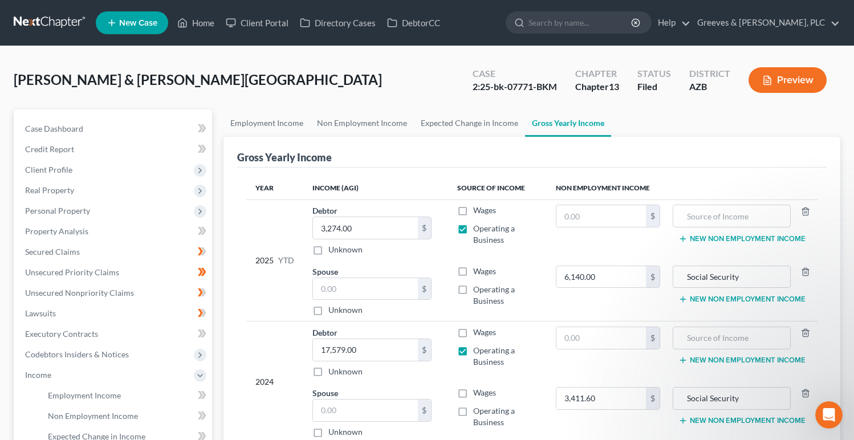
click at [491, 74] on div "Case" at bounding box center [515, 73] width 84 height 13
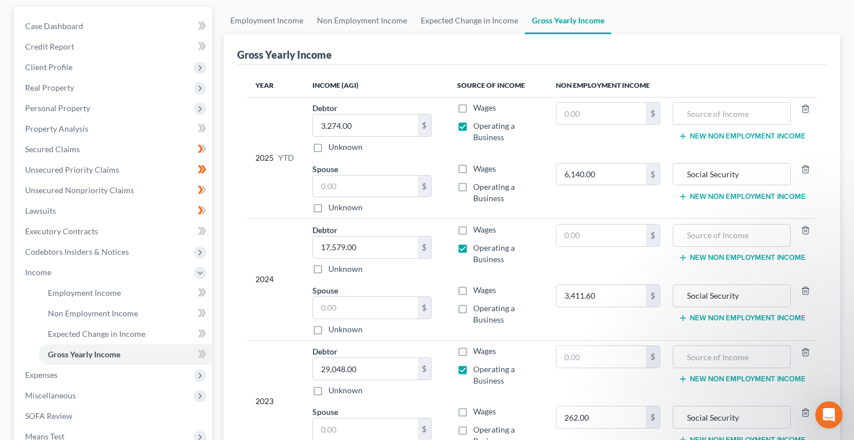
scroll to position [182, 0]
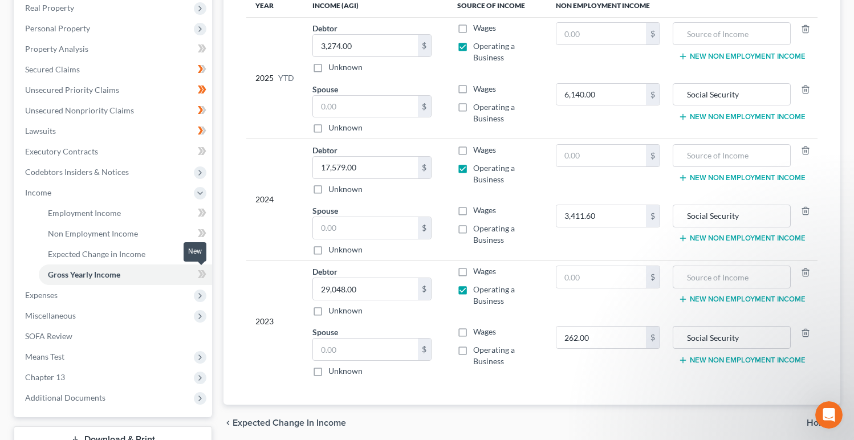
click at [204, 272] on icon at bounding box center [203, 274] width 5 height 8
click at [198, 234] on icon at bounding box center [202, 233] width 9 height 14
click at [201, 216] on icon at bounding box center [203, 213] width 5 height 8
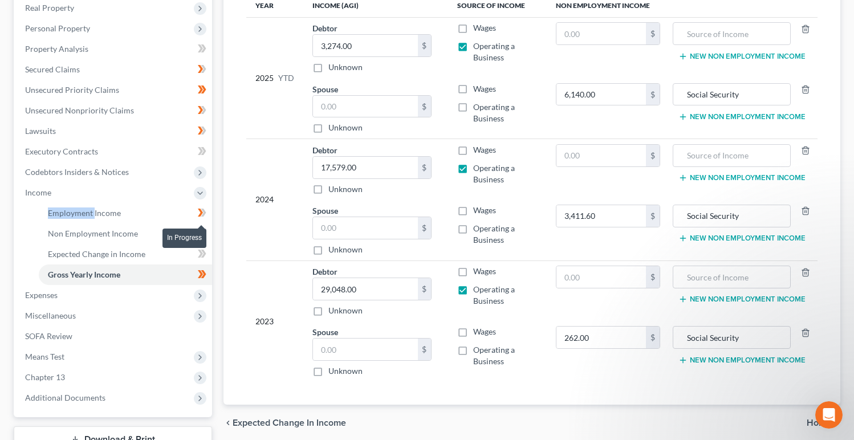
click at [201, 216] on icon at bounding box center [203, 213] width 5 height 8
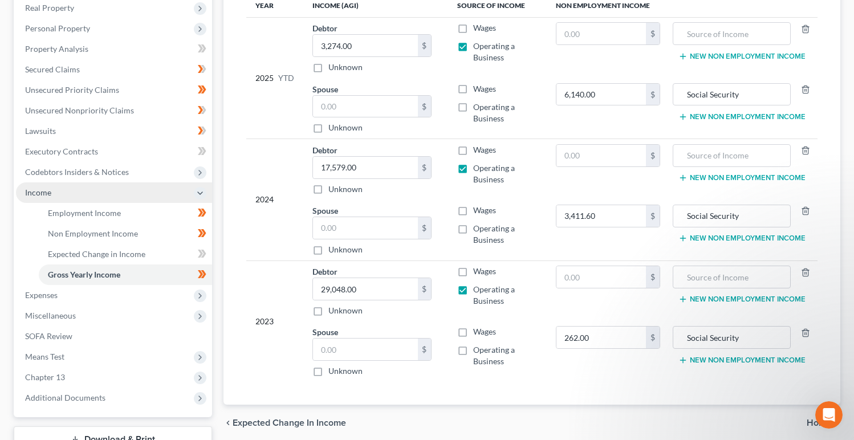
click at [156, 198] on span "Income" at bounding box center [114, 192] width 196 height 21
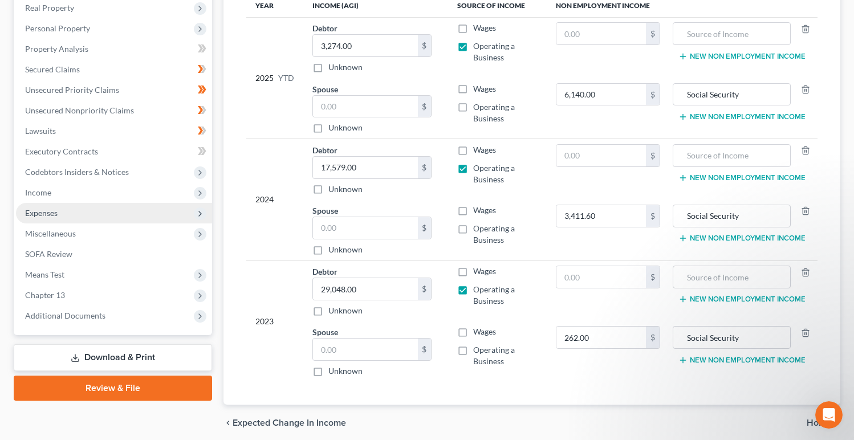
click at [132, 214] on span "Expenses" at bounding box center [114, 213] width 196 height 21
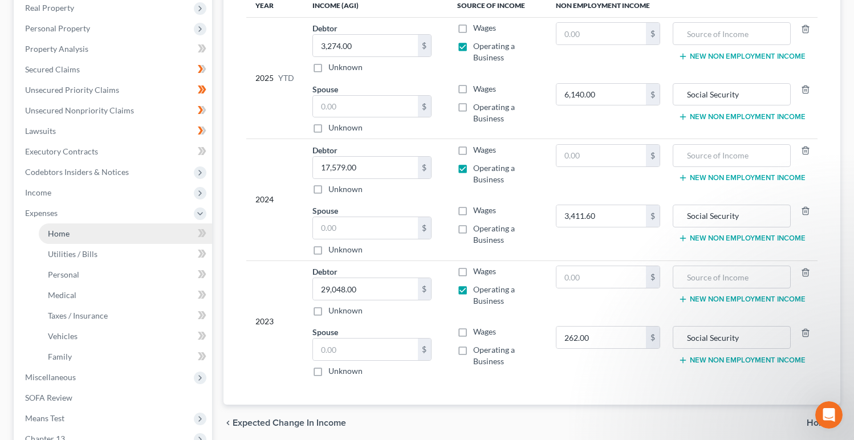
click at [147, 238] on link "Home" at bounding box center [125, 233] width 173 height 21
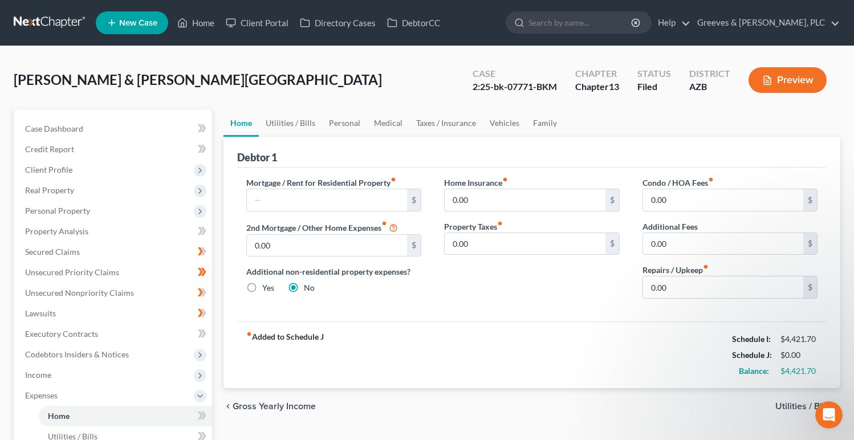
click at [389, 68] on div "[PERSON_NAME] & [PERSON_NAME][GEOGRAPHIC_DATA] Upgraded Case 2:25-bk-07771-BKM …" at bounding box center [427, 85] width 827 height 50
click at [367, 198] on input "text" at bounding box center [327, 200] width 161 height 22
drag, startPoint x: 387, startPoint y: 166, endPoint x: 363, endPoint y: 152, distance: 27.6
click at [383, 166] on div "Debtor 1" at bounding box center [532, 152] width 590 height 31
click at [311, 128] on link "Utilities / Bills" at bounding box center [290, 122] width 63 height 27
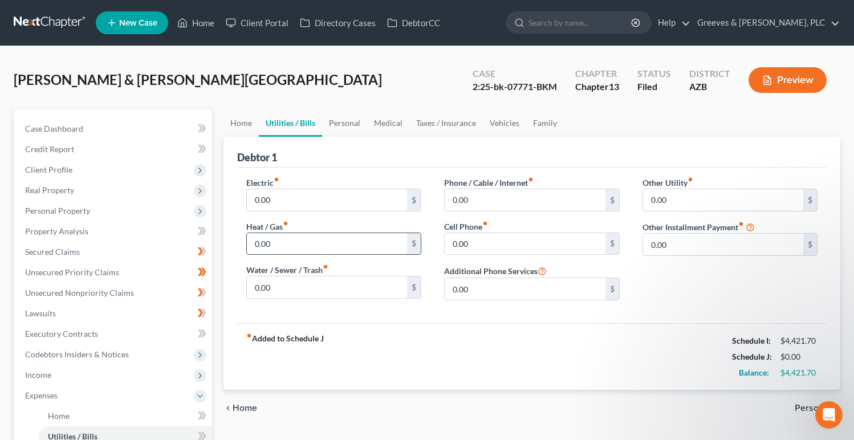
click at [255, 243] on input "0.00" at bounding box center [327, 244] width 161 height 22
click at [357, 202] on input "0.00" at bounding box center [327, 200] width 161 height 22
click at [241, 132] on link "Home" at bounding box center [240, 122] width 35 height 27
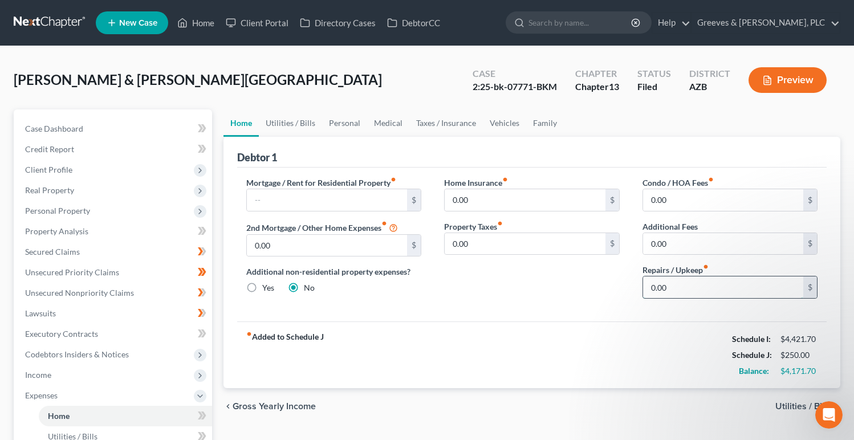
click at [644, 292] on input "0.00" at bounding box center [723, 288] width 161 height 22
click at [493, 298] on div "Home Insurance fiber_manual_record 0.00 $ Property Taxes fiber_manual_record 0.…" at bounding box center [532, 242] width 198 height 131
click at [299, 126] on link "Utilities / Bills" at bounding box center [290, 122] width 63 height 27
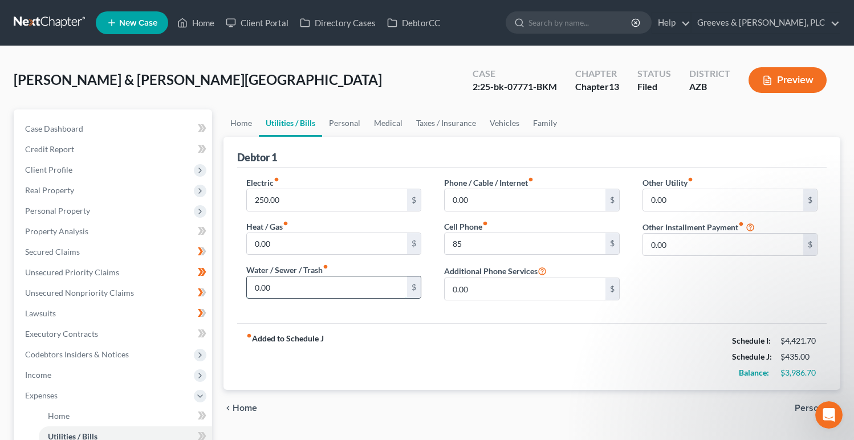
click at [369, 298] on input "0.00" at bounding box center [327, 288] width 161 height 22
click at [473, 330] on div "fiber_manual_record Added to Schedule J Schedule I: $4,421.70 Schedule J: $495.…" at bounding box center [532, 356] width 590 height 67
click at [413, 72] on div "[PERSON_NAME] & [PERSON_NAME][GEOGRAPHIC_DATA] Upgraded Case 2:25-bk-07771-BKM …" at bounding box center [427, 85] width 827 height 50
click at [351, 120] on link "Personal" at bounding box center [344, 122] width 45 height 27
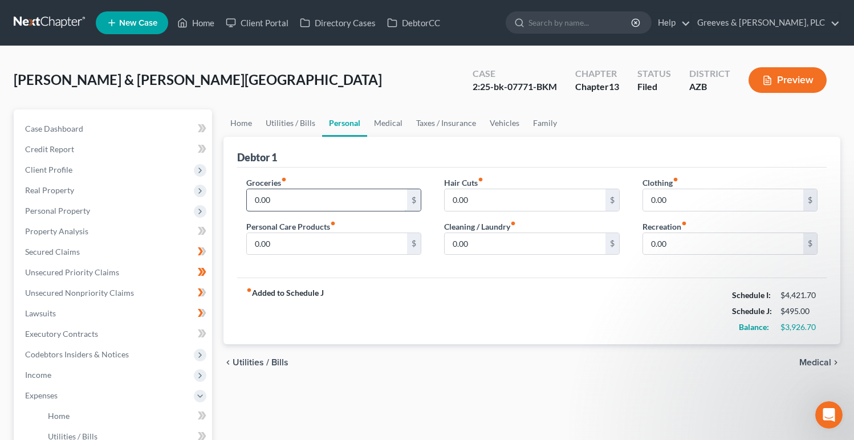
click at [307, 194] on input "0.00" at bounding box center [327, 200] width 161 height 22
click at [648, 200] on input "0.00" at bounding box center [723, 200] width 161 height 22
click at [341, 250] on input "0.00" at bounding box center [327, 244] width 161 height 22
click at [463, 246] on input "0.00" at bounding box center [525, 244] width 161 height 22
click at [454, 124] on link "Taxes / Insurance" at bounding box center [446, 122] width 74 height 27
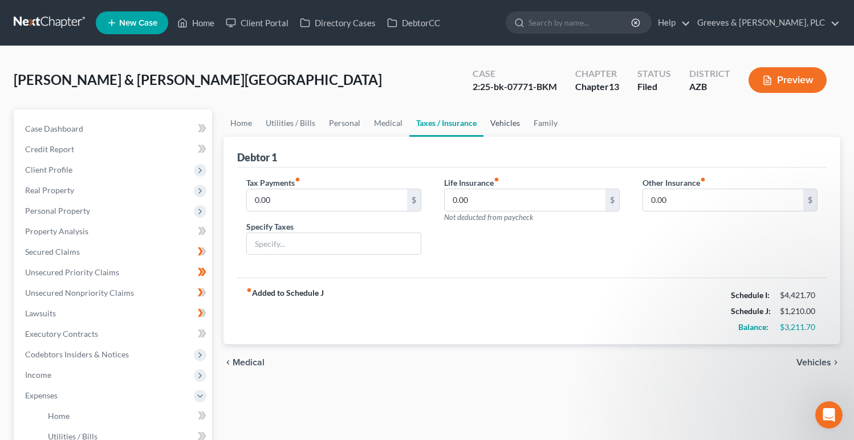
click at [501, 118] on link "Vehicles" at bounding box center [504, 122] width 43 height 27
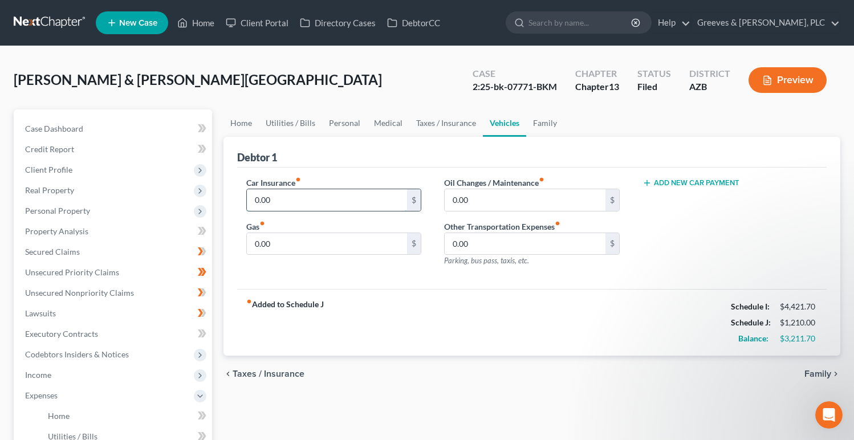
click at [373, 208] on input "0.00" at bounding box center [327, 200] width 161 height 22
click at [406, 296] on div "fiber_manual_record Added to Schedule J Schedule I: $4,421.70 Schedule J: $1,32…" at bounding box center [532, 322] width 590 height 67
click at [327, 246] on input "0.00" at bounding box center [327, 244] width 161 height 22
click at [467, 308] on div "fiber_manual_record Added to Schedule J Schedule I: $4,421.70 Schedule J: $1,42…" at bounding box center [532, 322] width 590 height 67
click at [556, 332] on div "fiber_manual_record Added to Schedule J Schedule I: $4,421.70 Schedule J: $1,42…" at bounding box center [532, 322] width 590 height 67
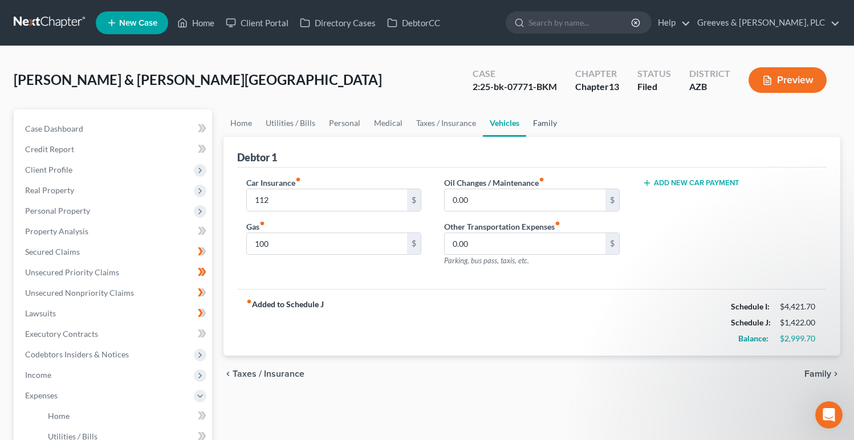
click at [536, 125] on link "Family" at bounding box center [545, 122] width 38 height 27
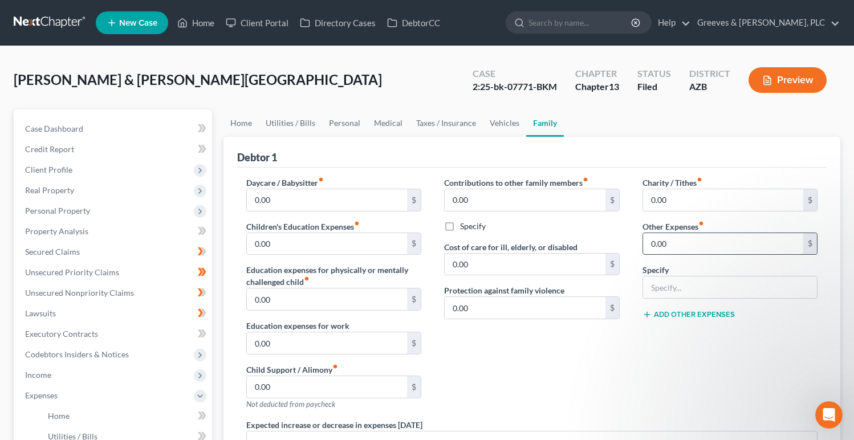
click at [652, 249] on input "0.00" at bounding box center [723, 244] width 161 height 22
click at [662, 296] on input "text" at bounding box center [730, 288] width 174 height 22
click at [546, 346] on div "Contributions to other family members fiber_manual_record 0.00 $ Specify Cost o…" at bounding box center [532, 298] width 198 height 242
click at [301, 123] on link "Utilities / Bills" at bounding box center [290, 122] width 63 height 27
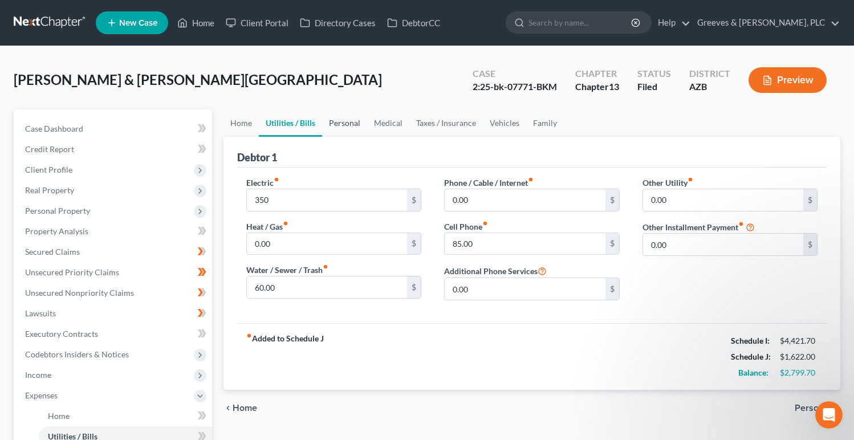
click at [347, 125] on link "Personal" at bounding box center [344, 122] width 45 height 27
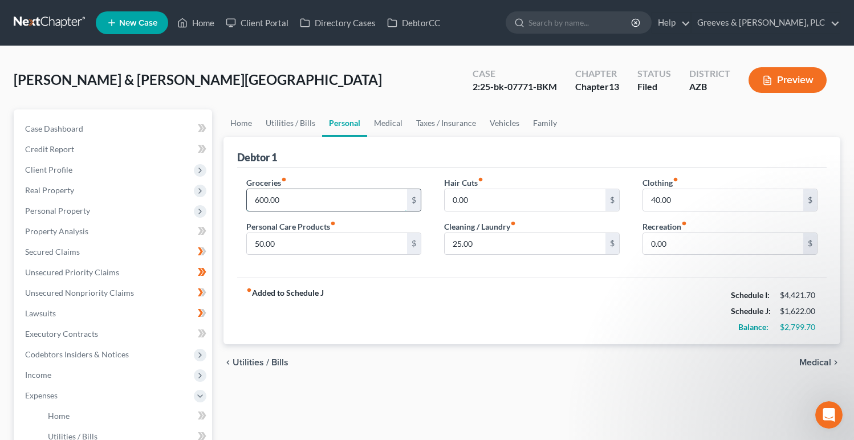
click at [297, 209] on input "600.00" at bounding box center [327, 200] width 161 height 22
click at [547, 304] on div "fiber_manual_record Added to Schedule J Schedule I: $4,421.70 Schedule J: $1,79…" at bounding box center [532, 311] width 590 height 67
click at [399, 234] on input "50.00" at bounding box center [327, 244] width 161 height 22
click at [243, 121] on link "Home" at bounding box center [240, 122] width 35 height 27
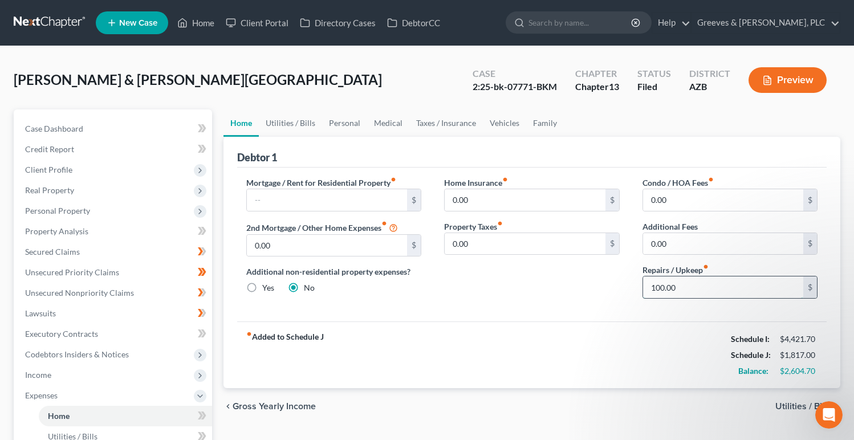
click at [658, 282] on input "100.00" at bounding box center [723, 288] width 161 height 22
click at [546, 302] on div "Home Insurance fiber_manual_record 0.00 $ Property Taxes fiber_manual_record 0.…" at bounding box center [532, 242] width 198 height 131
click at [343, 125] on link "Personal" at bounding box center [344, 122] width 45 height 27
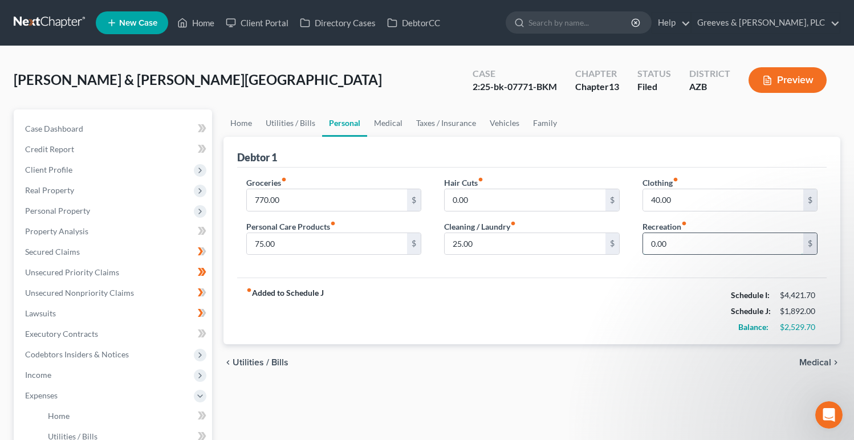
click at [660, 238] on input "0.00" at bounding box center [723, 244] width 161 height 22
click at [658, 196] on input "40.00" at bounding box center [723, 200] width 161 height 22
click at [535, 328] on div "fiber_manual_record Added to Schedule J Schedule I: $4,421.70 Schedule J: $2,22…" at bounding box center [532, 311] width 590 height 67
click at [391, 129] on link "Medical" at bounding box center [388, 122] width 42 height 27
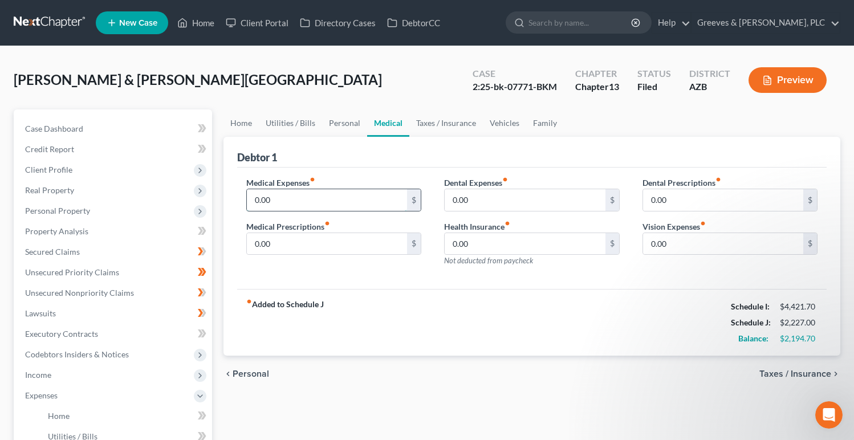
click at [389, 193] on input "0.00" at bounding box center [327, 200] width 161 height 22
drag, startPoint x: 524, startPoint y: 315, endPoint x: 507, endPoint y: 312, distance: 17.8
click at [523, 312] on div "fiber_manual_record Added to Schedule J Schedule I: $4,421.70 Schedule J: $2,27…" at bounding box center [532, 322] width 590 height 67
click at [453, 125] on link "Taxes / Insurance" at bounding box center [446, 122] width 74 height 27
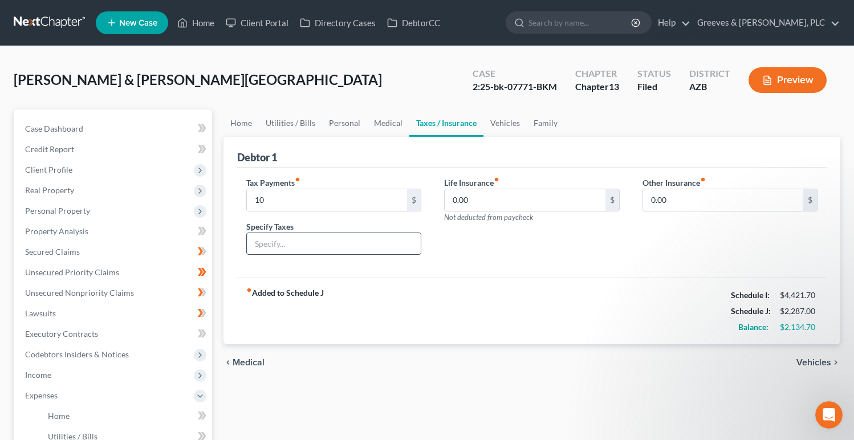
click at [387, 251] on input "text" at bounding box center [334, 244] width 174 height 22
click at [494, 115] on link "Vehicles" at bounding box center [504, 122] width 43 height 27
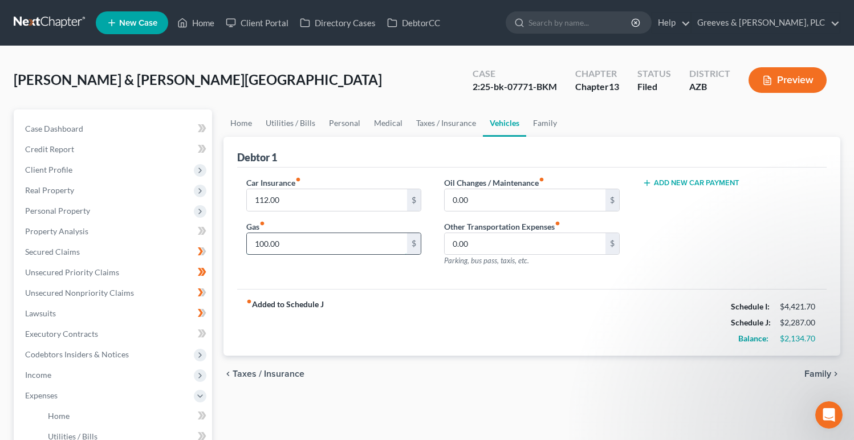
click at [385, 241] on input "100.00" at bounding box center [327, 244] width 161 height 22
click at [519, 319] on div "fiber_manual_record Added to Schedule J Schedule I: $4,421.70 Schedule J: $2,63…" at bounding box center [532, 322] width 590 height 67
click at [544, 125] on link "Family" at bounding box center [545, 122] width 38 height 27
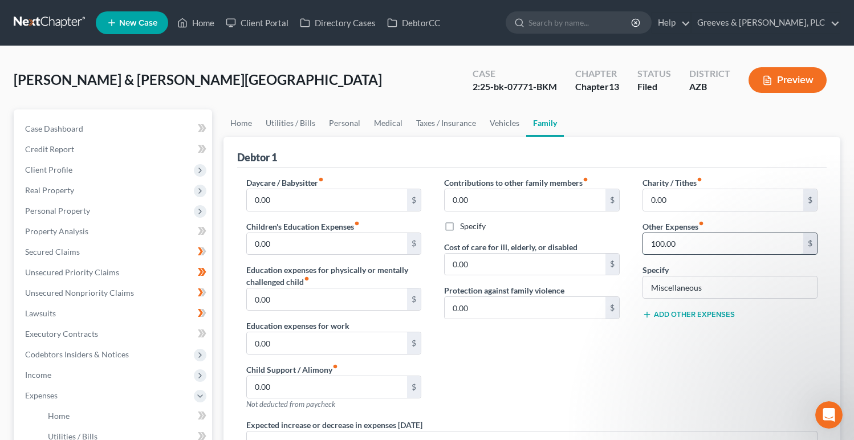
click at [658, 250] on input "100.00" at bounding box center [723, 244] width 161 height 22
click at [555, 360] on div "Contributions to other family members fiber_manual_record 0.00 $ Specify Cost o…" at bounding box center [532, 298] width 198 height 242
click at [137, 352] on span "Codebtors Insiders & Notices" at bounding box center [114, 354] width 196 height 21
click at [177, 372] on link "Codebtors" at bounding box center [125, 375] width 173 height 21
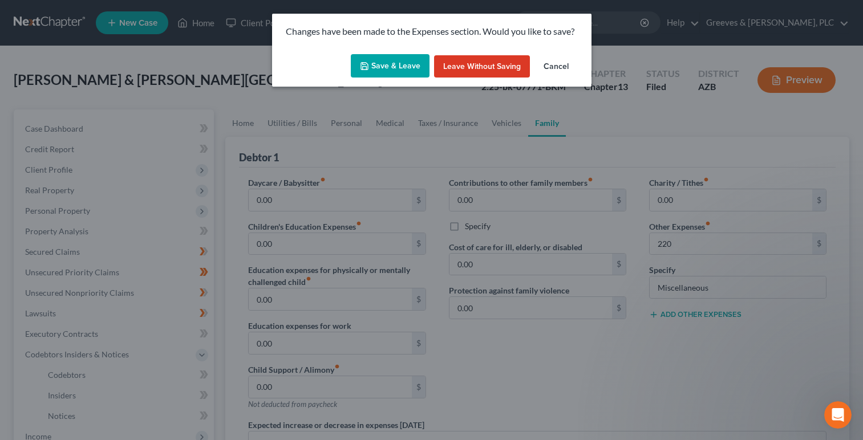
click at [371, 63] on button "Save & Leave" at bounding box center [390, 66] width 79 height 24
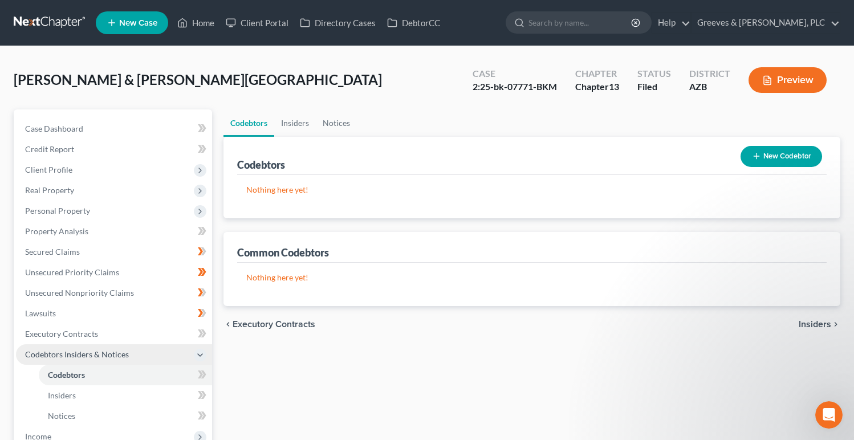
click at [164, 348] on span "Codebtors Insiders & Notices" at bounding box center [114, 354] width 196 height 21
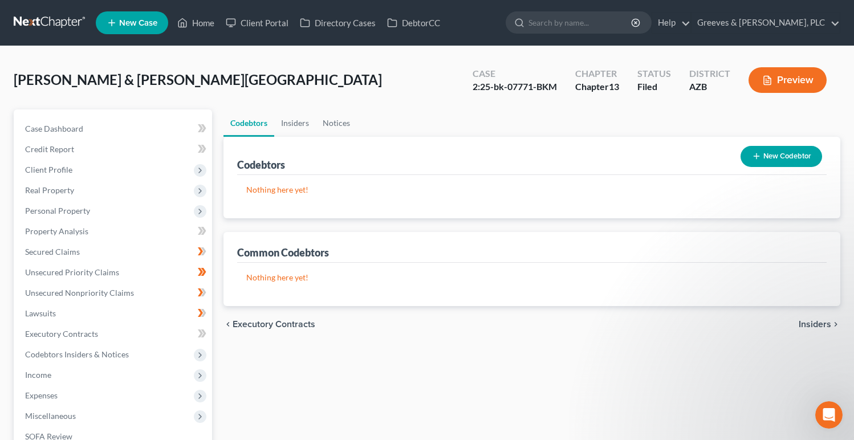
click at [245, 85] on div "[PERSON_NAME] & [PERSON_NAME][GEOGRAPHIC_DATA] Upgraded Case 2:25-bk-07771-BKM …" at bounding box center [427, 85] width 827 height 50
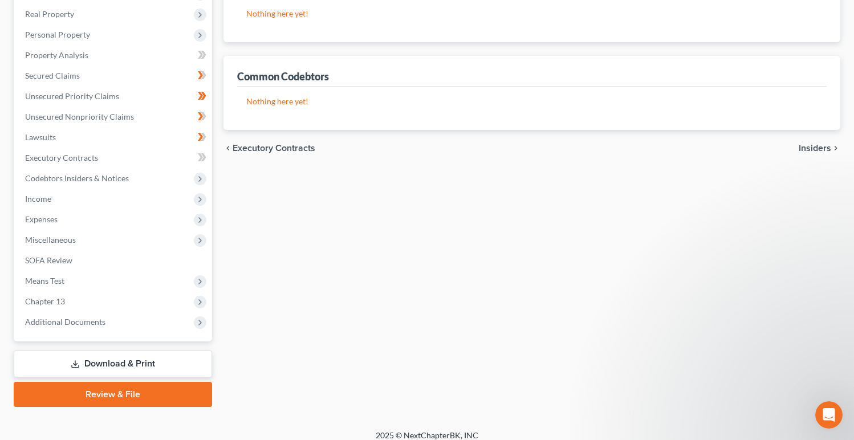
scroll to position [186, 0]
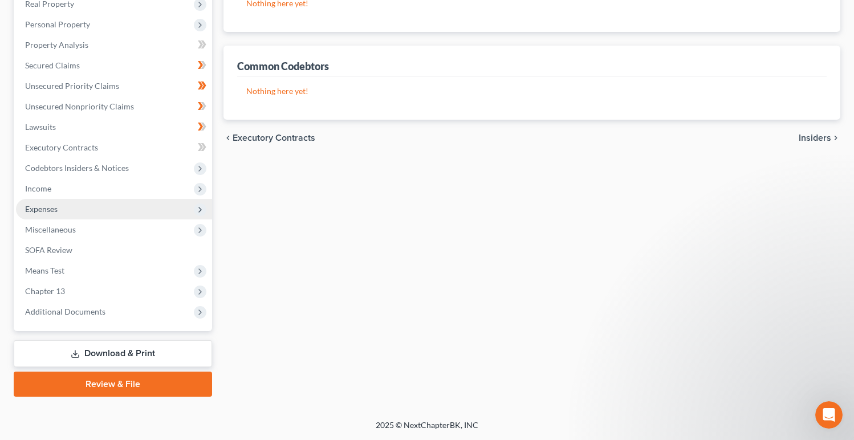
click at [140, 215] on span "Expenses" at bounding box center [114, 209] width 196 height 21
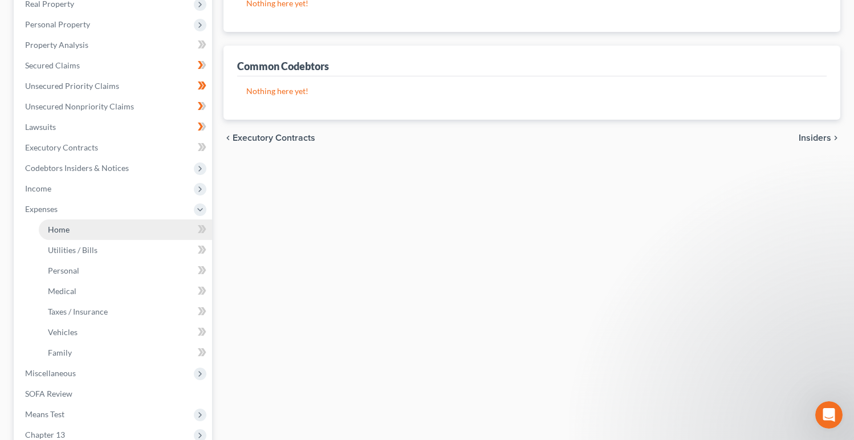
click at [159, 230] on link "Home" at bounding box center [125, 229] width 173 height 21
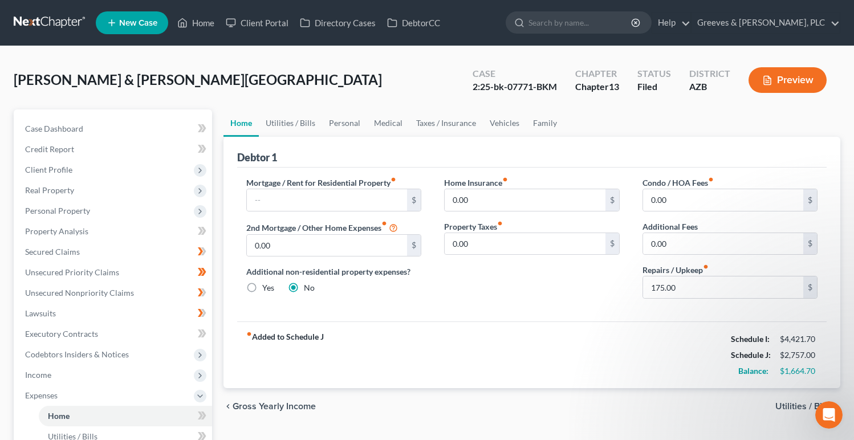
click at [391, 93] on div "[PERSON_NAME] & [PERSON_NAME][GEOGRAPHIC_DATA] Upgraded Case 2:25-bk-07771-BKM …" at bounding box center [427, 85] width 827 height 50
click at [157, 391] on span "Expenses" at bounding box center [114, 395] width 196 height 21
click at [152, 414] on span "Miscellaneous" at bounding box center [114, 416] width 196 height 21
click at [534, 51] on div "[PERSON_NAME] & [PERSON_NAME][GEOGRAPHIC_DATA] Upgraded Case 2:25-bk-07771-BKM …" at bounding box center [427, 377] width 854 height 662
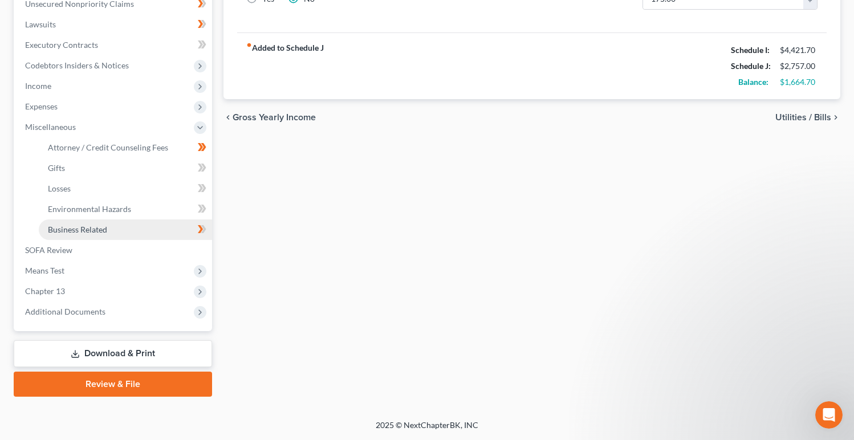
click at [169, 231] on link "Business Related" at bounding box center [125, 229] width 173 height 21
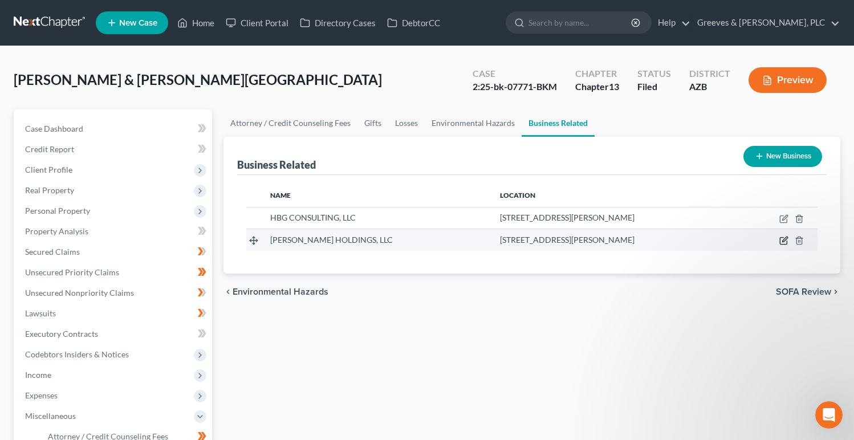
click at [782, 238] on icon "button" at bounding box center [783, 240] width 9 height 9
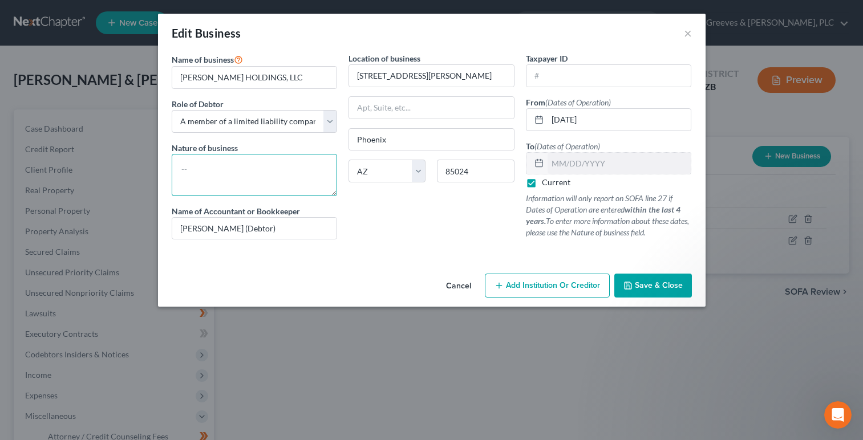
click at [291, 169] on textarea at bounding box center [255, 175] width 166 height 42
click at [648, 287] on span "Save & Close" at bounding box center [659, 285] width 48 height 10
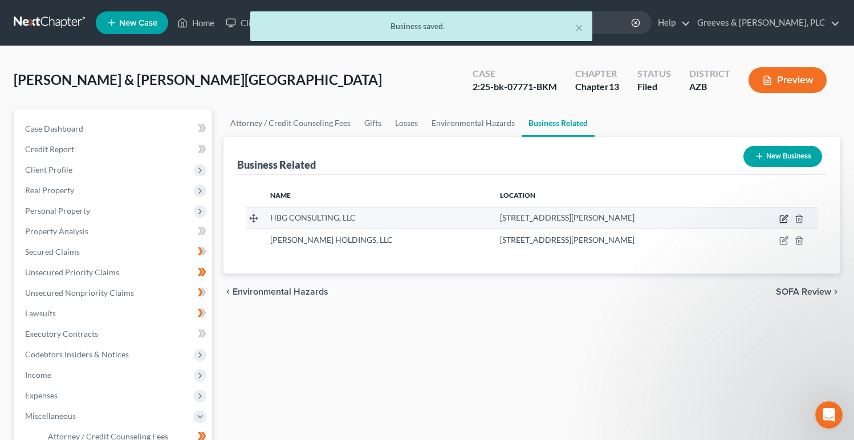
click at [782, 217] on icon "button" at bounding box center [783, 218] width 9 height 9
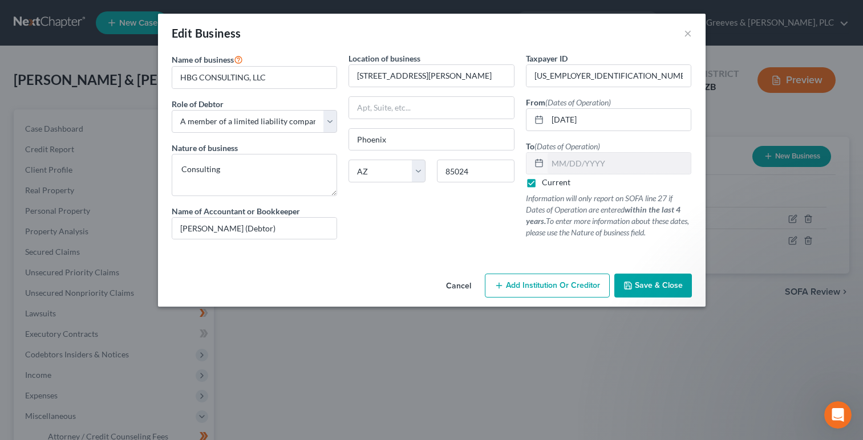
click at [644, 283] on span "Save & Close" at bounding box center [659, 285] width 48 height 10
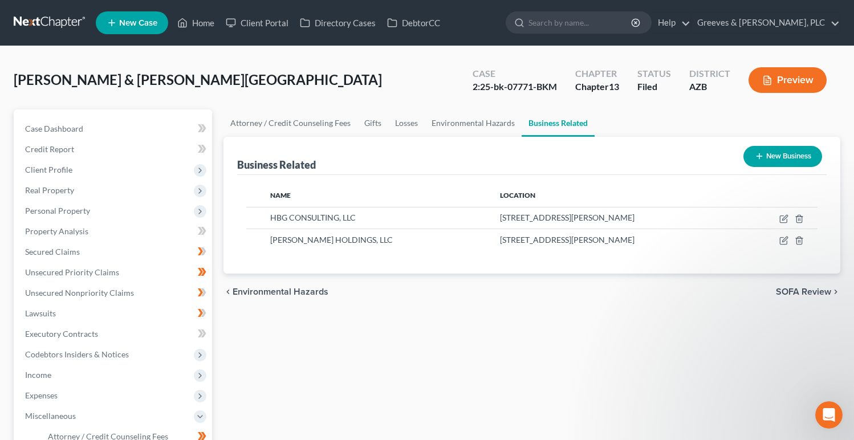
click at [559, 307] on div "chevron_left Environmental Hazards SOFA Review chevron_right" at bounding box center [531, 292] width 617 height 36
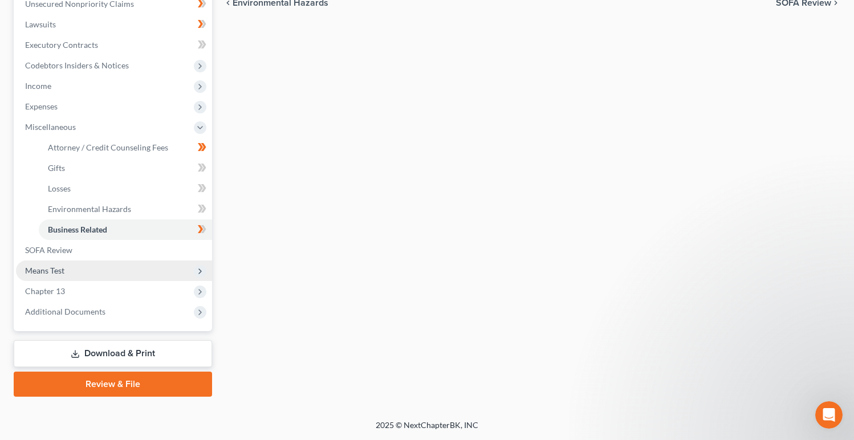
click at [146, 274] on span "Means Test" at bounding box center [114, 271] width 196 height 21
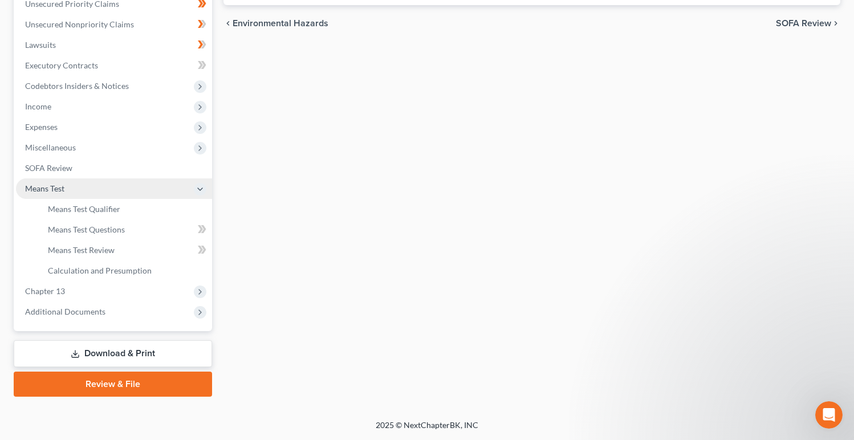
scroll to position [269, 0]
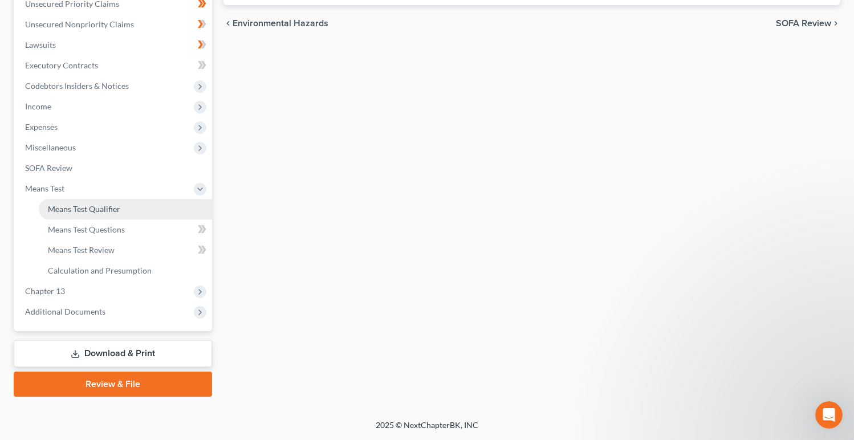
click at [132, 215] on link "Means Test Qualifier" at bounding box center [125, 209] width 173 height 21
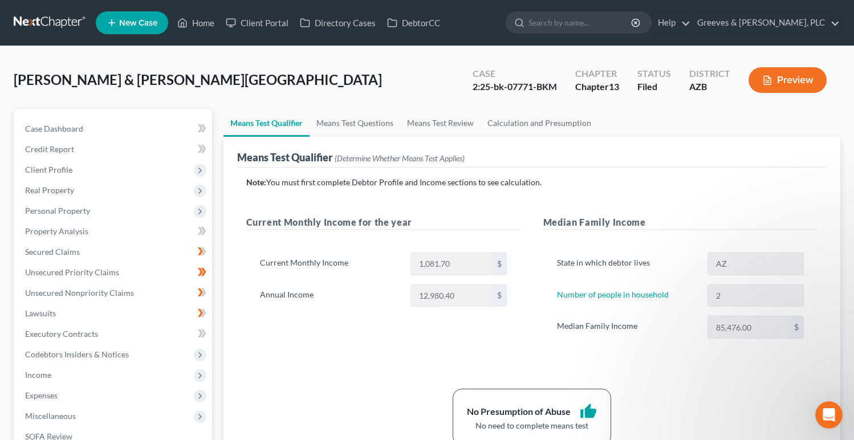
click at [391, 335] on div "Current Monthly Income for the year Current Monthly Income 1,081.70 $ Annual In…" at bounding box center [383, 288] width 297 height 146
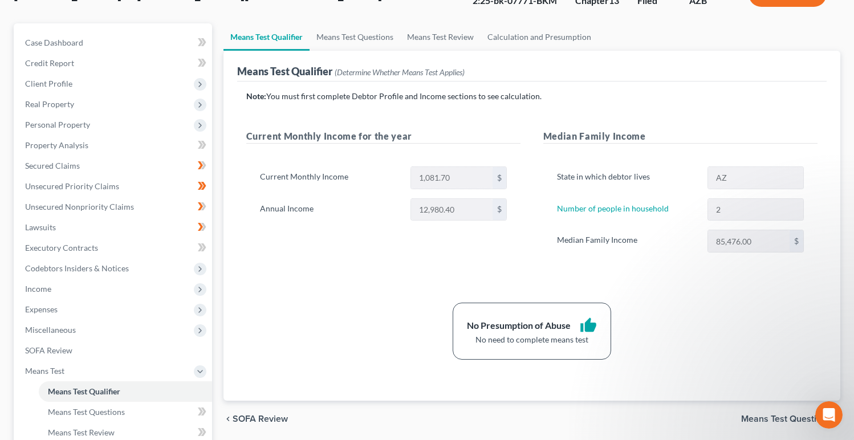
scroll to position [63, 0]
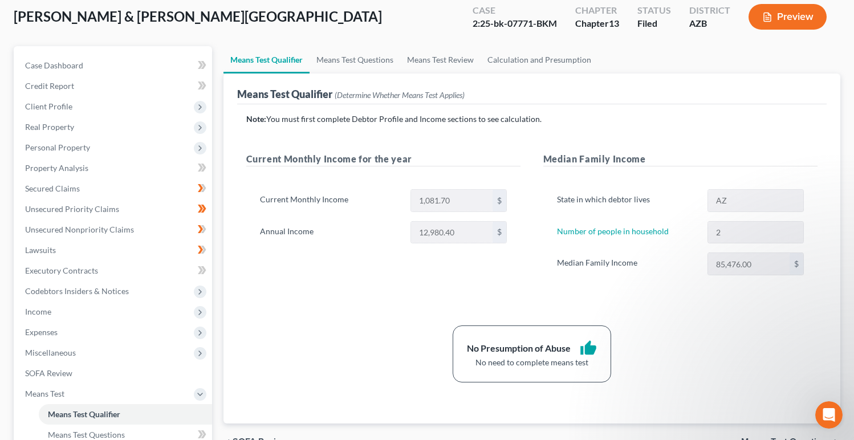
click at [239, 34] on div "[PERSON_NAME] & [PERSON_NAME][GEOGRAPHIC_DATA] Upgraded Case 2:25-bk-07771-BKM …" at bounding box center [427, 22] width 827 height 50
click at [152, 188] on link "Secured Claims" at bounding box center [114, 188] width 196 height 21
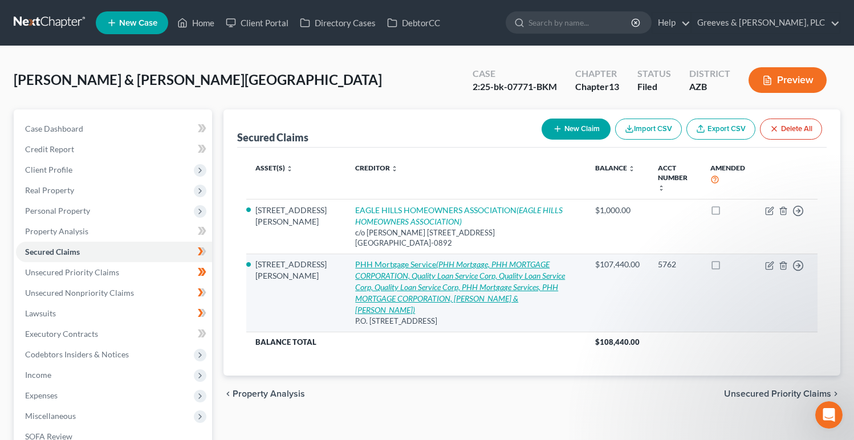
click at [355, 262] on link "PHH Mortgage Service (PHH Mortgage, PHH MORTGAGE CORPORATION, Quality Loan Serv…" at bounding box center [460, 286] width 210 height 55
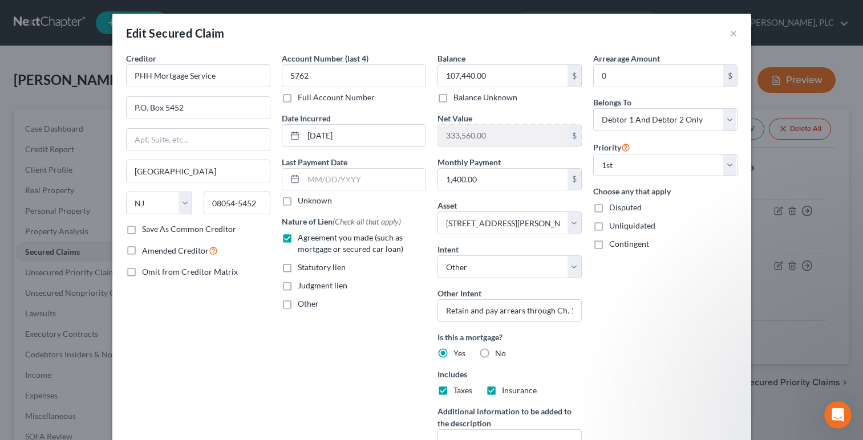
drag, startPoint x: 363, startPoint y: 330, endPoint x: 369, endPoint y: 326, distance: 7.0
click at [367, 327] on div "Account Number (last 4) 5762 Full Account Number Date Incurred [DATE] Last Paym…" at bounding box center [354, 266] width 156 height 428
click at [501, 318] on input "Retain and pay arrears through Ch. 13 Plan" at bounding box center [509, 310] width 144 height 23
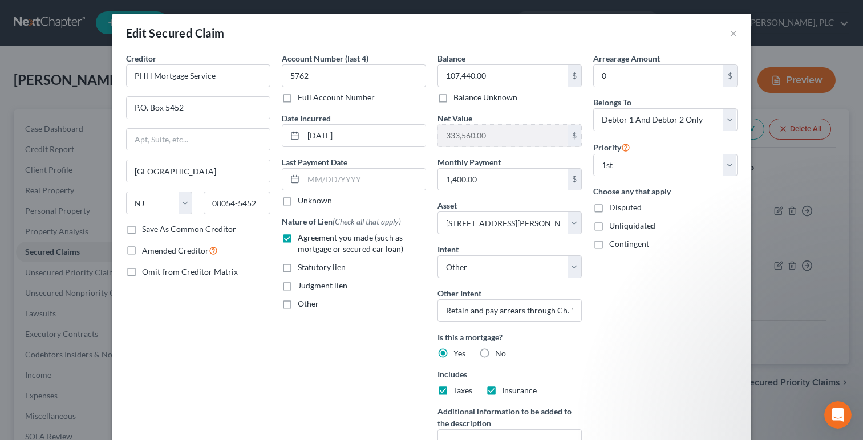
click at [623, 339] on div "Arrearage Amount 0 $ Belongs To * Select Debtor 1 Only Debtor 2 Only Debtor 1 A…" at bounding box center [665, 266] width 156 height 428
click at [729, 34] on button "×" at bounding box center [733, 33] width 8 height 14
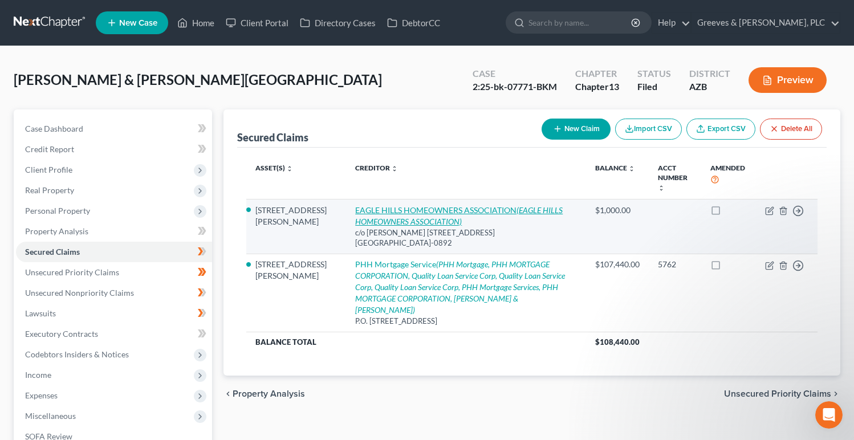
click at [515, 210] on icon "(EAGLE HILLS HOMEOWNERS ASSOCIATION)" at bounding box center [459, 215] width 208 height 21
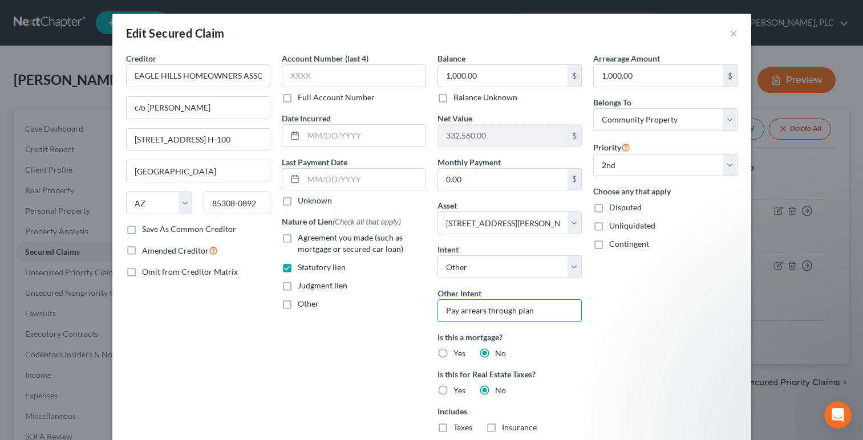
click at [499, 311] on input "Pay arrears through plan" at bounding box center [509, 310] width 144 height 23
drag, startPoint x: 544, startPoint y: 306, endPoint x: 437, endPoint y: 319, distance: 108.0
click at [447, 319] on input "Pay arrears through plan" at bounding box center [509, 310] width 144 height 23
paste input "Retain and pay arrears through Ch. 13 Plan"
click at [607, 341] on div "Arrearage Amount 1,000.00 $ Belongs To * Select Debtor 1 Only Debtor 2 Only Deb…" at bounding box center [665, 284] width 156 height 465
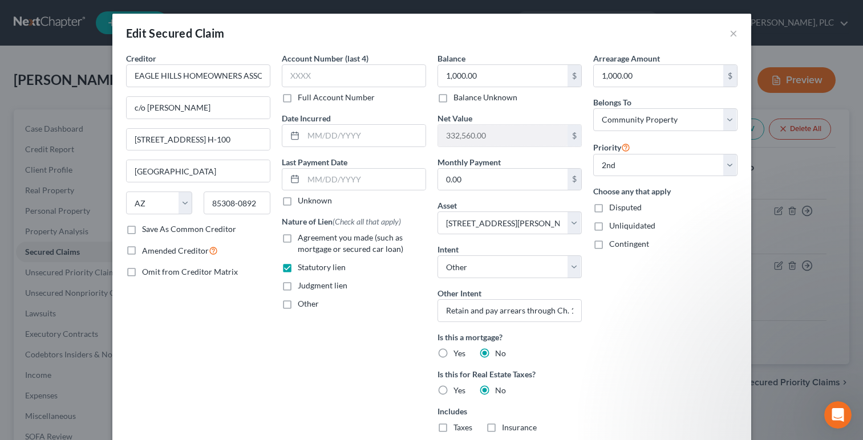
scroll to position [213, 0]
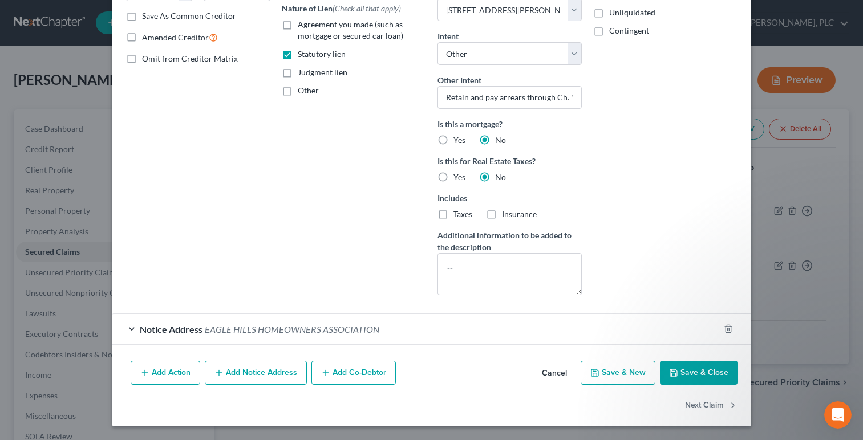
click at [686, 375] on button "Save & Close" at bounding box center [699, 373] width 78 height 24
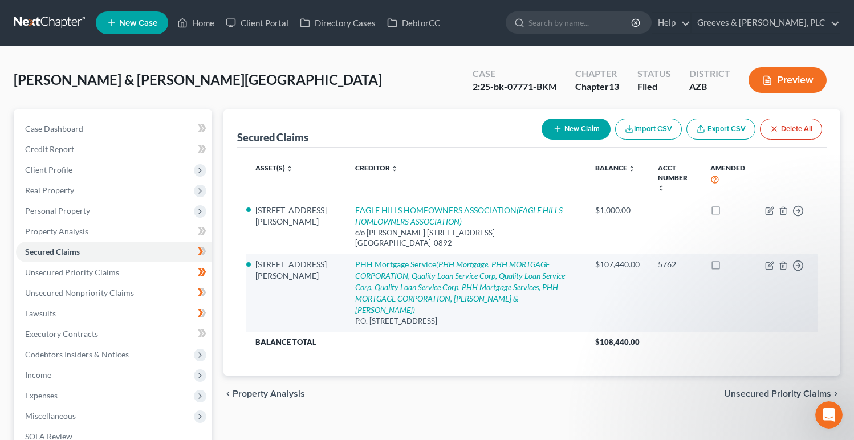
drag, startPoint x: 551, startPoint y: 296, endPoint x: 559, endPoint y: 296, distance: 8.0
click at [559, 296] on td "PHH Mortgage Service (PHH Mortgage, PHH MORTGAGE CORPORATION, Quality Loan Serv…" at bounding box center [466, 293] width 240 height 78
click at [772, 261] on icon "button" at bounding box center [769, 265] width 9 height 9
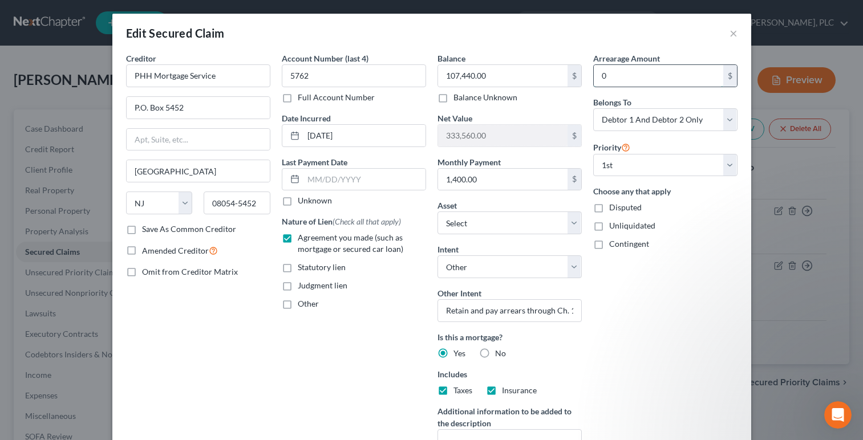
click at [629, 84] on input "0" at bounding box center [657, 76] width 129 height 22
click at [401, 341] on div "Account Number (last 4) 5762 Full Account Number Date Incurred [DATE] Last Paym…" at bounding box center [354, 266] width 156 height 428
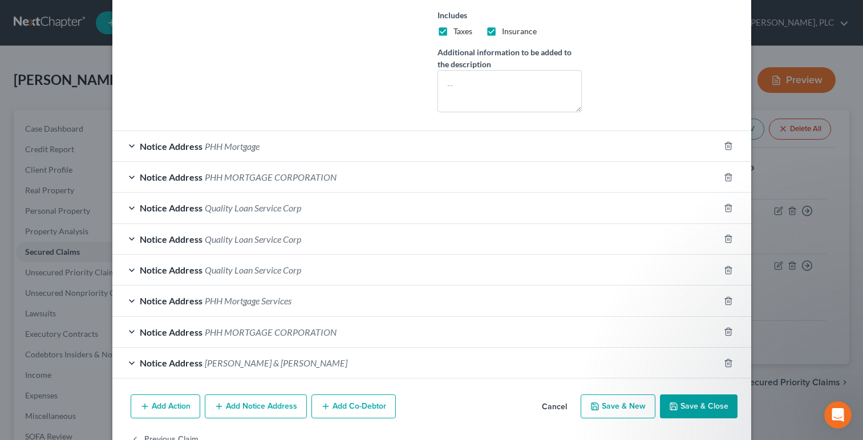
scroll to position [385, 0]
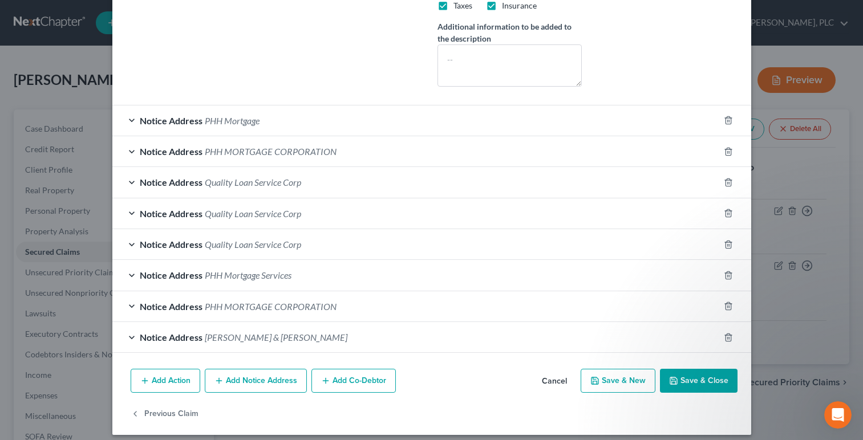
click at [690, 383] on button "Save & Close" at bounding box center [699, 381] width 78 height 24
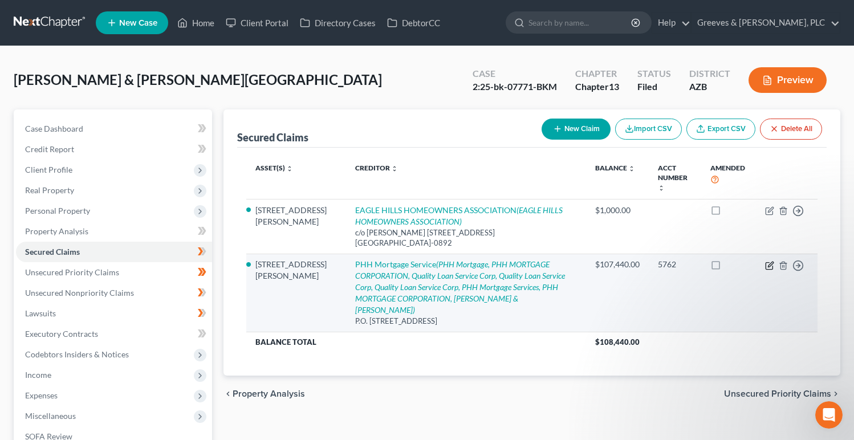
click at [768, 263] on icon "button" at bounding box center [769, 265] width 9 height 9
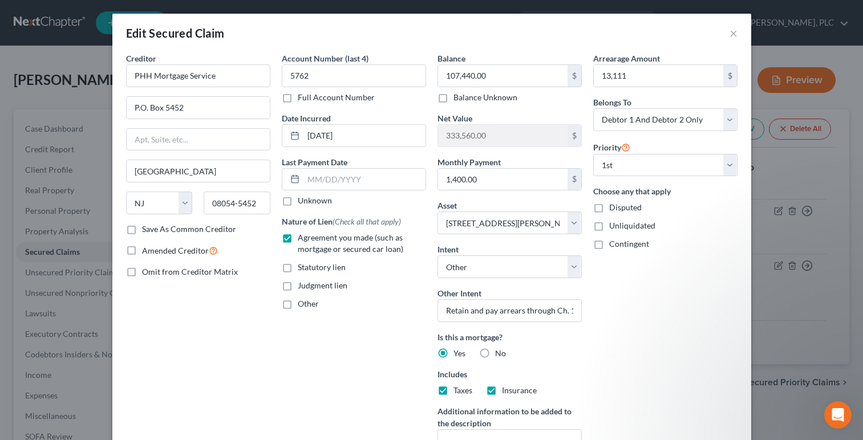
click at [592, 361] on div "Arrearage Amount 13,111 $ Belongs To * Select Debtor 1 Only Debtor 2 Only Debto…" at bounding box center [665, 266] width 156 height 428
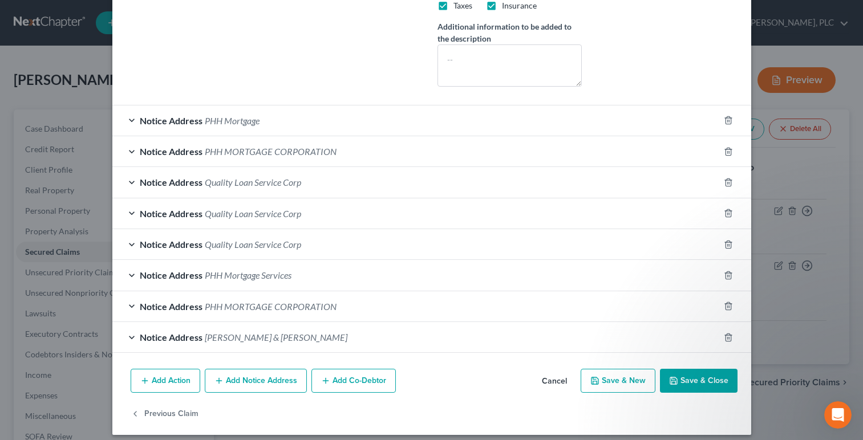
click at [677, 383] on button "Save & Close" at bounding box center [699, 381] width 78 height 24
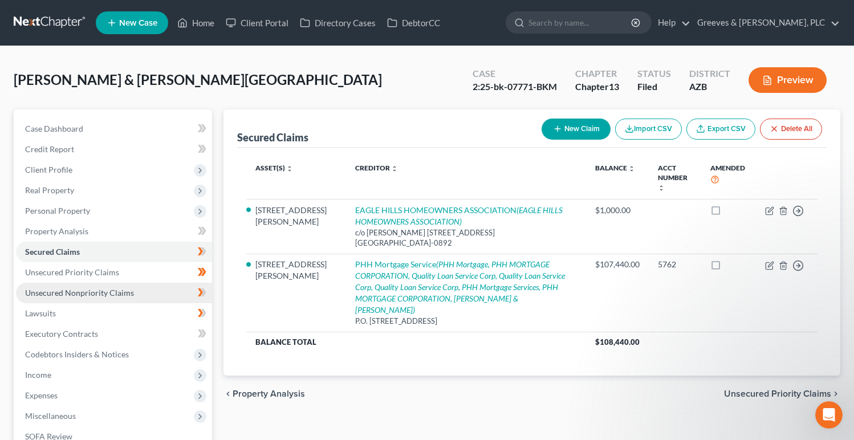
click at [146, 286] on link "Unsecured Nonpriority Claims" at bounding box center [114, 293] width 196 height 21
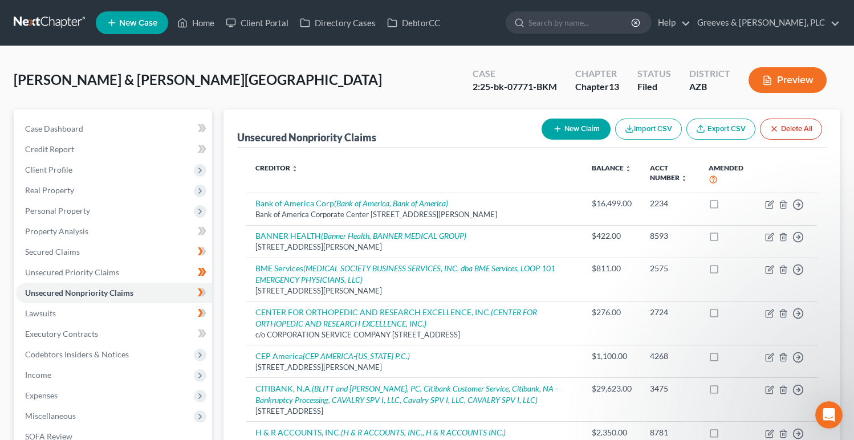
click at [345, 83] on div "[PERSON_NAME] & [PERSON_NAME][GEOGRAPHIC_DATA] Upgraded Case 2:25-bk-07771-BKM …" at bounding box center [427, 85] width 827 height 50
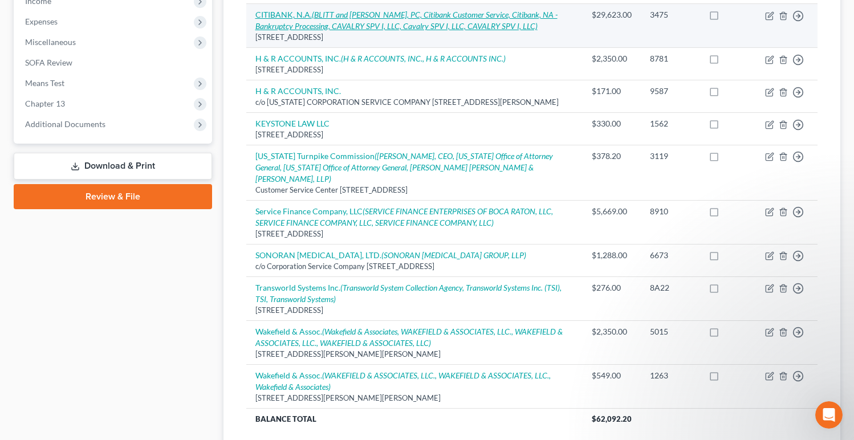
scroll to position [388, 0]
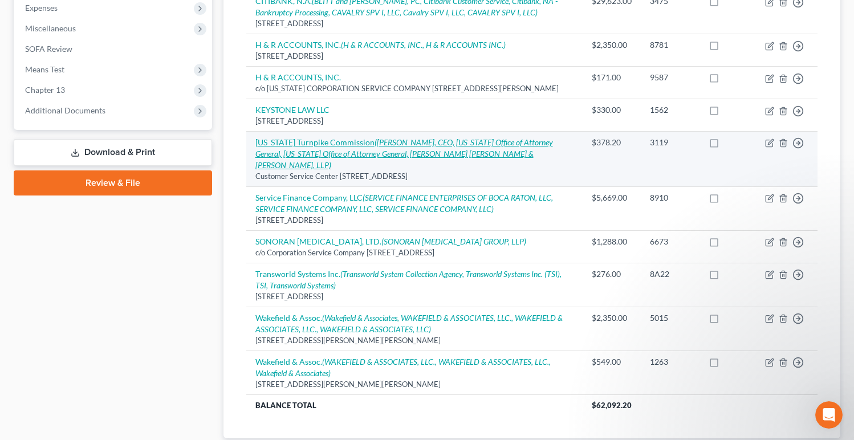
click at [443, 162] on icon "([PERSON_NAME], CEO, [US_STATE] Office of Attorney General, [US_STATE] Office o…" at bounding box center [404, 153] width 298 height 32
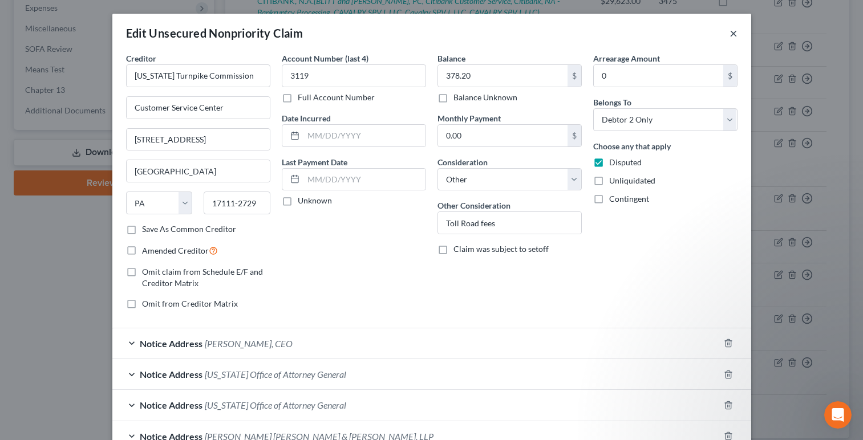
click at [729, 35] on button "×" at bounding box center [733, 33] width 8 height 14
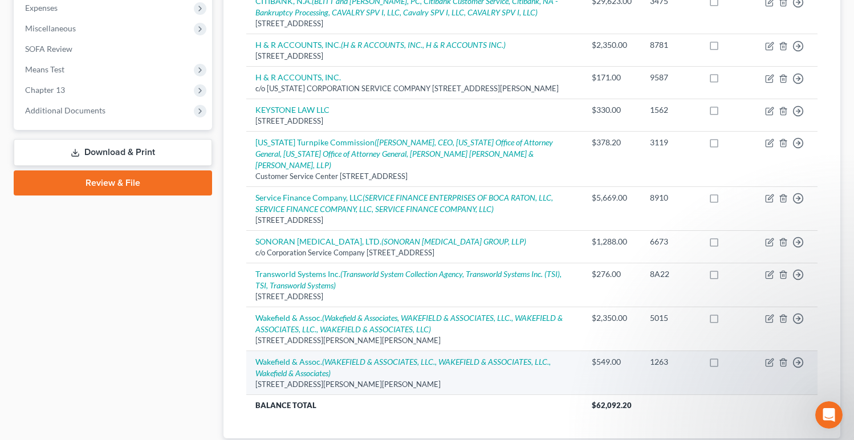
click at [495, 380] on div "[STREET_ADDRESS][PERSON_NAME][PERSON_NAME]" at bounding box center [414, 384] width 319 height 11
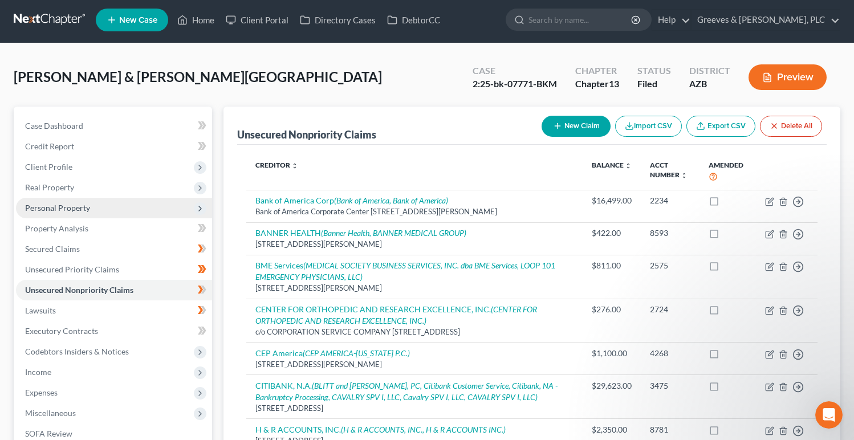
click at [166, 202] on span "Personal Property" at bounding box center [114, 208] width 196 height 21
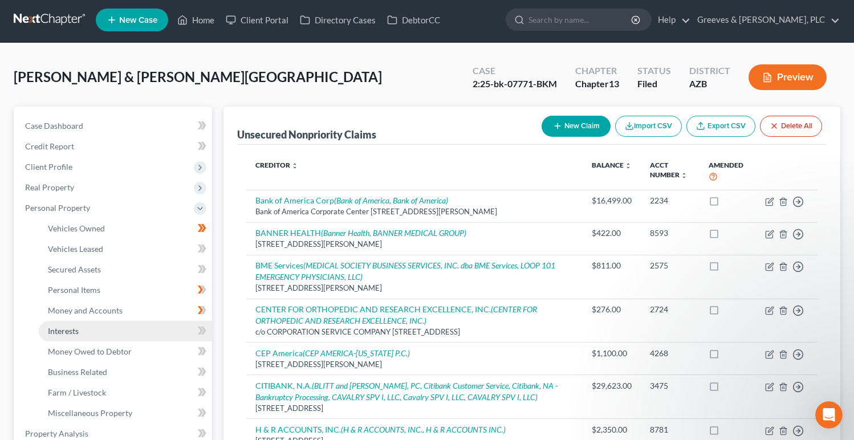
click at [150, 336] on link "Interests" at bounding box center [125, 331] width 173 height 21
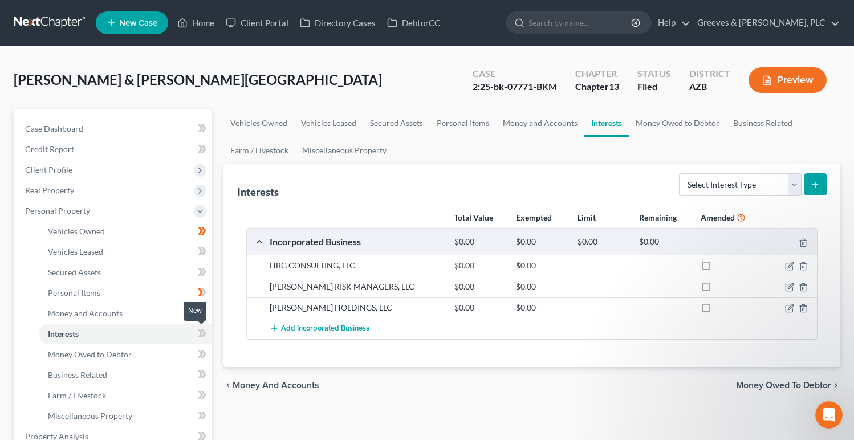
click at [204, 334] on icon at bounding box center [203, 334] width 5 height 8
click at [790, 184] on select "Select Interest Type 401K Annuity Bond Education IRA Government Bond Government…" at bounding box center [740, 184] width 123 height 23
click at [798, 186] on select "Select Interest Type 401K Annuity Bond Education IRA Government Bond Government…" at bounding box center [740, 184] width 123 height 23
click at [680, 173] on select "Select Interest Type 401K Annuity Bond Education IRA Government Bond Government…" at bounding box center [740, 184] width 123 height 23
click at [815, 186] on line "submit" at bounding box center [815, 184] width 0 height 5
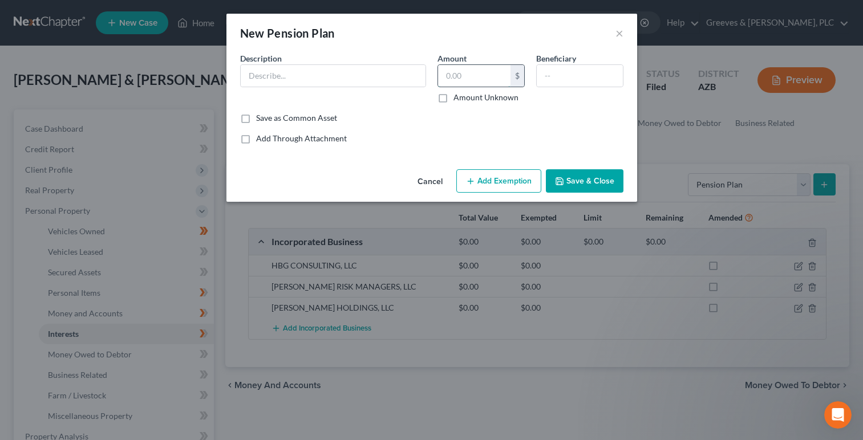
click at [465, 76] on input "text" at bounding box center [474, 76] width 72 height 22
click at [450, 78] on input "text" at bounding box center [474, 76] width 72 height 22
click at [371, 70] on input "text" at bounding box center [333, 76] width 185 height 22
click at [493, 186] on button "Add Exemption" at bounding box center [498, 181] width 85 height 24
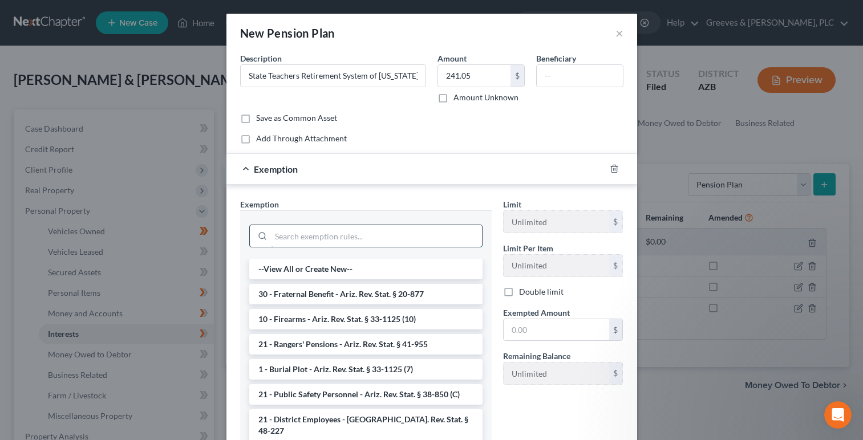
click at [407, 238] on input "search" at bounding box center [376, 236] width 211 height 22
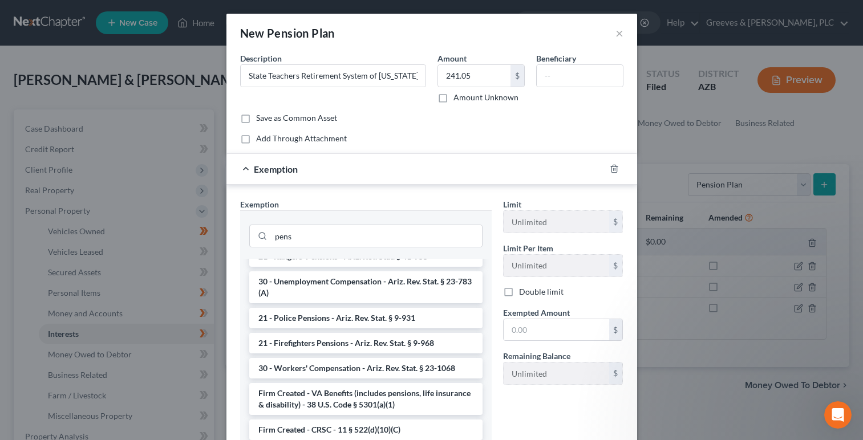
scroll to position [3, 0]
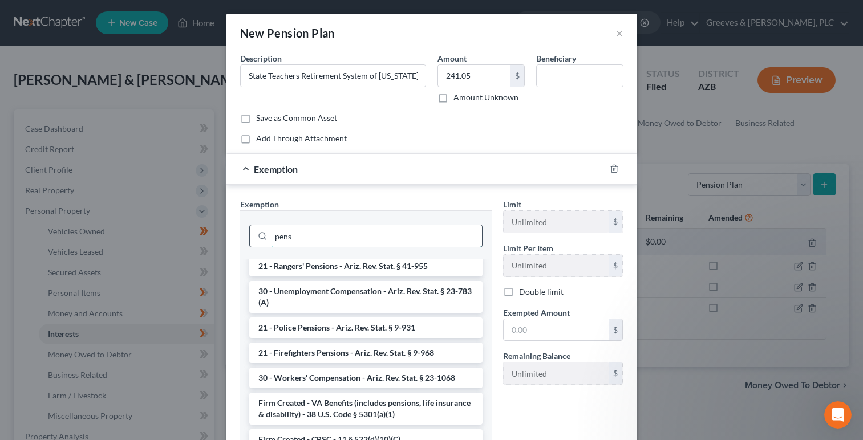
click at [439, 241] on input "pens" at bounding box center [376, 236] width 211 height 22
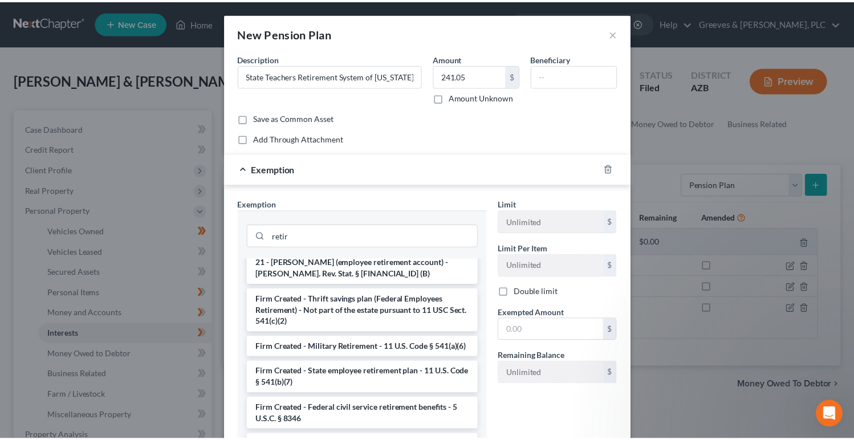
scroll to position [0, 0]
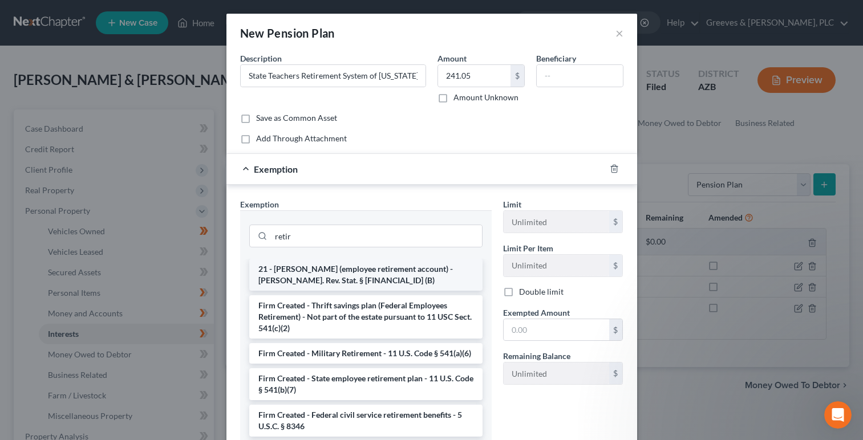
click at [381, 273] on li "21 - [PERSON_NAME] (employee retirement account) - [PERSON_NAME]. Rev. Stat. § …" at bounding box center [365, 275] width 233 height 32
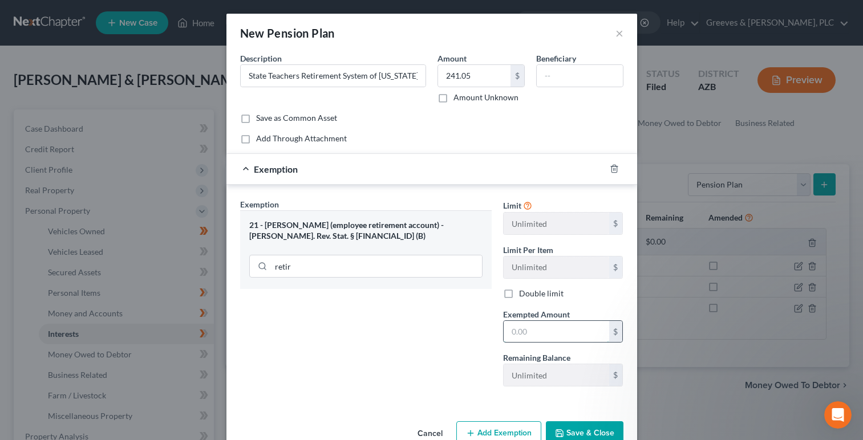
click at [513, 330] on input "text" at bounding box center [555, 332] width 105 height 22
click at [579, 426] on button "Save & Close" at bounding box center [585, 433] width 78 height 24
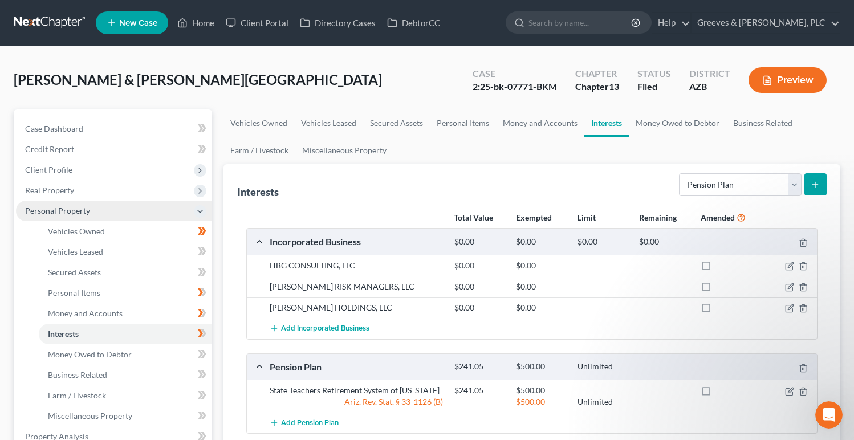
click at [128, 214] on span "Personal Property" at bounding box center [114, 211] width 196 height 21
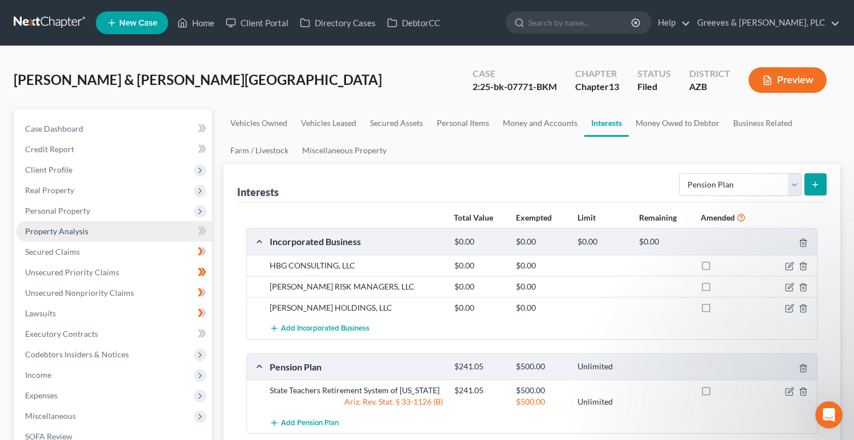
click at [131, 228] on link "Property Analysis" at bounding box center [114, 231] width 196 height 21
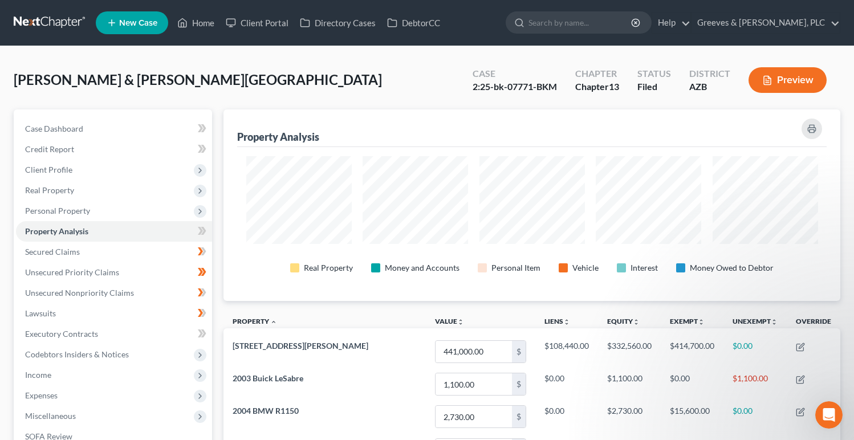
scroll to position [192, 617]
click at [317, 85] on div "[PERSON_NAME] & [PERSON_NAME][GEOGRAPHIC_DATA] Upgraded Case 2:25-bk-07771-BKM …" at bounding box center [427, 85] width 827 height 50
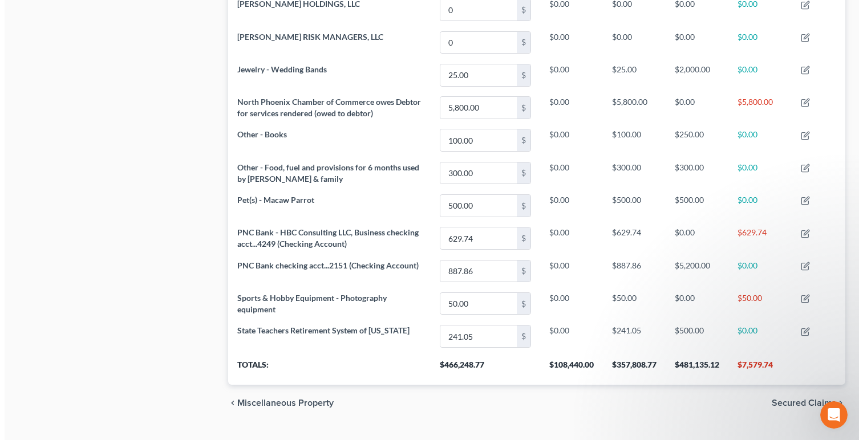
scroll to position [670, 0]
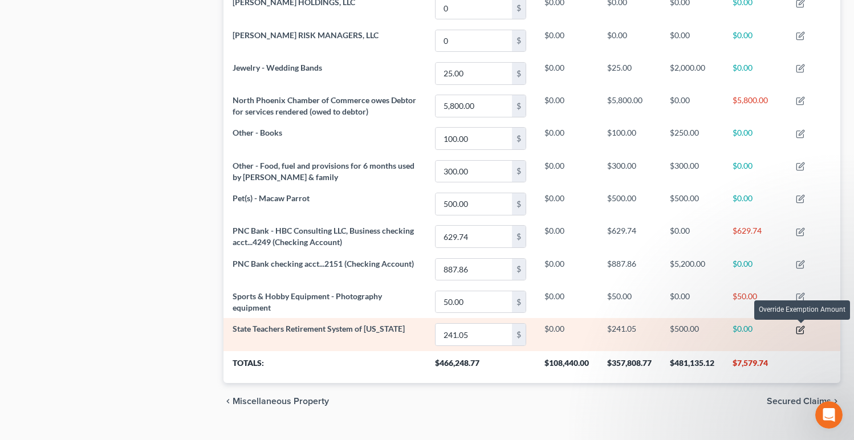
click at [804, 332] on icon "button" at bounding box center [800, 330] width 9 height 9
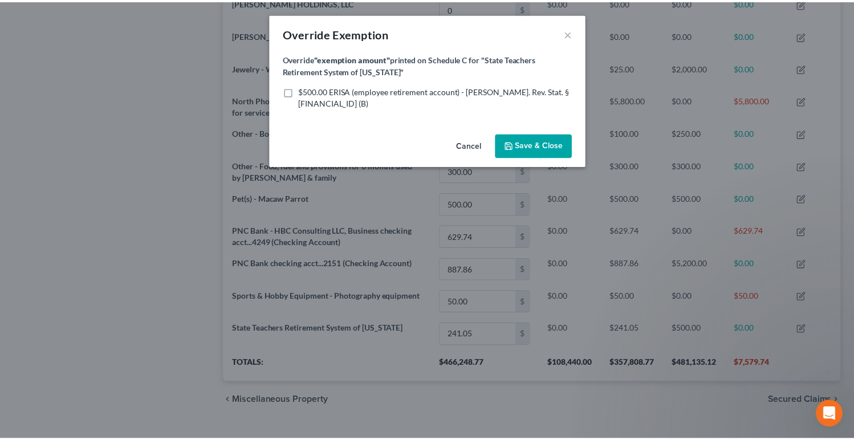
scroll to position [192, 624]
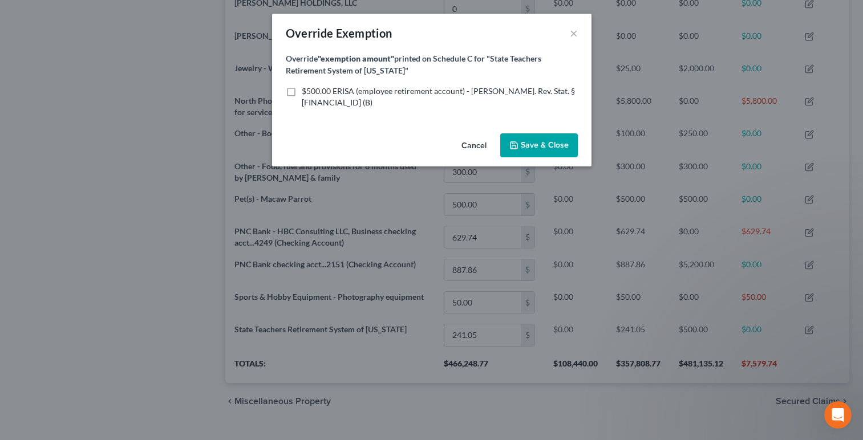
click at [431, 91] on span "$500.00 ERISA (employee retirement account) - [PERSON_NAME]. Rev. Stat. § [FINA…" at bounding box center [438, 96] width 273 height 21
click at [314, 91] on input "$500.00 ERISA (employee retirement account) - [PERSON_NAME]. Rev. Stat. § [FINA…" at bounding box center [309, 89] width 7 height 7
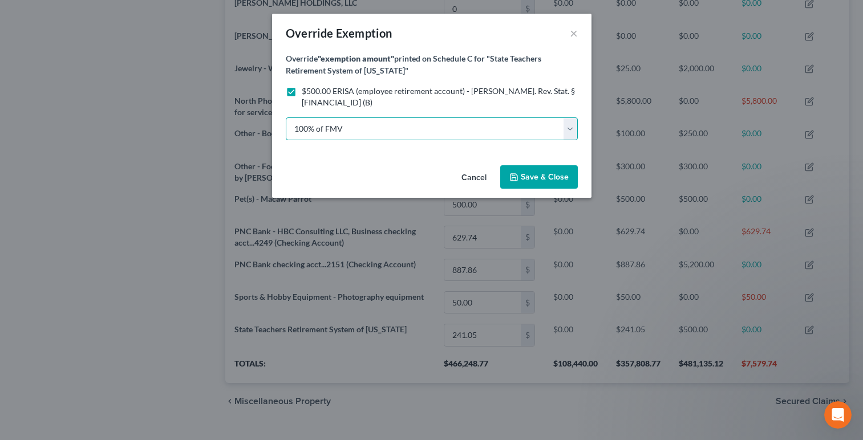
click at [566, 119] on select "100% of FMV Unknown Other" at bounding box center [432, 128] width 292 height 23
click at [286, 117] on select "100% of FMV Unknown Other" at bounding box center [432, 128] width 292 height 23
click at [548, 172] on span "Save & Close" at bounding box center [545, 177] width 48 height 10
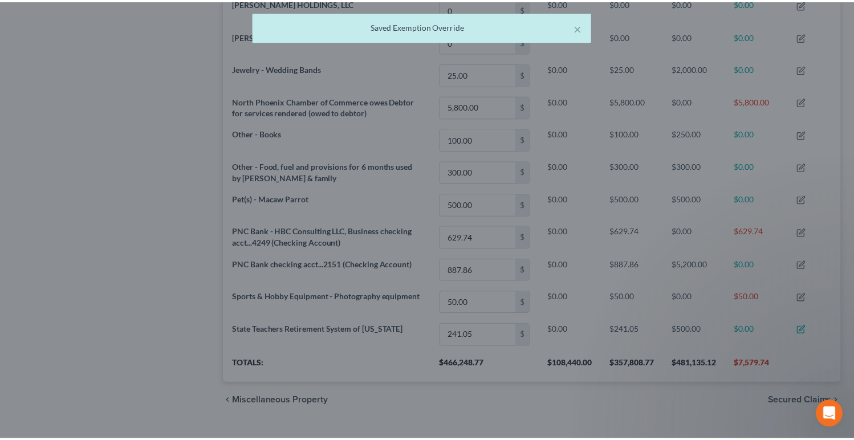
scroll to position [192, 617]
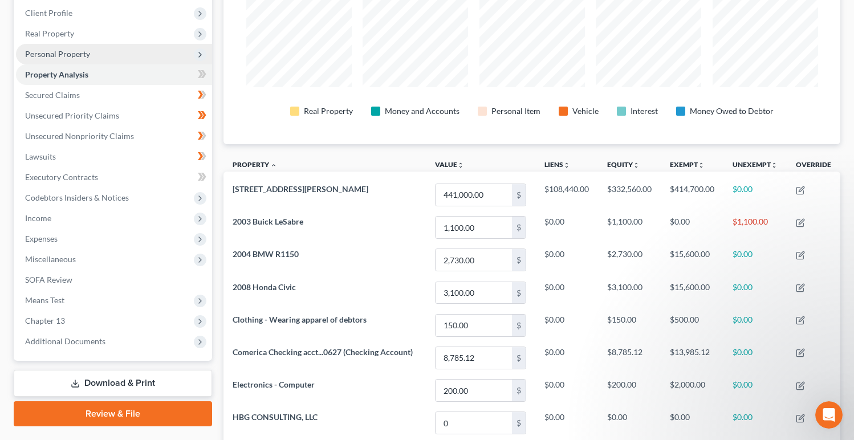
click at [125, 55] on span "Personal Property" at bounding box center [114, 54] width 196 height 21
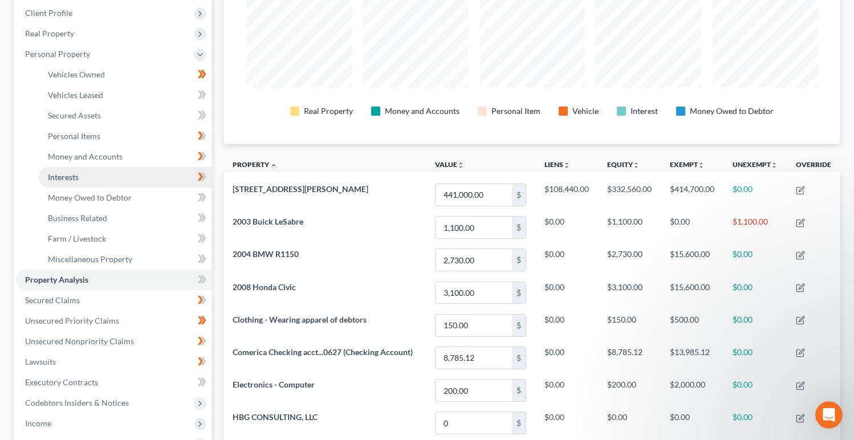
click at [153, 172] on link "Interests" at bounding box center [125, 177] width 173 height 21
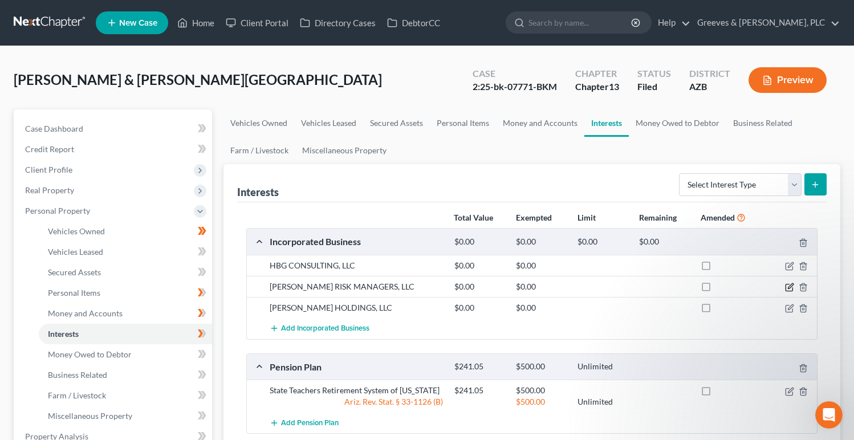
click at [788, 288] on icon "button" at bounding box center [790, 285] width 5 height 5
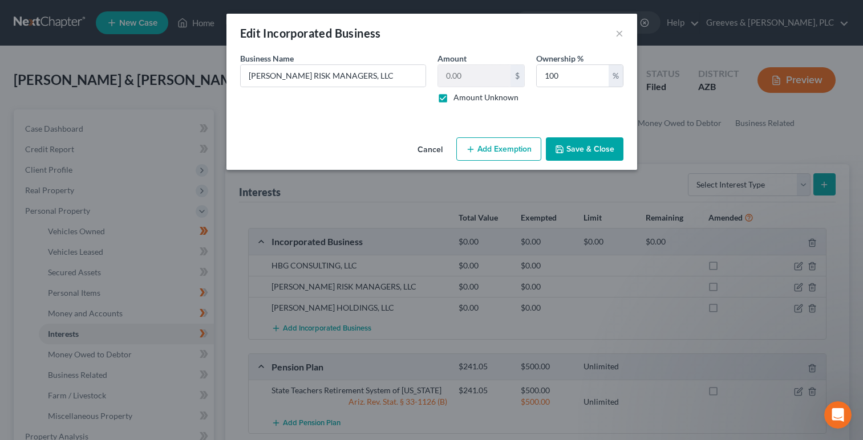
click at [586, 139] on button "Save & Close" at bounding box center [585, 149] width 78 height 24
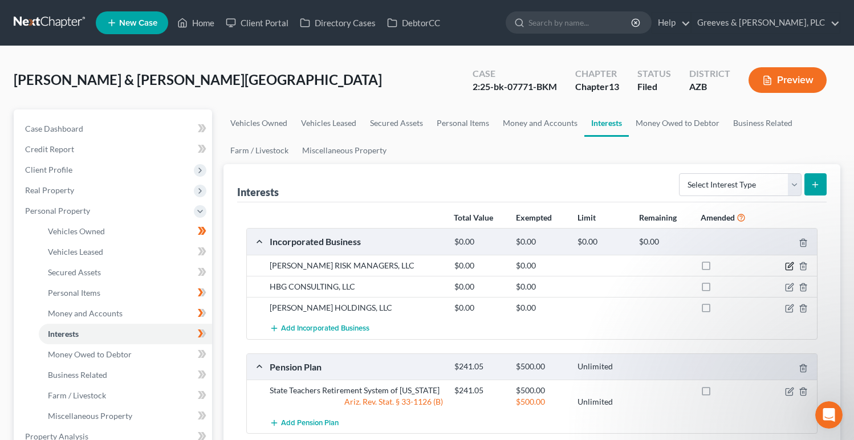
click at [788, 262] on icon "button" at bounding box center [789, 266] width 9 height 9
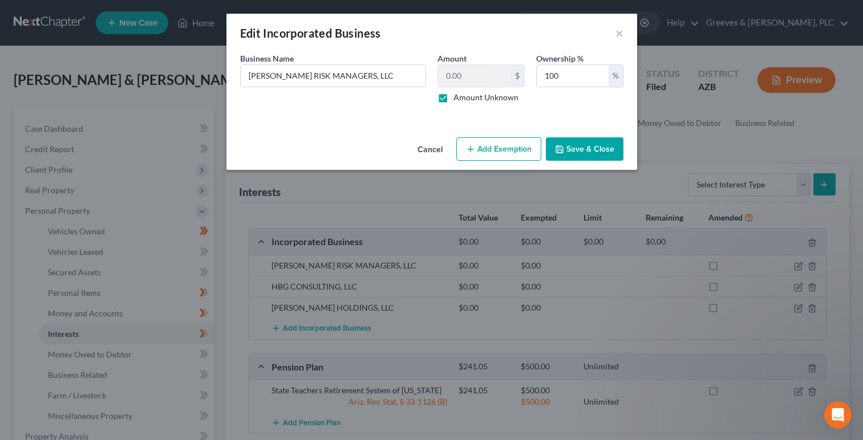
click at [572, 143] on button "Save & Close" at bounding box center [585, 149] width 78 height 24
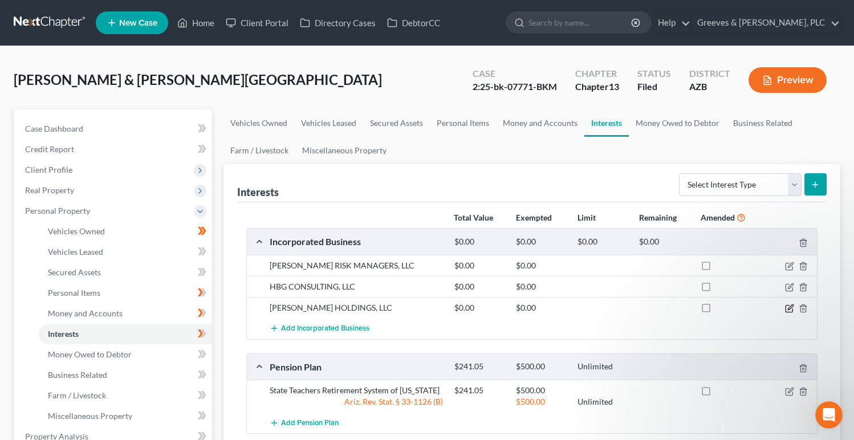
click at [788, 308] on icon "button" at bounding box center [789, 308] width 9 height 9
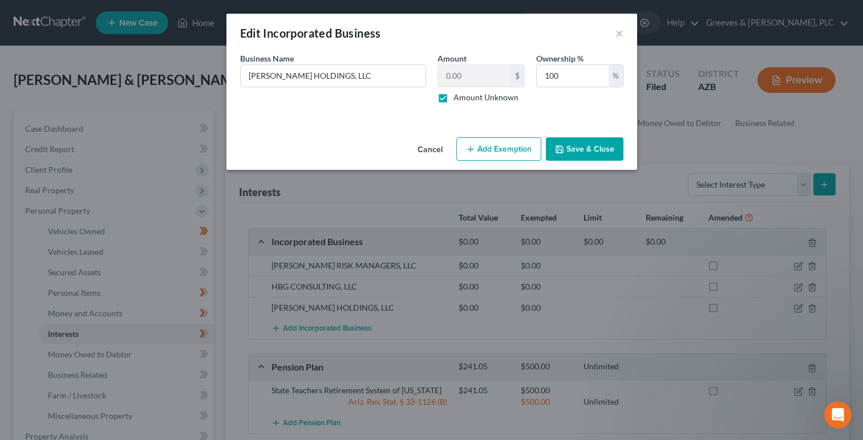
click at [570, 143] on button "Save & Close" at bounding box center [585, 149] width 78 height 24
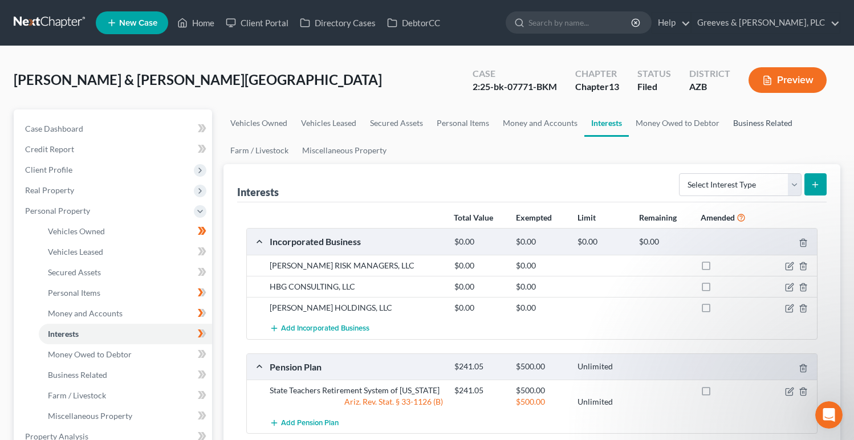
click at [732, 120] on link "Business Related" at bounding box center [762, 122] width 73 height 27
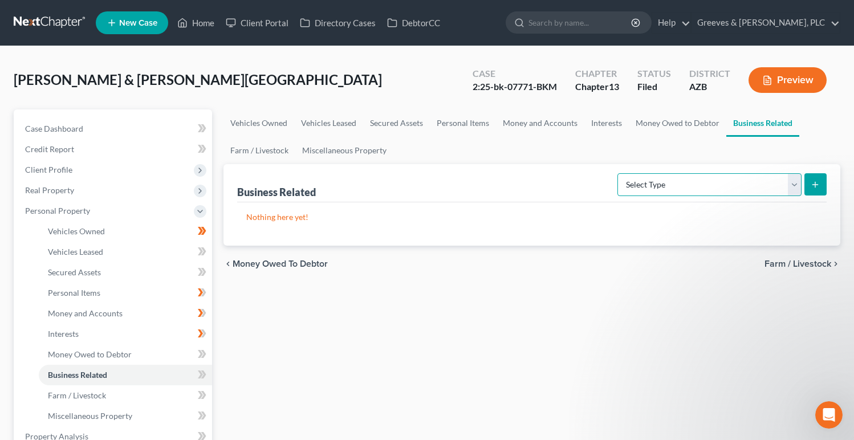
click at [792, 190] on select "Select Type Customer Lists Franchises Inventory Licenses Machinery Office Equip…" at bounding box center [709, 184] width 184 height 23
click at [660, 126] on link "Money Owed to Debtor" at bounding box center [677, 122] width 97 height 27
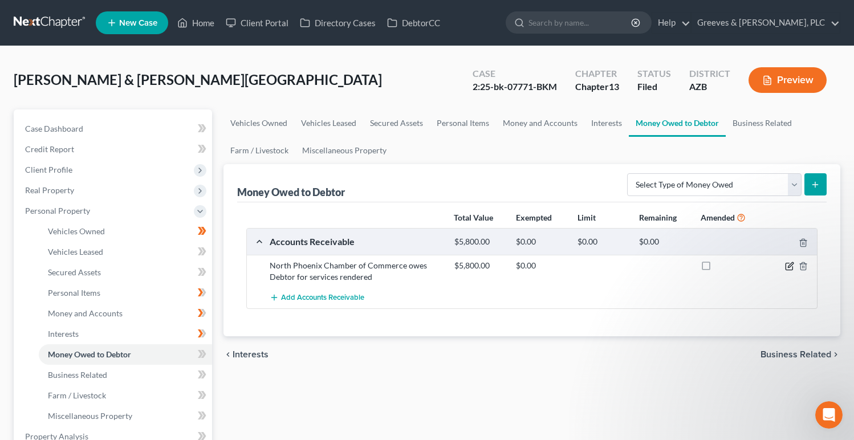
click at [788, 267] on icon "button" at bounding box center [790, 264] width 5 height 5
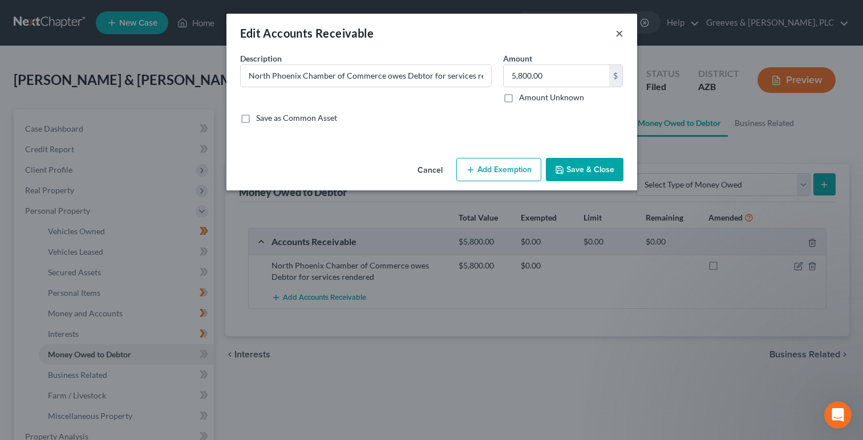
click at [618, 30] on button "×" at bounding box center [619, 33] width 8 height 14
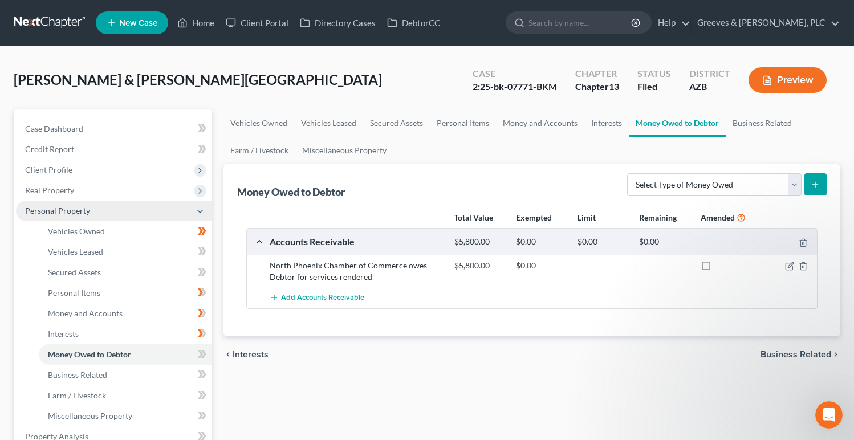
click at [113, 212] on span "Personal Property" at bounding box center [114, 211] width 196 height 21
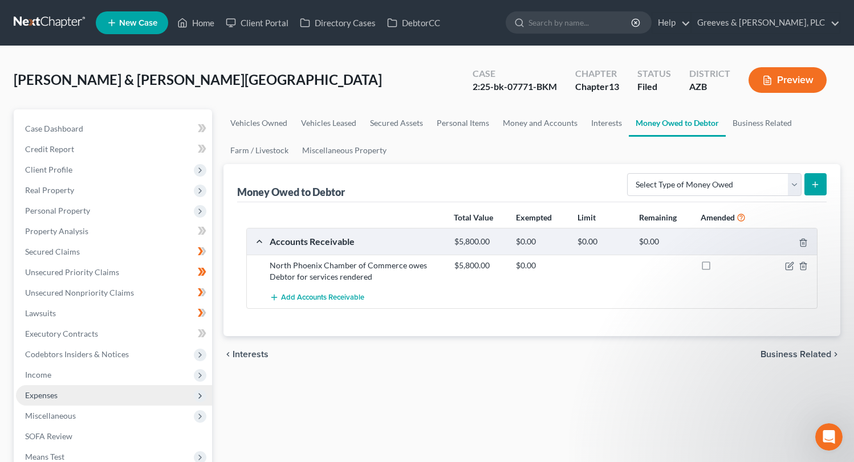
click at [157, 399] on span "Expenses" at bounding box center [114, 395] width 196 height 21
click at [136, 387] on span "Expenses" at bounding box center [114, 395] width 196 height 21
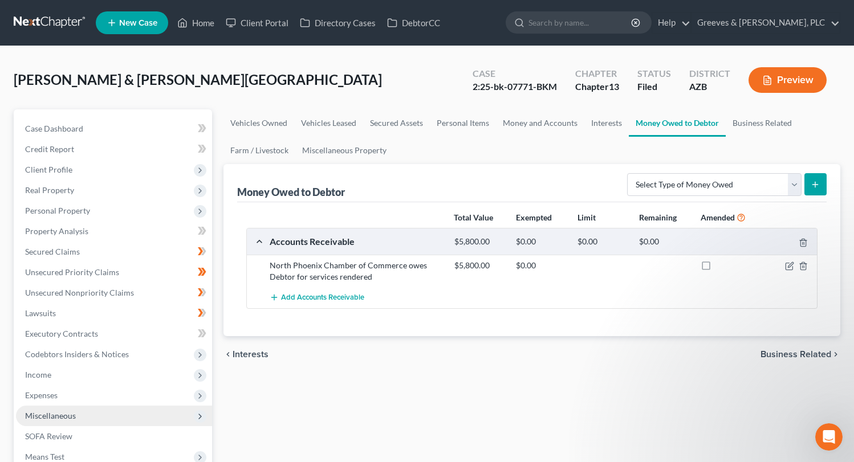
click at [163, 411] on span "Miscellaneous" at bounding box center [114, 416] width 196 height 21
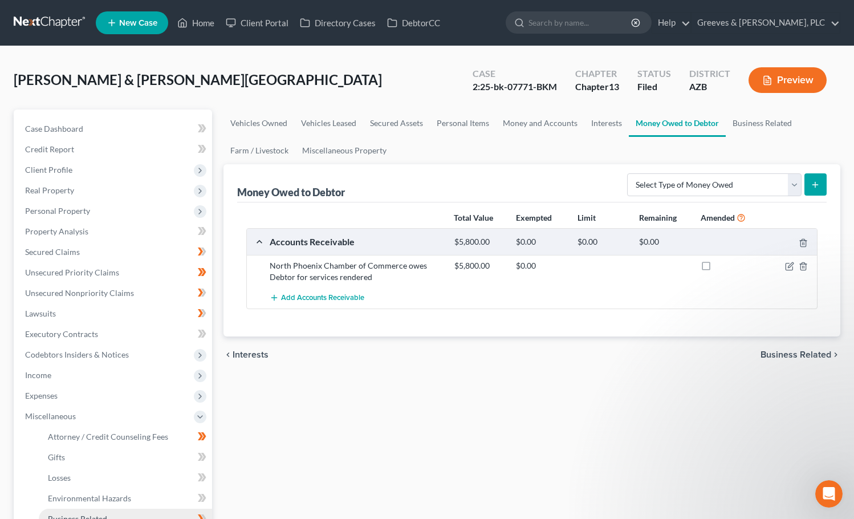
click at [176, 440] on link "Business Related" at bounding box center [125, 519] width 173 height 21
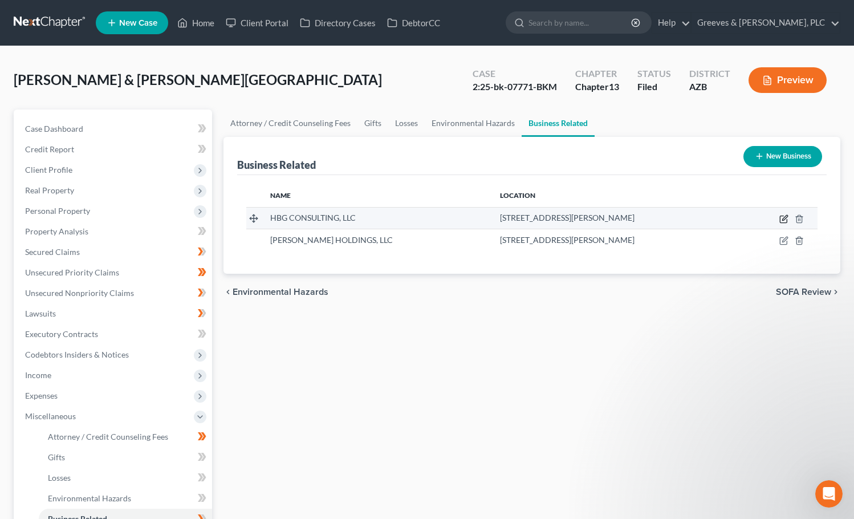
click at [784, 218] on icon "button" at bounding box center [784, 217] width 5 height 5
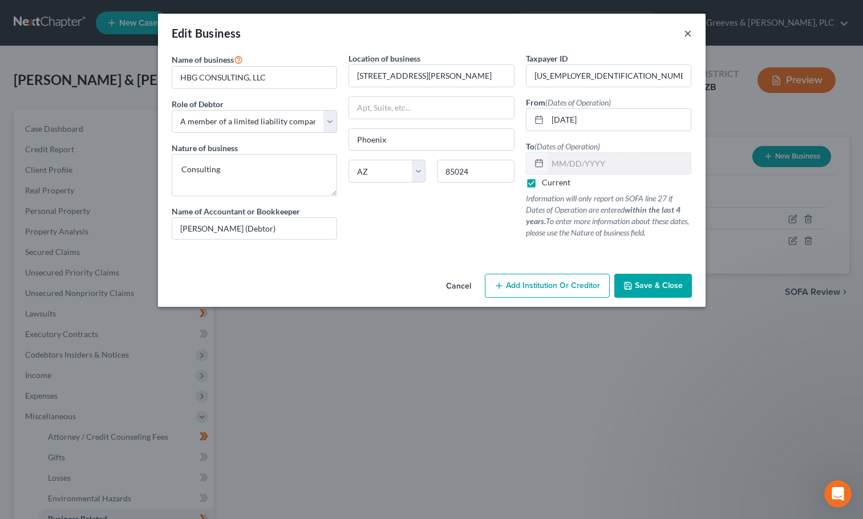
click at [686, 34] on button "×" at bounding box center [688, 33] width 8 height 14
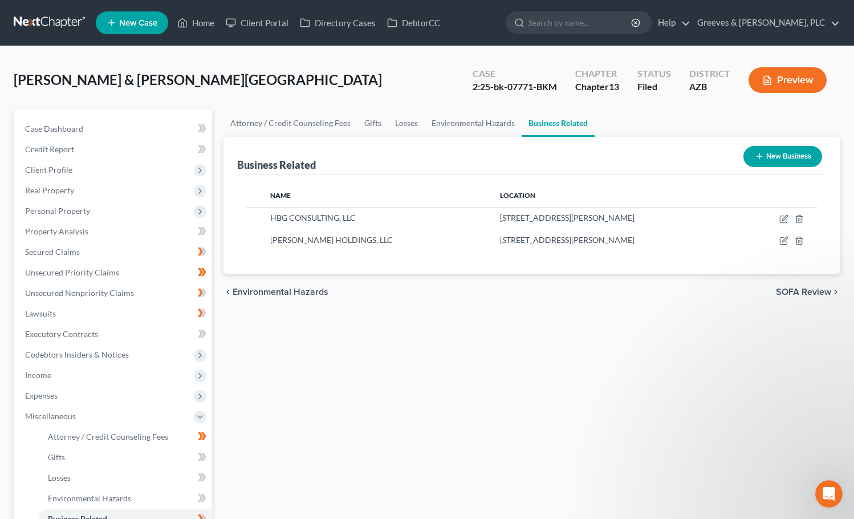
click at [650, 131] on ul "Attorney / Credit Counseling Fees Gifts Losses Environmental Hazards Business R…" at bounding box center [531, 122] width 617 height 27
click at [164, 211] on span "Personal Property" at bounding box center [114, 211] width 196 height 21
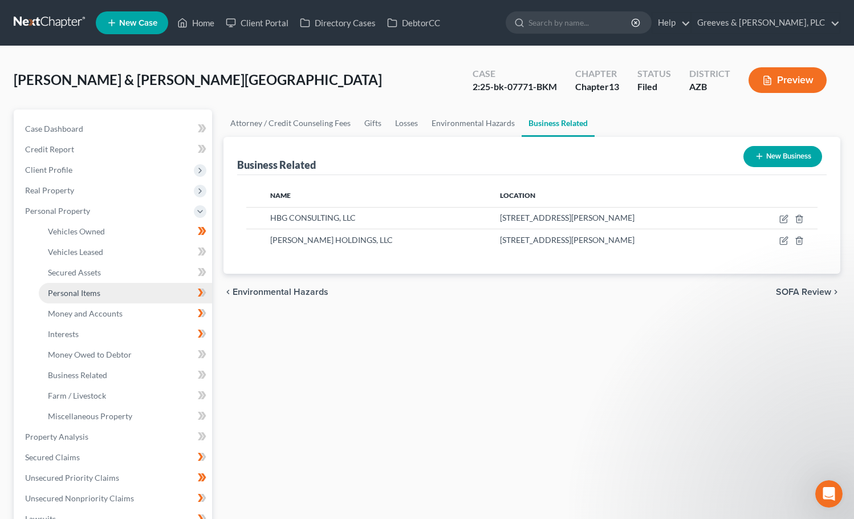
click at [160, 295] on link "Personal Items" at bounding box center [125, 293] width 173 height 21
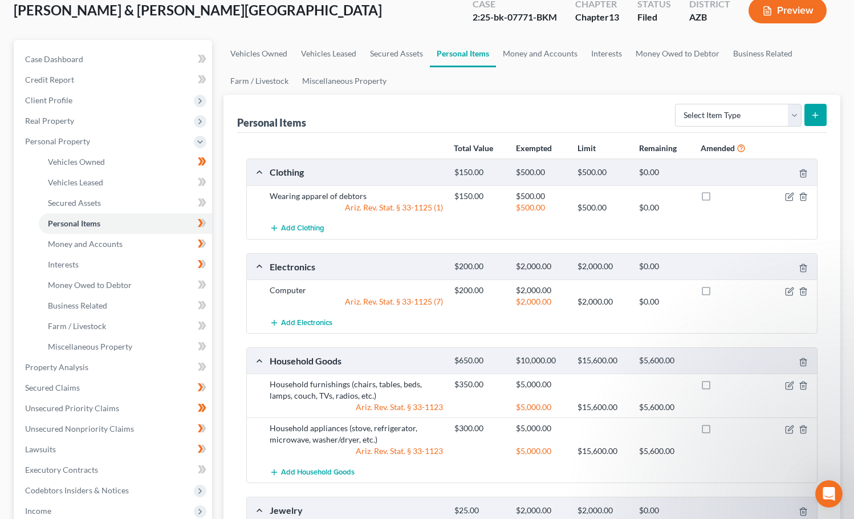
scroll to position [65, 0]
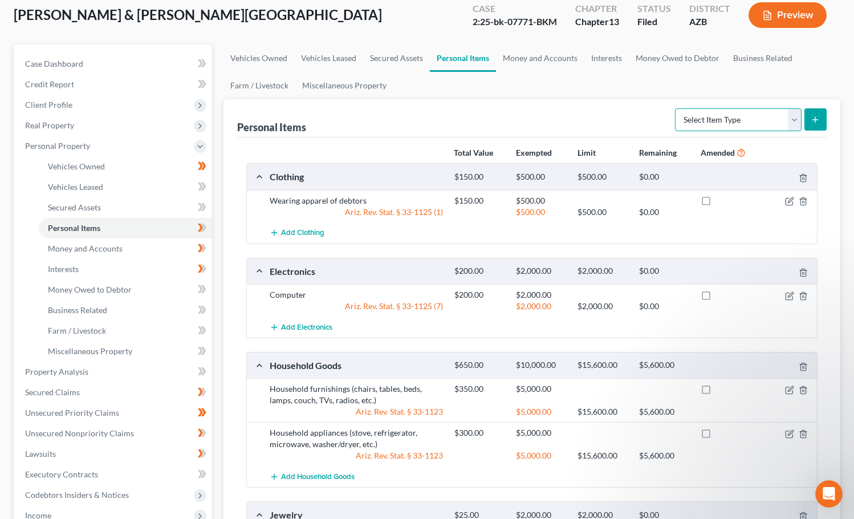
click at [794, 124] on select "Select Item Type Clothing Collectibles Of Value Electronics Firearms Household …" at bounding box center [738, 119] width 127 height 23
click at [676, 108] on select "Select Item Type Clothing Collectibles Of Value Electronics Firearms Household …" at bounding box center [738, 119] width 127 height 23
click at [816, 116] on icon "submit" at bounding box center [815, 119] width 9 height 9
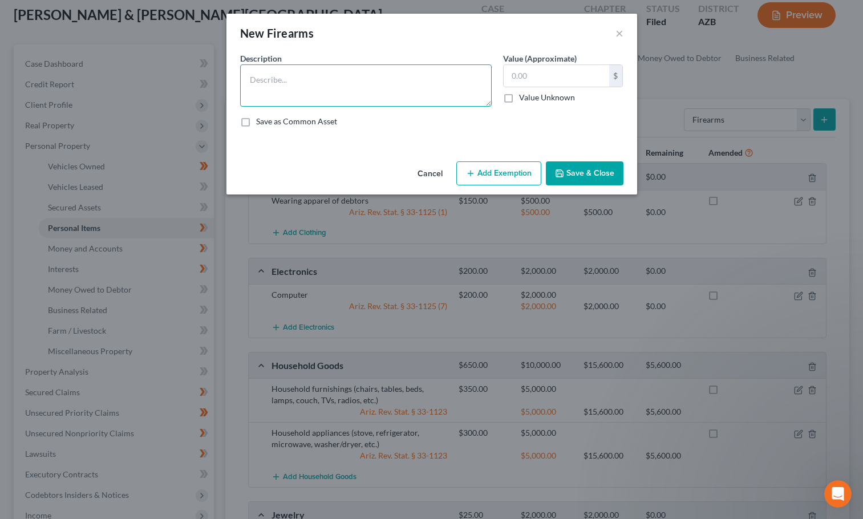
click at [411, 91] on textarea at bounding box center [365, 85] width 251 height 42
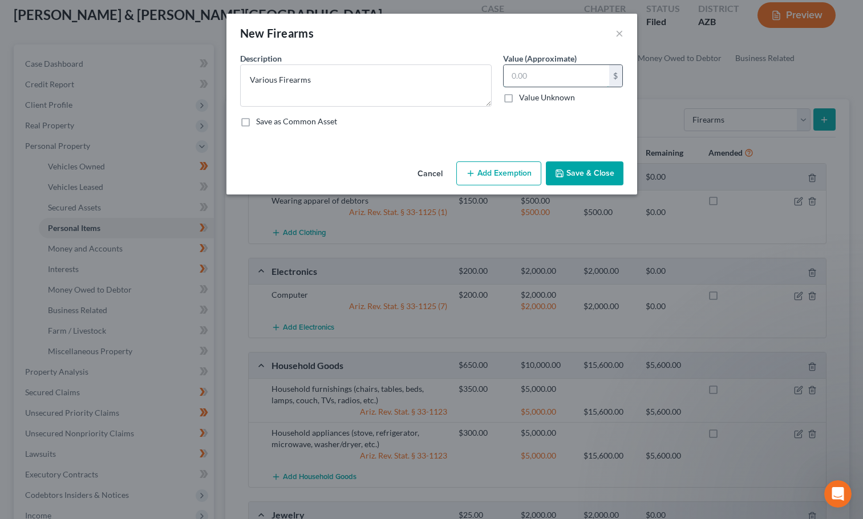
click at [523, 80] on input "text" at bounding box center [555, 76] width 105 height 22
paste input "3,162"
click at [477, 174] on button "Add Exemption" at bounding box center [498, 173] width 85 height 24
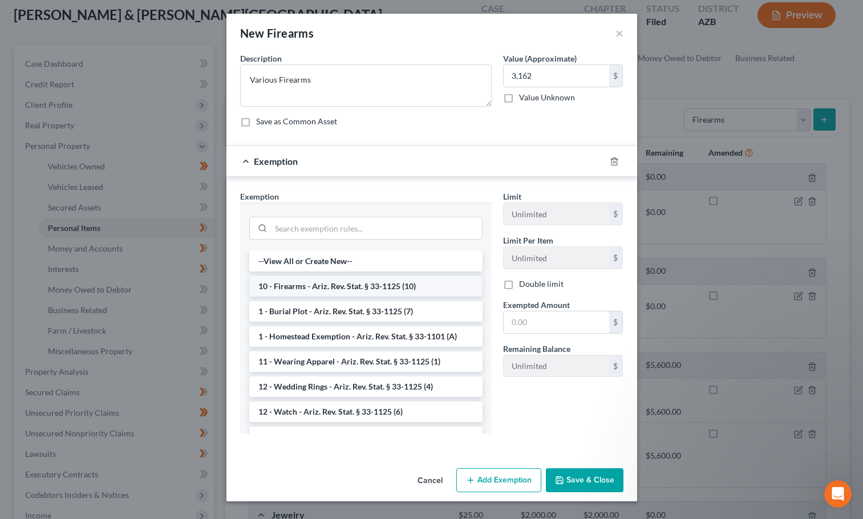
click at [427, 286] on li "10 - Firearms - Ariz. Rev. Stat. § 33-1125 (10)" at bounding box center [365, 286] width 233 height 21
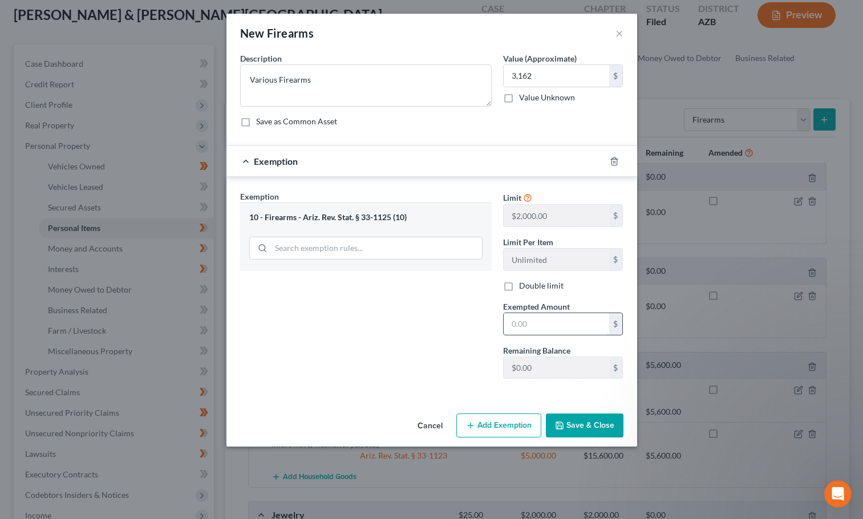
click at [513, 330] on input "text" at bounding box center [555, 324] width 105 height 22
click at [387, 76] on textarea "Various Firearms" at bounding box center [365, 85] width 251 height 42
click at [395, 80] on textarea "Various Firearms: HK P30" at bounding box center [365, 85] width 251 height 42
click at [591, 424] on button "Save & Close" at bounding box center [585, 425] width 78 height 24
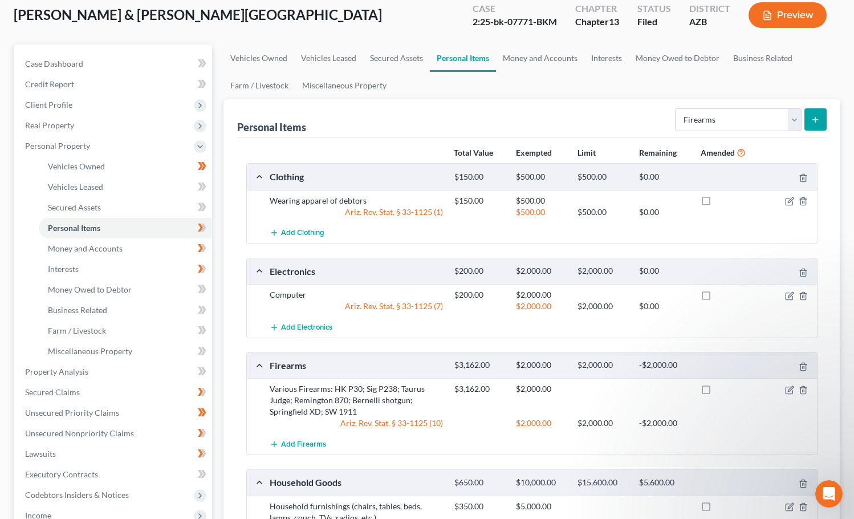
click at [566, 116] on div "Personal Items Select Item Type Clothing Collectibles Of Value Electronics Fire…" at bounding box center [532, 118] width 590 height 38
click at [666, 55] on link "Money Owed to Debtor" at bounding box center [677, 57] width 97 height 27
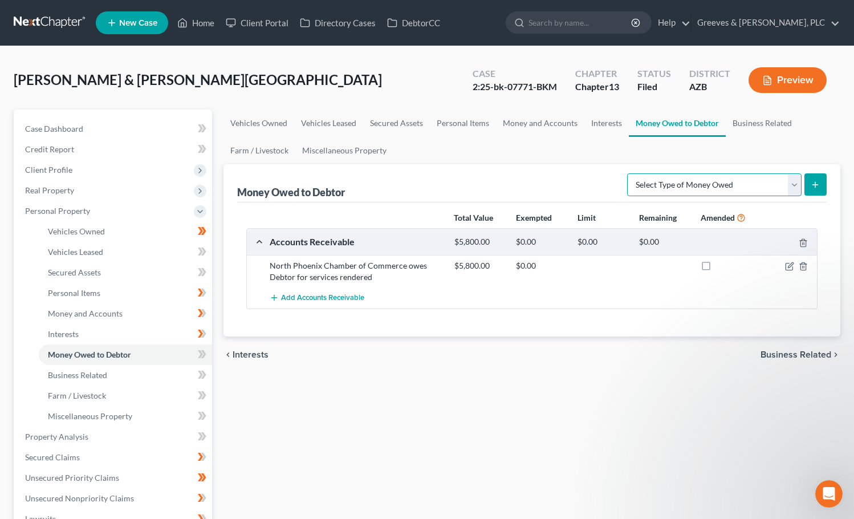
click at [792, 190] on select "Select Type of Money Owed Accounts Receivable Alimony Child Support Claims Agai…" at bounding box center [714, 184] width 174 height 23
click at [798, 190] on select "Select Type of Money Owed Accounts Receivable Alimony Child Support Claims Agai…" at bounding box center [714, 184] width 174 height 23
click at [629, 173] on select "Select Type of Money Owed Accounts Receivable Alimony Child Support Claims Agai…" at bounding box center [714, 184] width 174 height 23
click at [815, 186] on line "submit" at bounding box center [815, 184] width 0 height 5
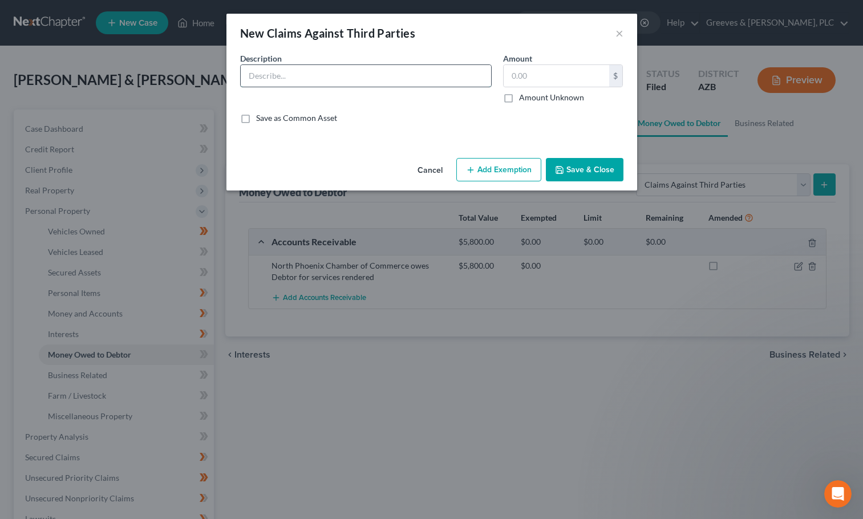
click at [419, 79] on input "text" at bounding box center [366, 76] width 250 height 22
paste input "Class action lawsuit Corrente et al. v [PERSON_NAME]"
click at [519, 96] on label "Amount Unknown" at bounding box center [551, 97] width 65 height 11
click at [523, 96] on input "Amount Unknown" at bounding box center [526, 95] width 7 height 7
click at [319, 76] on input "Class action lawsuit Corrente et al. v [PERSON_NAME]" at bounding box center [366, 76] width 250 height 22
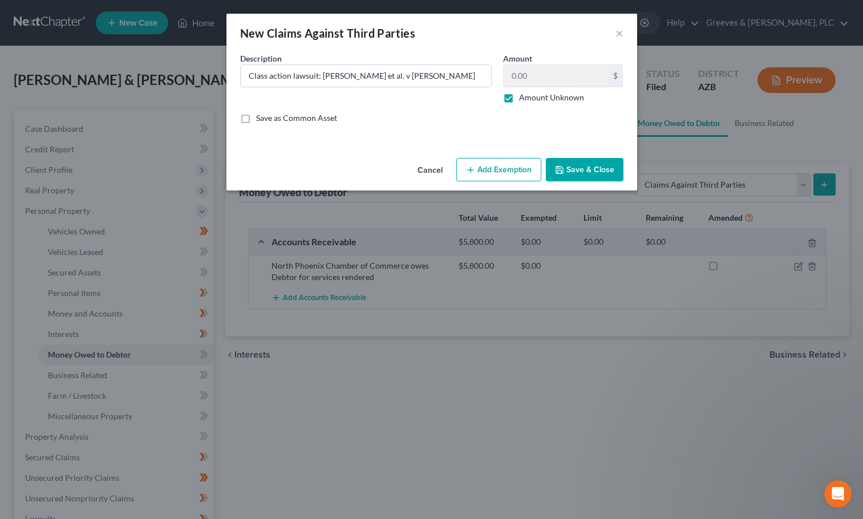
click at [583, 164] on button "Save & Close" at bounding box center [585, 170] width 78 height 24
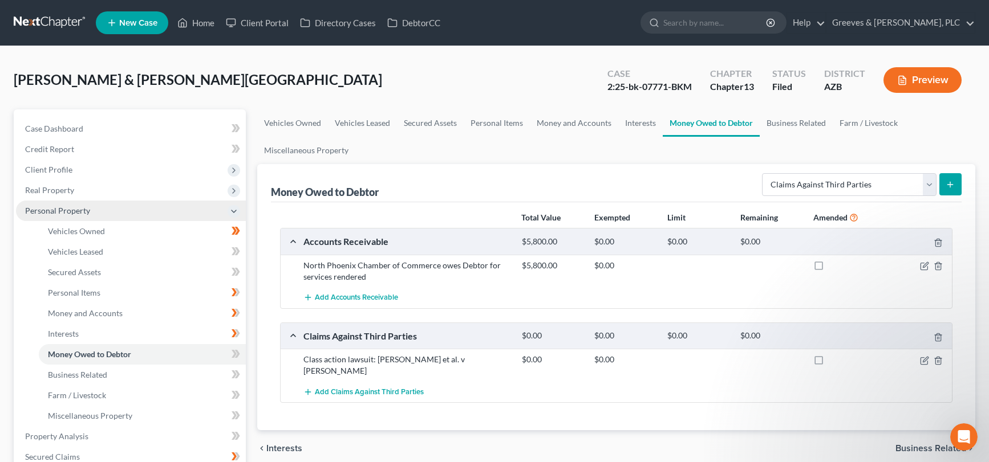
click at [141, 219] on span "Personal Property" at bounding box center [131, 211] width 230 height 21
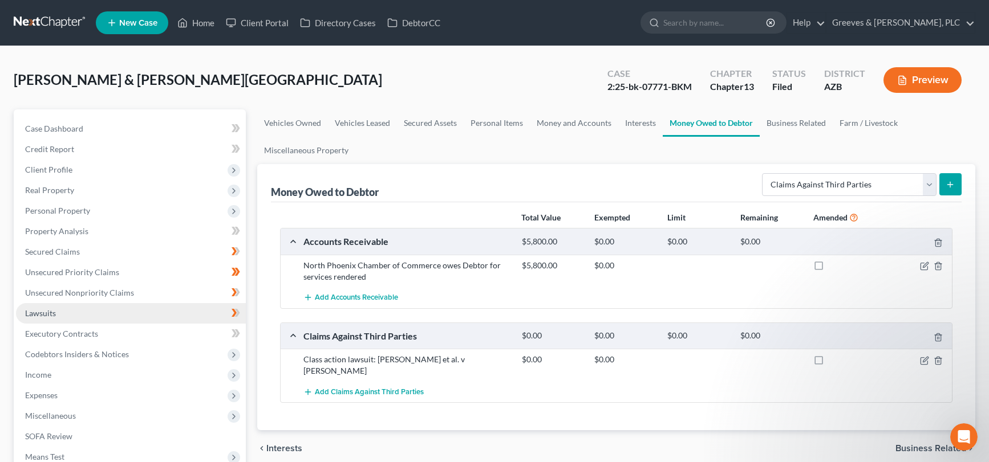
click at [180, 306] on link "Lawsuits" at bounding box center [131, 313] width 230 height 21
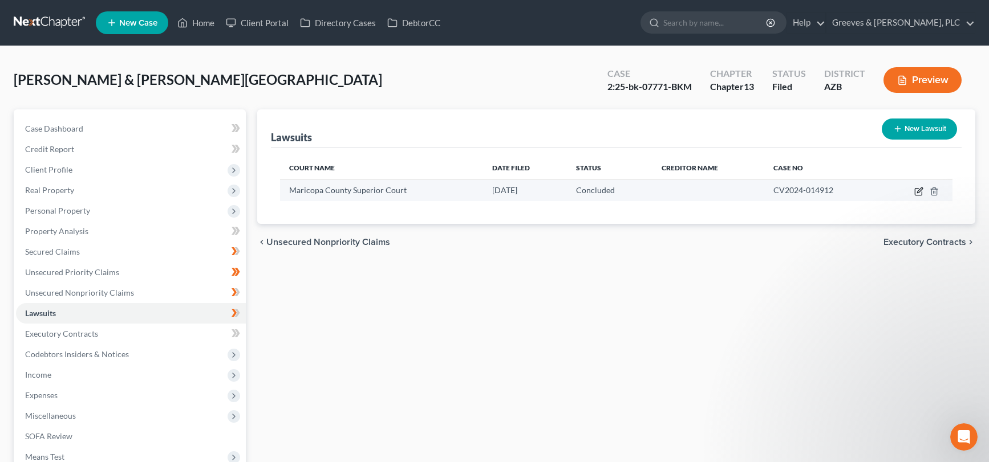
click at [862, 195] on icon "button" at bounding box center [917, 192] width 7 height 7
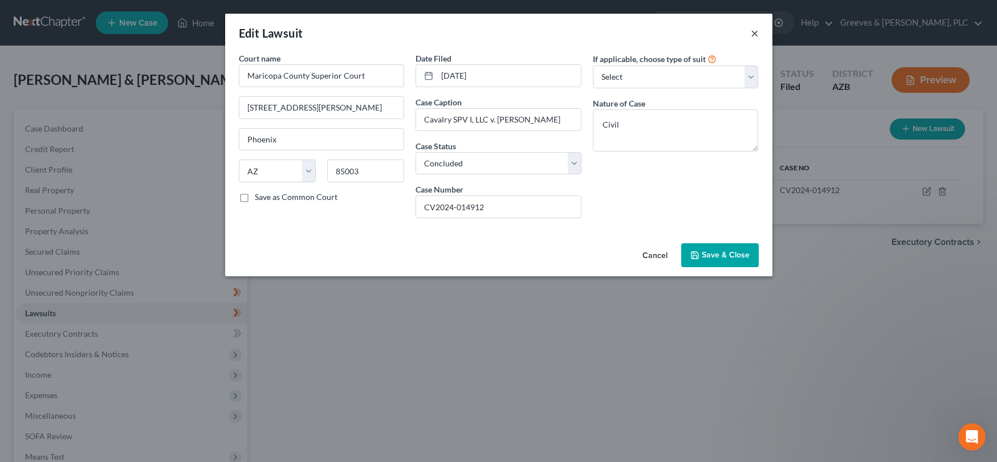
click at [757, 34] on button "×" at bounding box center [755, 33] width 8 height 14
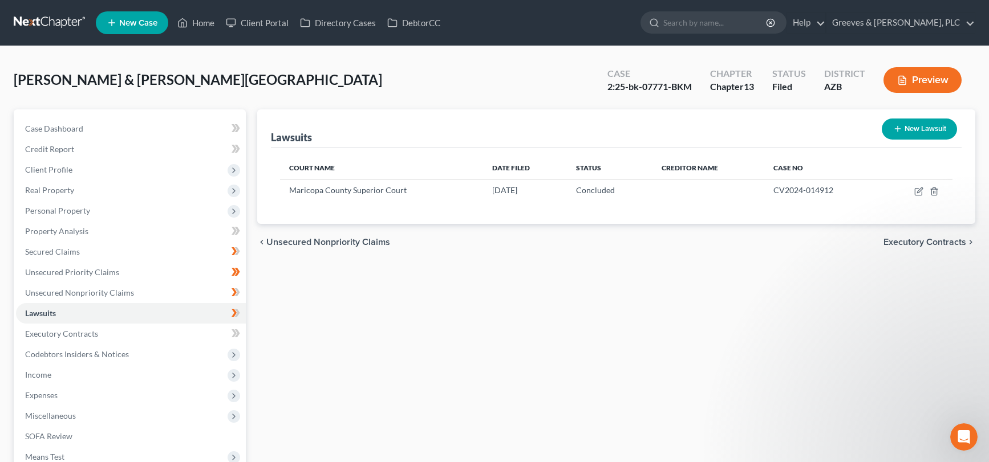
click at [862, 125] on icon "button" at bounding box center [897, 128] width 9 height 9
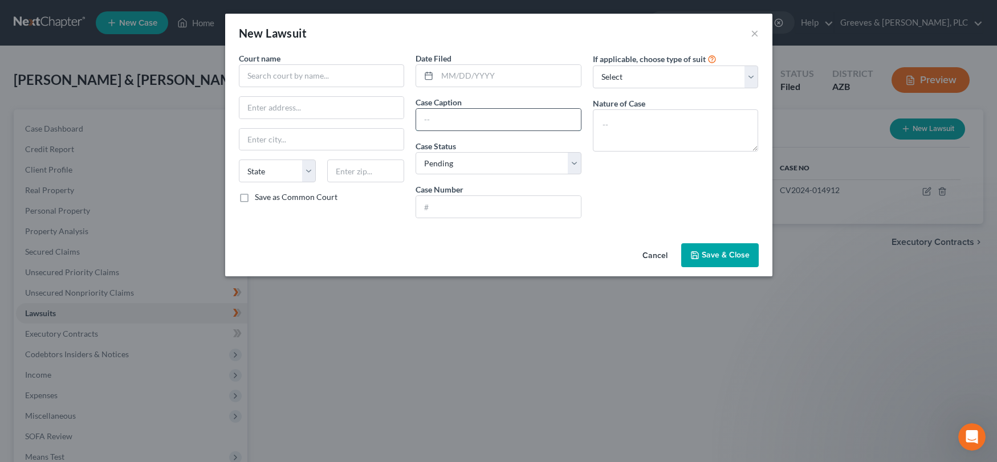
click at [488, 125] on input "text" at bounding box center [498, 120] width 165 height 22
paste input "In re [US_STATE] Theranos, Inc., Litigation"
click at [575, 162] on select "Select Pending On Appeal Concluded" at bounding box center [499, 163] width 166 height 23
click at [416, 152] on select "Select Pending On Appeal Concluded" at bounding box center [499, 163] width 166 height 23
click at [601, 130] on textarea at bounding box center [676, 130] width 166 height 42
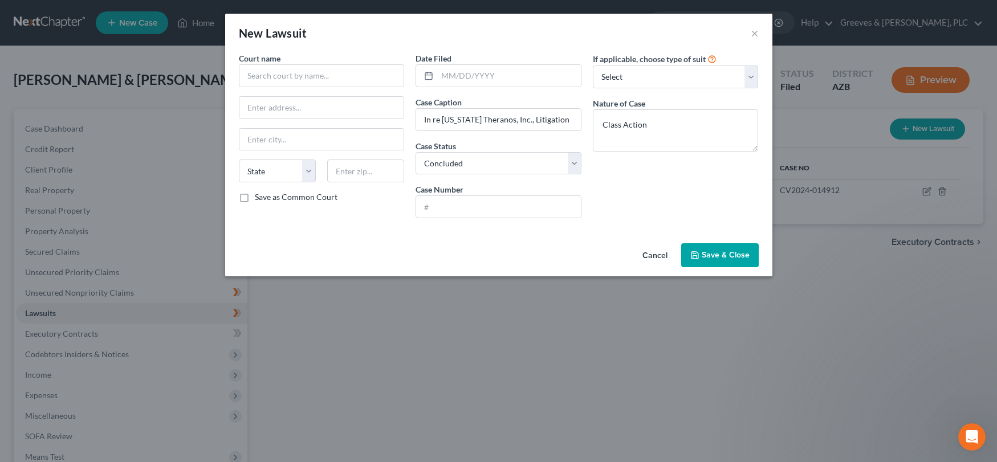
click at [530, 258] on div "Cancel Save & Close" at bounding box center [498, 258] width 547 height 38
click at [490, 214] on input "text" at bounding box center [498, 207] width 165 height 22
paste input "2:16-cv-2138"
click at [366, 72] on input "text" at bounding box center [322, 75] width 166 height 23
paste input "U.S. District Court for the District of [US_STATE]"
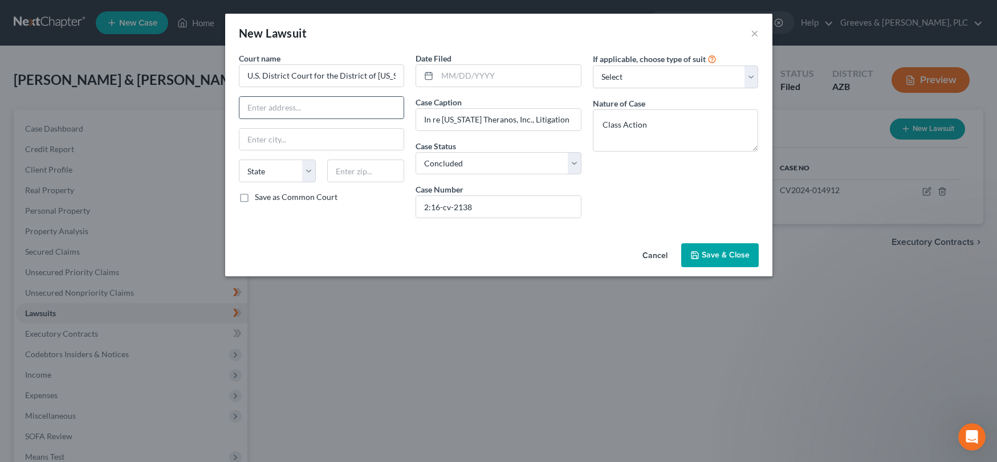
click at [326, 104] on input "text" at bounding box center [321, 108] width 165 height 22
paste input "[STREET_ADDRESS][PERSON_NAME][US_STATE]"
click at [384, 180] on input "text" at bounding box center [365, 171] width 77 height 23
click at [543, 246] on div "Cancel Save & Close" at bounding box center [498, 258] width 547 height 38
click at [542, 80] on input "text" at bounding box center [509, 76] width 144 height 22
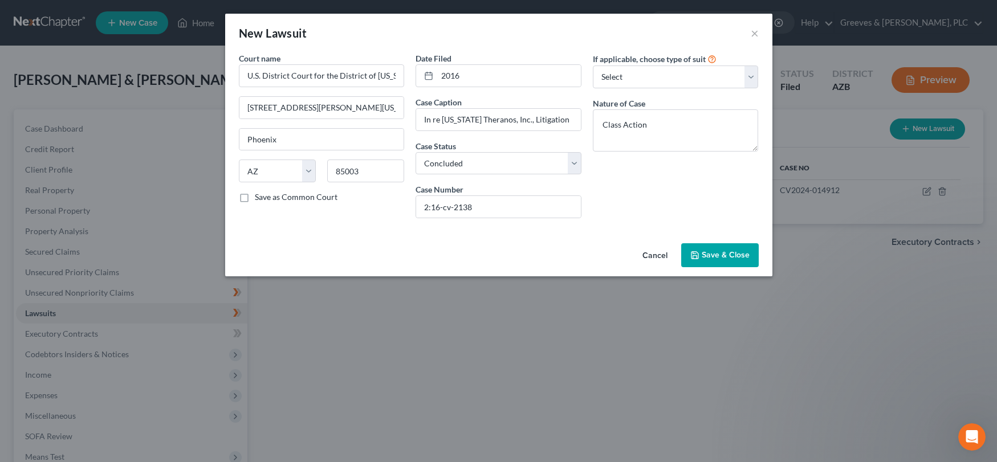
click at [721, 253] on span "Save & Close" at bounding box center [726, 255] width 48 height 10
click at [440, 69] on input "2016" at bounding box center [509, 76] width 144 height 22
click at [705, 263] on button "Save & Close" at bounding box center [720, 255] width 78 height 24
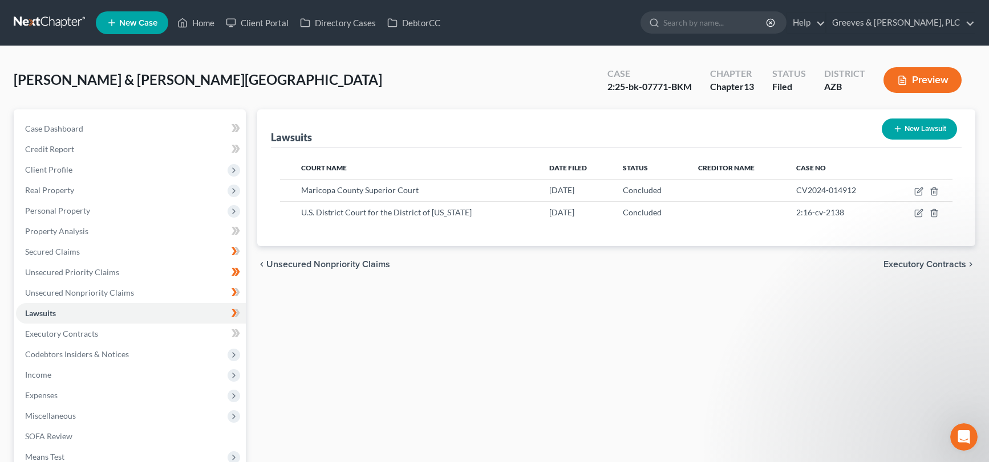
click at [862, 131] on icon "button" at bounding box center [897, 128] width 9 height 9
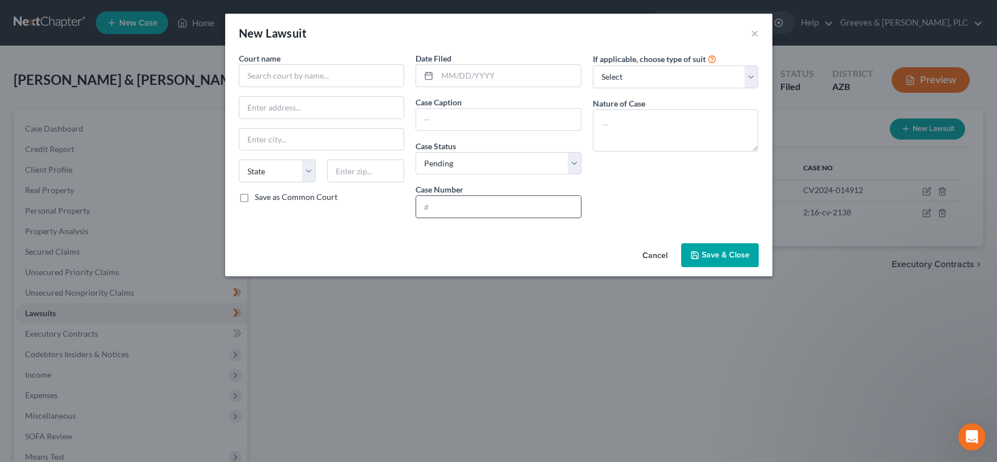
click at [524, 213] on input "text" at bounding box center [498, 207] width 165 height 22
paste input "4:22-cv-00470"
click at [611, 143] on textarea at bounding box center [676, 130] width 166 height 42
click at [484, 122] on input "text" at bounding box center [498, 120] width 165 height 22
paste input "[PERSON_NAME], et al. v. The [PERSON_NAME] [PERSON_NAME] Corporation"
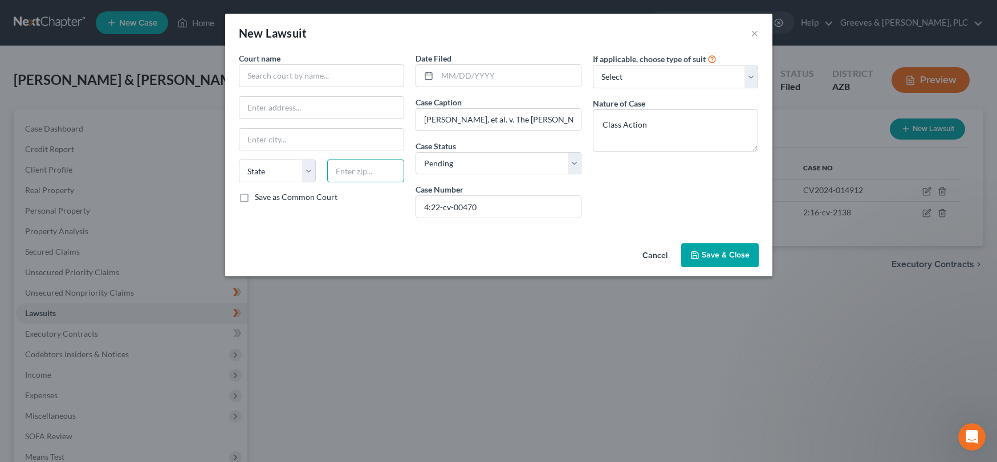
click at [370, 172] on input "text" at bounding box center [365, 171] width 77 height 23
click at [318, 102] on input "text" at bounding box center [321, 108] width 165 height 22
paste input "[STREET_ADDRESS]"
click at [344, 78] on input "text" at bounding box center [322, 75] width 166 height 23
paste input "Eastern District of [US_STATE]"
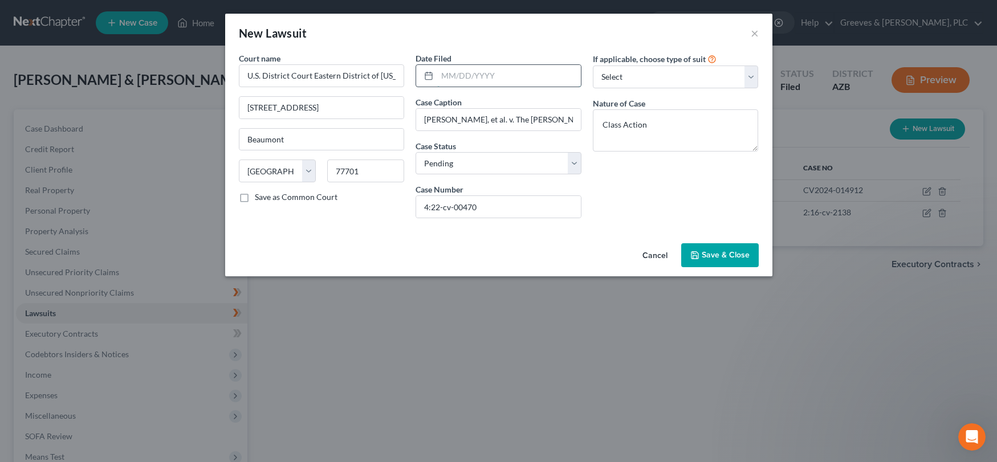
click at [454, 78] on input "text" at bounding box center [509, 76] width 144 height 22
drag, startPoint x: 486, startPoint y: 72, endPoint x: 519, endPoint y: 78, distance: 34.1
click at [519, 78] on input "06/02/2022222" at bounding box center [509, 76] width 144 height 22
click at [703, 247] on button "Save & Close" at bounding box center [720, 255] width 78 height 24
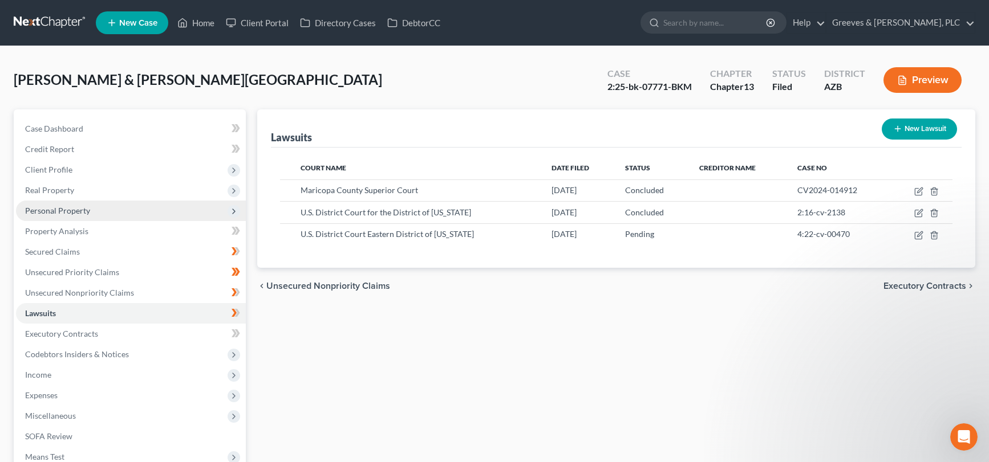
click at [99, 210] on span "Personal Property" at bounding box center [131, 211] width 230 height 21
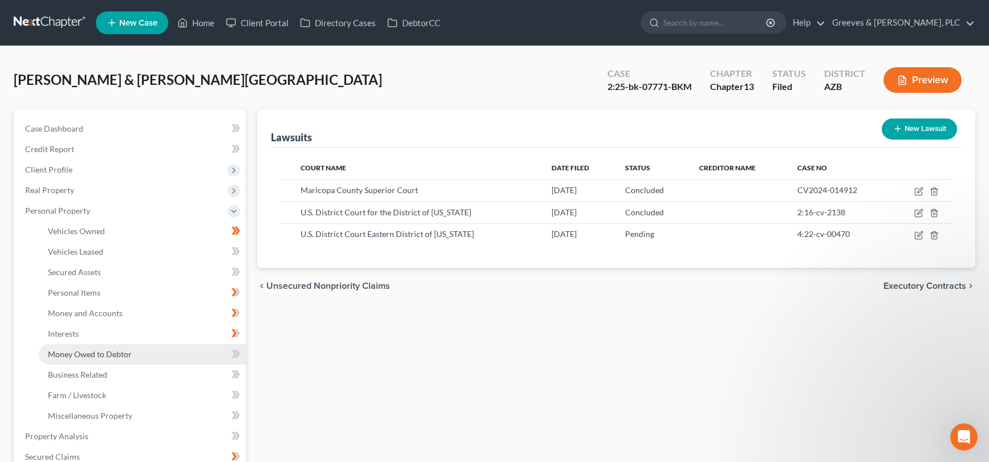
click at [184, 353] on link "Money Owed to Debtor" at bounding box center [142, 354] width 207 height 21
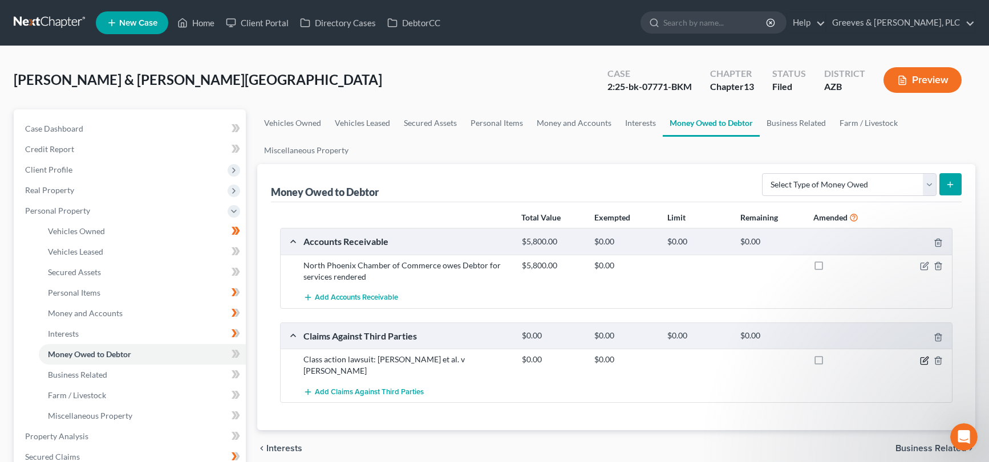
click at [862, 356] on icon "button" at bounding box center [924, 360] width 9 height 9
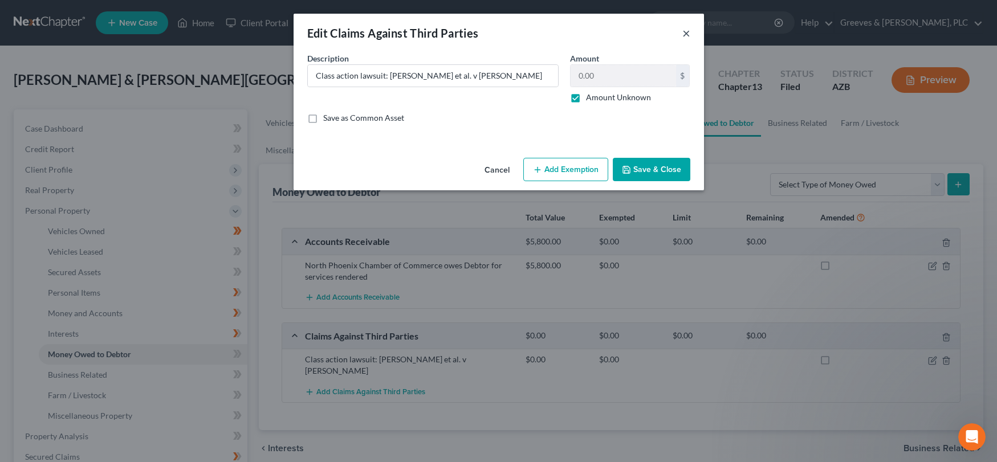
click at [689, 31] on button "×" at bounding box center [686, 33] width 8 height 14
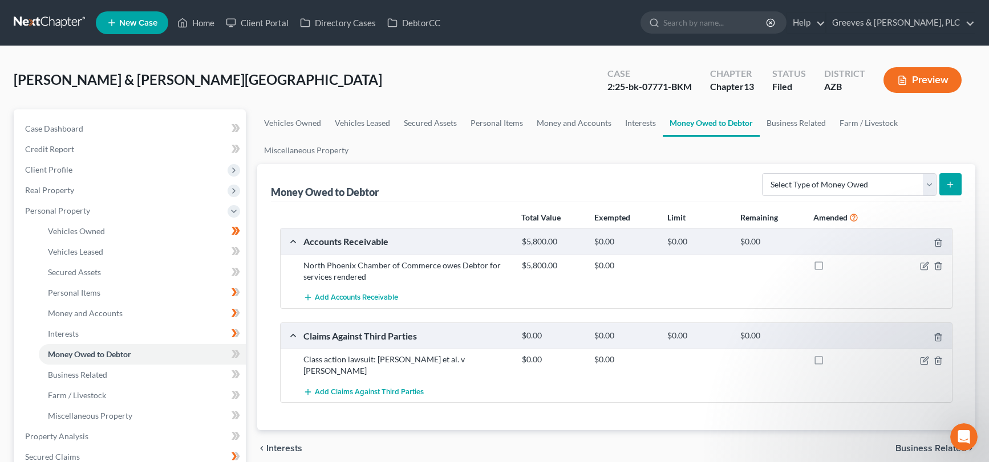
click at [544, 56] on div "[PERSON_NAME] & [PERSON_NAME][GEOGRAPHIC_DATA] Upgraded Case 2:25-bk-07771-BKM …" at bounding box center [494, 428] width 989 height 765
click at [170, 205] on span "Personal Property" at bounding box center [131, 211] width 230 height 21
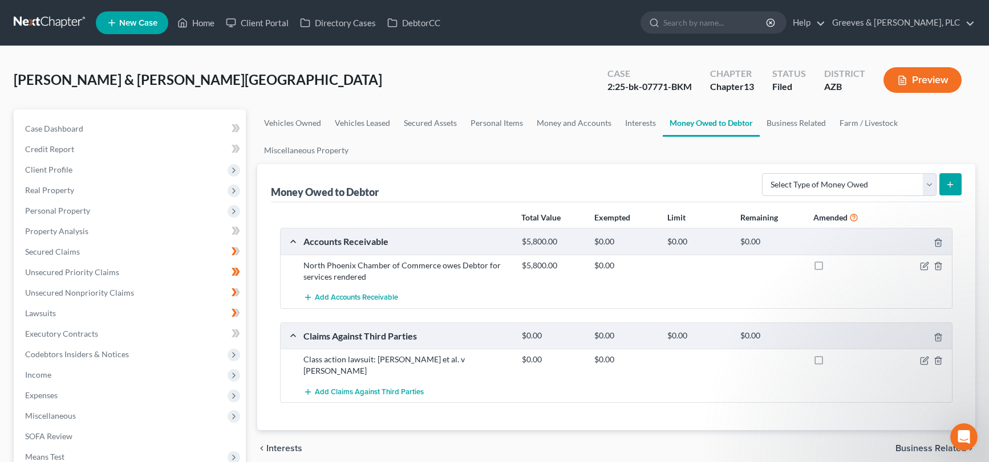
click at [404, 66] on div "[PERSON_NAME] & [PERSON_NAME][GEOGRAPHIC_DATA] Upgraded Case 2:25-bk-07771-BKM …" at bounding box center [494, 85] width 961 height 50
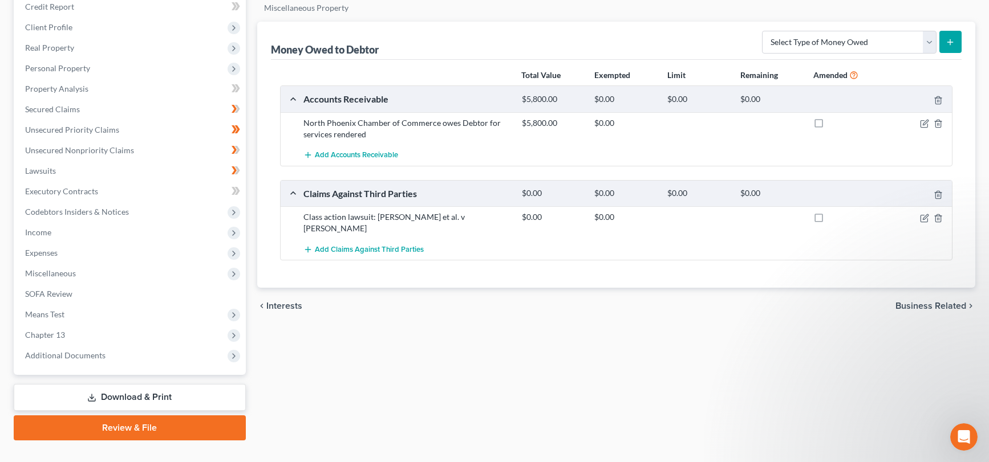
scroll to position [141, 0]
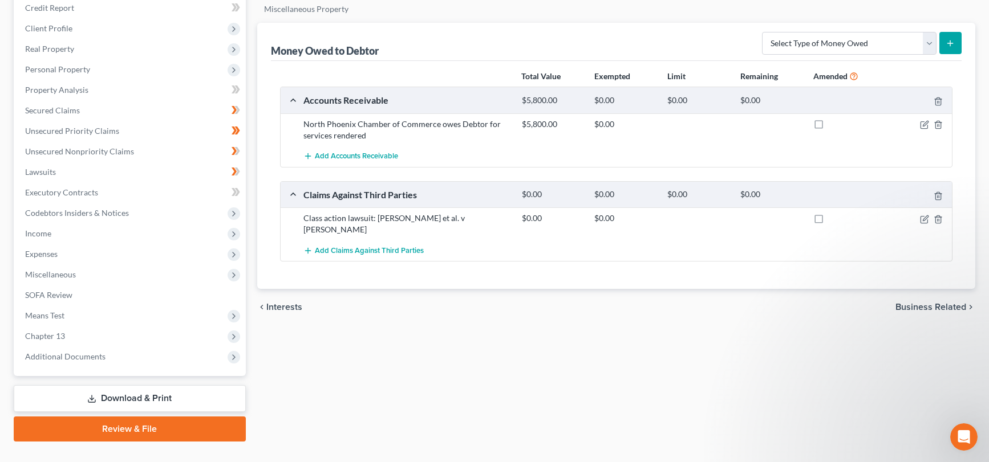
click at [161, 397] on link "Download & Print" at bounding box center [130, 398] width 232 height 27
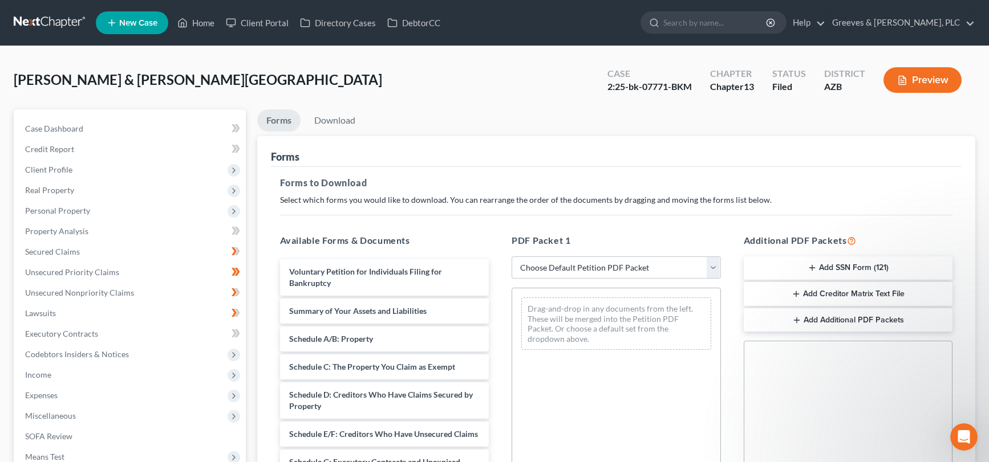
drag, startPoint x: 687, startPoint y: 152, endPoint x: 649, endPoint y: 168, distance: 40.9
click at [676, 150] on div "Forms" at bounding box center [616, 151] width 691 height 31
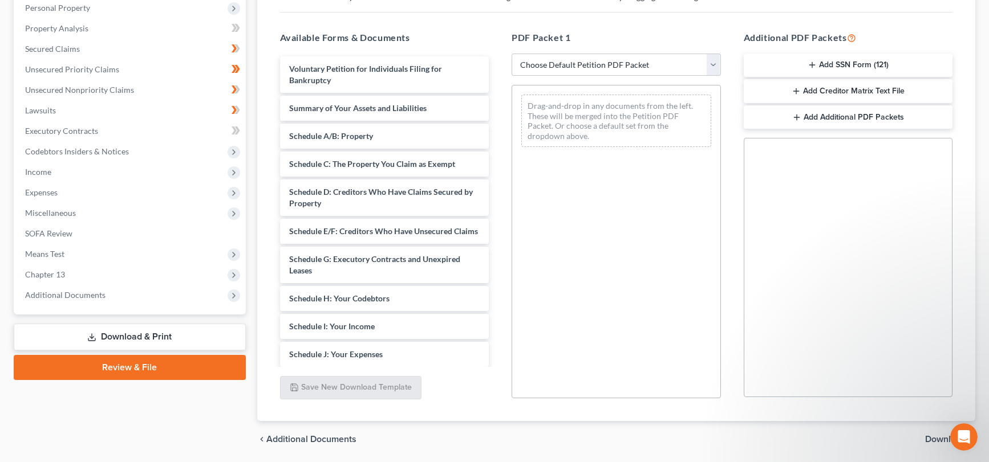
scroll to position [205, 0]
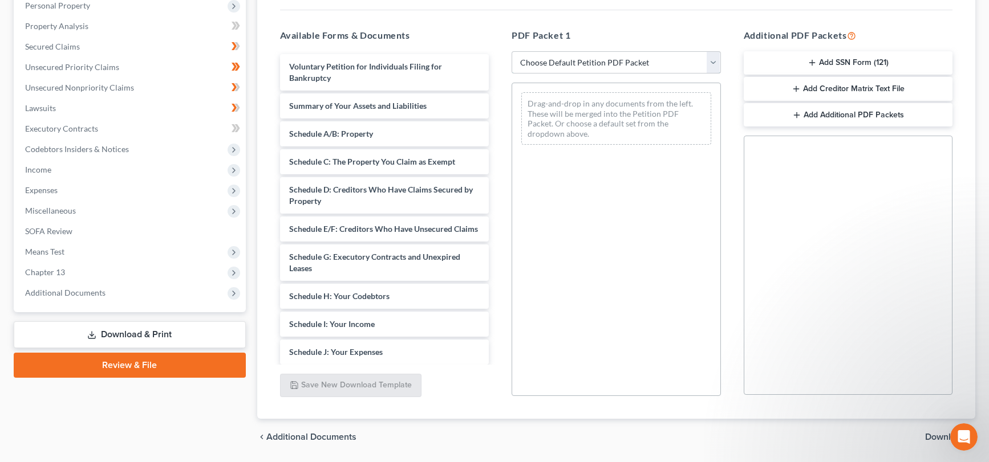
click at [711, 64] on select "Choose Default Petition PDF Packet Complete Bankruptcy Petition (all forms and …" at bounding box center [615, 62] width 209 height 23
click at [511, 51] on select "Choose Default Petition PDF Packet Complete Bankruptcy Petition (all forms and …" at bounding box center [615, 62] width 209 height 23
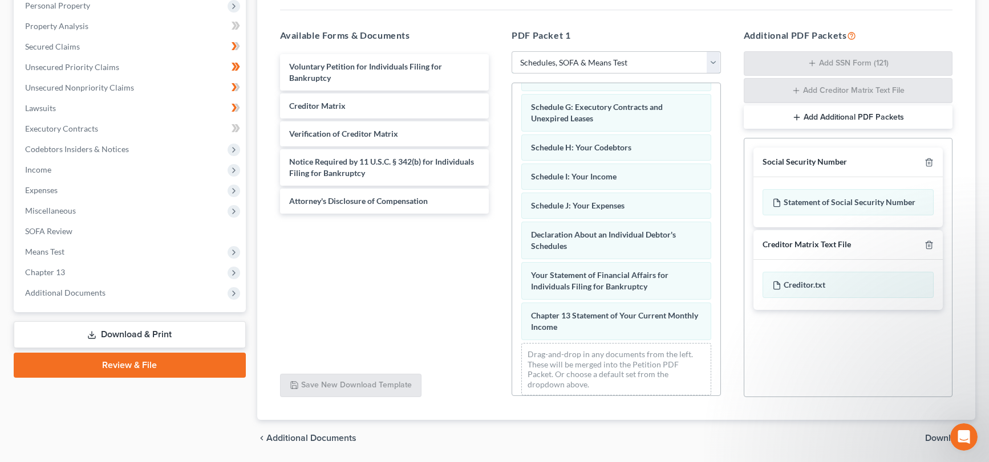
scroll to position [187, 0]
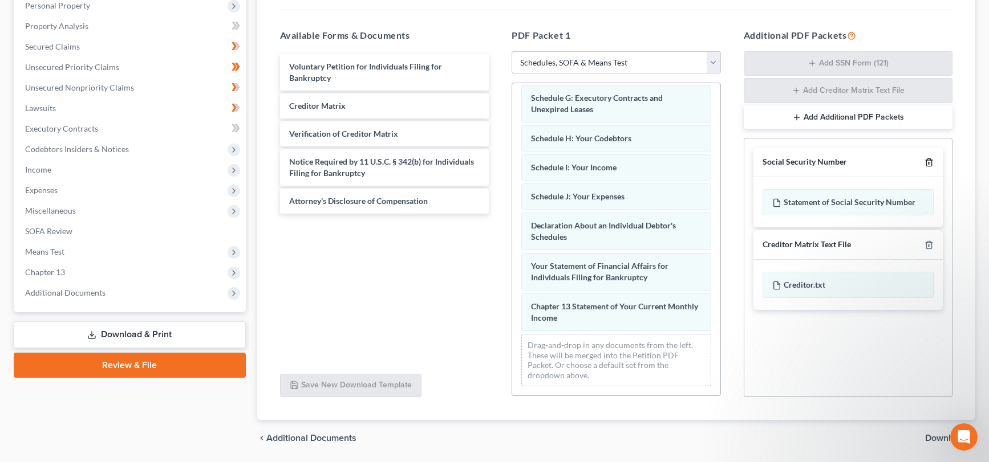
click at [862, 164] on icon "button" at bounding box center [928, 162] width 9 height 9
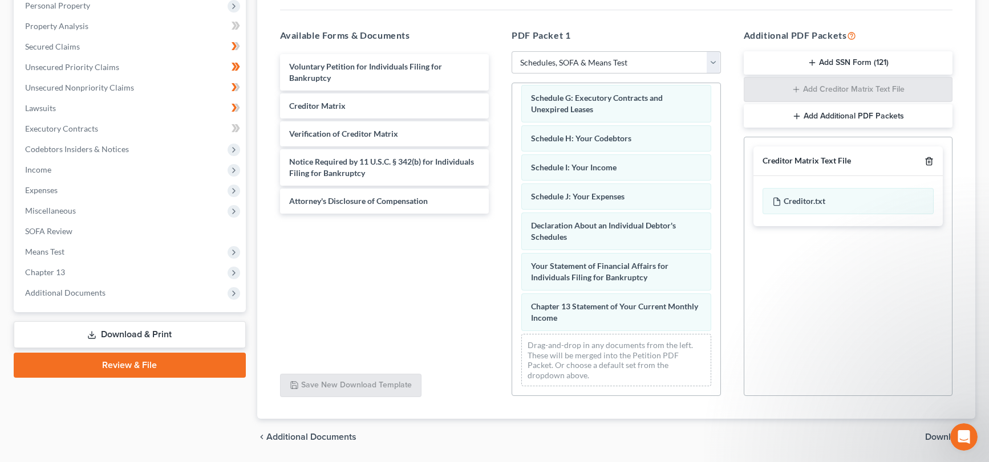
click at [862, 164] on icon "button" at bounding box center [928, 161] width 9 height 9
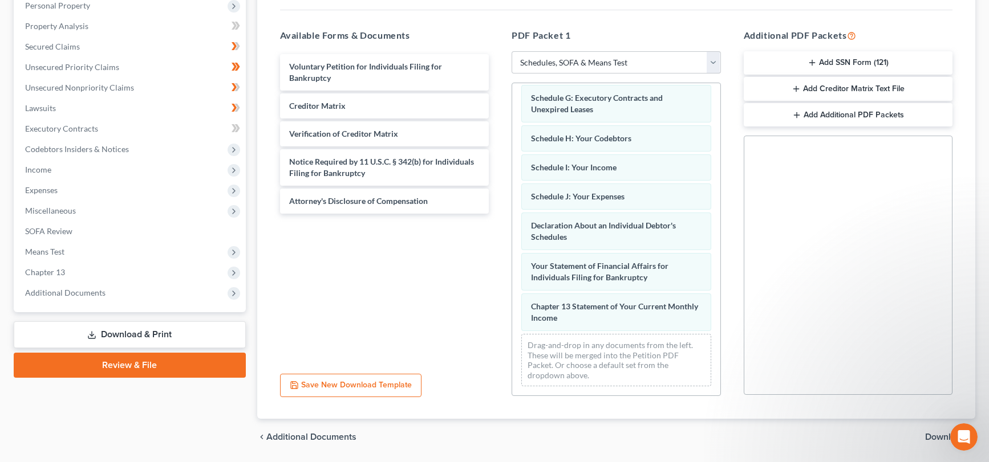
click at [727, 365] on div "PDF Packet 1 Choose Default Petition PDF Packet Complete Bankruptcy Petition (a…" at bounding box center [616, 212] width 232 height 387
click at [862, 433] on span "Download" at bounding box center [945, 437] width 41 height 9
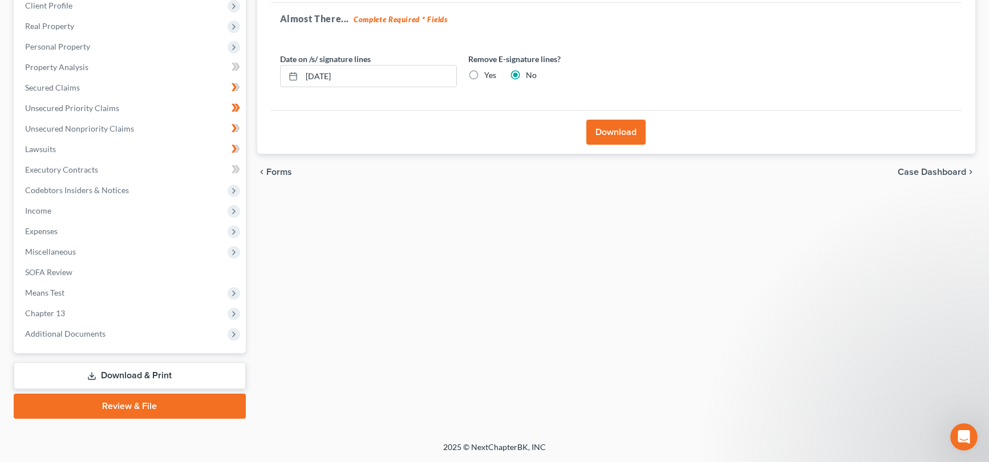
click at [629, 132] on button "Download" at bounding box center [615, 132] width 59 height 25
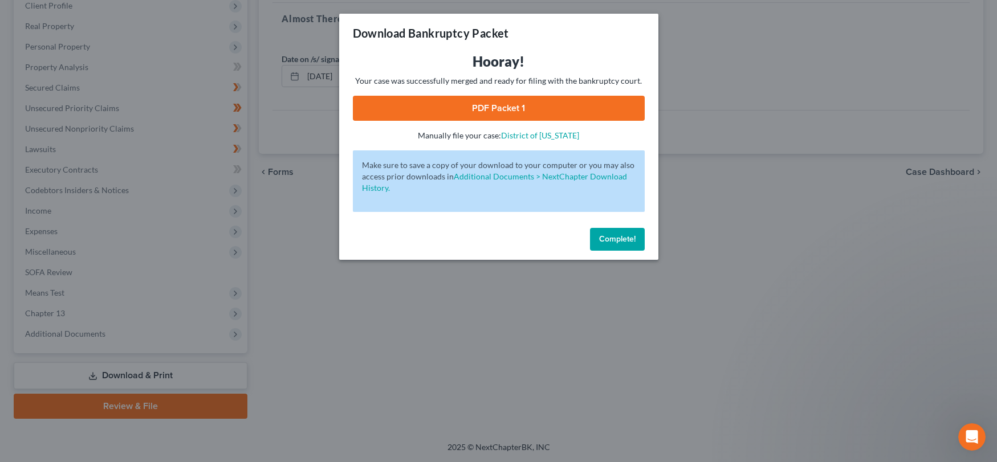
click at [560, 103] on link "PDF Packet 1" at bounding box center [499, 108] width 292 height 25
click at [612, 231] on button "Complete!" at bounding box center [617, 239] width 55 height 23
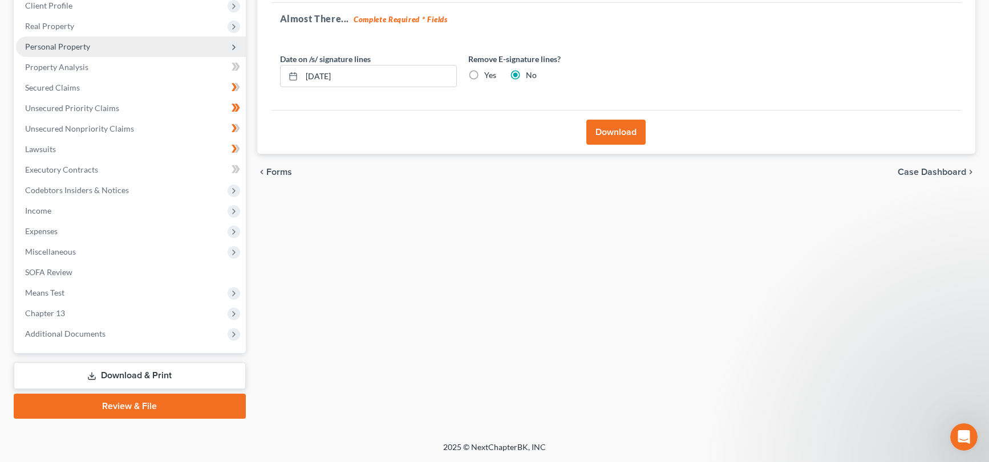
click at [157, 48] on span "Personal Property" at bounding box center [131, 46] width 230 height 21
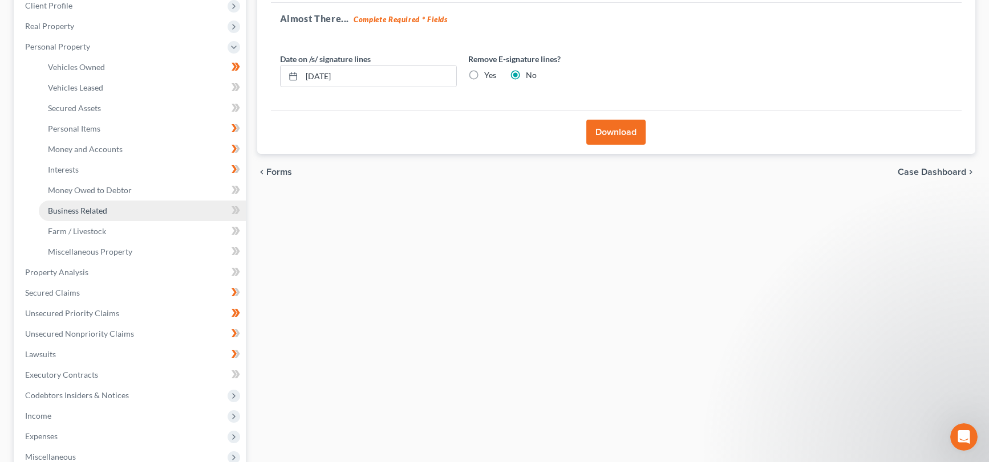
click at [164, 218] on link "Business Related" at bounding box center [142, 211] width 207 height 21
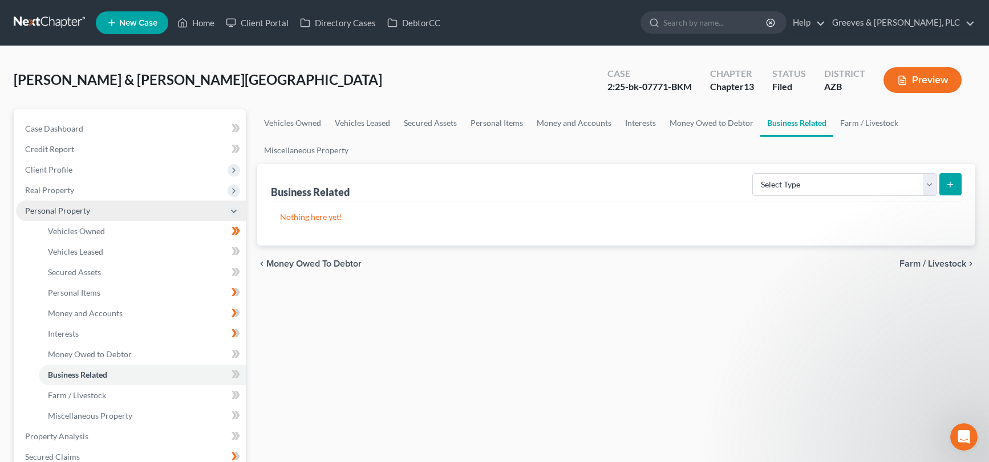
click at [194, 210] on span "Personal Property" at bounding box center [131, 211] width 230 height 21
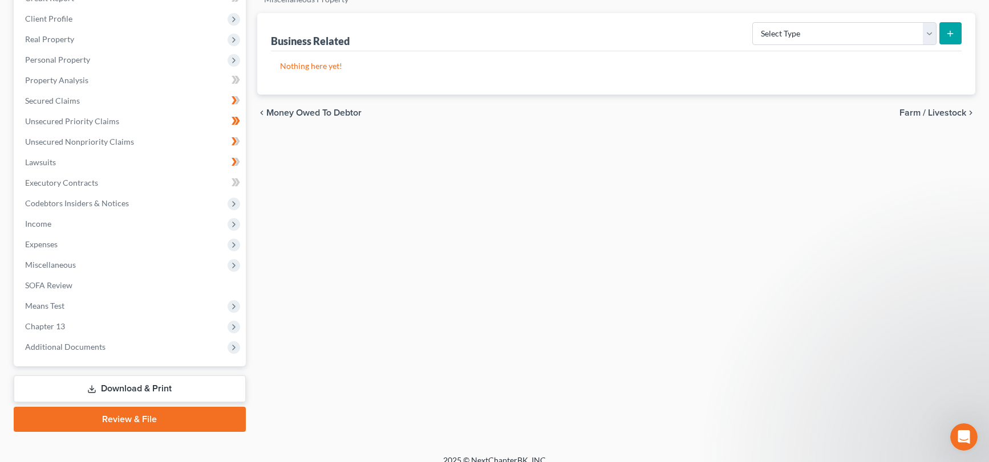
scroll to position [164, 0]
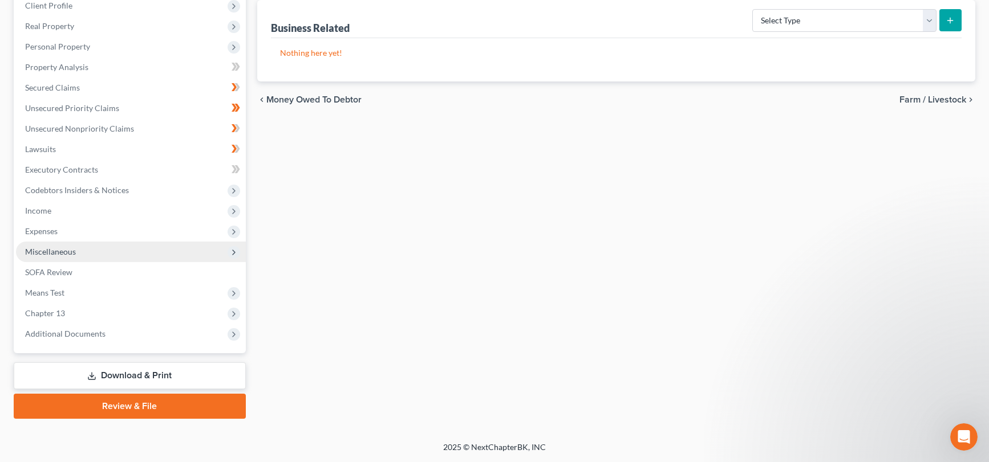
click at [201, 250] on span "Miscellaneous" at bounding box center [131, 252] width 230 height 21
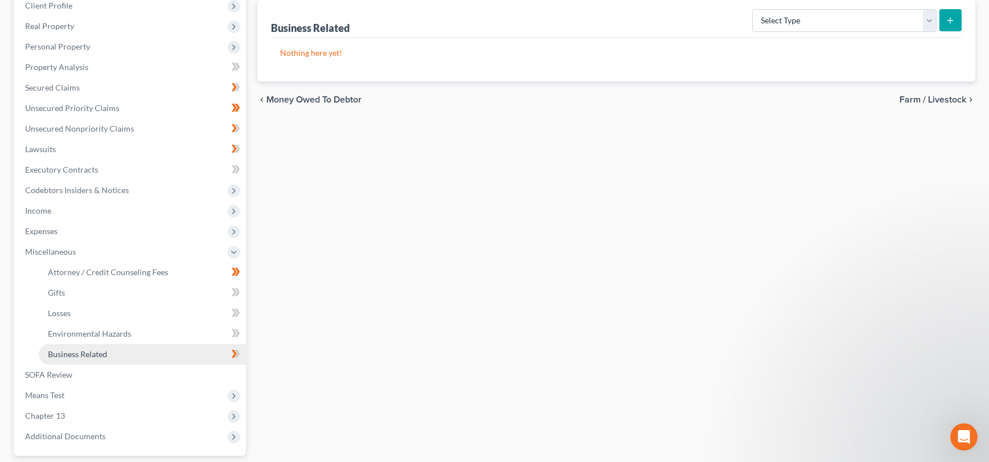
click at [188, 347] on link "Business Related" at bounding box center [142, 354] width 207 height 21
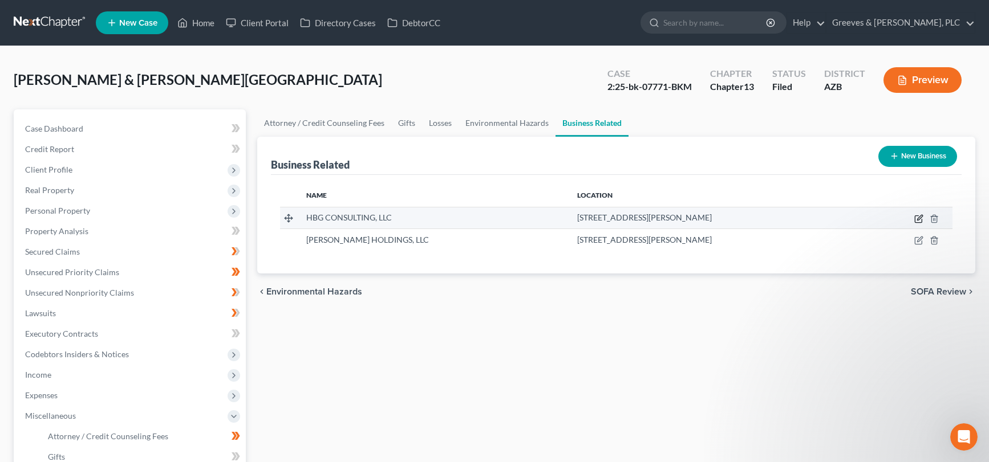
click at [862, 217] on icon "button" at bounding box center [917, 219] width 7 height 7
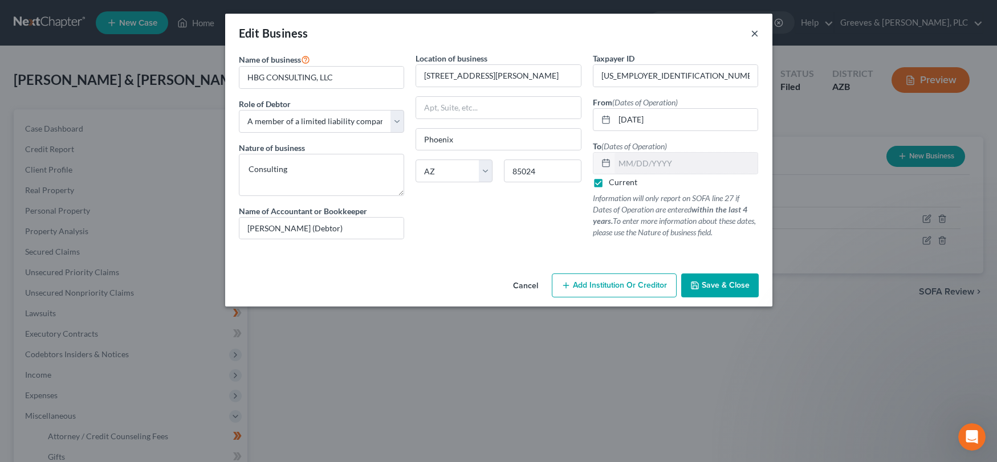
click at [751, 33] on button "×" at bounding box center [755, 33] width 8 height 14
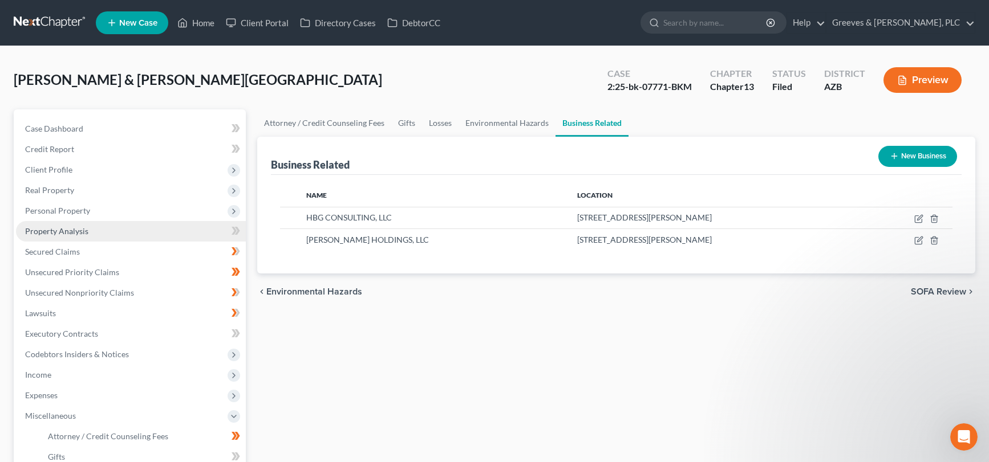
click at [137, 231] on link "Property Analysis" at bounding box center [131, 231] width 230 height 21
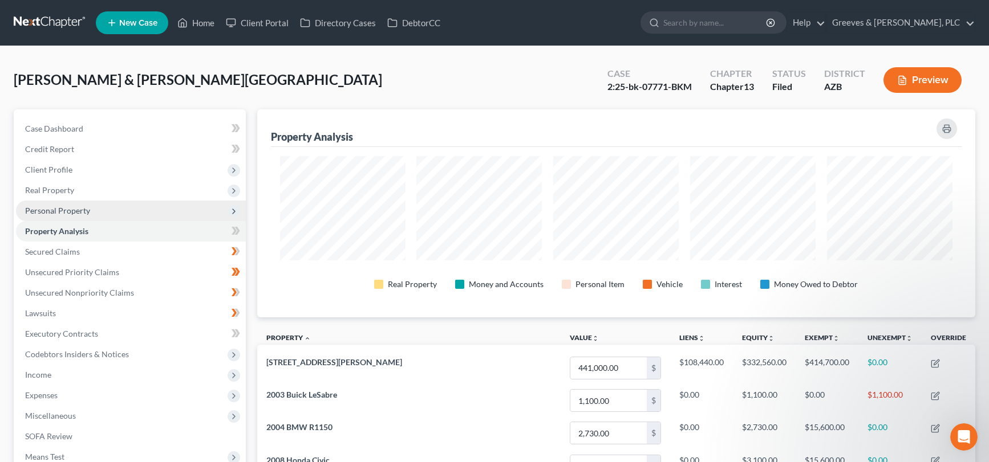
scroll to position [208, 718]
click at [127, 215] on span "Personal Property" at bounding box center [131, 211] width 230 height 21
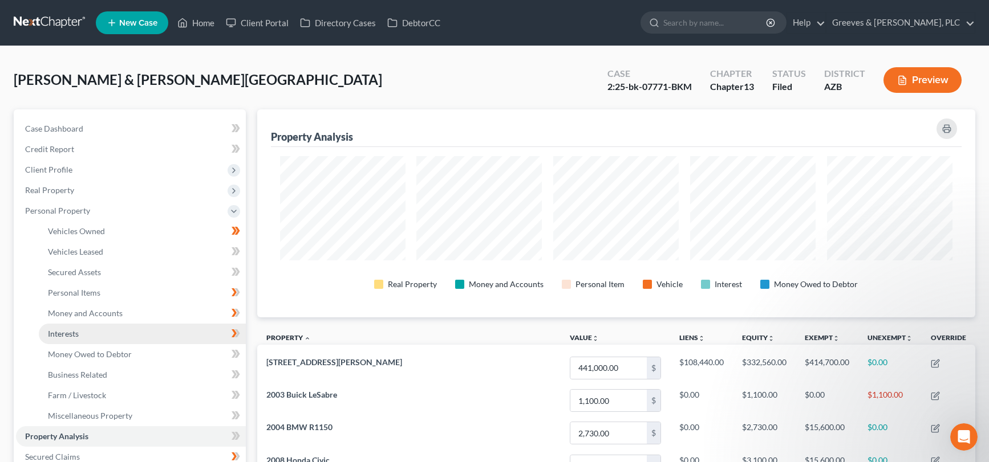
click at [180, 328] on link "Interests" at bounding box center [142, 334] width 207 height 21
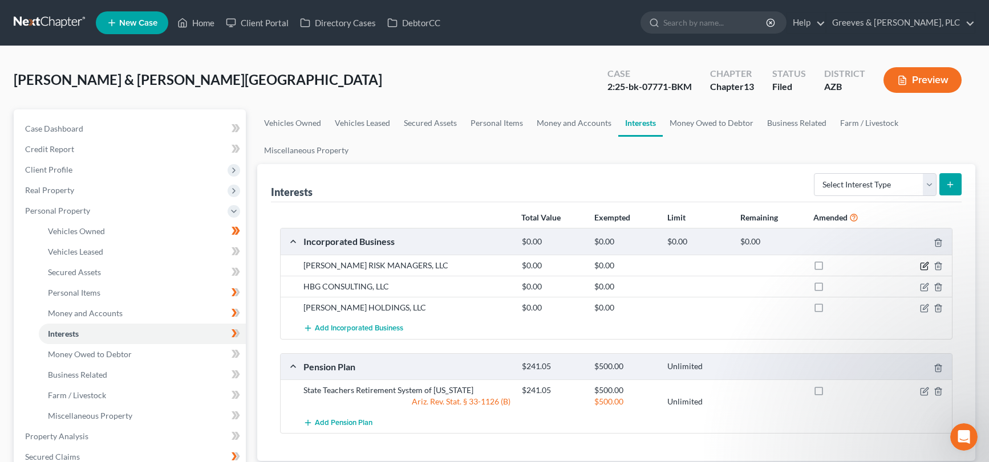
click at [862, 265] on icon "button" at bounding box center [924, 266] width 9 height 9
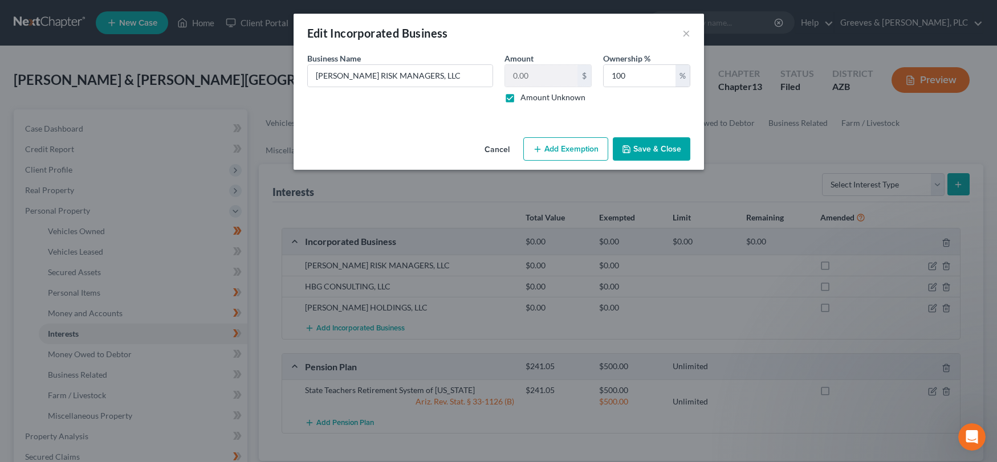
click at [521, 103] on label "Amount Unknown" at bounding box center [553, 97] width 65 height 11
click at [525, 99] on input "Amount Unknown" at bounding box center [528, 95] width 7 height 7
click at [649, 147] on button "Save & Close" at bounding box center [652, 149] width 78 height 24
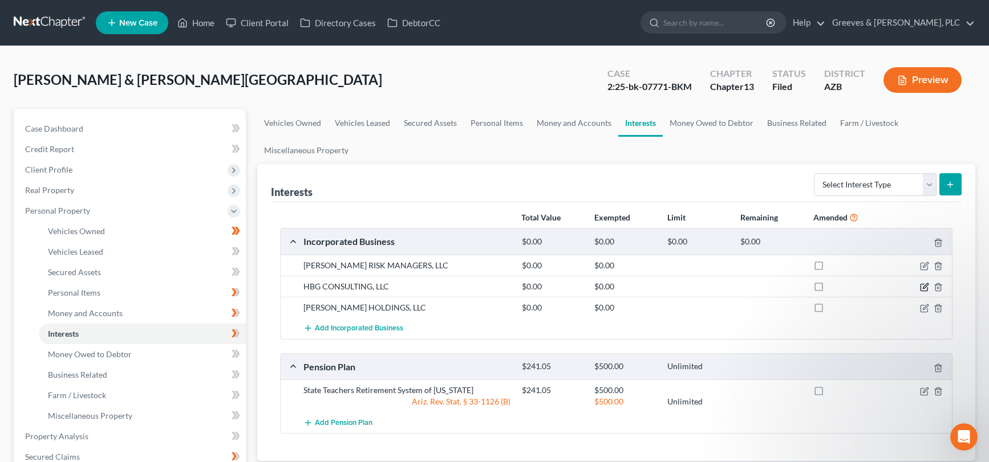
click at [862, 284] on icon "button" at bounding box center [924, 287] width 9 height 9
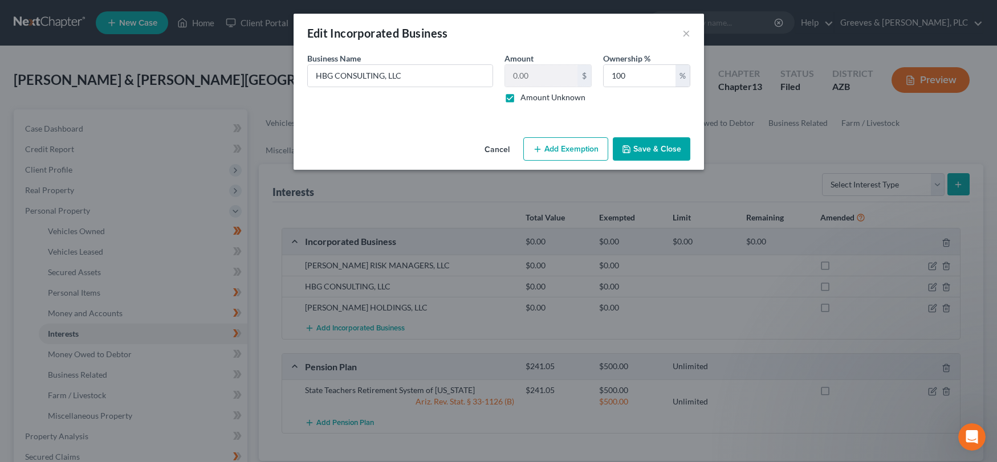
click at [521, 97] on label "Amount Unknown" at bounding box center [553, 97] width 65 height 11
click at [525, 97] on input "Amount Unknown" at bounding box center [528, 95] width 7 height 7
click at [633, 153] on button "Save & Close" at bounding box center [652, 149] width 78 height 24
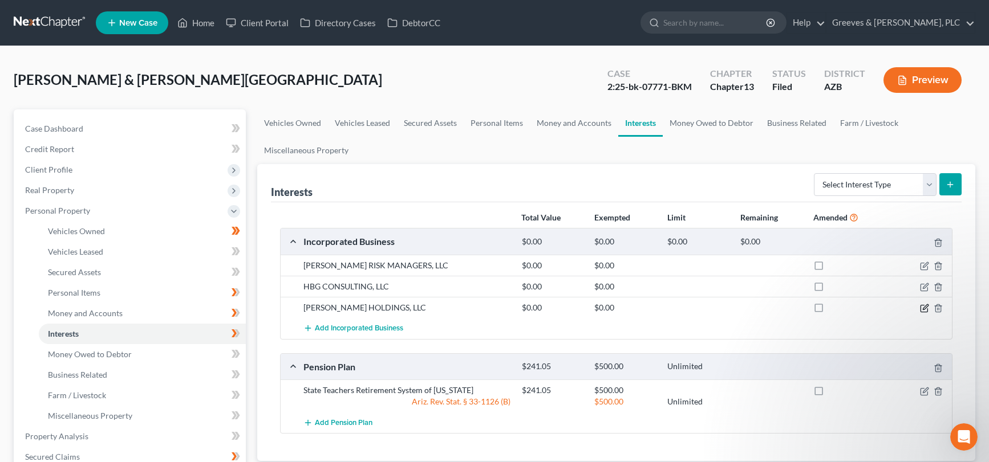
click at [862, 304] on icon "button" at bounding box center [924, 308] width 9 height 9
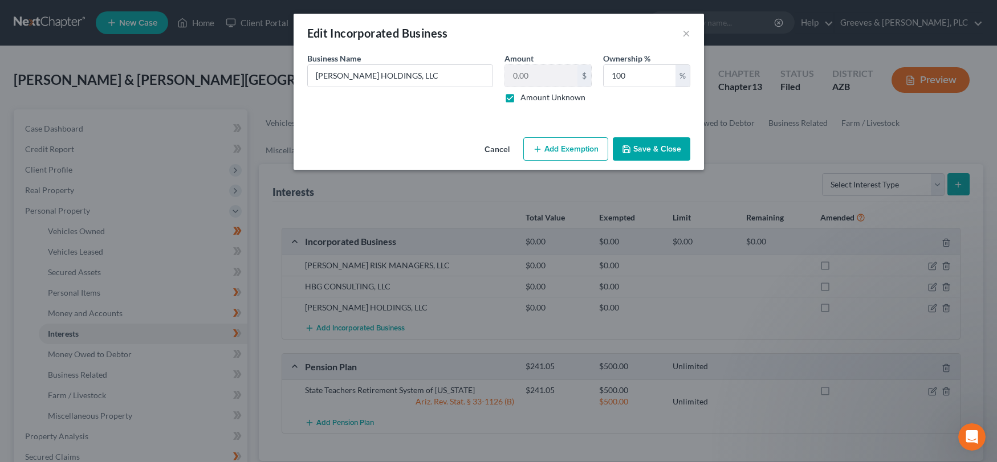
click at [521, 99] on label "Amount Unknown" at bounding box center [553, 97] width 65 height 11
click at [525, 99] on input "Amount Unknown" at bounding box center [528, 95] width 7 height 7
click at [643, 153] on button "Save & Close" at bounding box center [652, 149] width 78 height 24
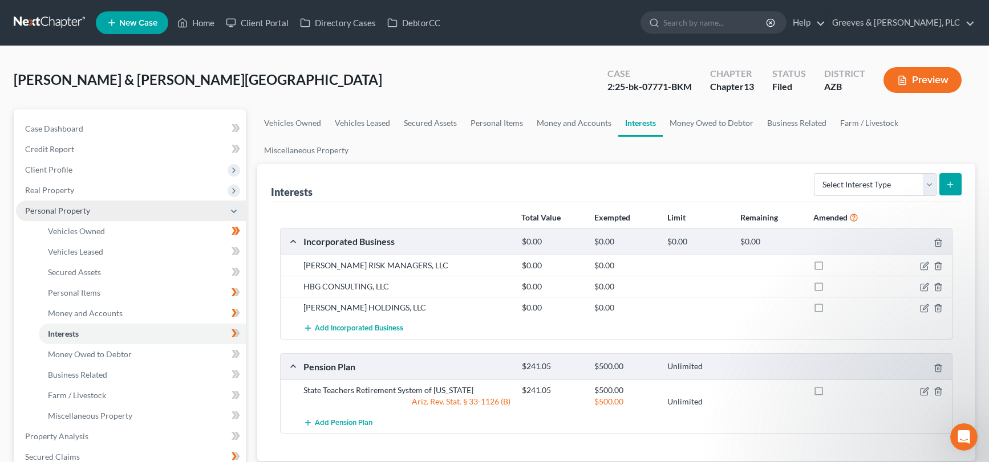
click at [154, 215] on span "Personal Property" at bounding box center [131, 211] width 230 height 21
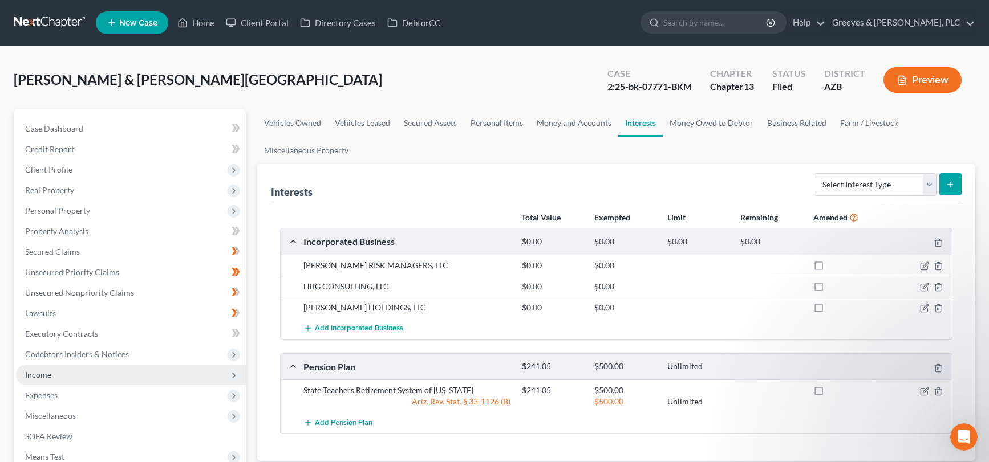
click at [158, 368] on span "Income" at bounding box center [131, 375] width 230 height 21
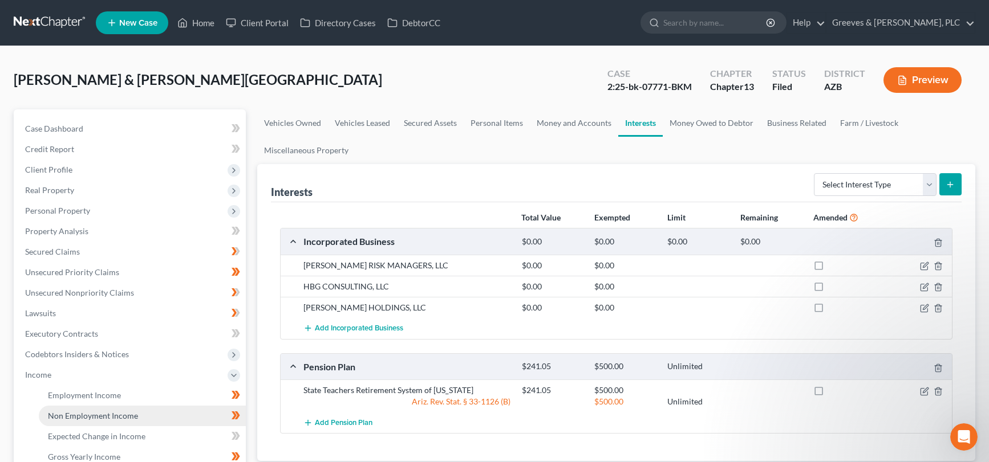
click at [170, 412] on link "Non Employment Income" at bounding box center [142, 416] width 207 height 21
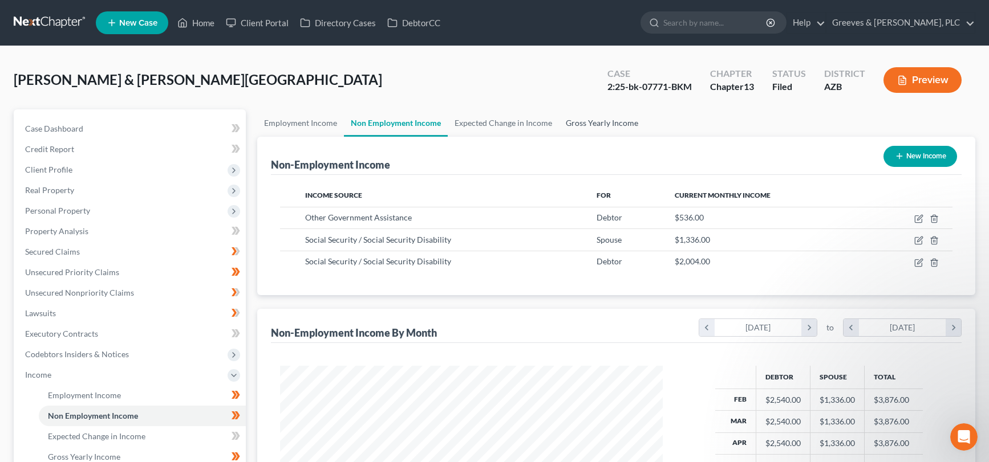
scroll to position [205, 406]
click at [589, 121] on link "Gross Yearly Income" at bounding box center [602, 122] width 86 height 27
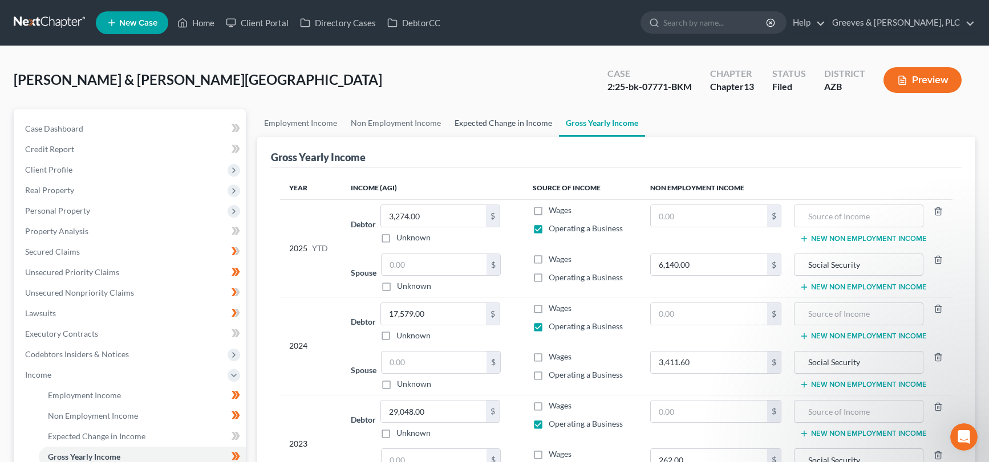
click at [490, 125] on link "Expected Change in Income" at bounding box center [503, 122] width 111 height 27
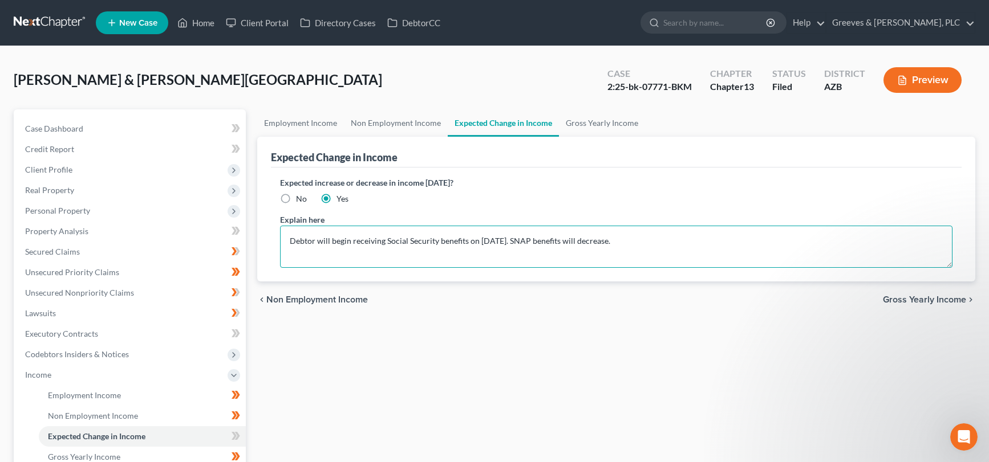
click at [324, 241] on textarea "Debtor will begin receiving Social Security benefits on [DATE]. SNAP benefits w…" at bounding box center [616, 247] width 673 height 42
click at [328, 247] on textarea "Debtor begin receiving Social Security benefits on [DATE]. SNAP benefits will d…" at bounding box center [616, 247] width 673 height 42
click at [526, 243] on textarea "Debtor began receiving Social Security benefits on [DATE]. SNAP benefits will d…" at bounding box center [616, 247] width 673 height 42
drag, startPoint x: 372, startPoint y: 247, endPoint x: 454, endPoint y: 241, distance: 82.3
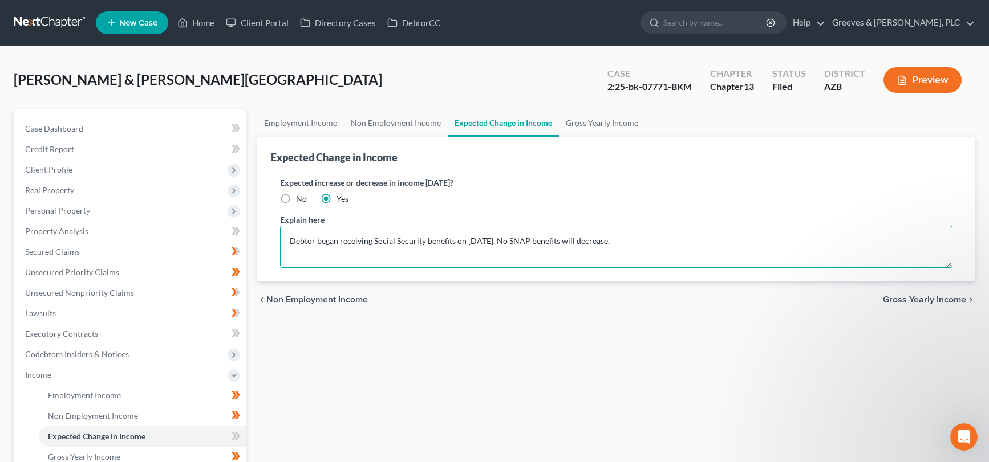
click at [454, 241] on textarea "Debtor began receiving Social Security benefits on [DATE]. No SNAP benefits wil…" at bounding box center [616, 247] width 673 height 42
click at [535, 243] on textarea "Debtor began receiving Social Security benefits on [DATE]. No SNAP benefits wil…" at bounding box center [616, 247] width 673 height 42
paste textarea "Social Security benefits"
click at [617, 237] on textarea "Debtor began receiving Social Security benefits on [DATE]. No Social Security b…" at bounding box center [616, 247] width 673 height 42
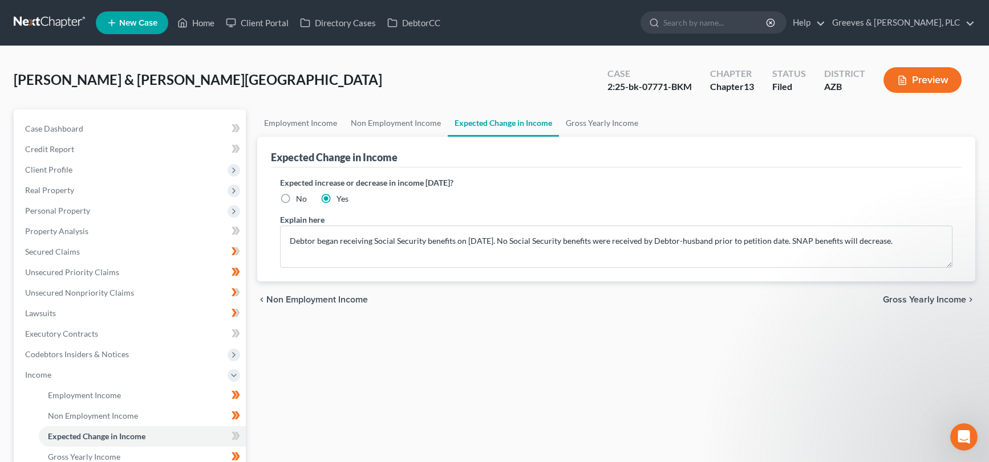
drag, startPoint x: 428, startPoint y: 344, endPoint x: 398, endPoint y: 343, distance: 29.7
click at [418, 343] on div "Employment Income Non Employment Income Expected Change in Income Gross Yearly …" at bounding box center [616, 387] width 730 height 556
click at [304, 127] on link "Employment Income" at bounding box center [300, 122] width 87 height 27
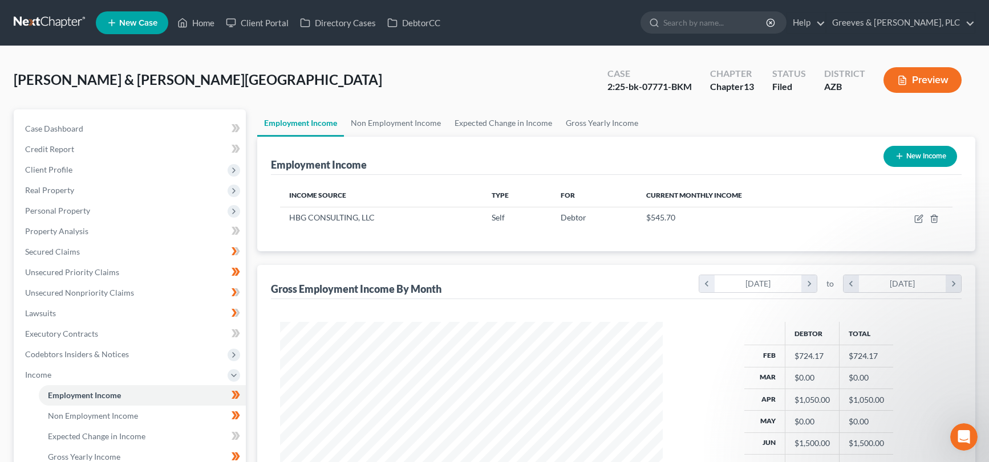
scroll to position [205, 406]
click at [178, 165] on span "Client Profile" at bounding box center [131, 170] width 230 height 21
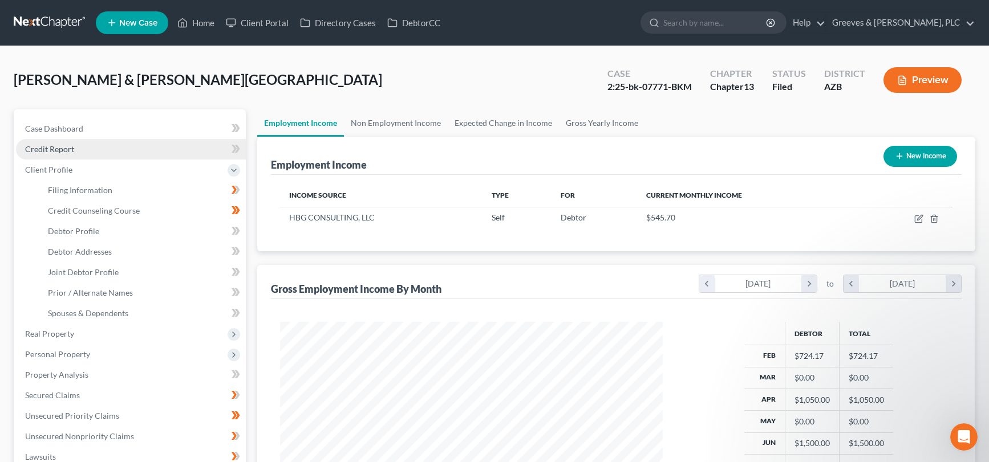
click at [177, 157] on link "Credit Report" at bounding box center [131, 149] width 230 height 21
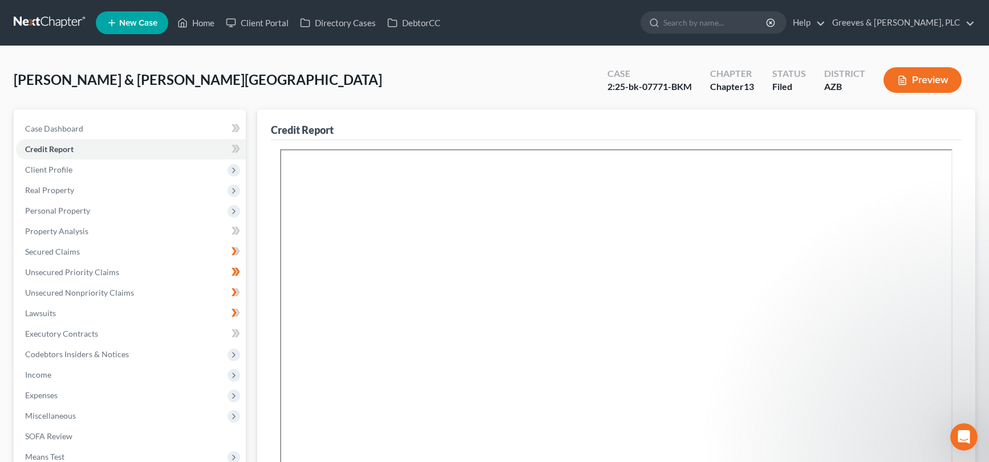
click at [665, 57] on div "[PERSON_NAME] & [PERSON_NAME][GEOGRAPHIC_DATA] Upgraded Case 2:25-bk-07771-BKM …" at bounding box center [494, 387] width 989 height 682
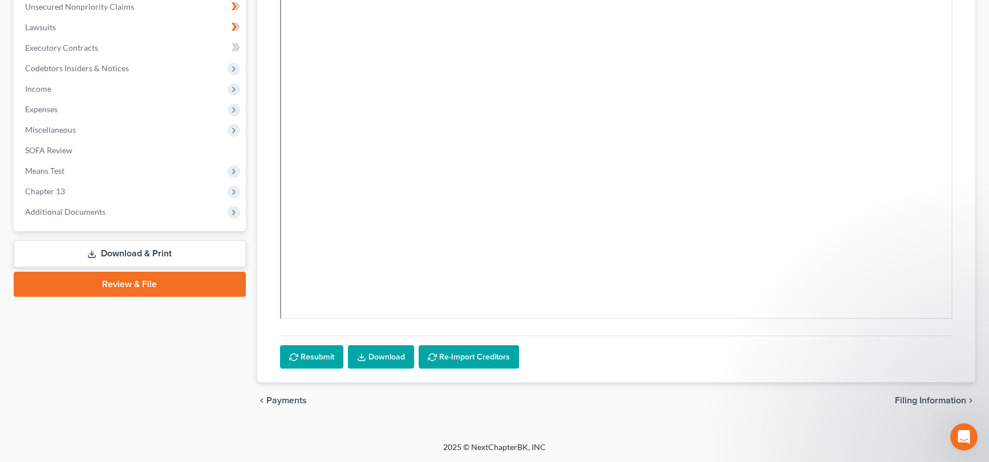
click at [161, 259] on link "Download & Print" at bounding box center [130, 254] width 232 height 27
